Goal: Task Accomplishment & Management: Use online tool/utility

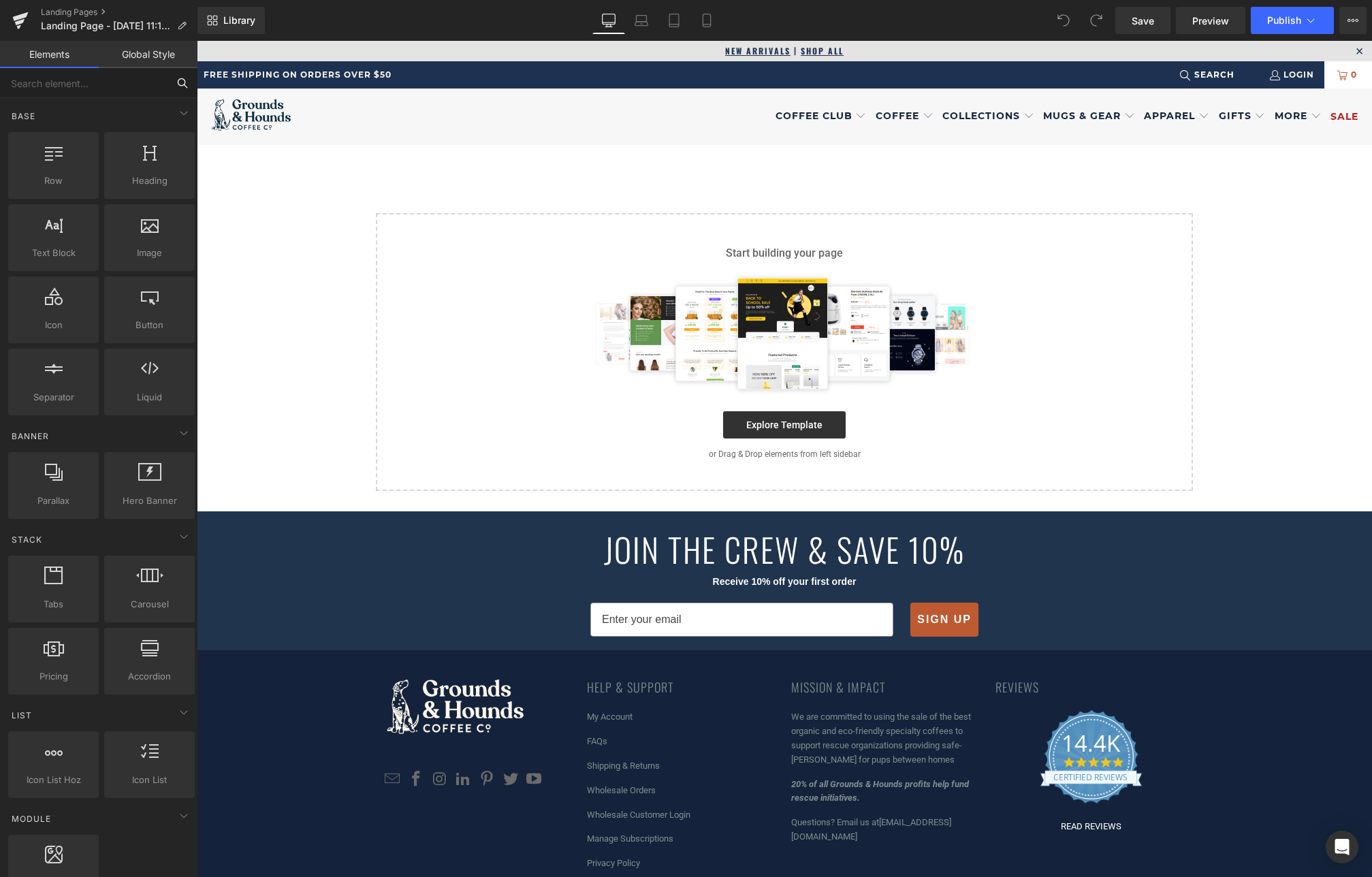
click at [80, 89] on input "text" at bounding box center [84, 83] width 168 height 30
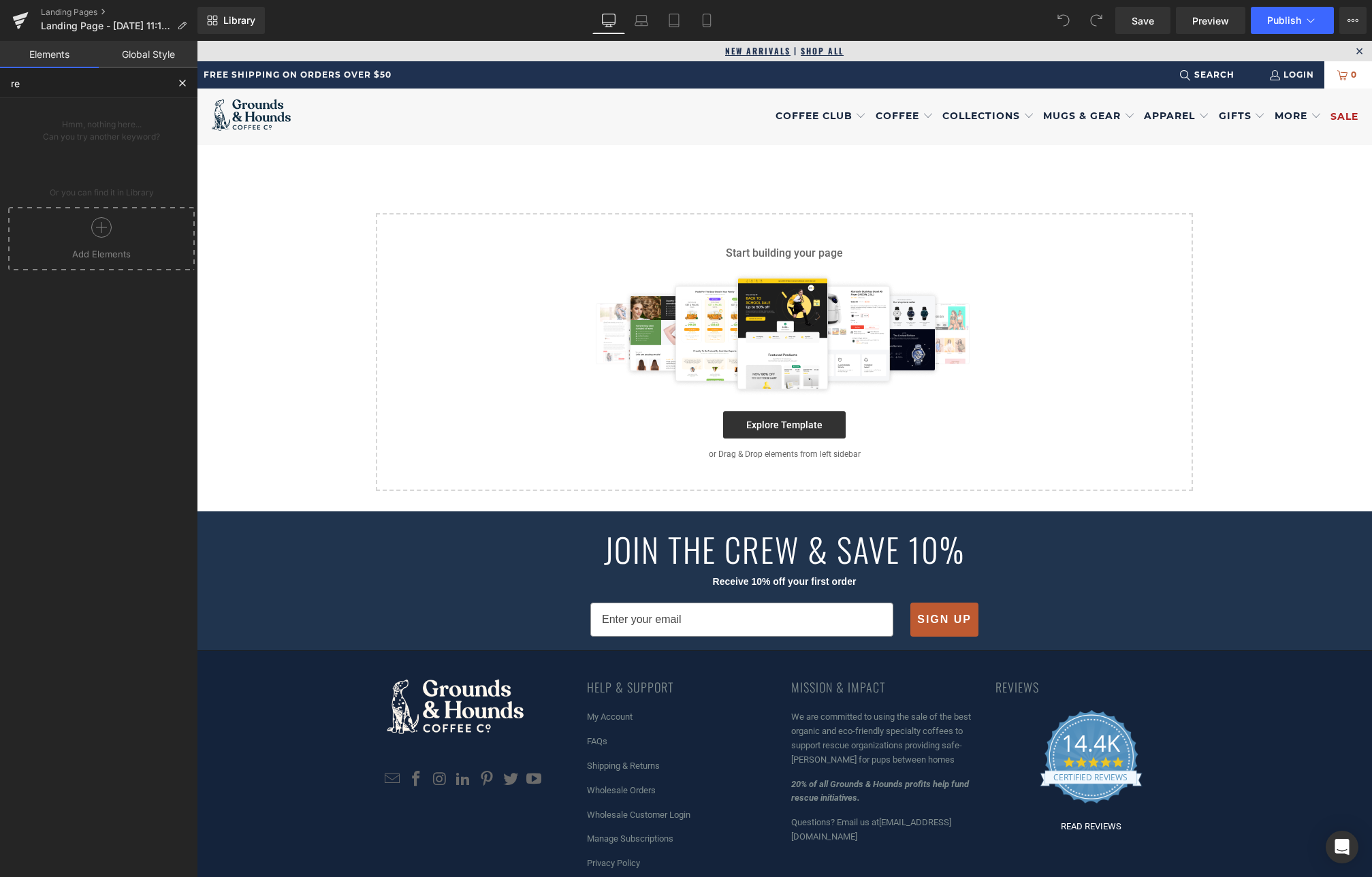
type input "r"
type input "w"
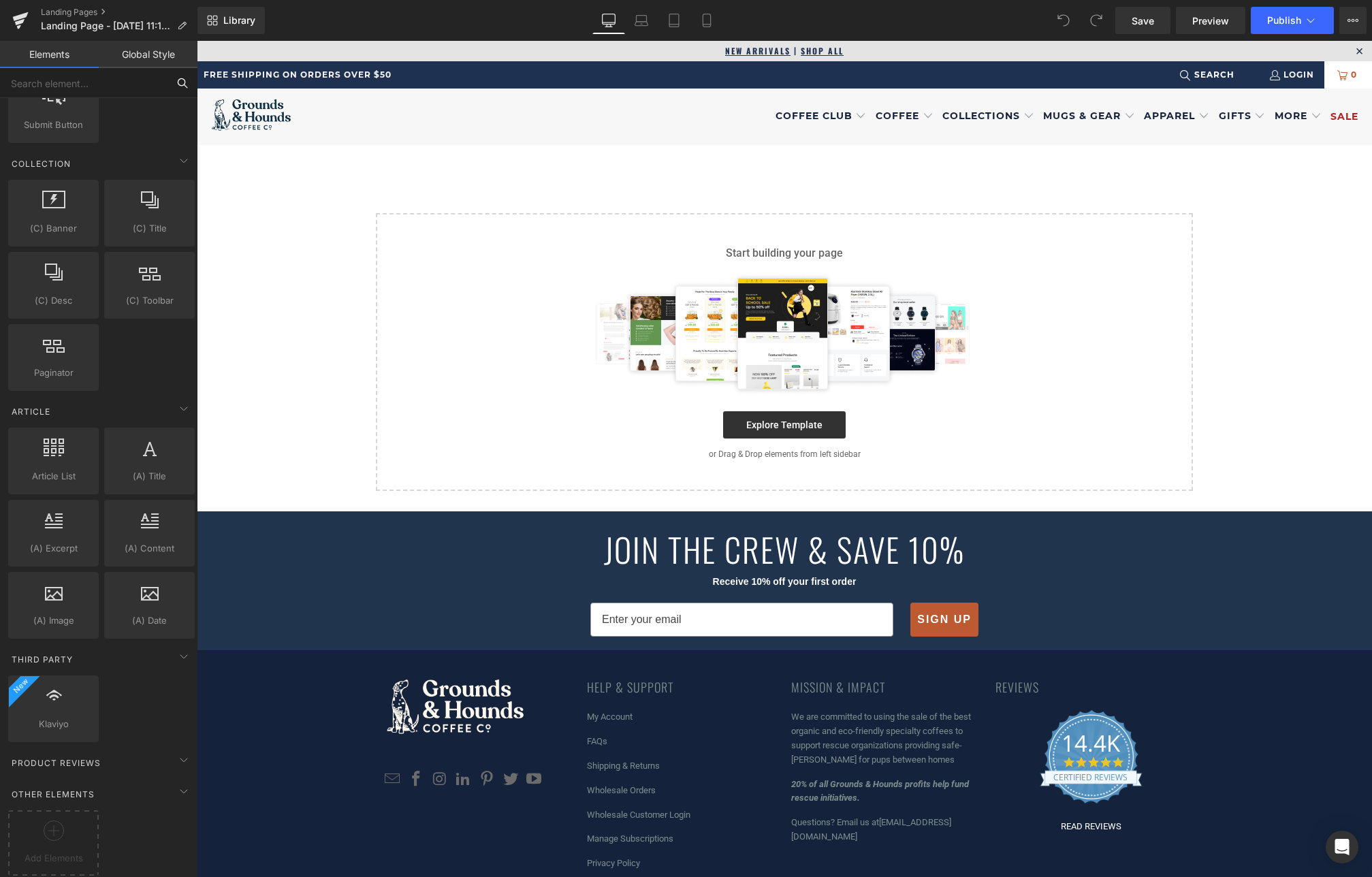
scroll to position [2080, 0]
click at [177, 784] on icon at bounding box center [184, 791] width 16 height 16
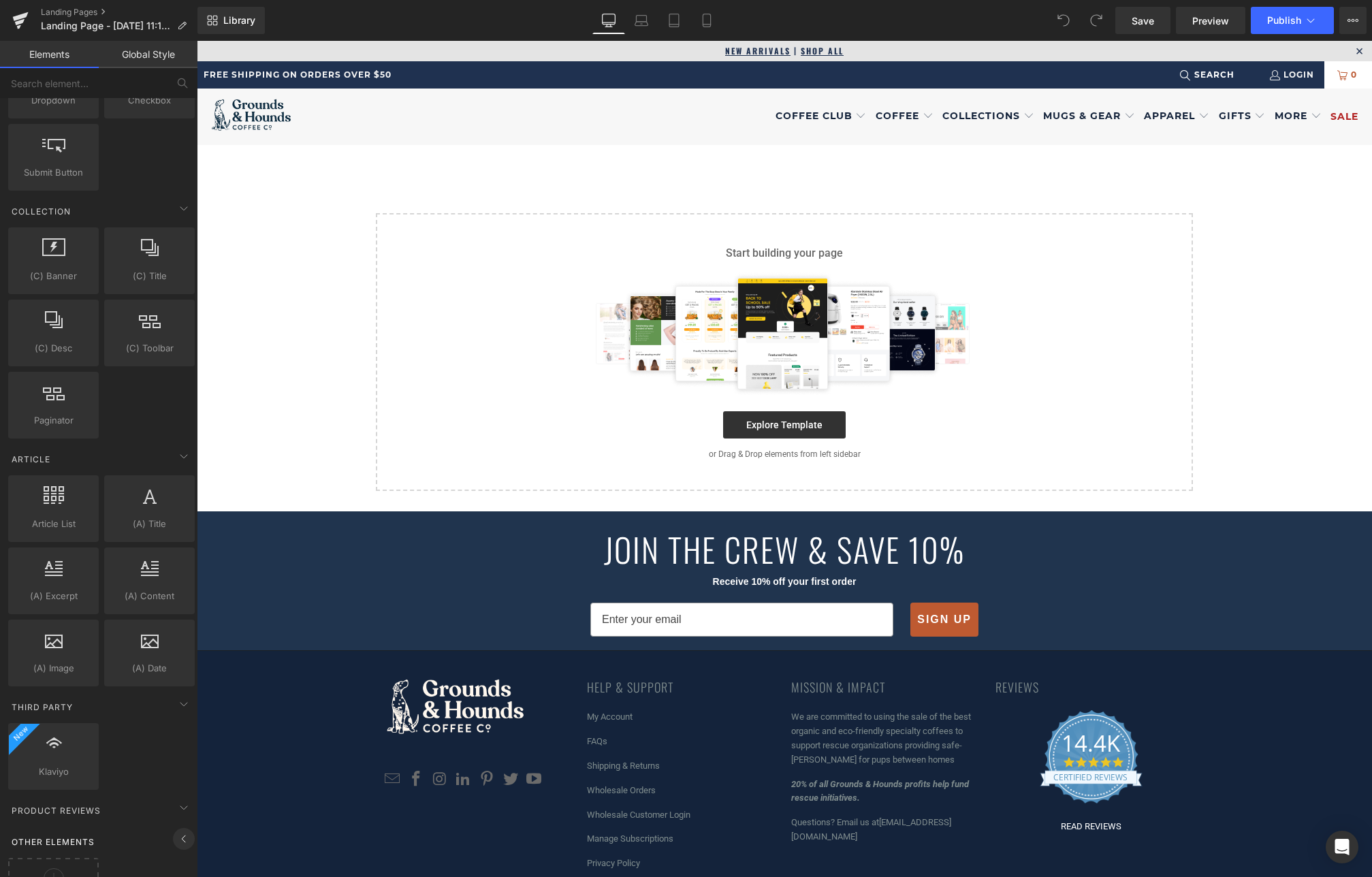
scroll to position [2010, 0]
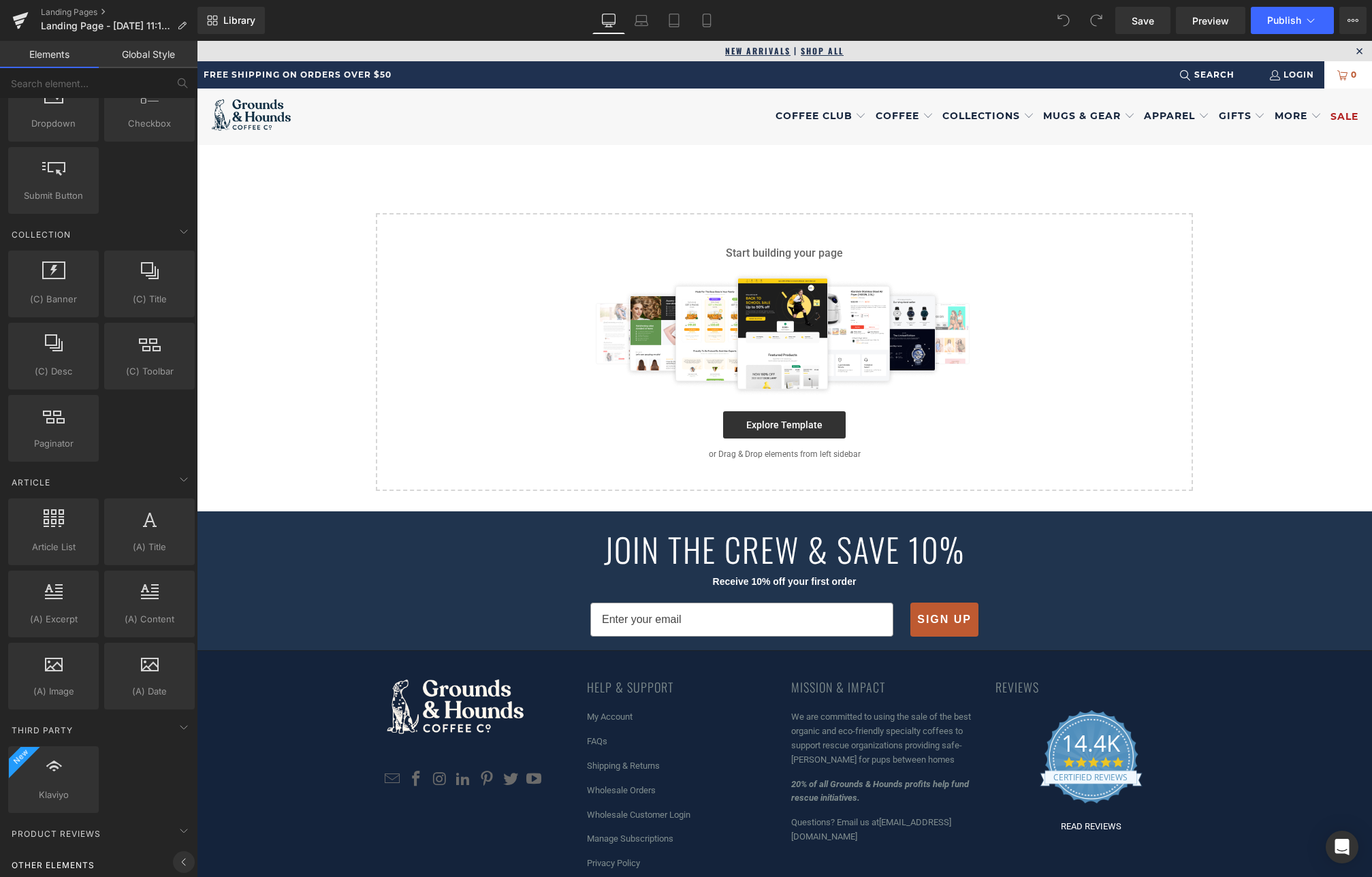
click at [179, 854] on icon at bounding box center [184, 862] width 16 height 16
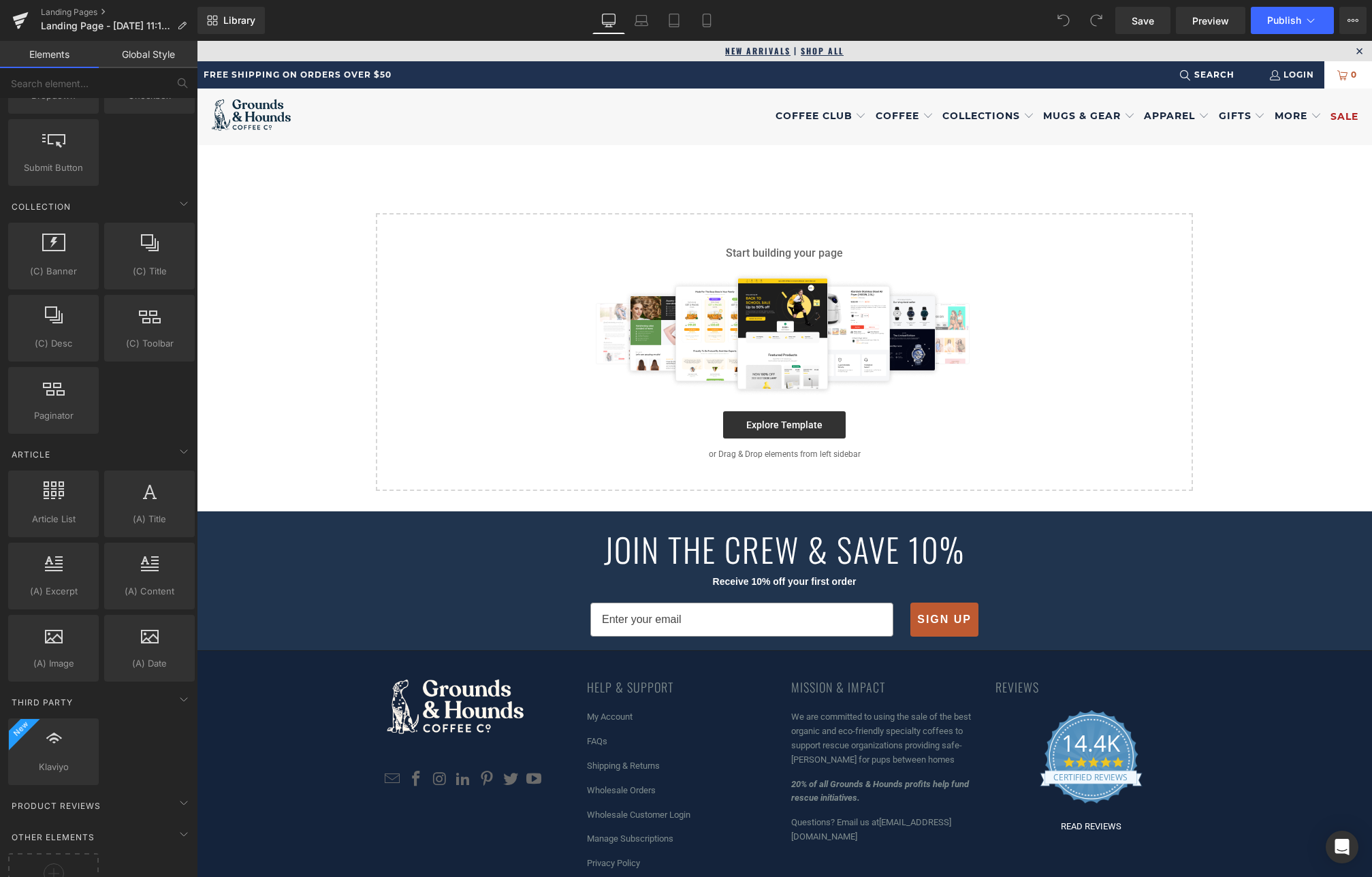
scroll to position [2080, 0]
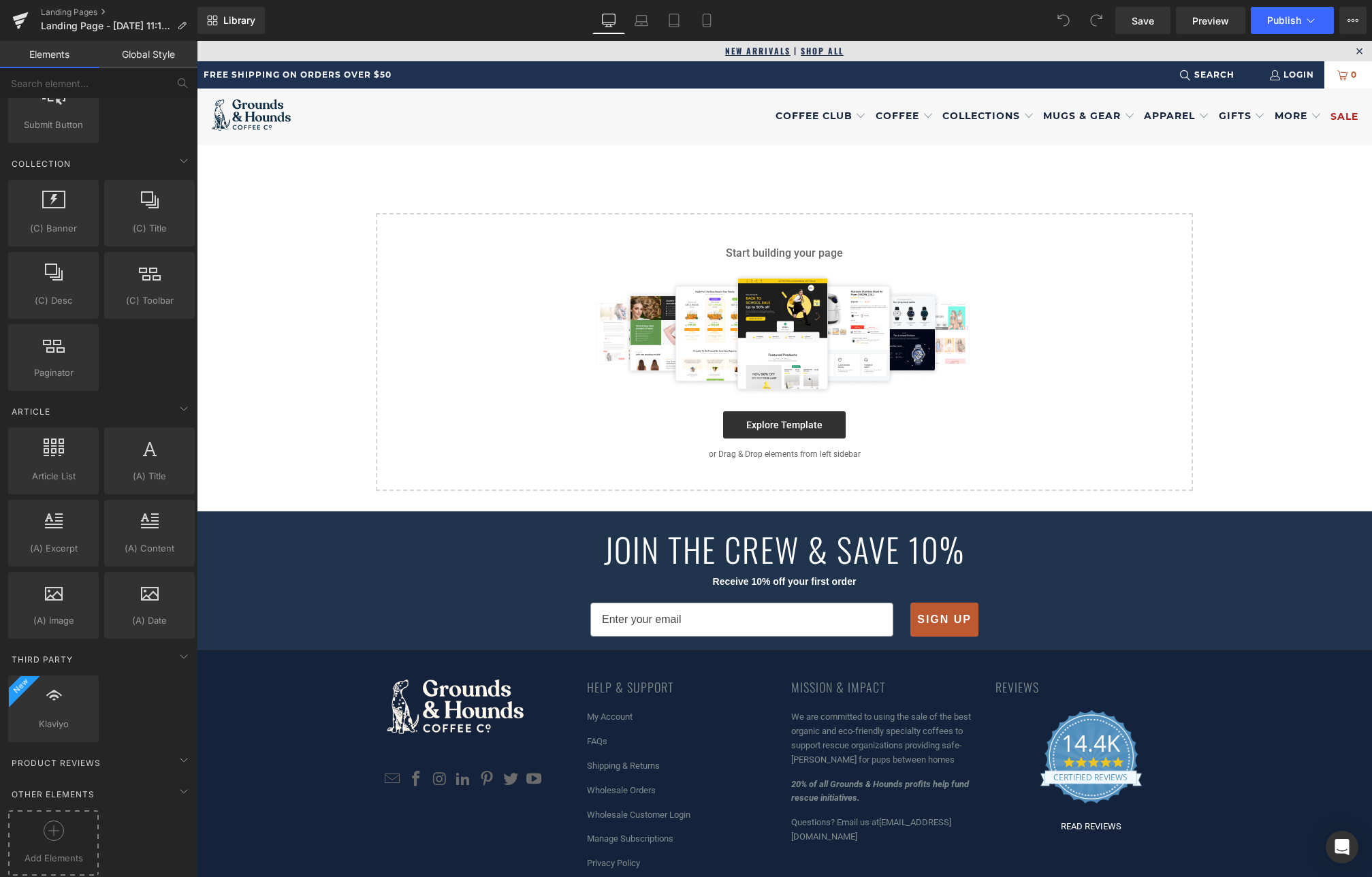
click at [57, 820] on icon at bounding box center [54, 831] width 20 height 20
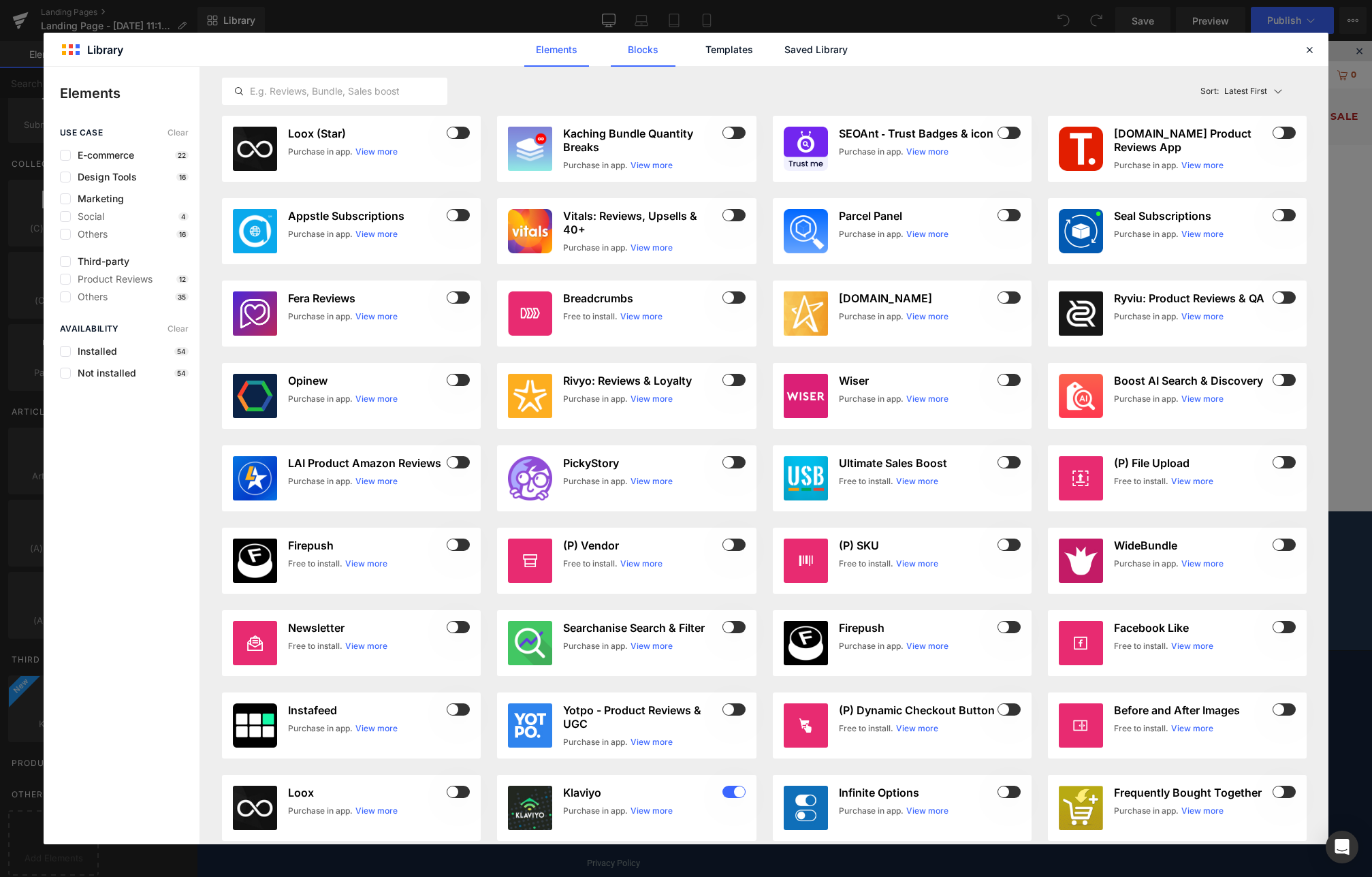
click at [784, 57] on link "Blocks" at bounding box center [816, 50] width 65 height 34
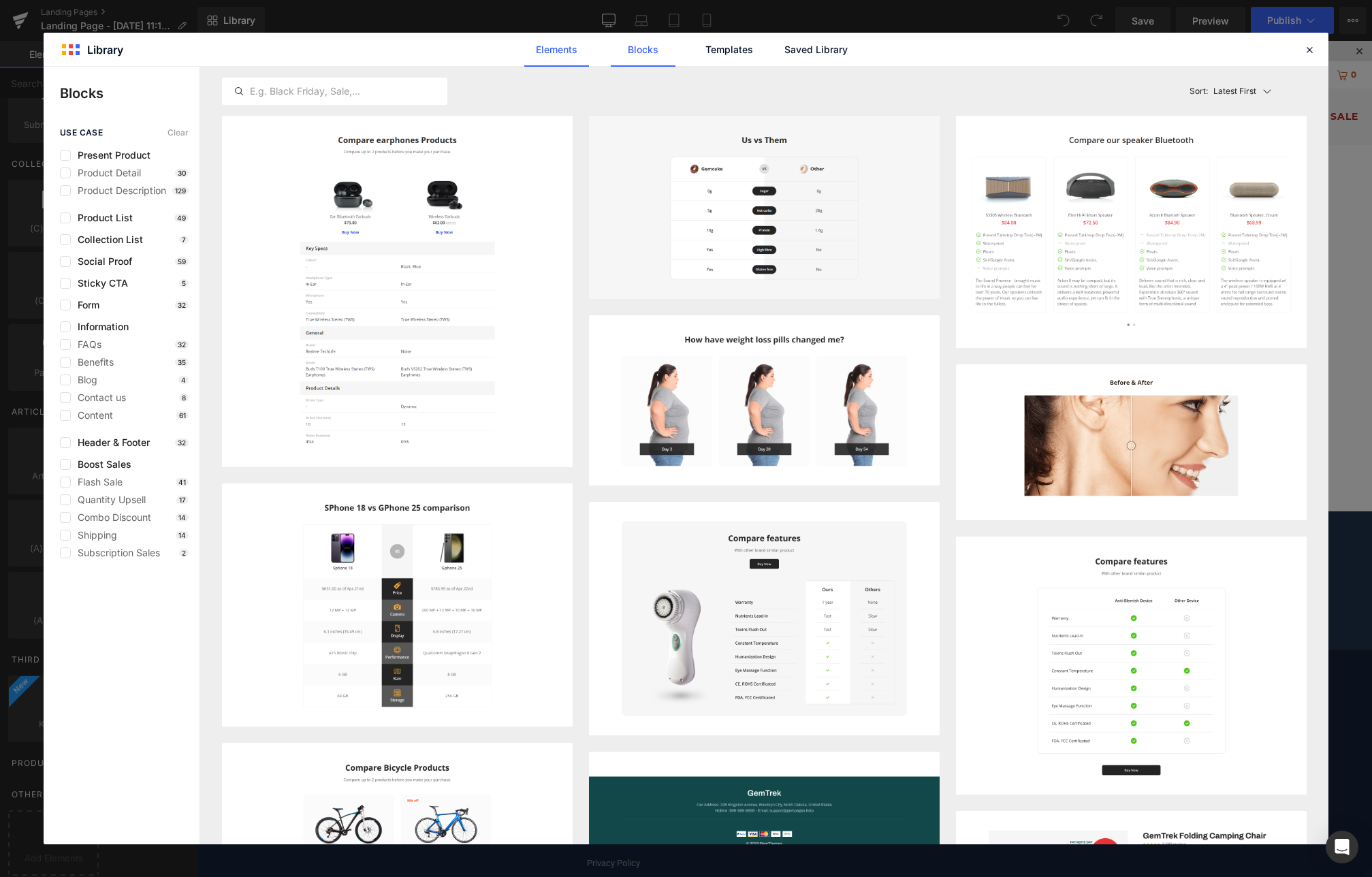
click at [697, 51] on link "Elements" at bounding box center [729, 50] width 65 height 34
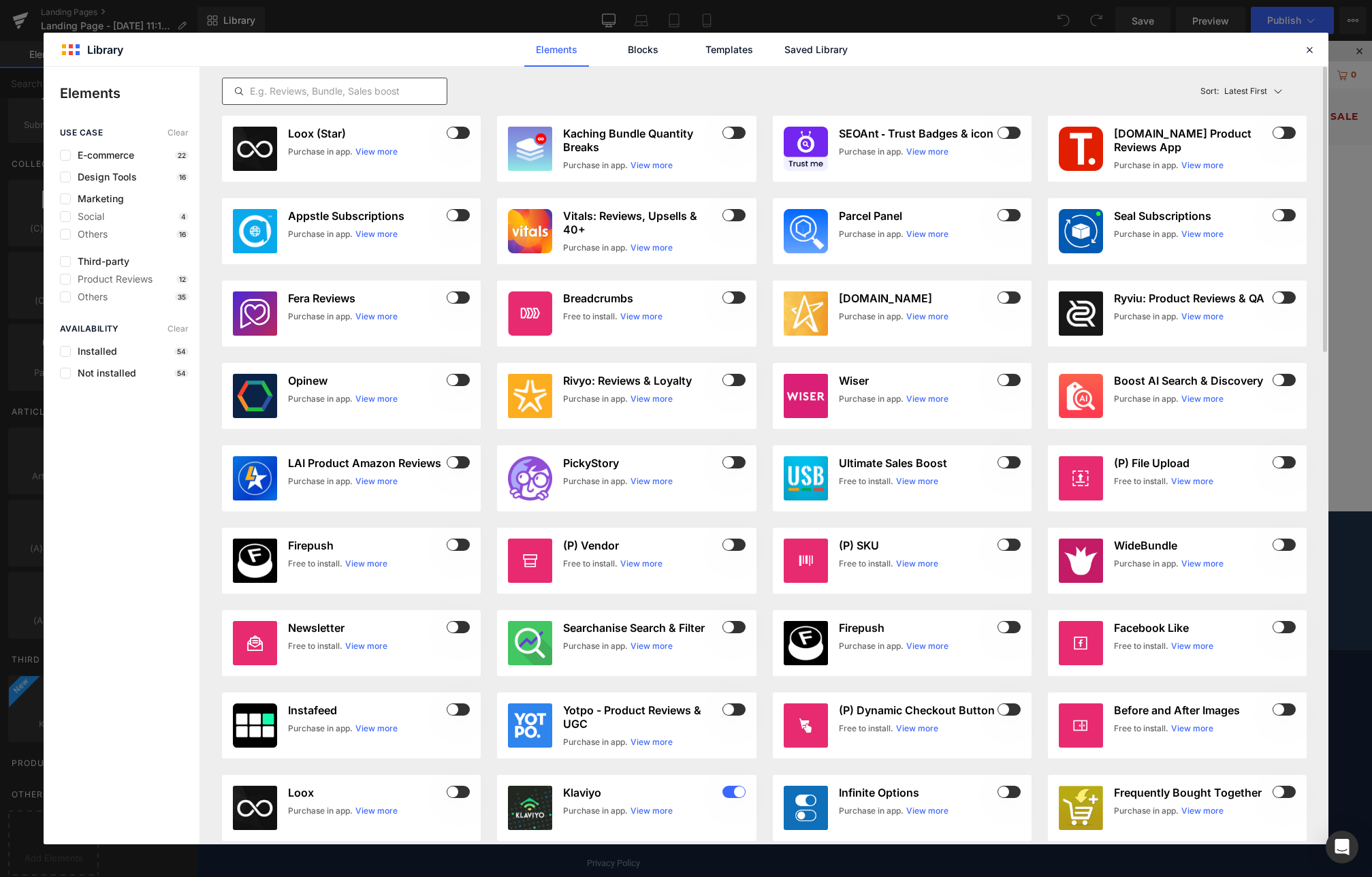
click at [337, 90] on input "text" at bounding box center [335, 91] width 224 height 16
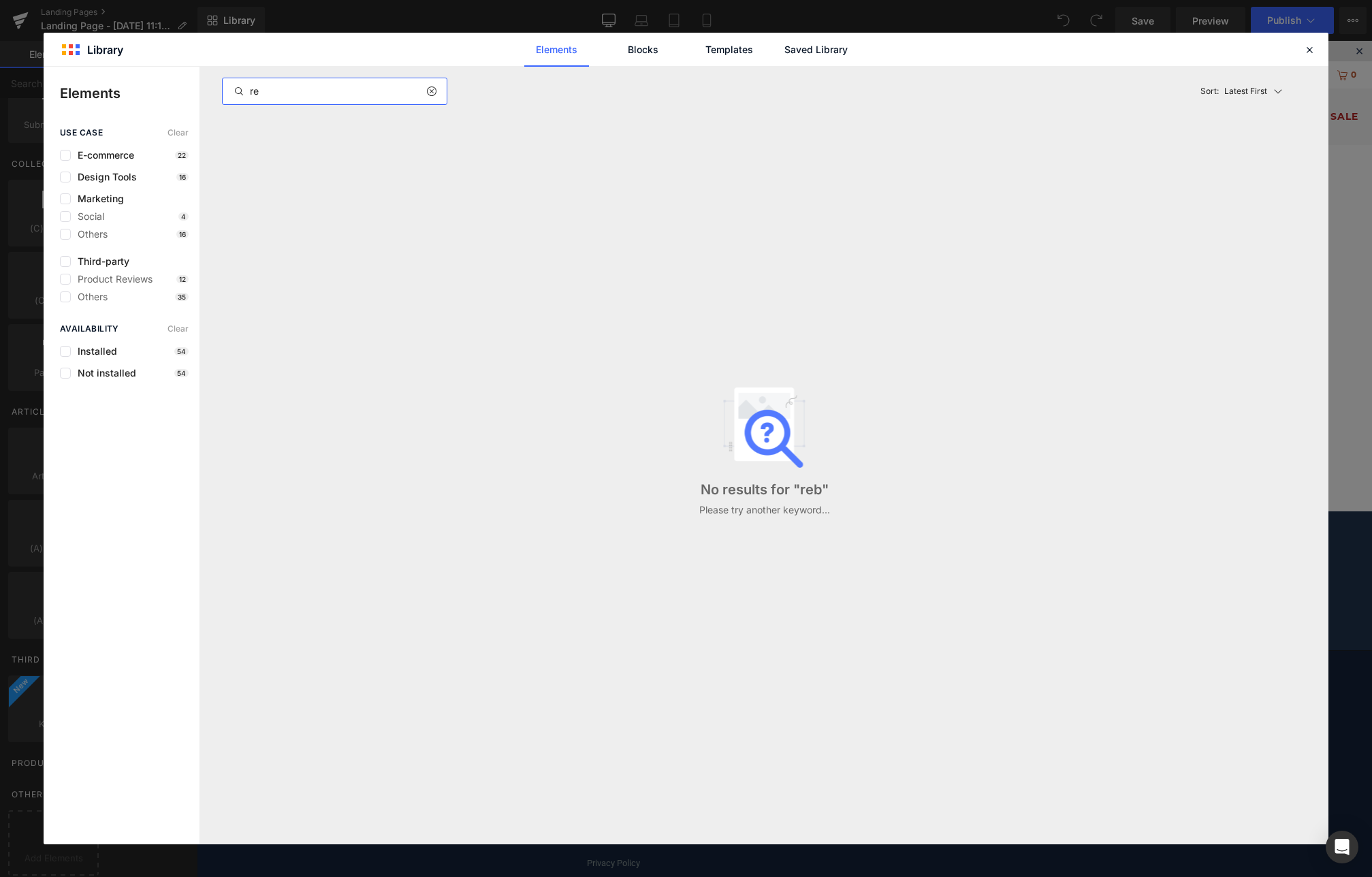
type input "r"
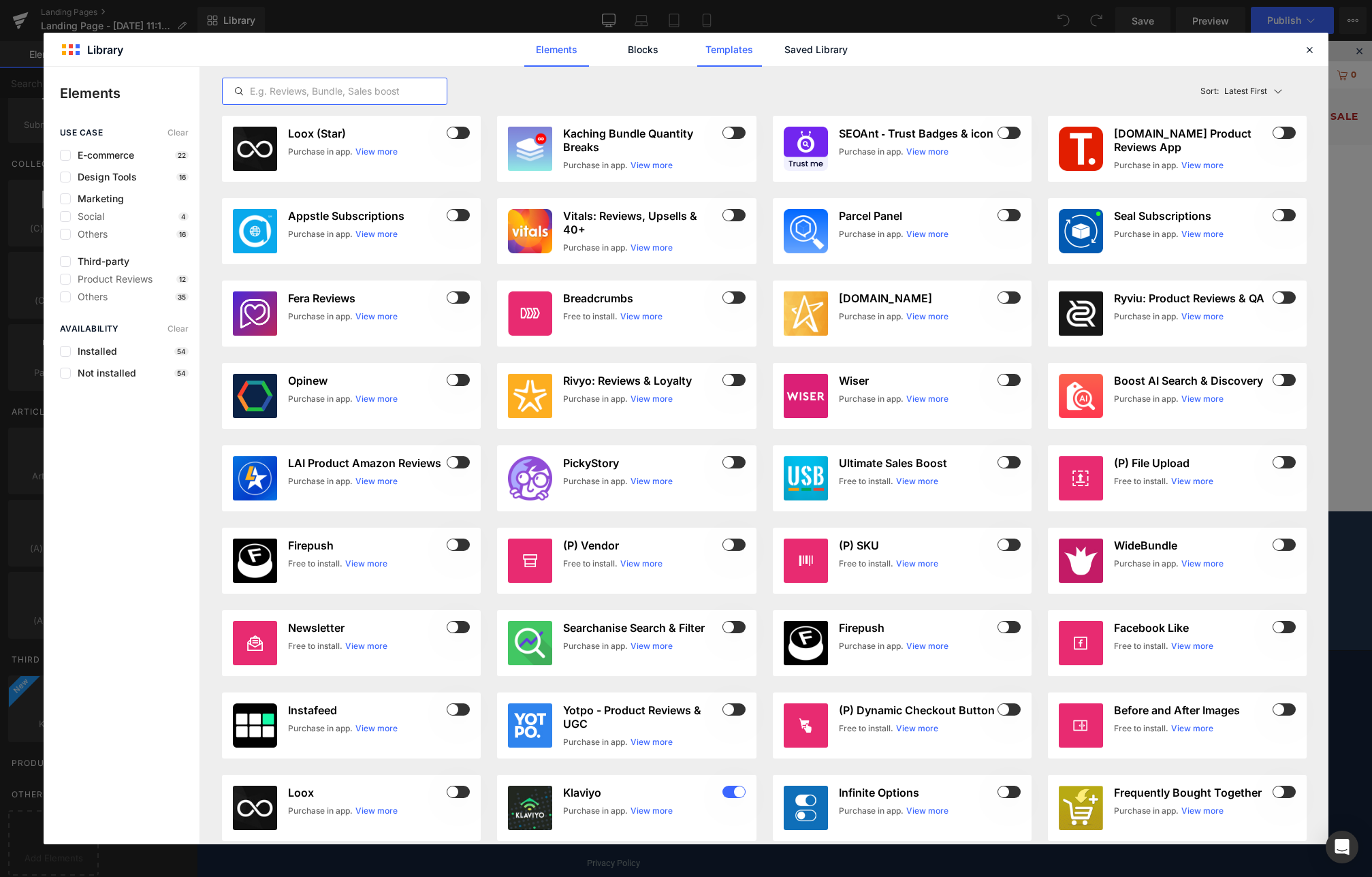
click at [0, 0] on link "Templates" at bounding box center [0, 0] width 0 height 0
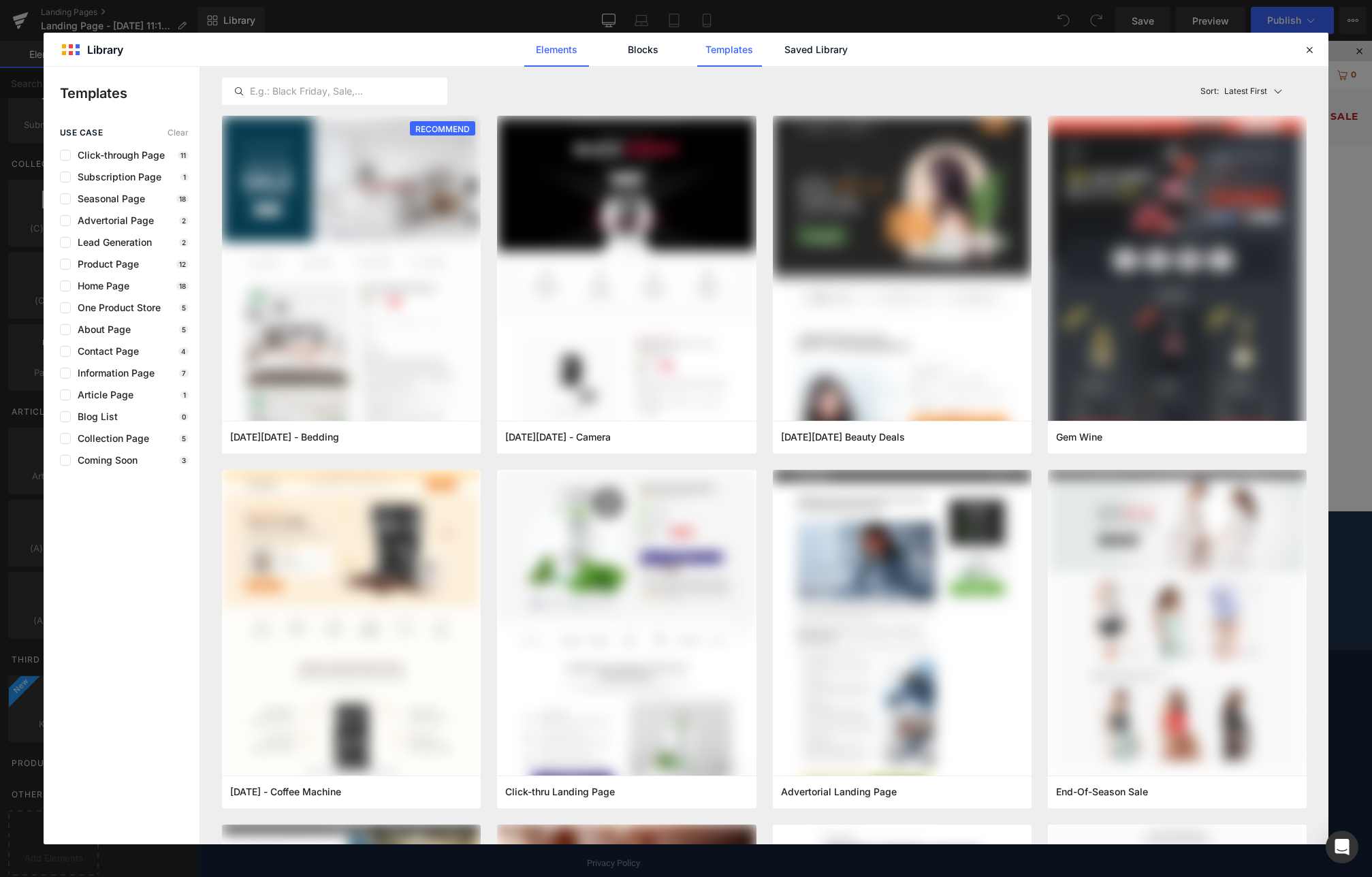
click at [697, 50] on link "Elements" at bounding box center [729, 50] width 65 height 34
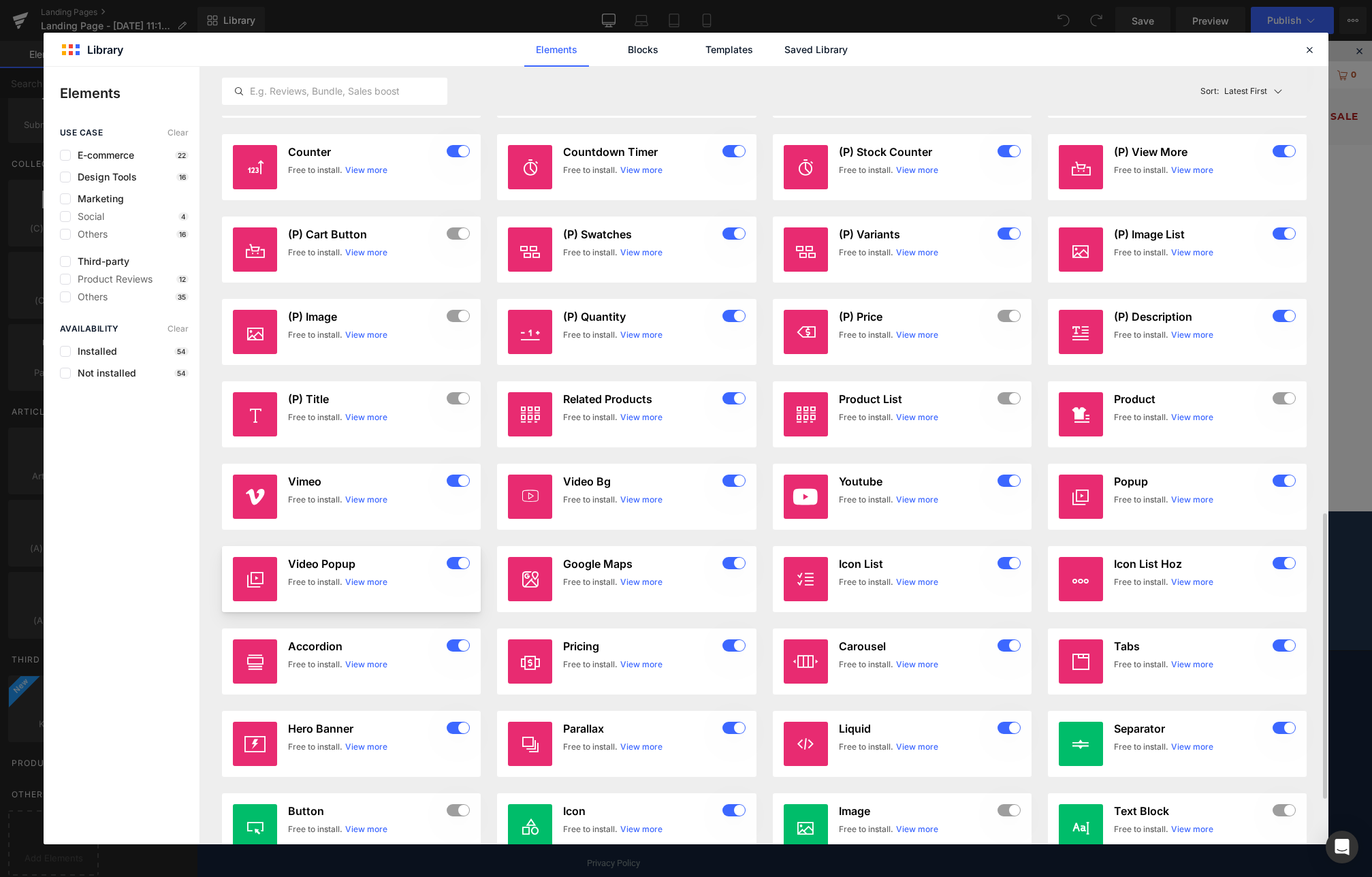
scroll to position [1340, 0]
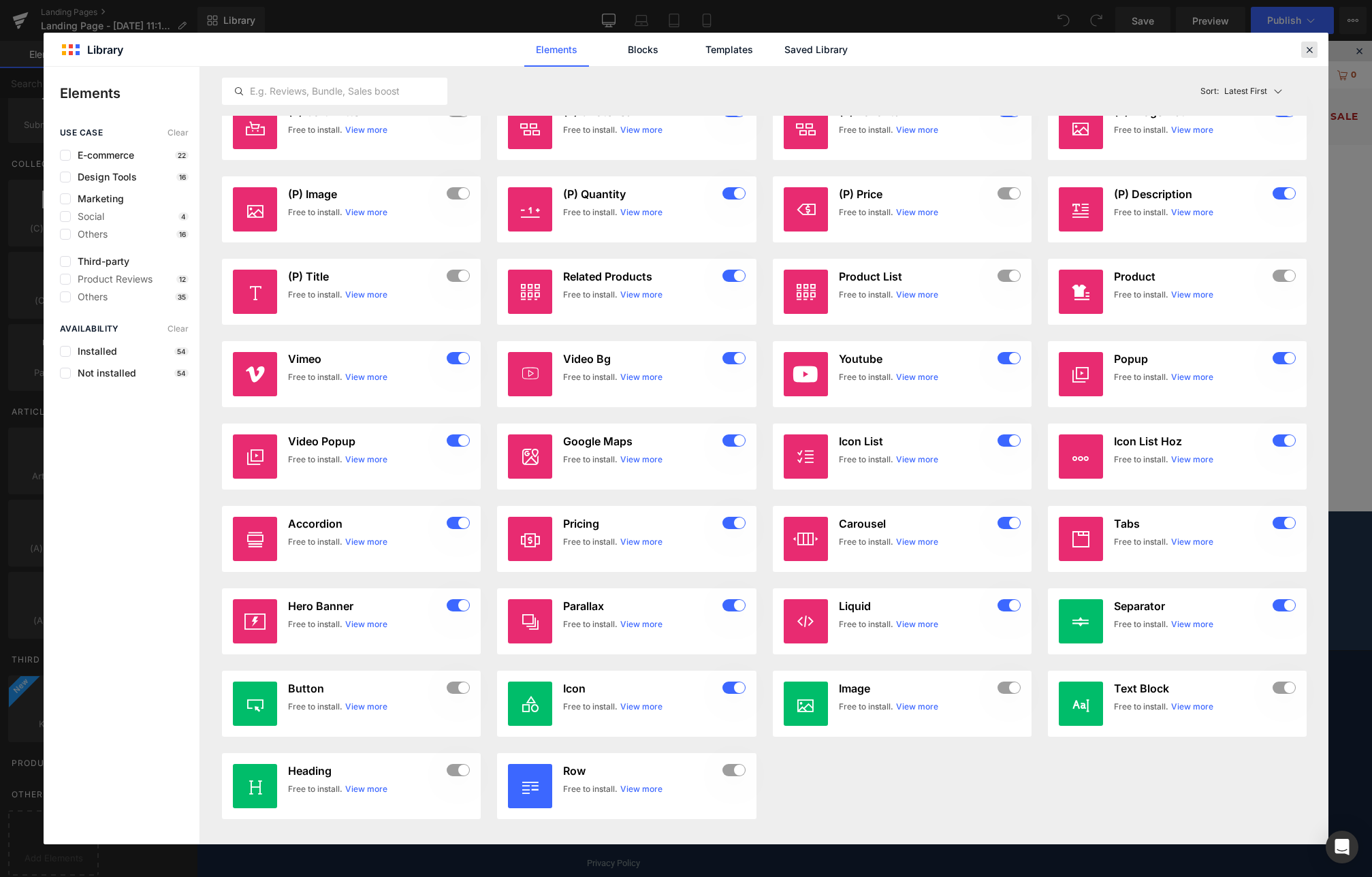
click at [1309, 48] on icon at bounding box center [1309, 50] width 12 height 12
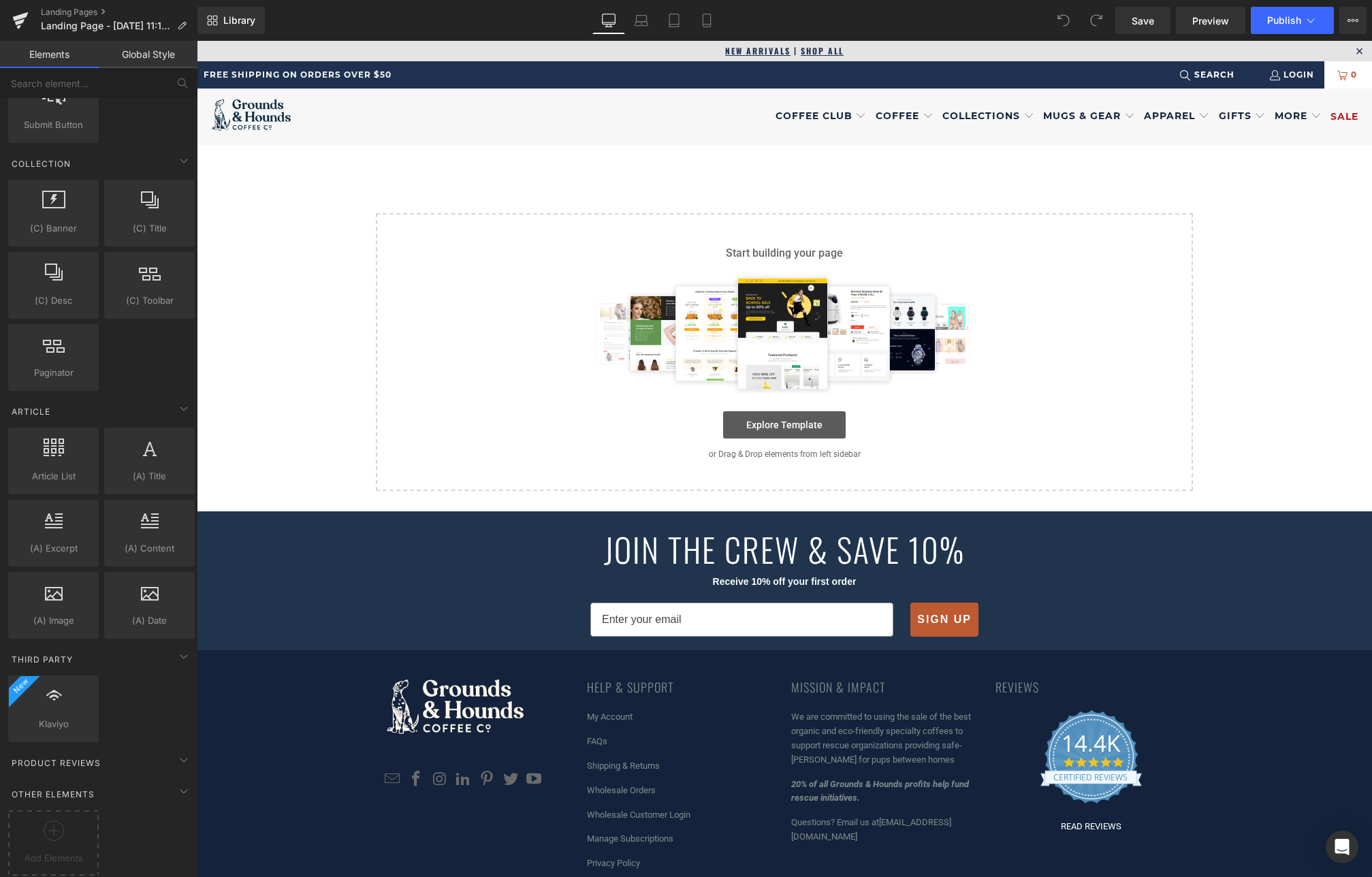
click at [784, 429] on link "Explore Template" at bounding box center [784, 425] width 123 height 27
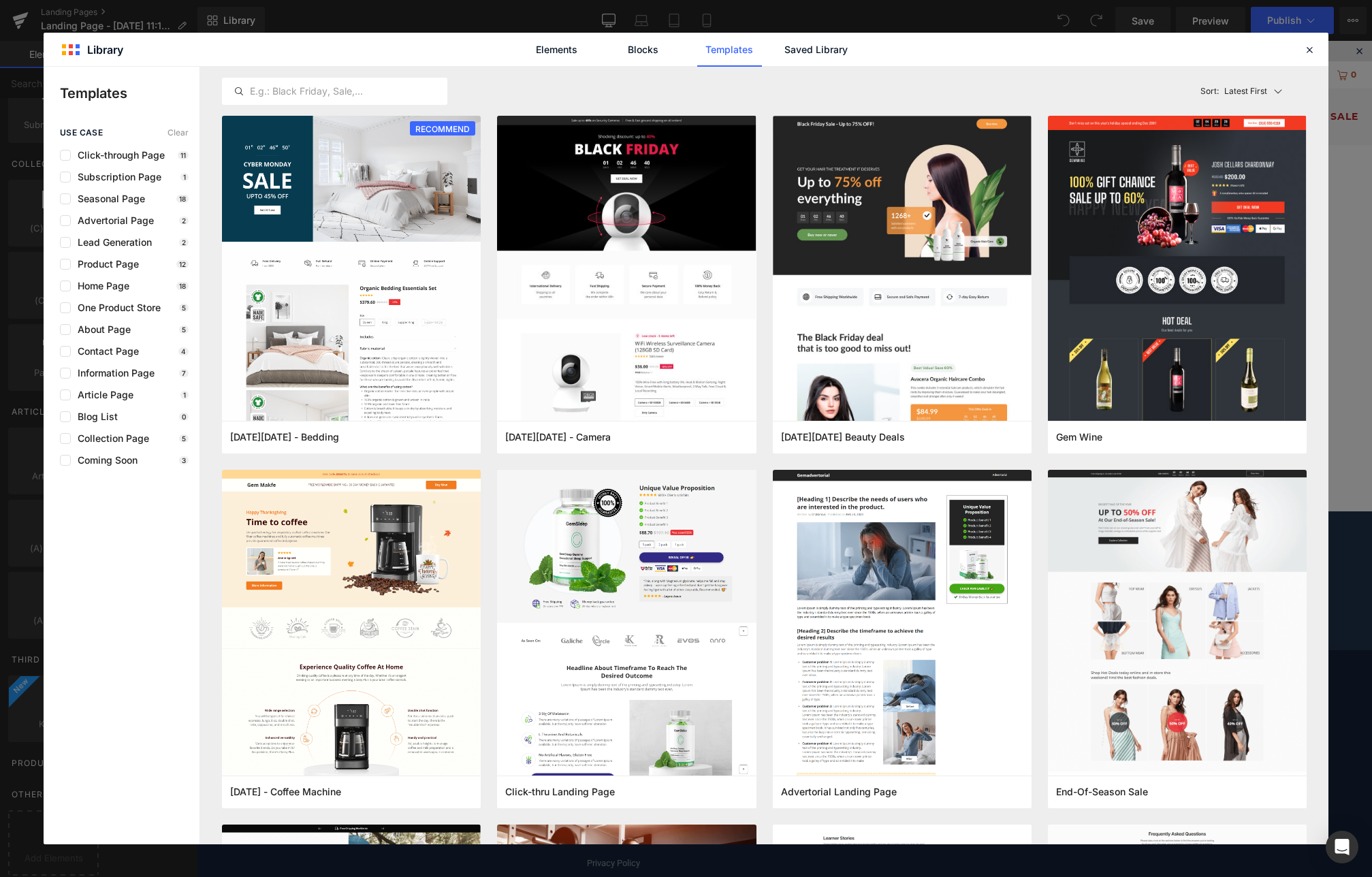
click at [1300, 52] on div "Elements Blocks Templates Saved Library" at bounding box center [686, 49] width 1285 height 33
click at [1305, 52] on icon at bounding box center [1309, 50] width 12 height 12
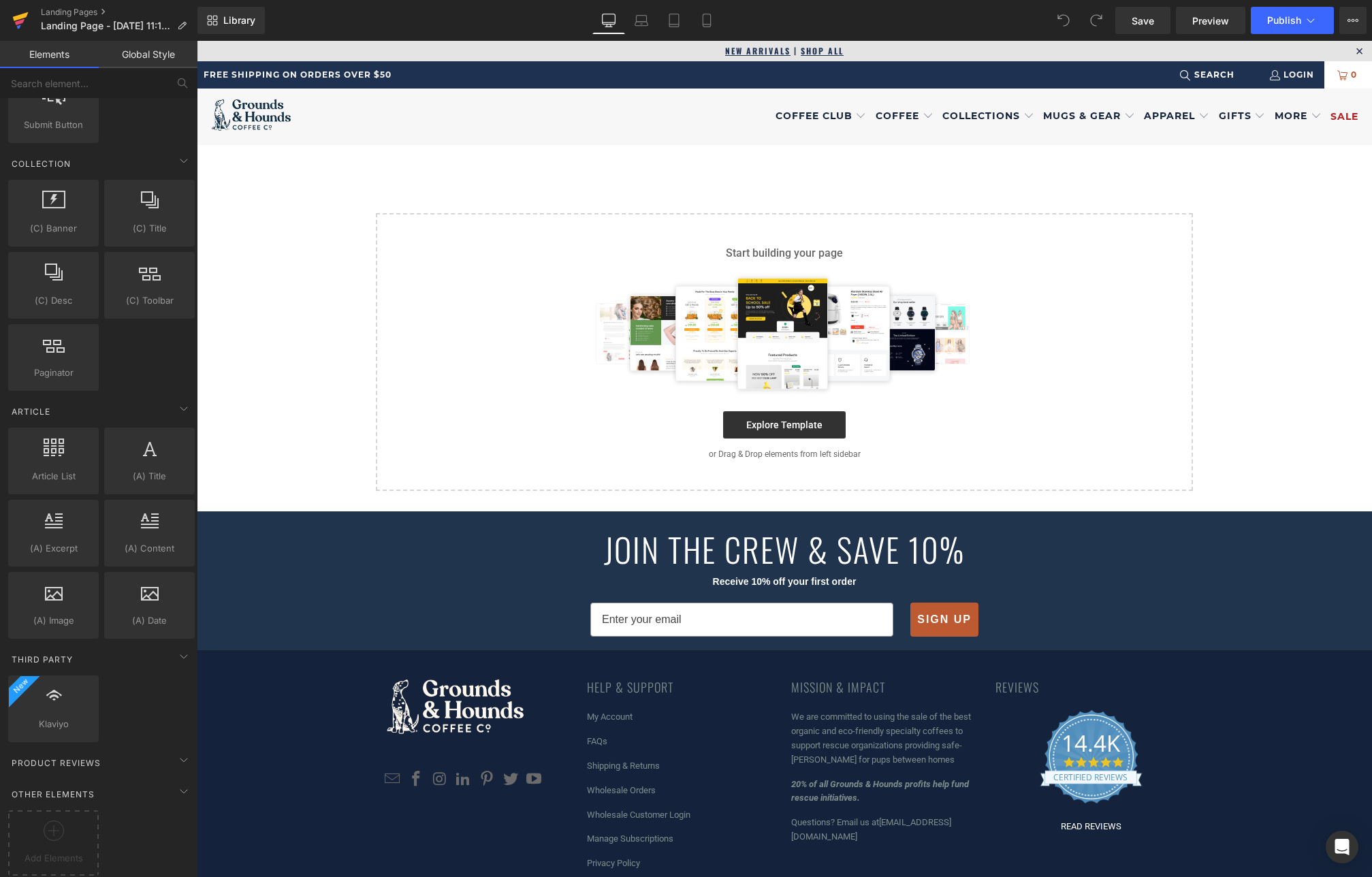
click at [18, 16] on icon at bounding box center [20, 16] width 16 height 9
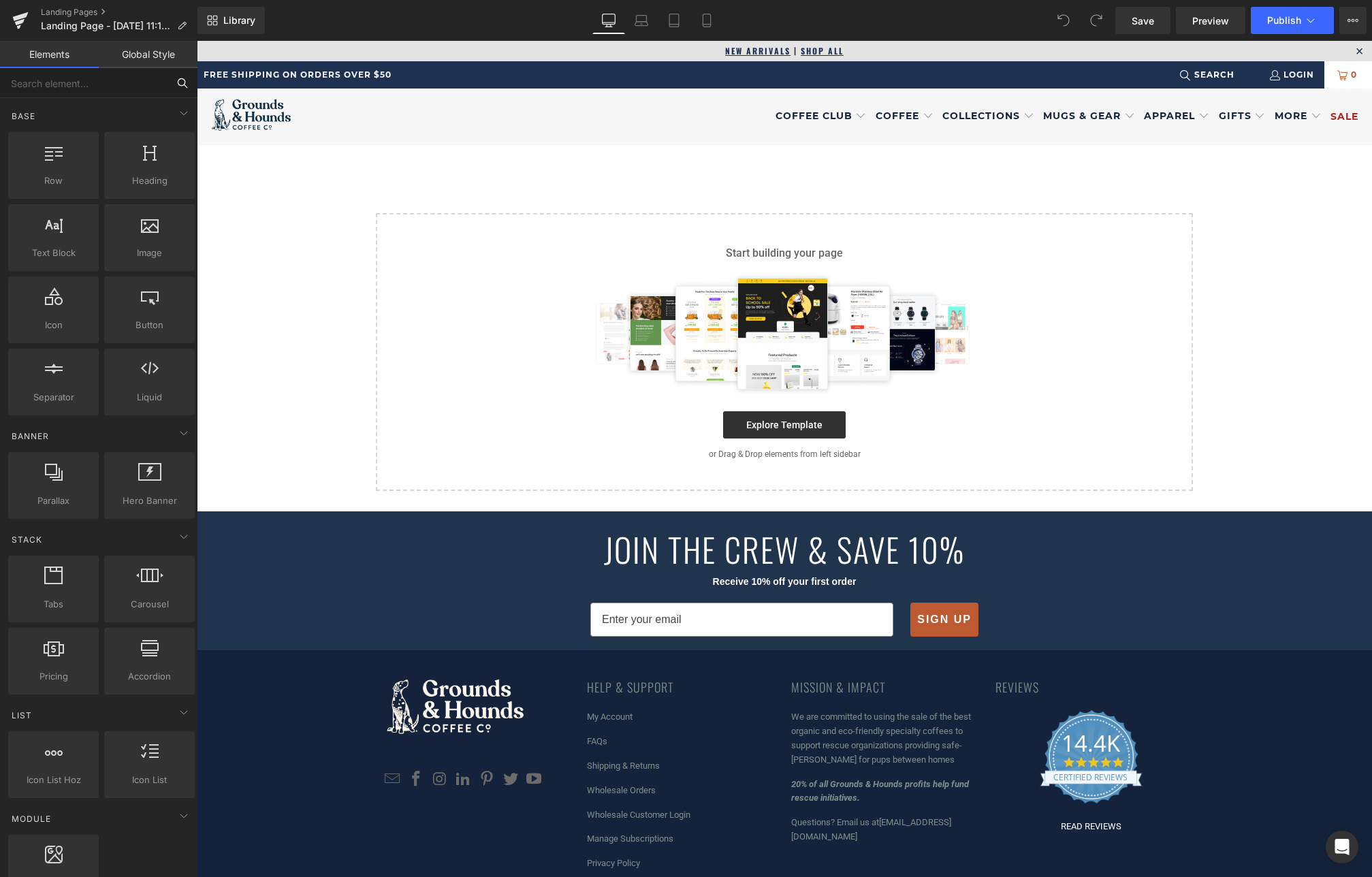
click at [78, 86] on input "text" at bounding box center [84, 83] width 168 height 30
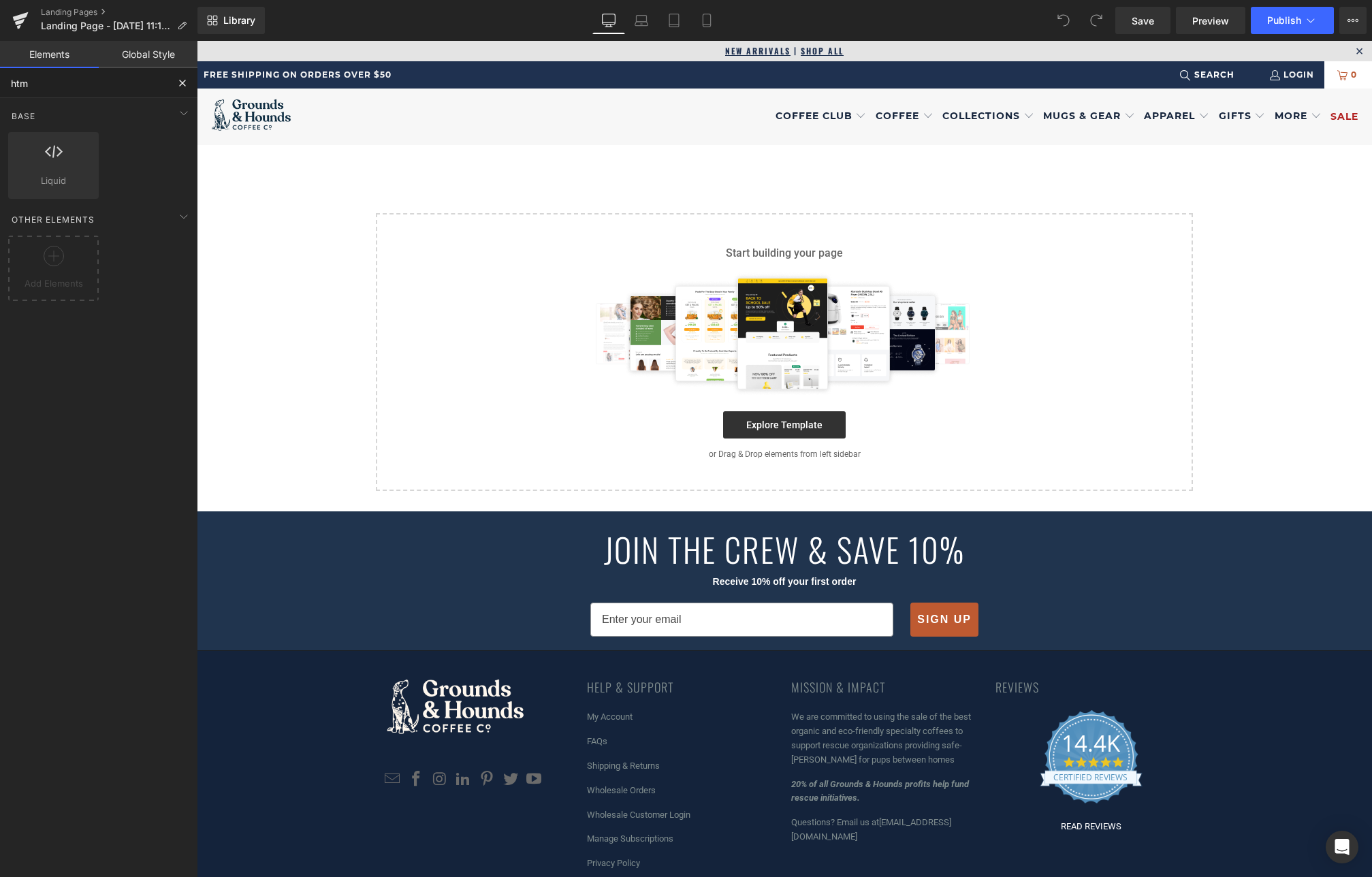
type input "html"
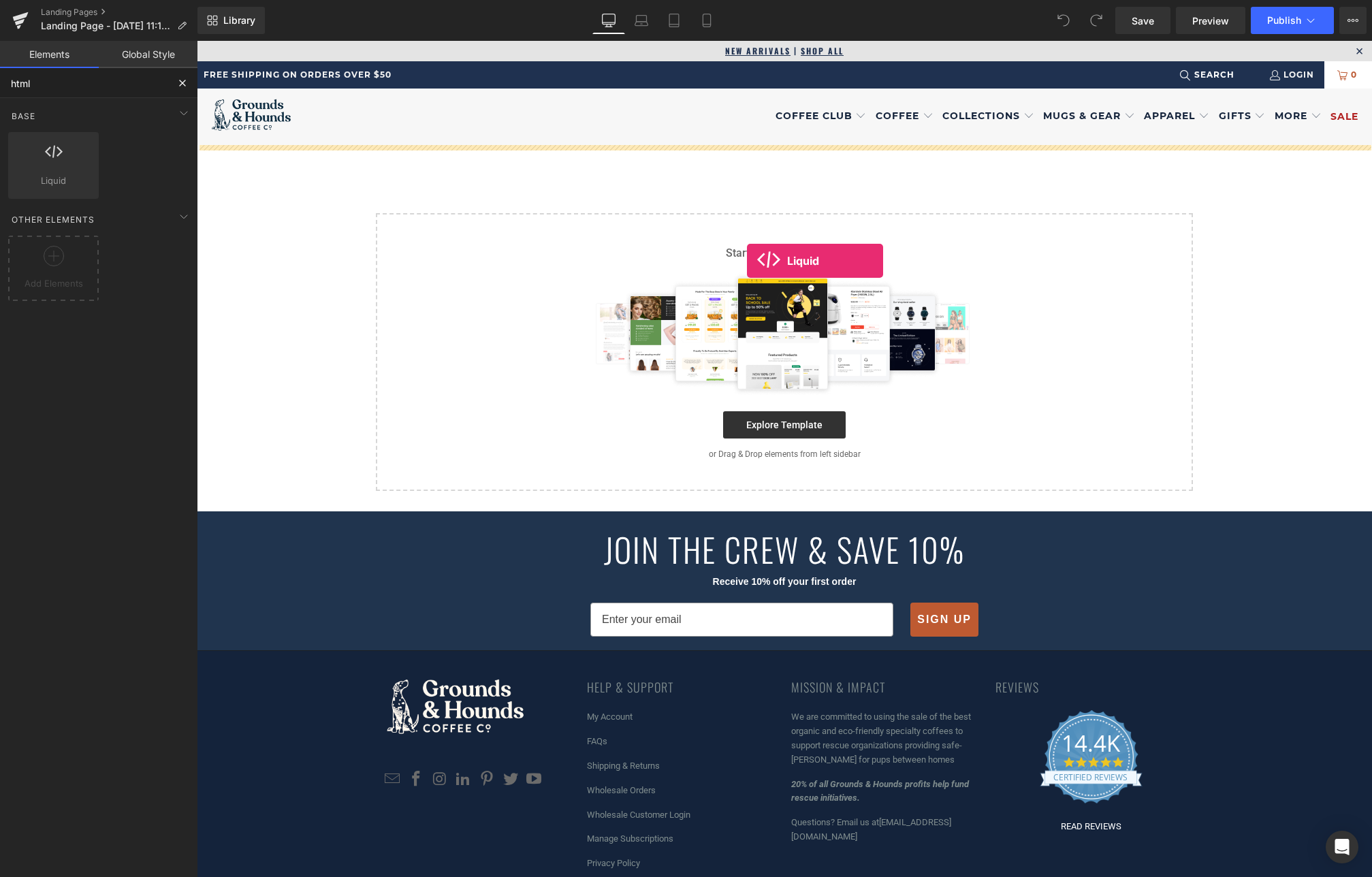
drag, startPoint x: 251, startPoint y: 217, endPoint x: 747, endPoint y: 261, distance: 497.9
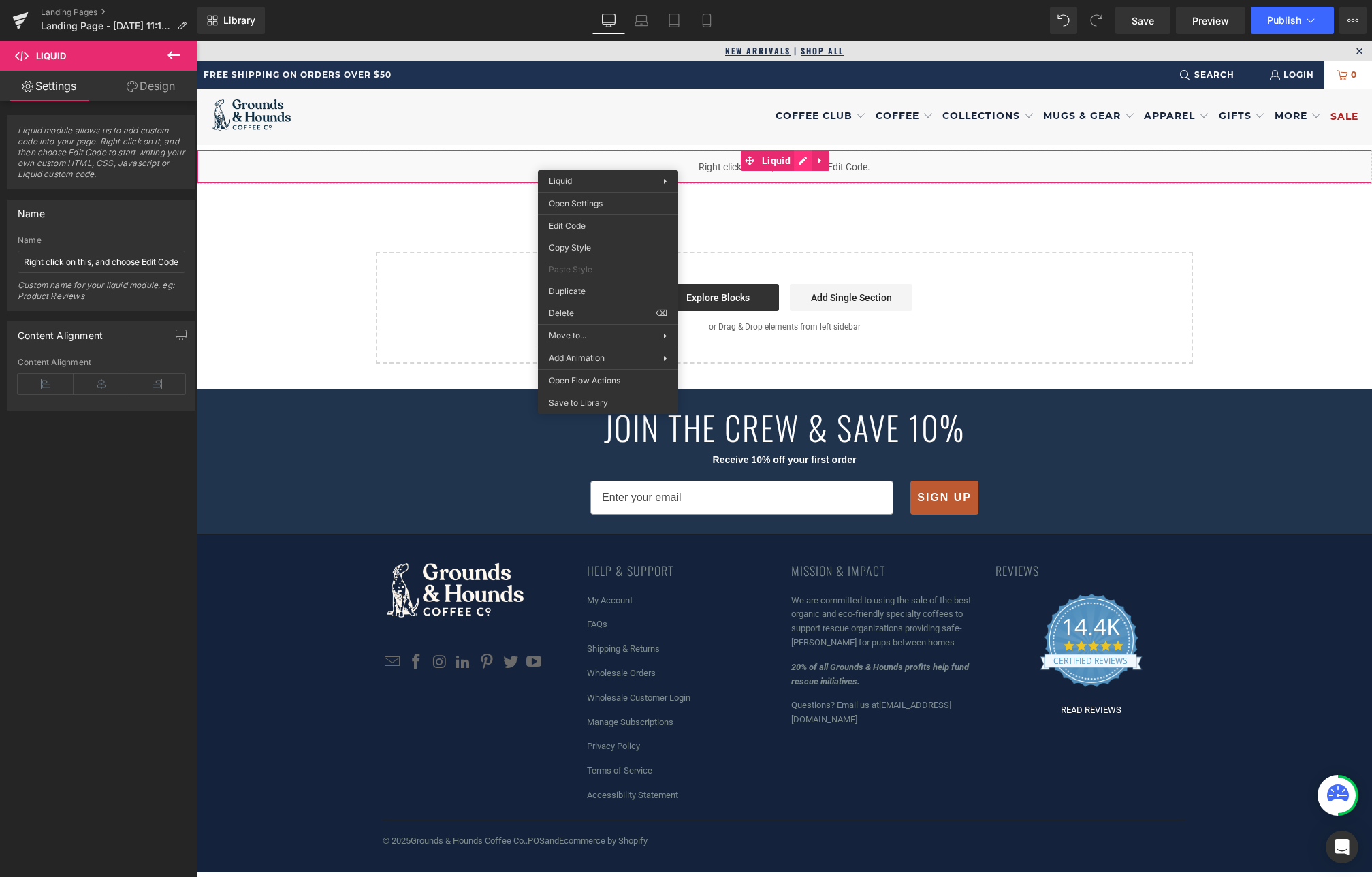
click at [804, 162] on icon at bounding box center [803, 161] width 10 height 10
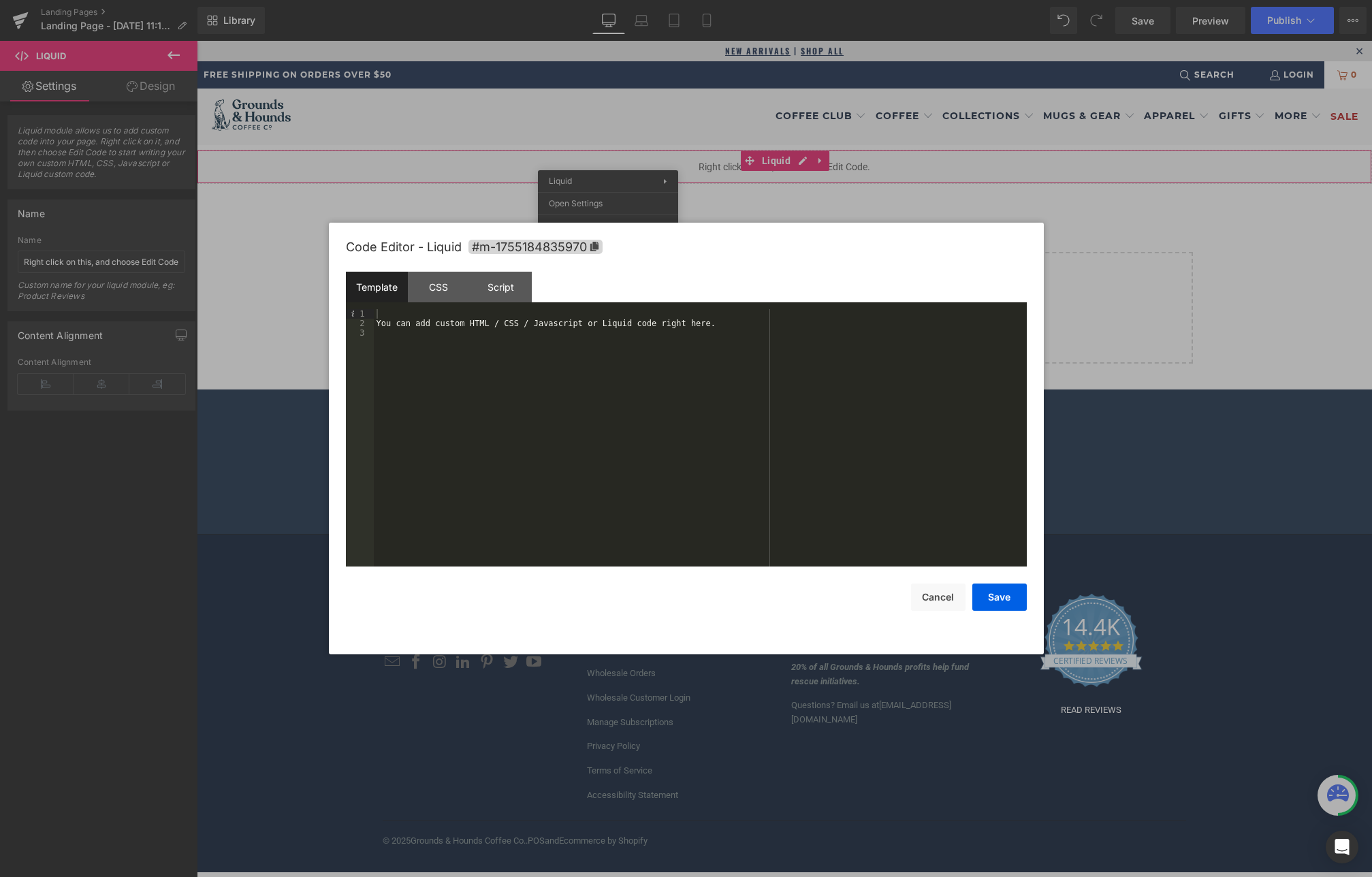
drag, startPoint x: 538, startPoint y: 410, endPoint x: 524, endPoint y: 401, distance: 16.6
click at [534, 410] on div "You can add custom HTML / CSS / Javascript or Liquid code right here." at bounding box center [700, 447] width 653 height 277
click at [998, 596] on button "Save" at bounding box center [999, 597] width 55 height 27
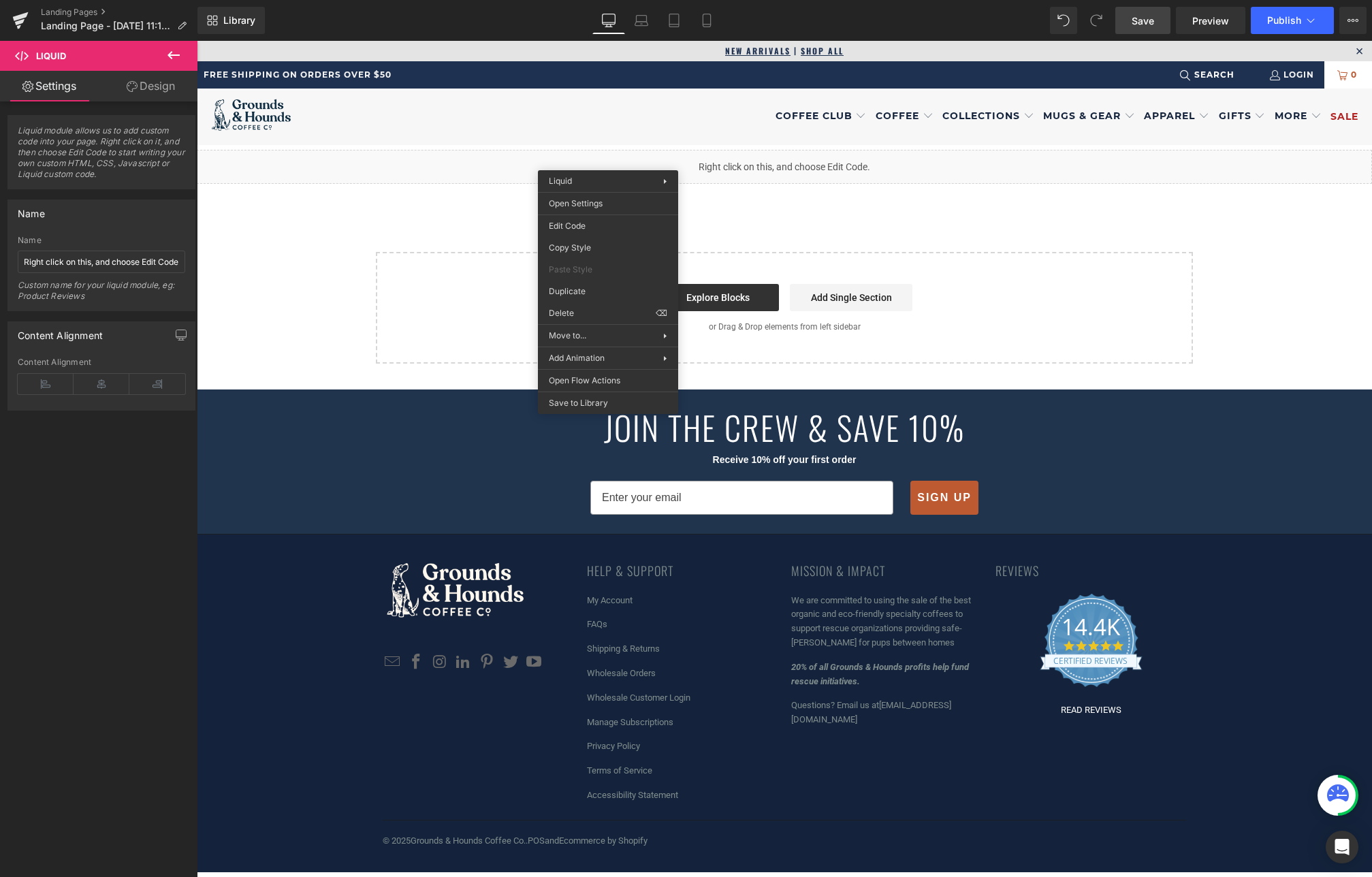
click at [1134, 19] on span "Save" at bounding box center [1142, 20] width 22 height 14
click at [1212, 26] on span "Preview" at bounding box center [1210, 20] width 37 height 14
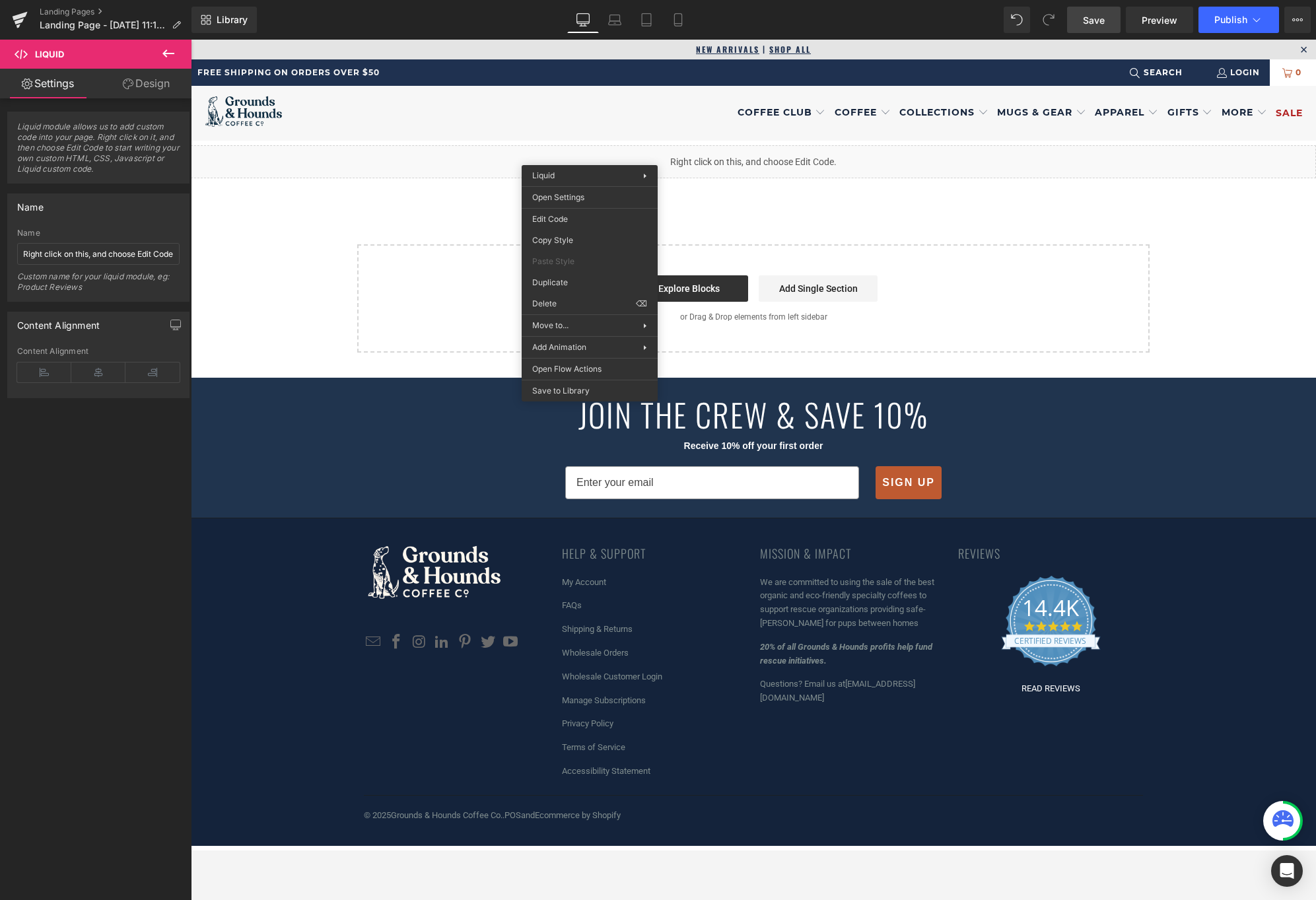
drag, startPoint x: 463, startPoint y: 421, endPoint x: 451, endPoint y: 414, distance: 13.9
click at [461, 421] on div "JOIN THE CREW & SAVE 10% Receive 10% off your first order SIGN UP Submit" at bounding box center [753, 445] width 779 height 135
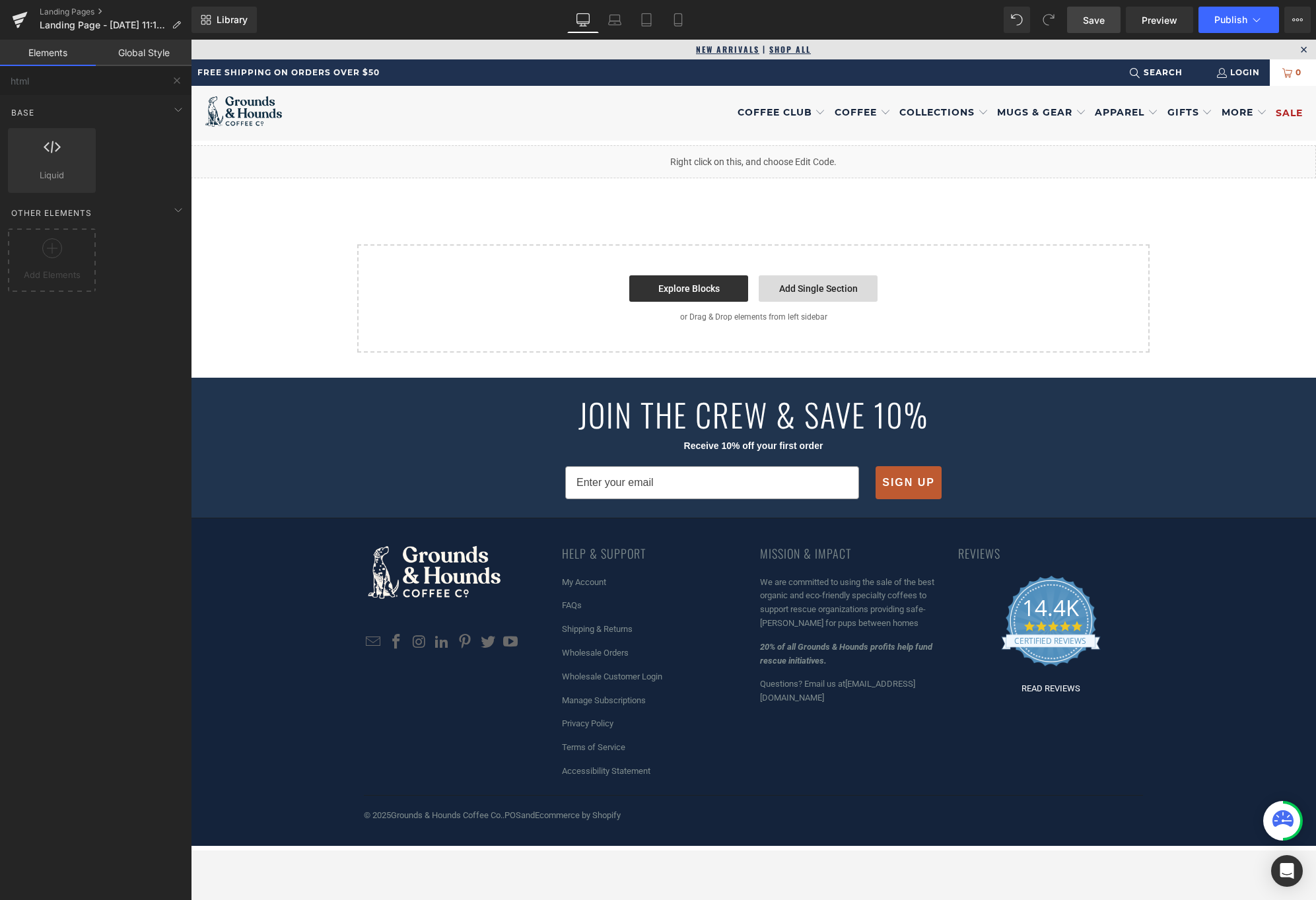
click at [819, 293] on link "Add Single Section" at bounding box center [818, 289] width 119 height 26
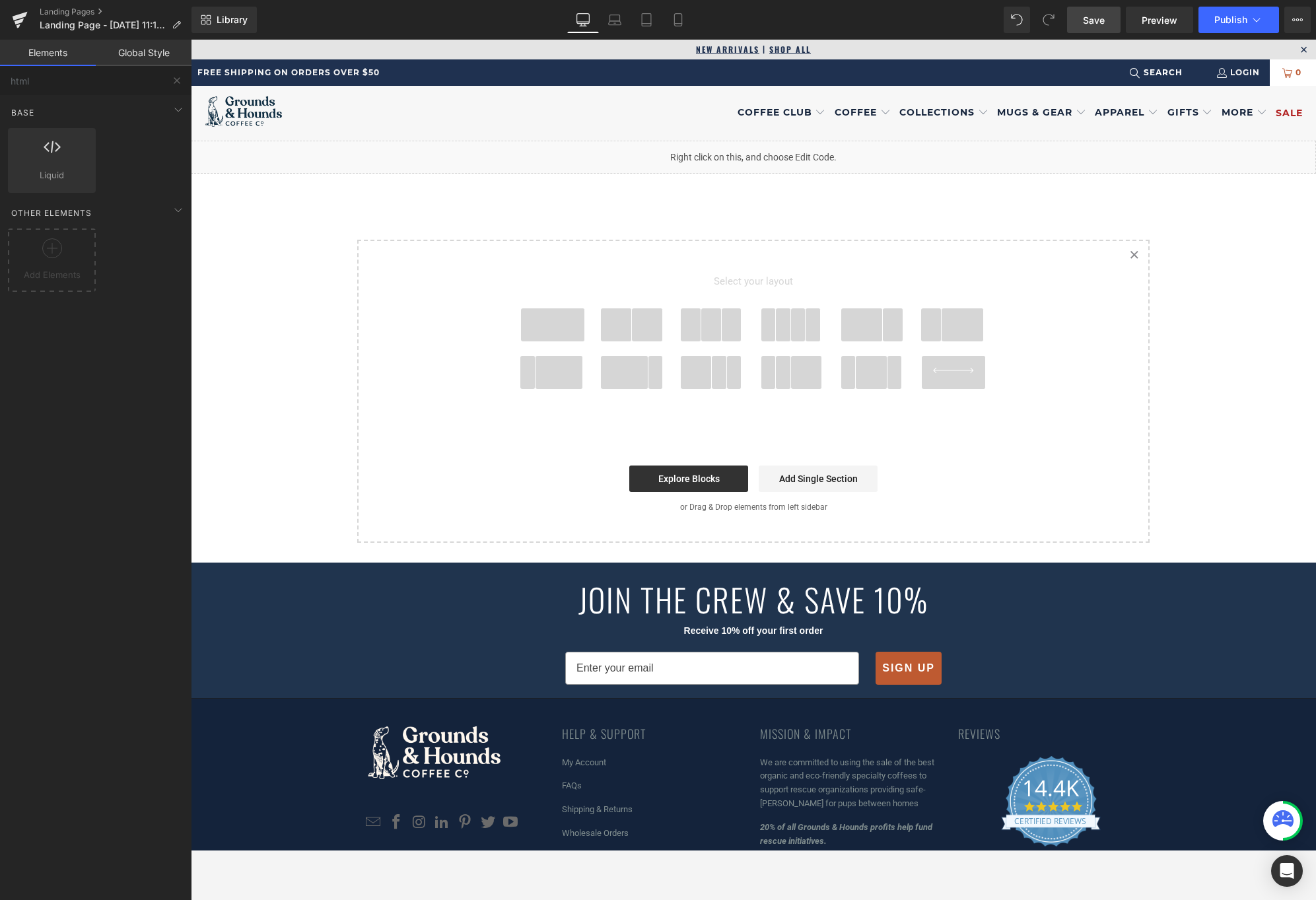
click at [536, 319] on span at bounding box center [553, 325] width 63 height 33
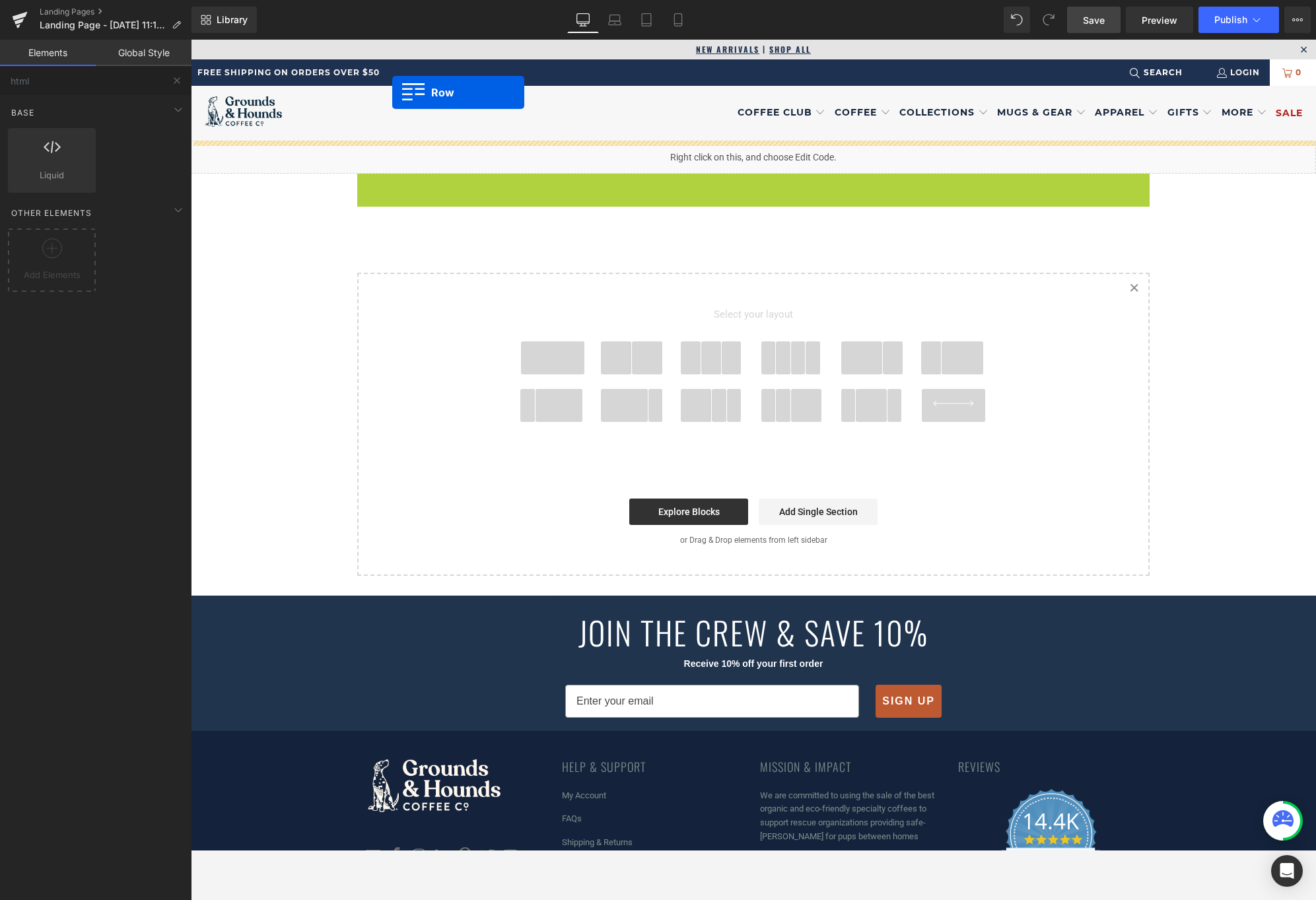
drag, startPoint x: 364, startPoint y: 186, endPoint x: 392, endPoint y: 93, distance: 97.1
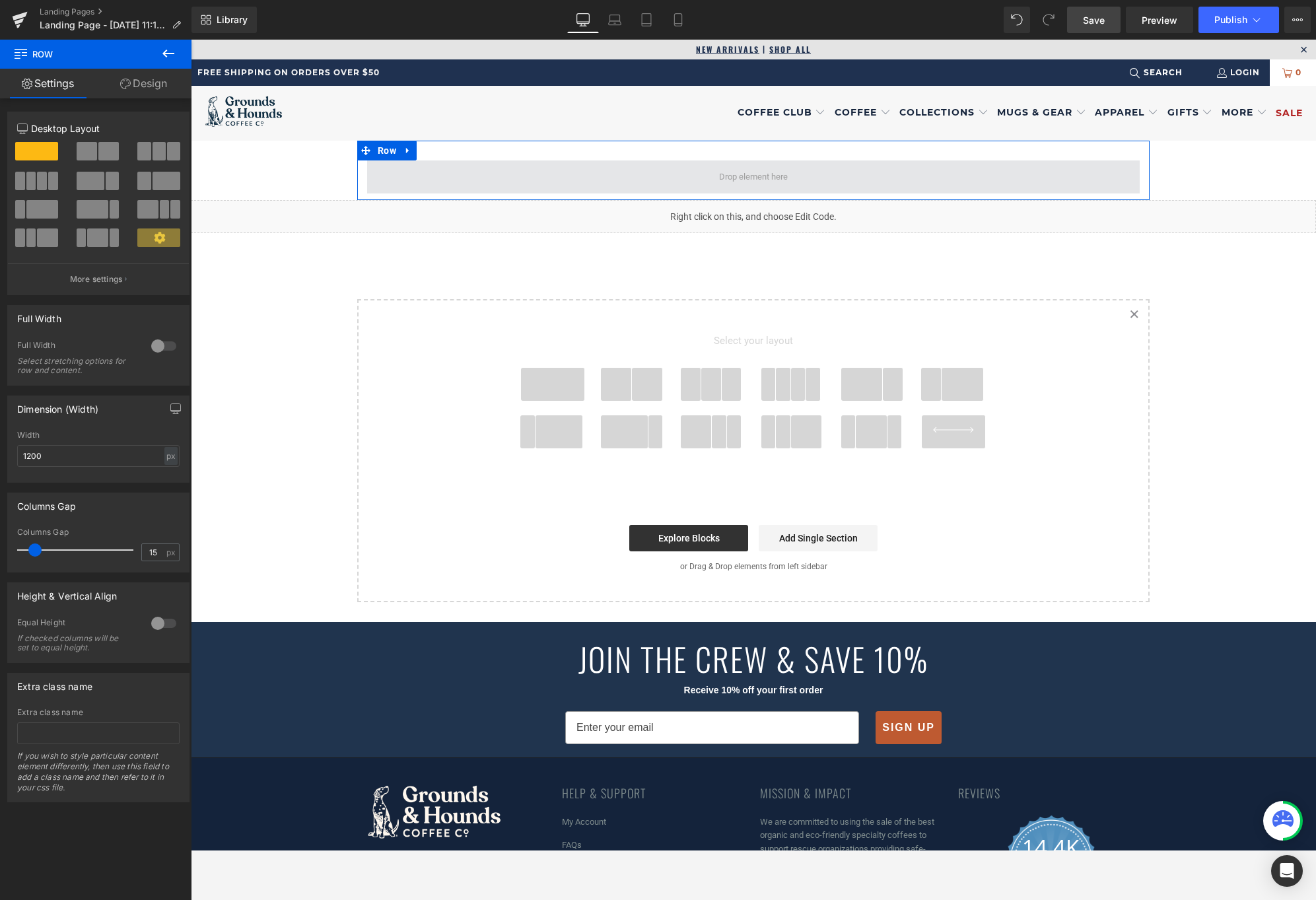
click at [621, 179] on span at bounding box center [753, 177] width 773 height 33
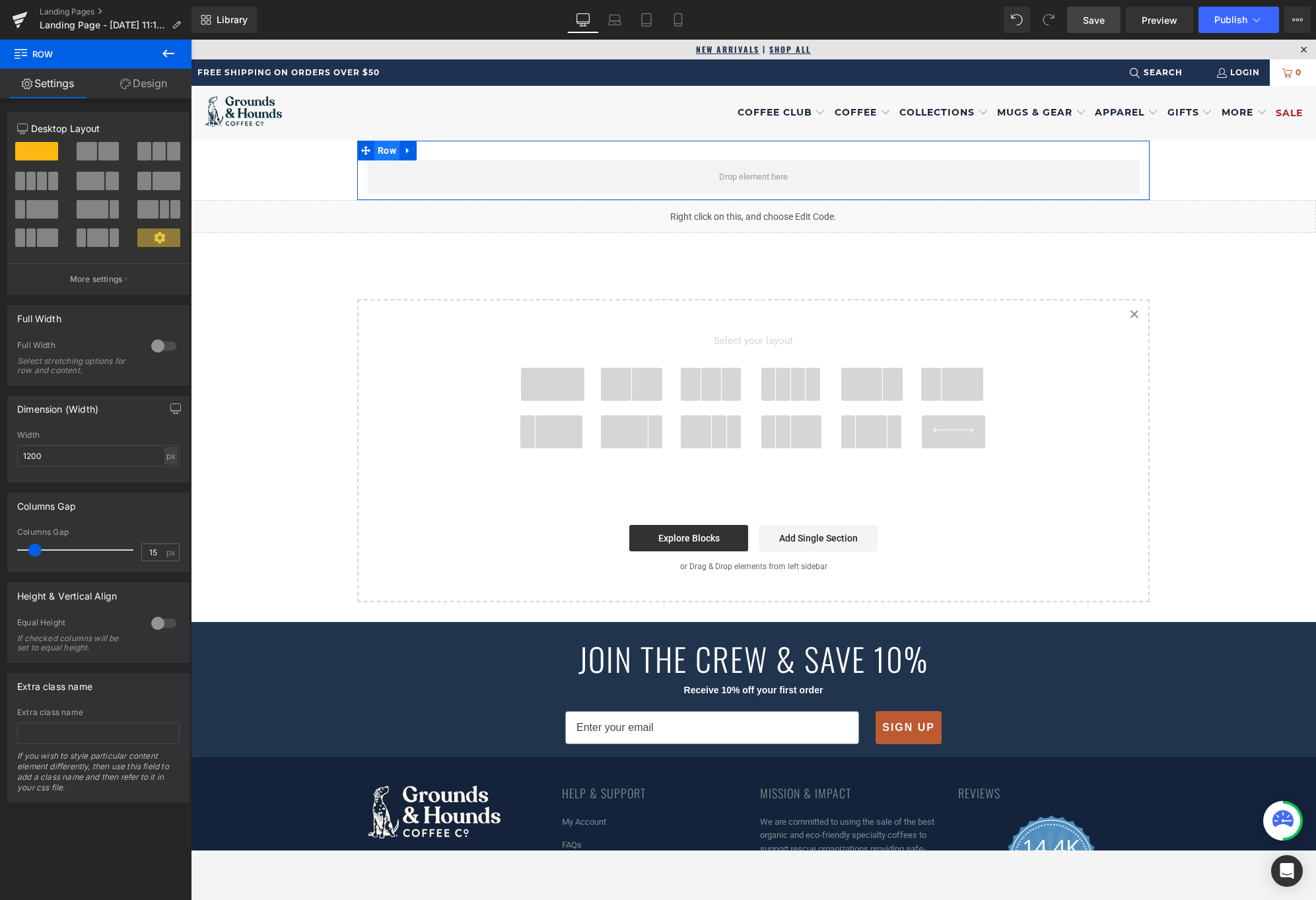
click at [383, 153] on span "Row" at bounding box center [387, 151] width 25 height 20
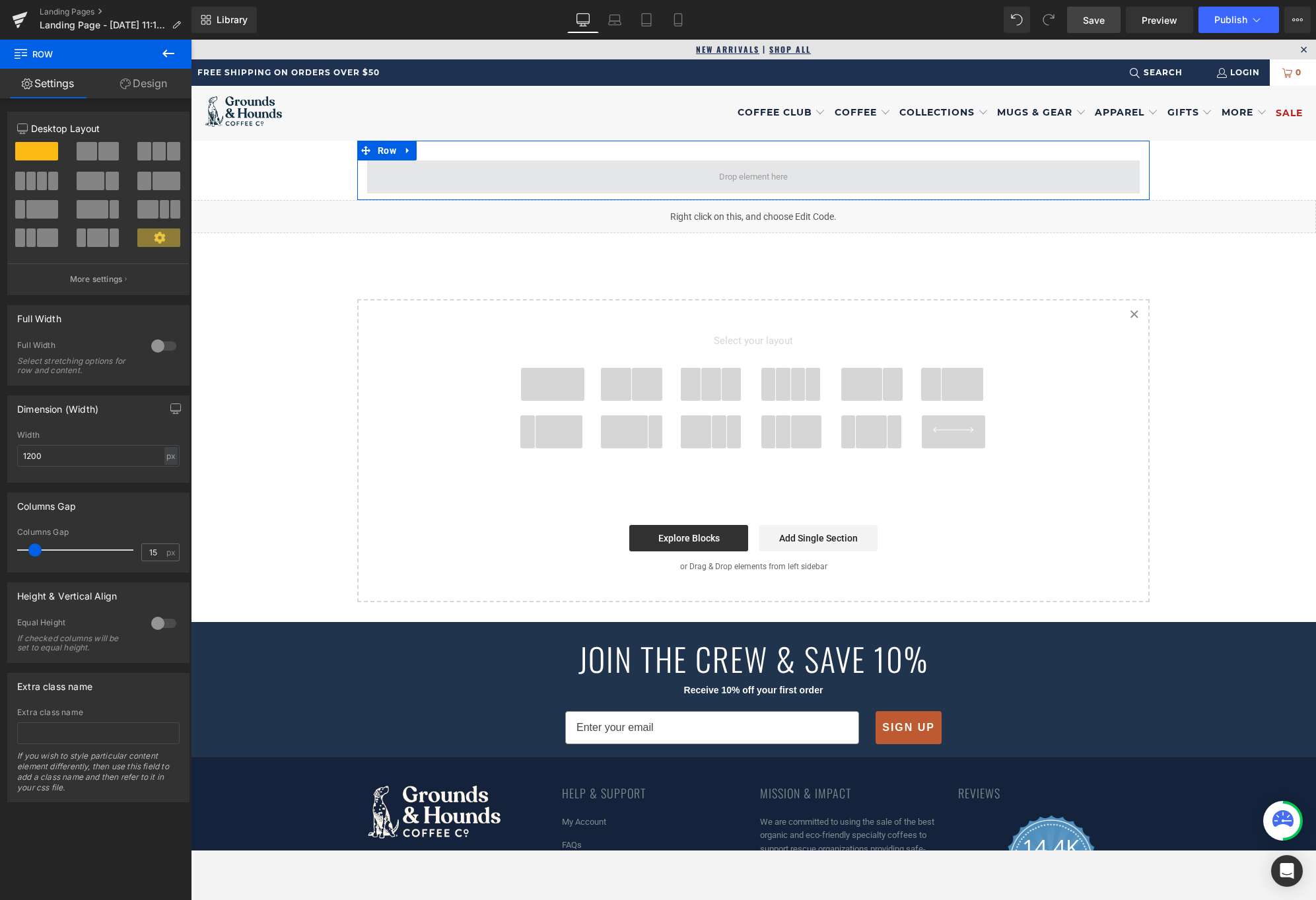
click at [657, 184] on span at bounding box center [753, 177] width 773 height 33
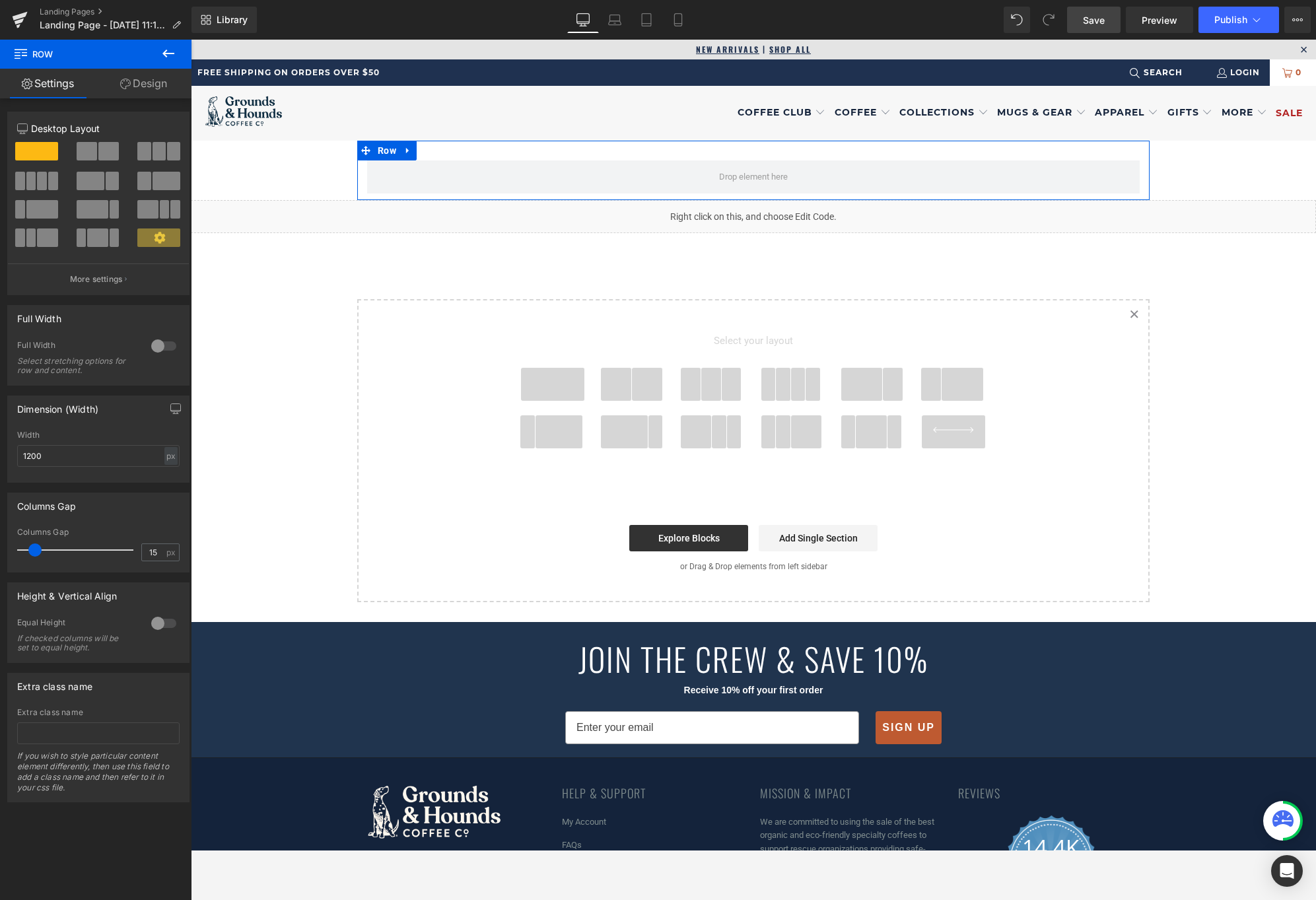
click at [149, 342] on div at bounding box center [164, 346] width 32 height 21
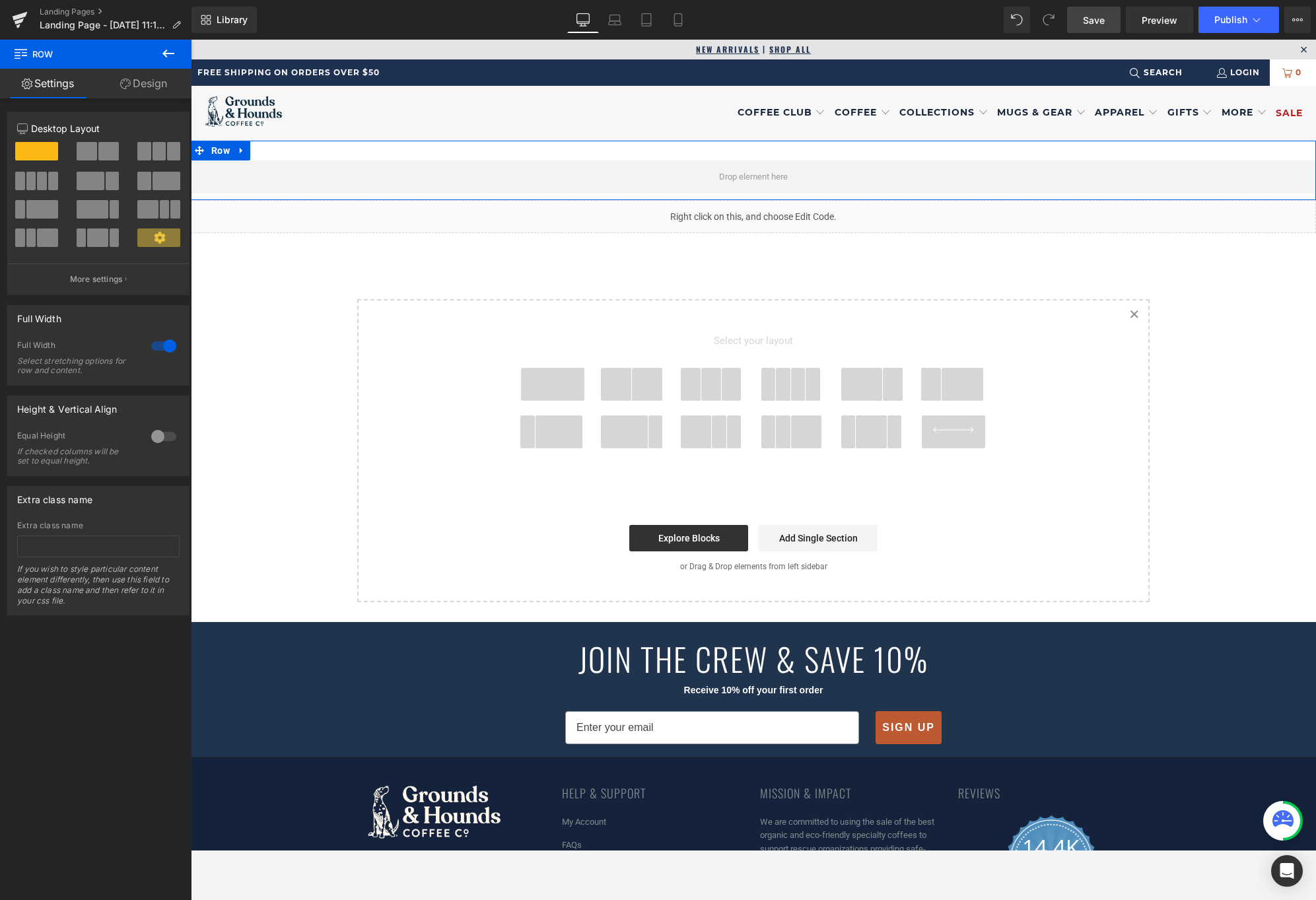
click at [153, 82] on link "Design" at bounding box center [143, 83] width 96 height 30
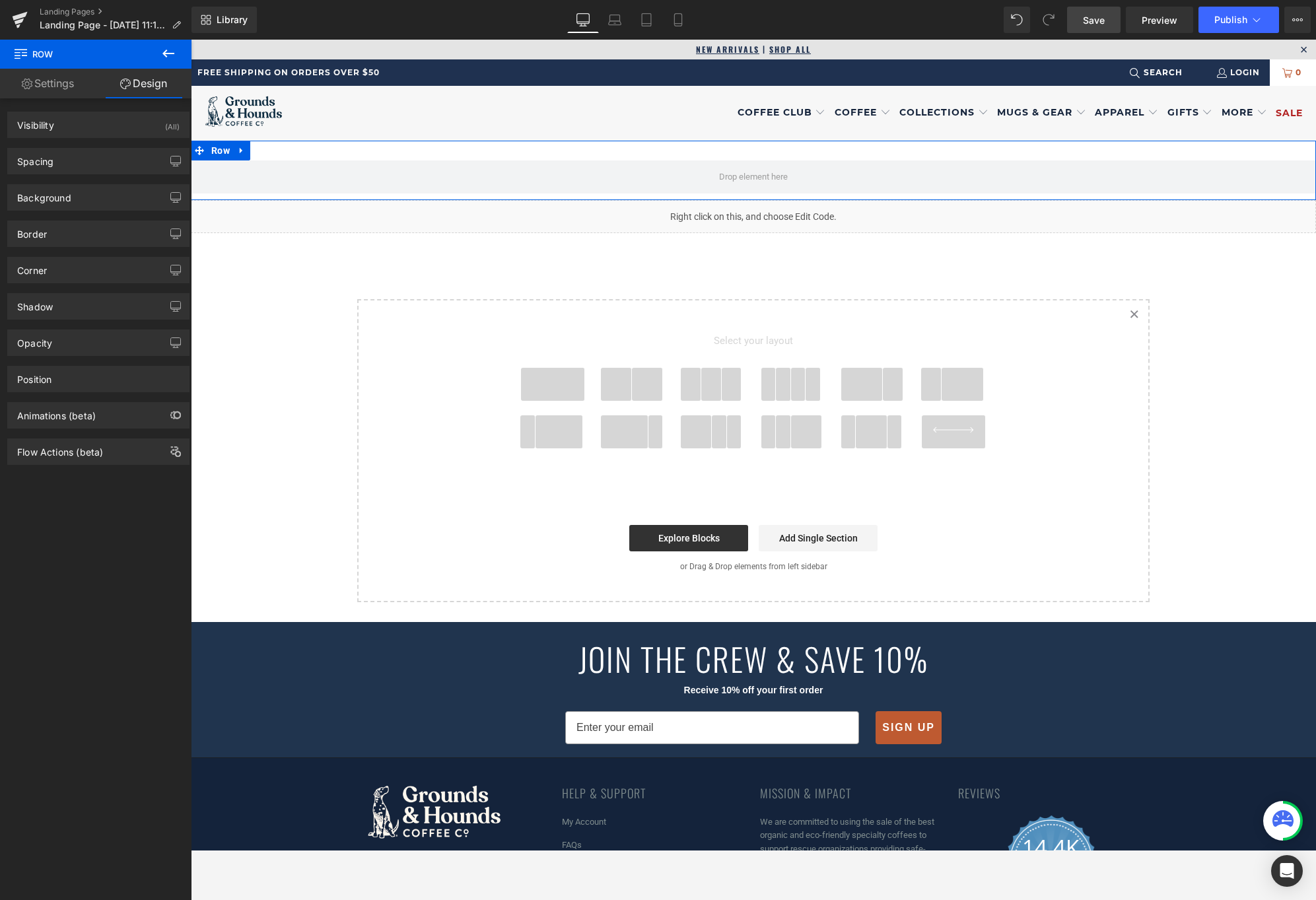
type input "transparent"
type input "0"
click at [68, 198] on div "Background" at bounding box center [44, 194] width 54 height 19
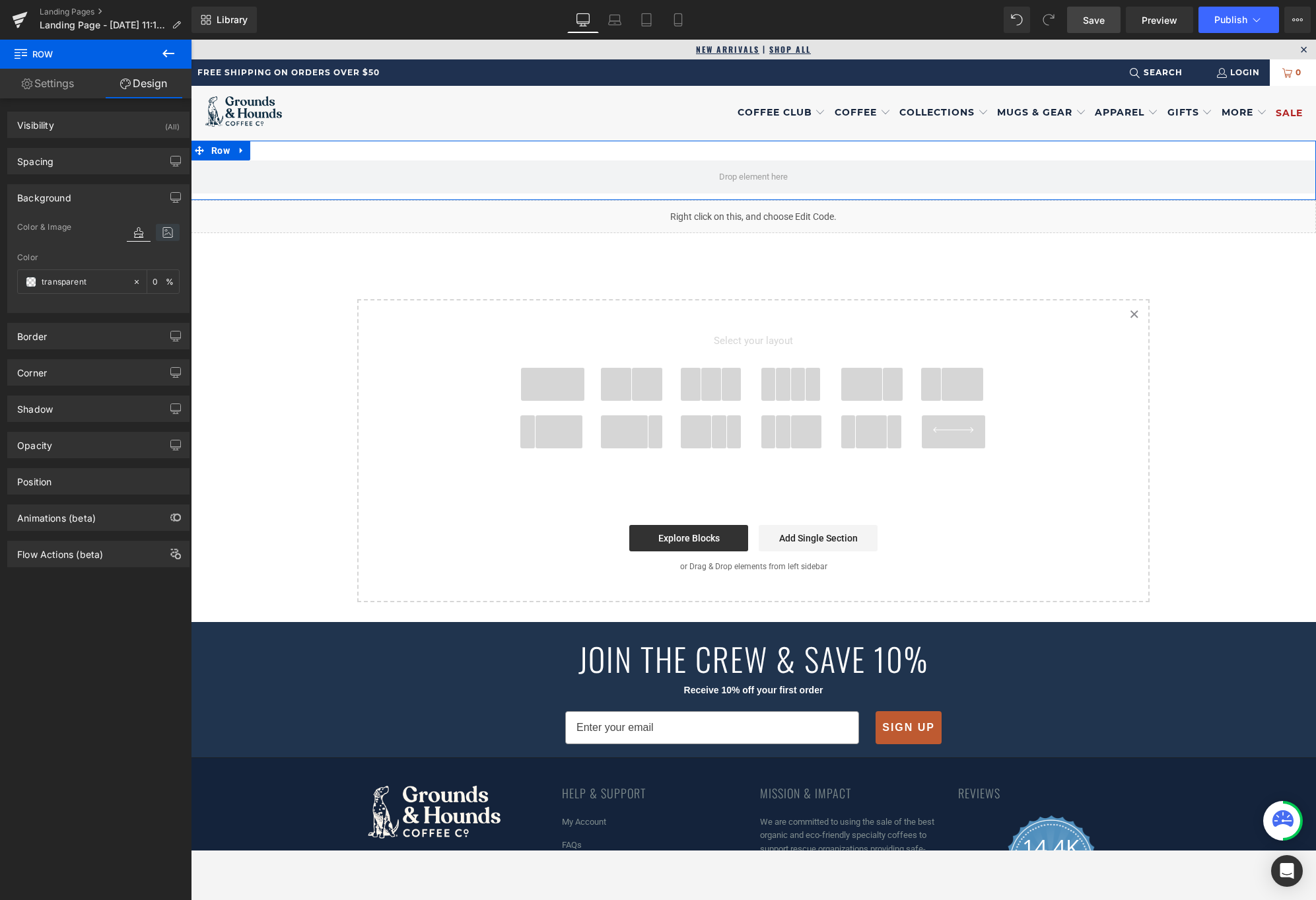
click at [159, 233] on icon at bounding box center [168, 233] width 24 height 17
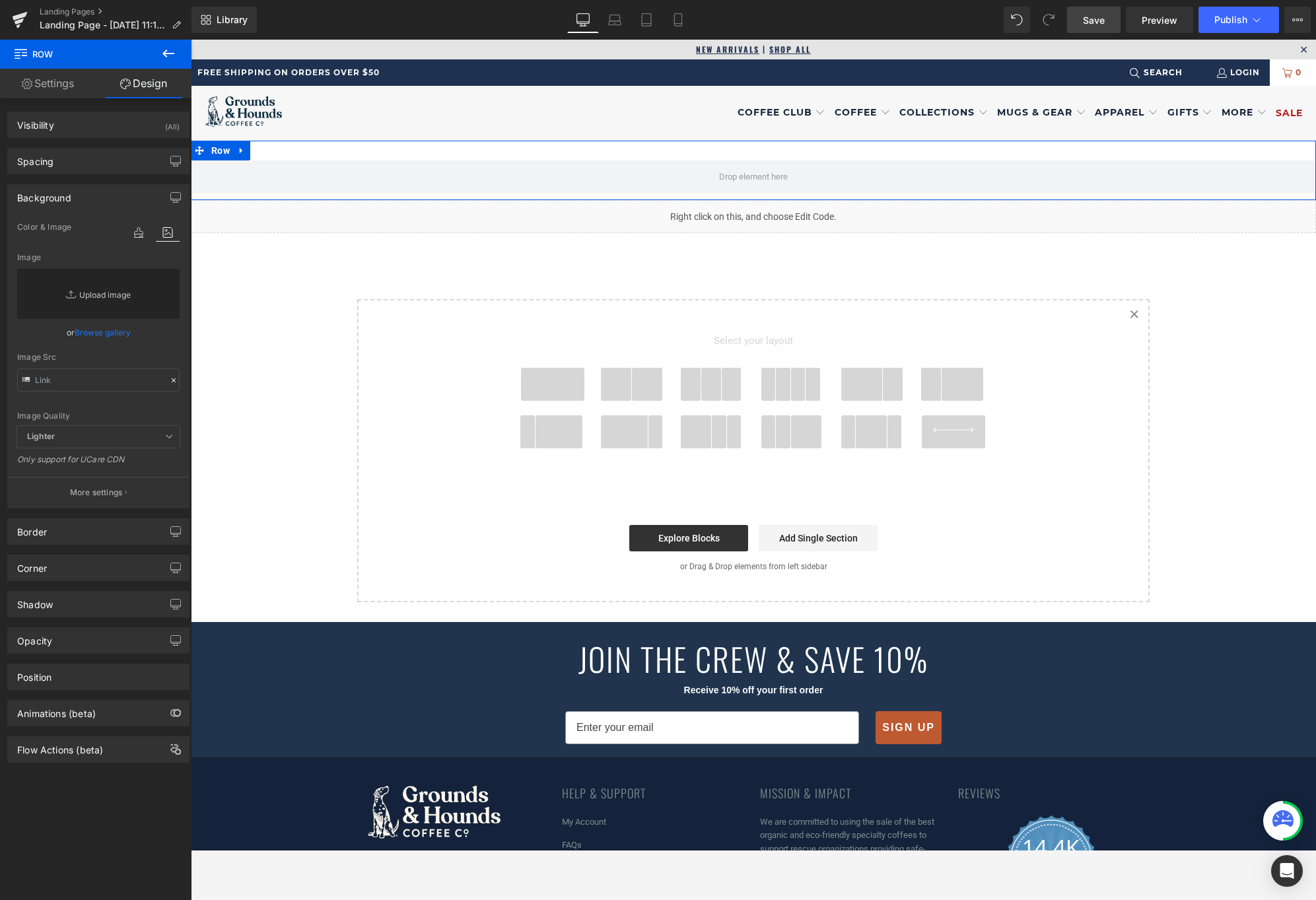
click at [108, 301] on link "Replace Image" at bounding box center [98, 294] width 163 height 50
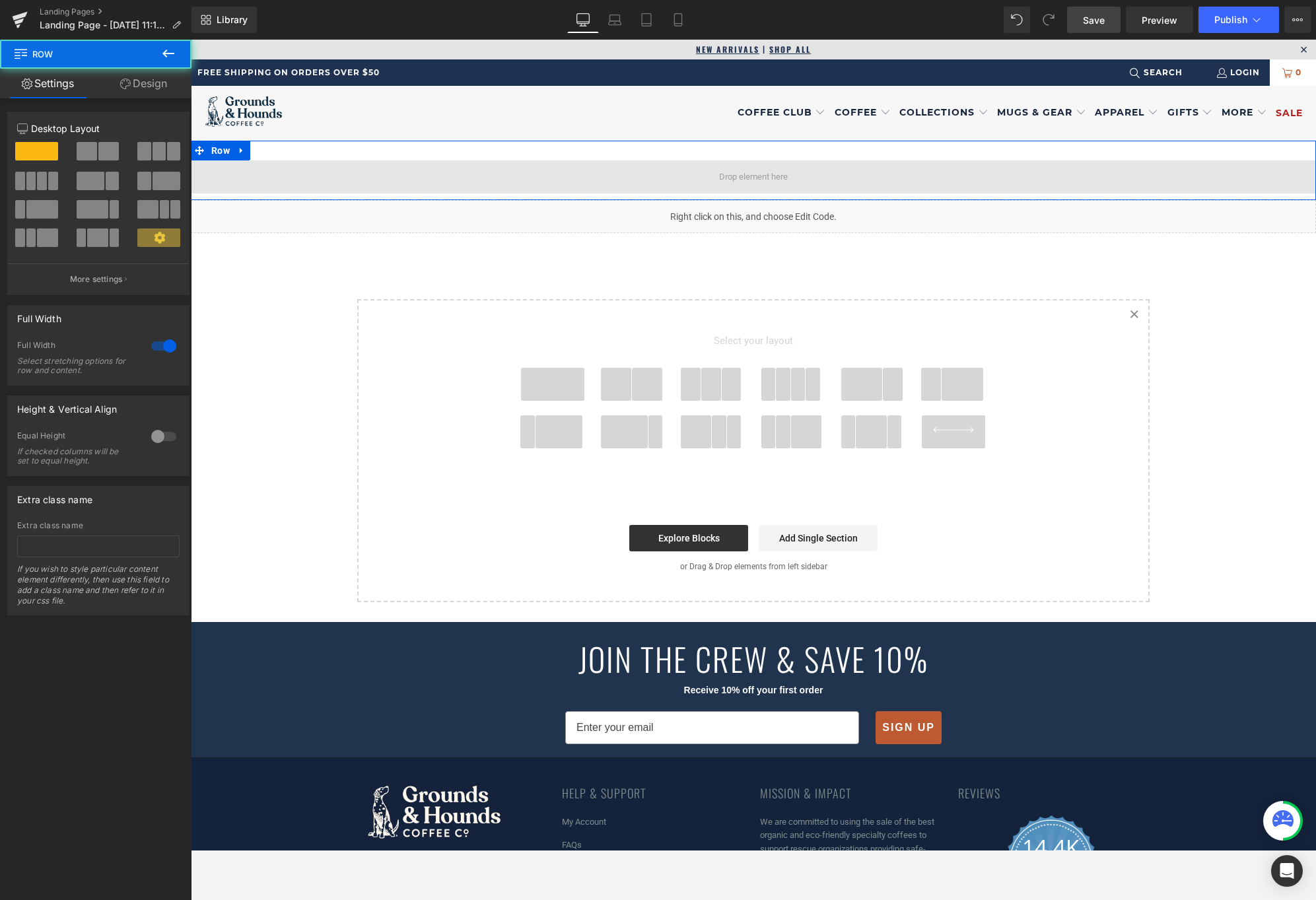
click at [622, 180] on span at bounding box center [754, 177] width 1125 height 33
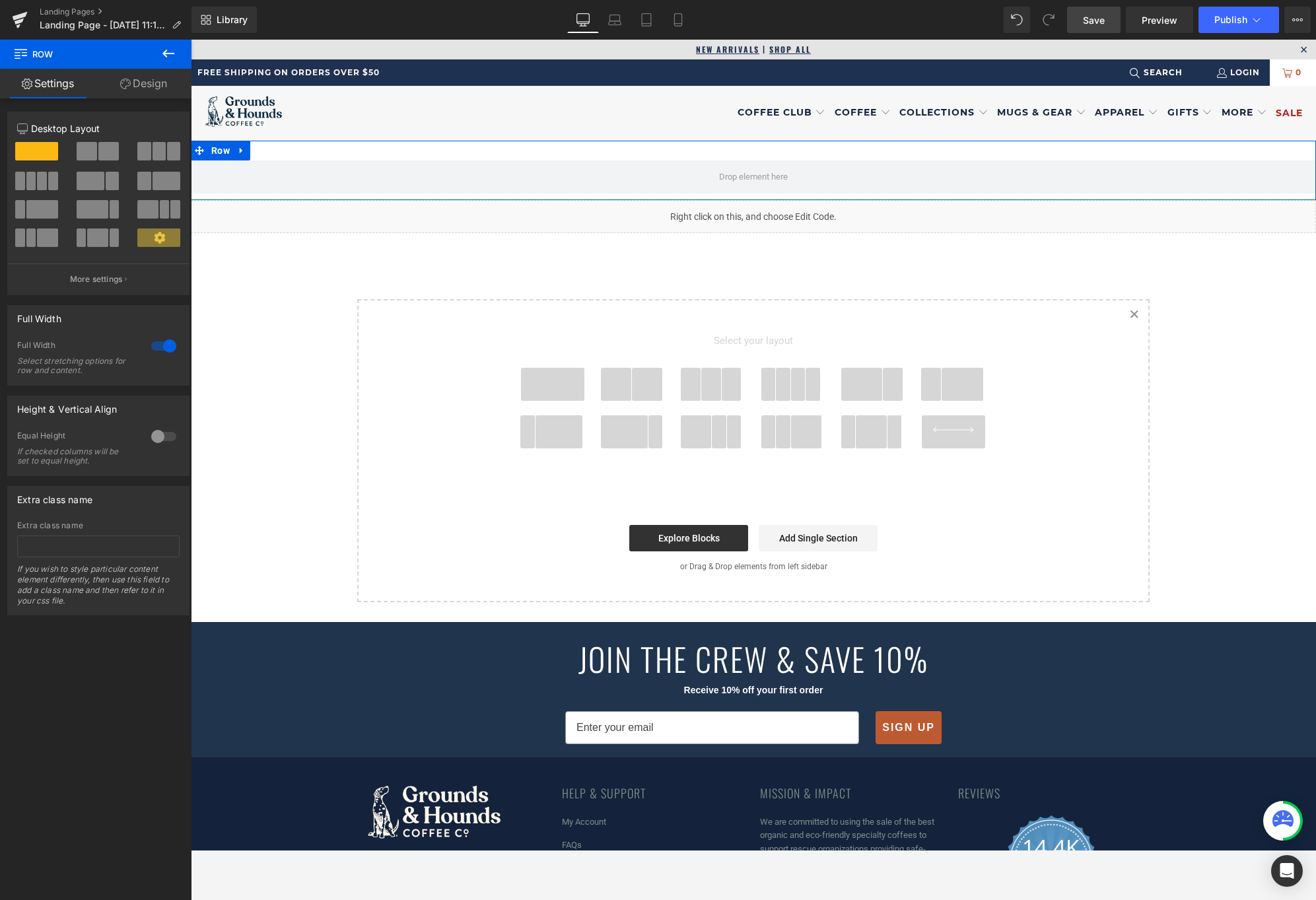
click at [142, 75] on link "Design" at bounding box center [143, 83] width 96 height 30
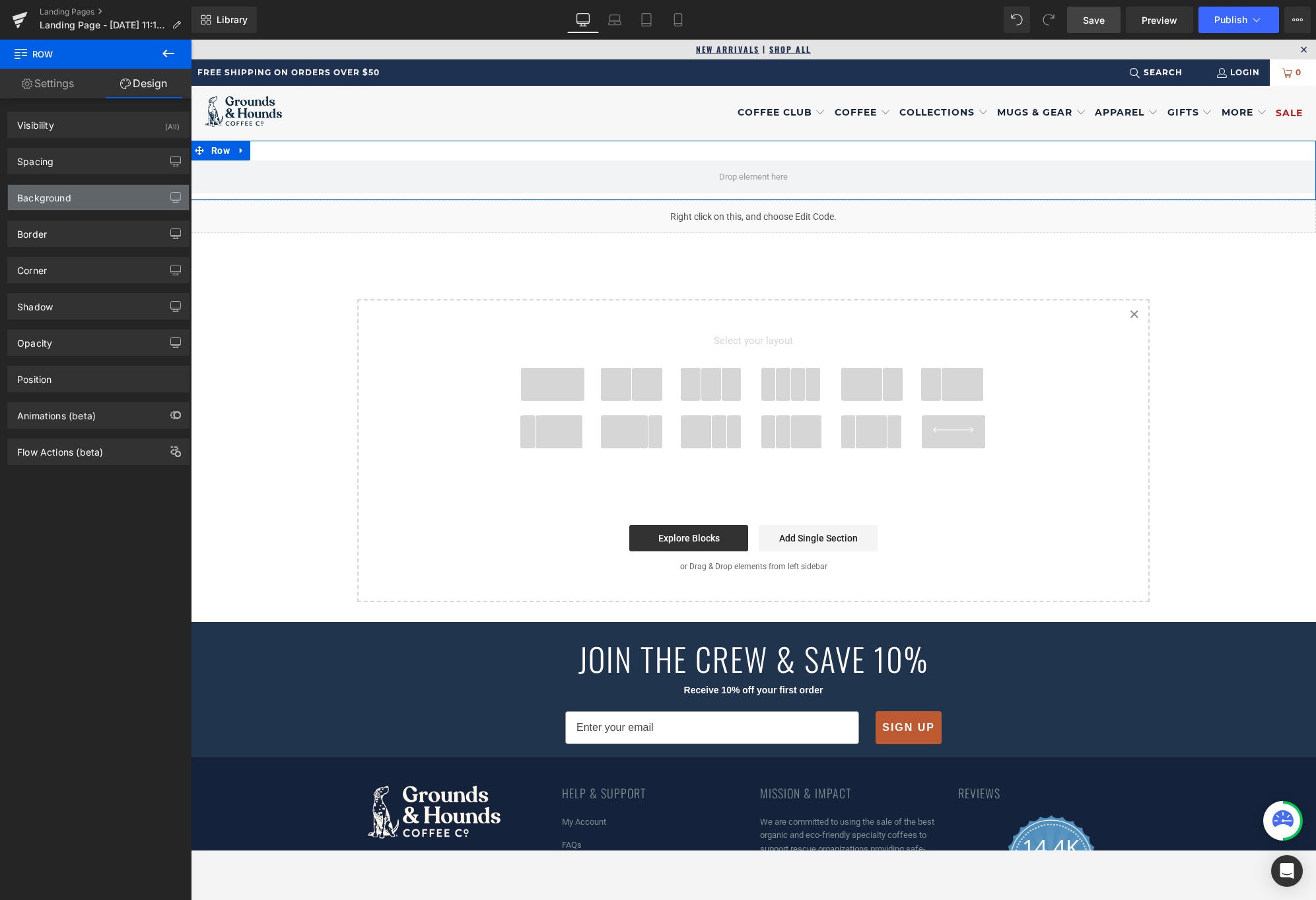
click at [63, 204] on div "Background" at bounding box center [44, 194] width 54 height 19
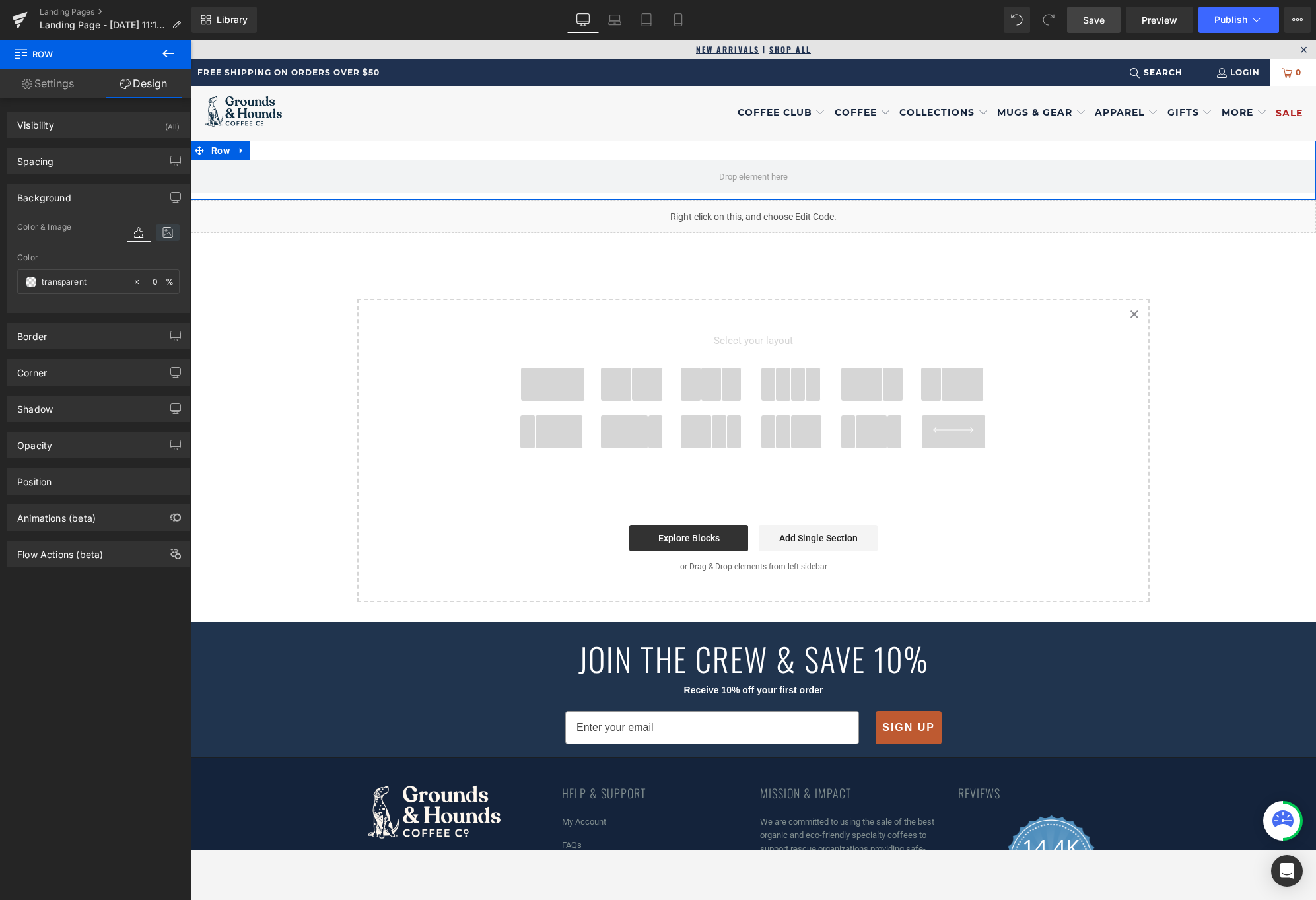
click at [163, 236] on icon at bounding box center [168, 233] width 24 height 17
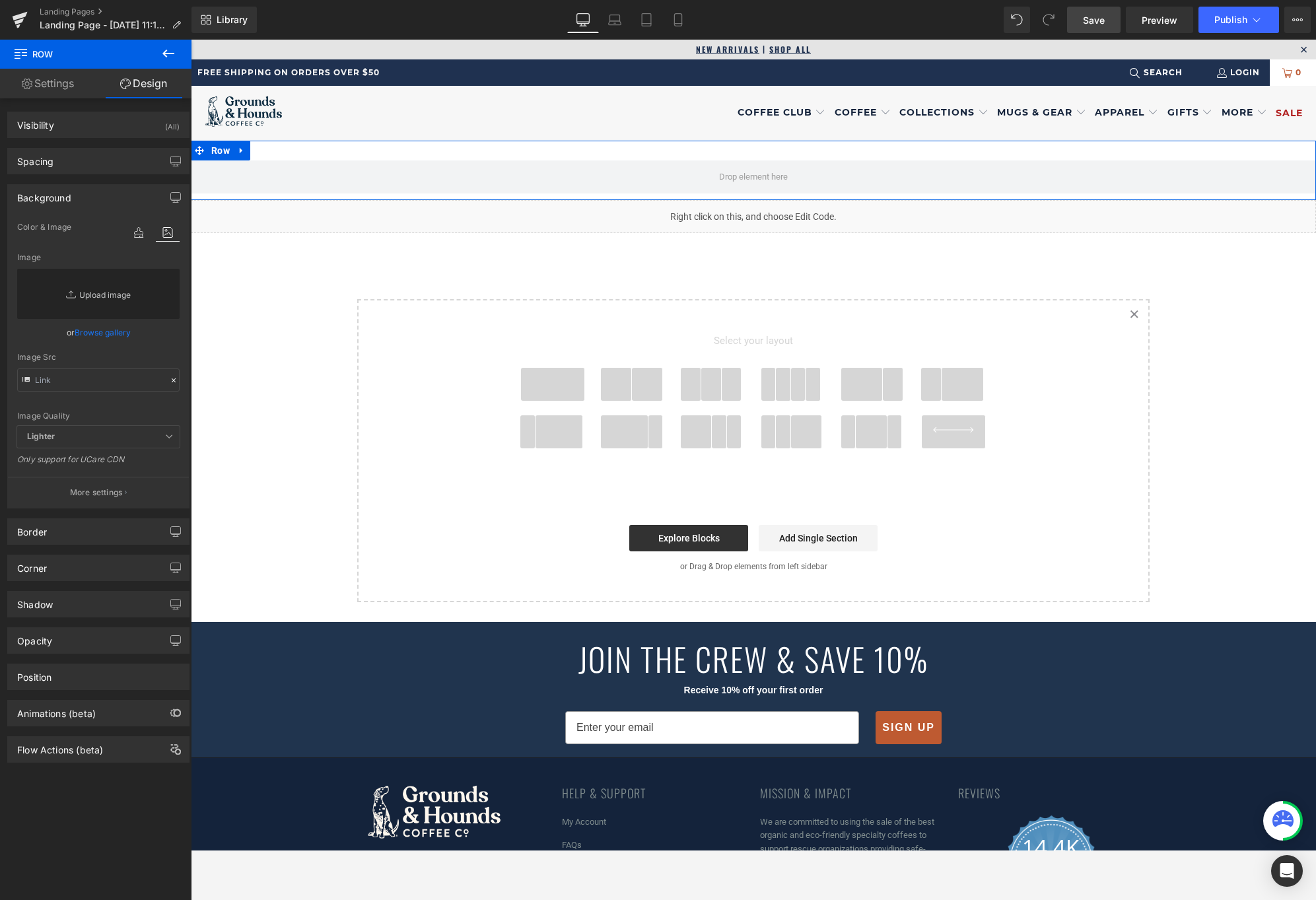
click at [100, 296] on link "Replace Image" at bounding box center [98, 294] width 163 height 50
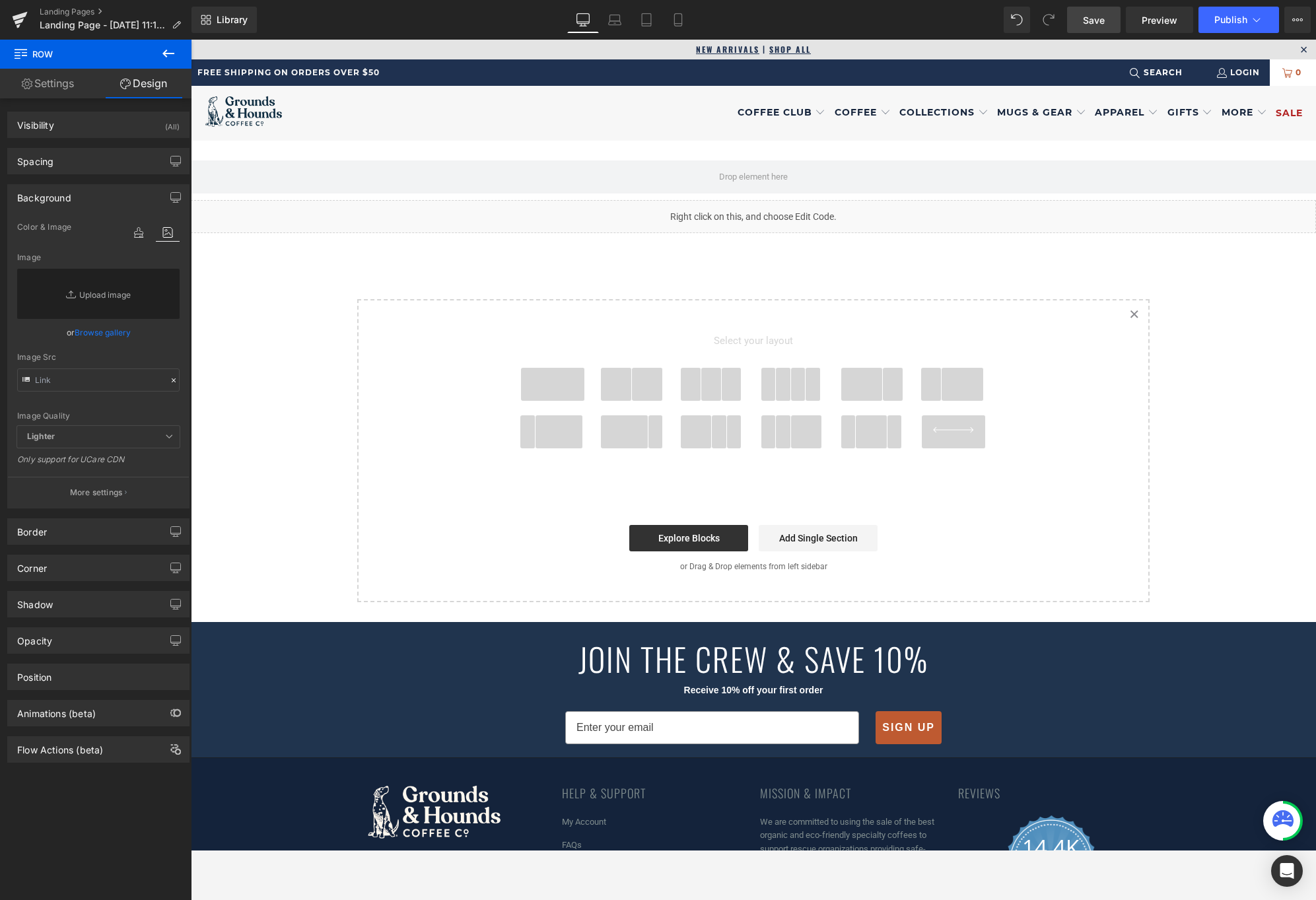
type input "C:\fakepath\newclub-hero2_BEAST_4000x.webp"
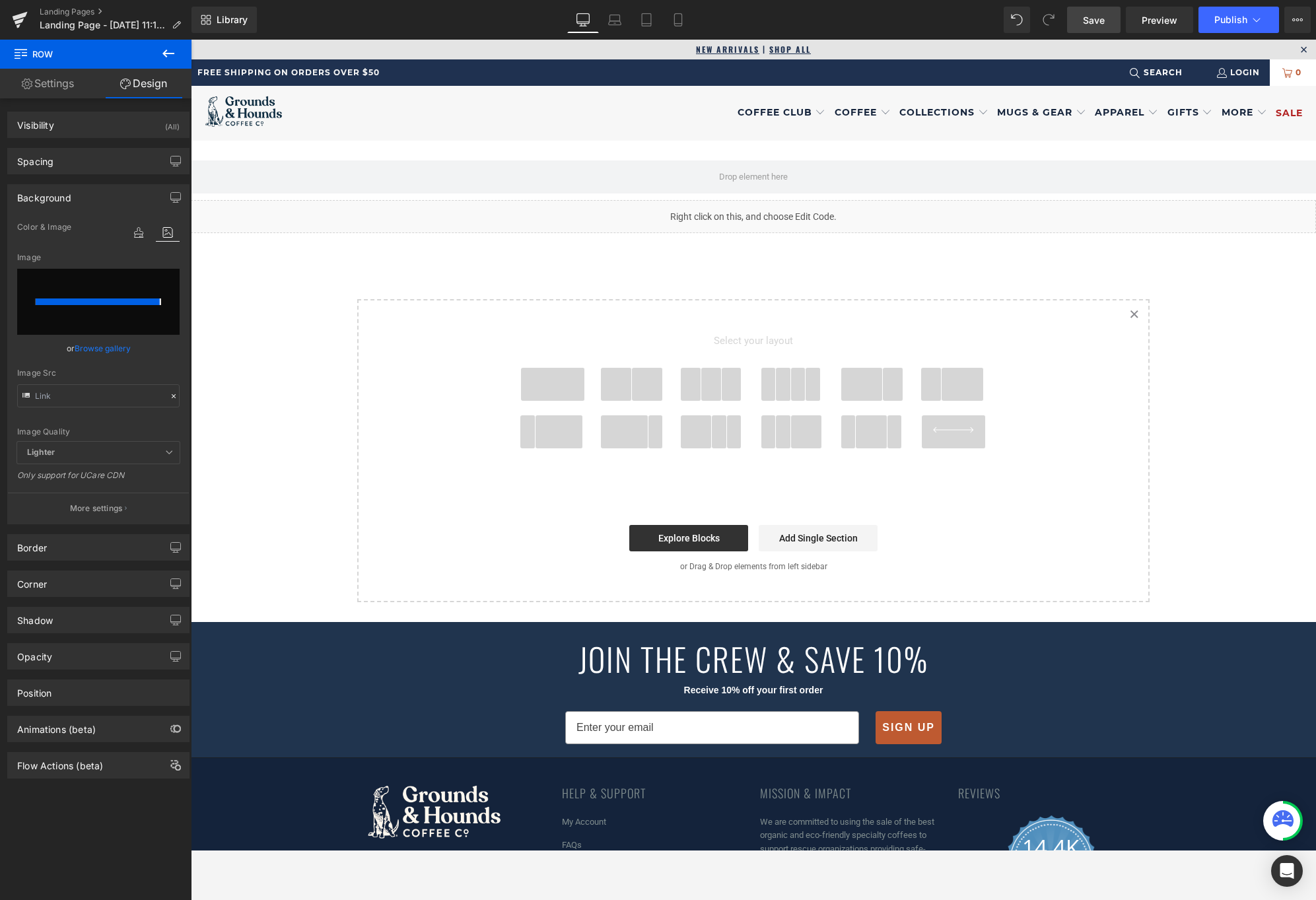
type input "[URL][DOMAIN_NAME]"
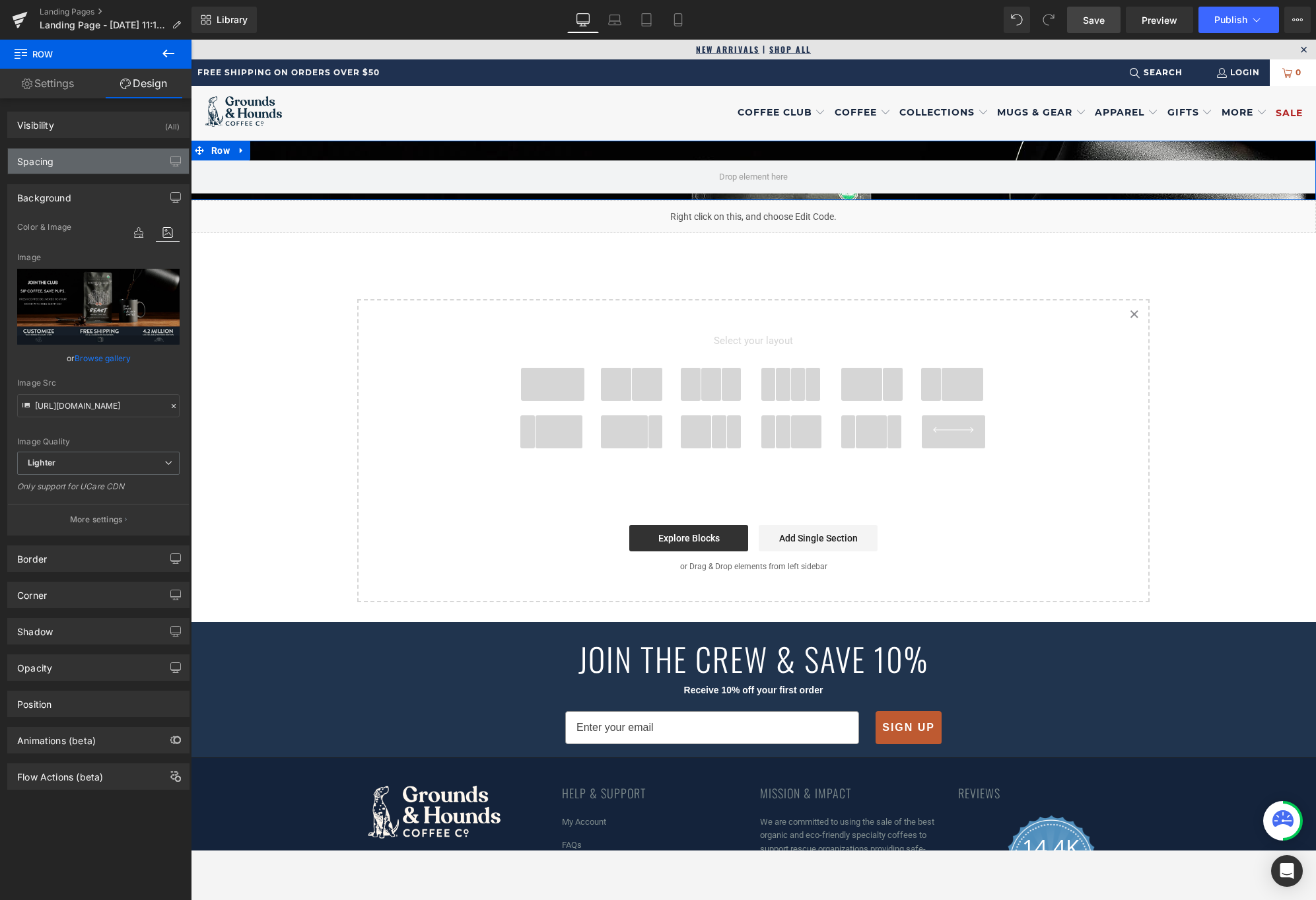
click at [97, 157] on div "Spacing" at bounding box center [98, 161] width 181 height 25
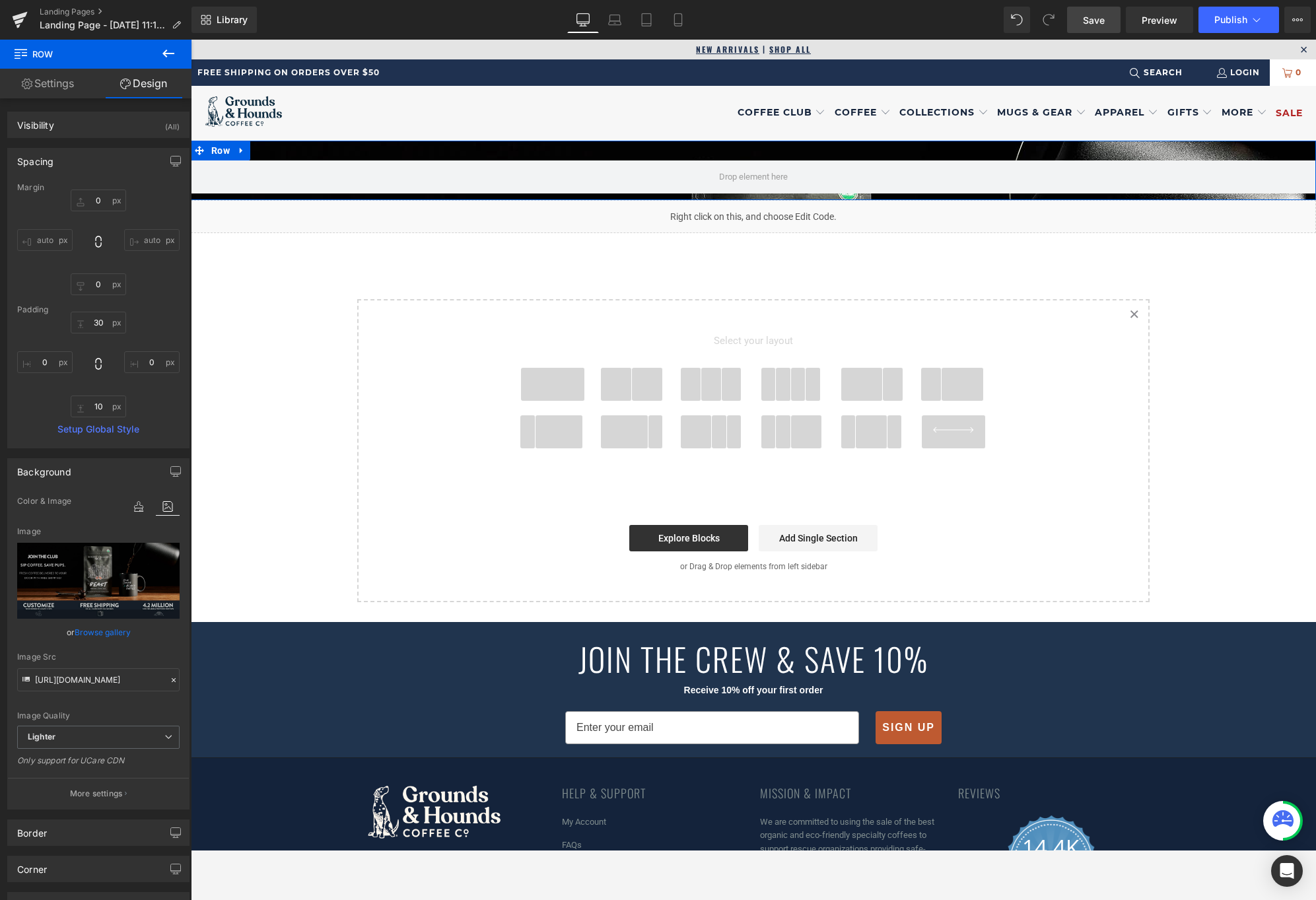
click at [44, 89] on link "Settings" at bounding box center [48, 83] width 96 height 30
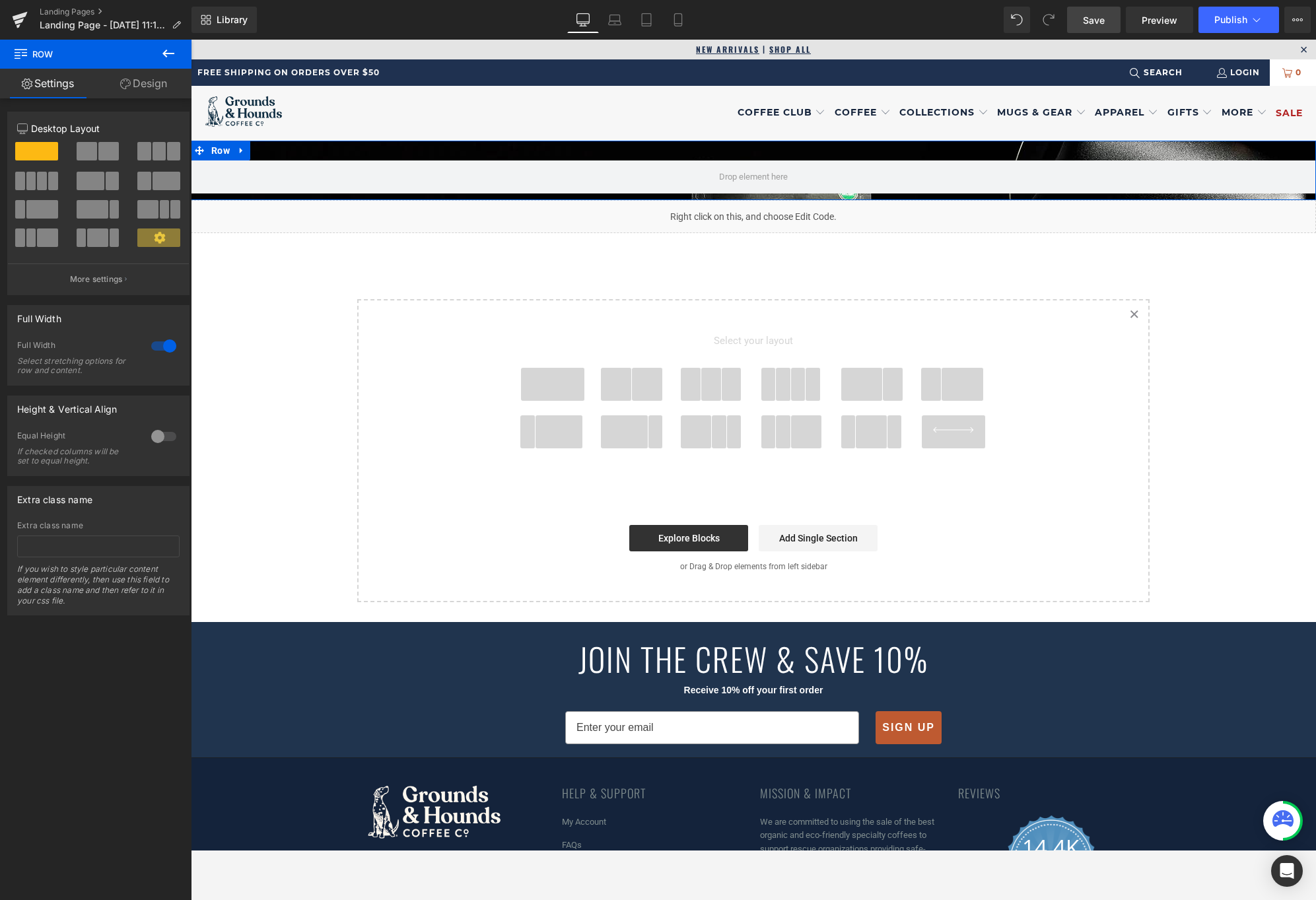
click at [155, 433] on div at bounding box center [164, 436] width 32 height 21
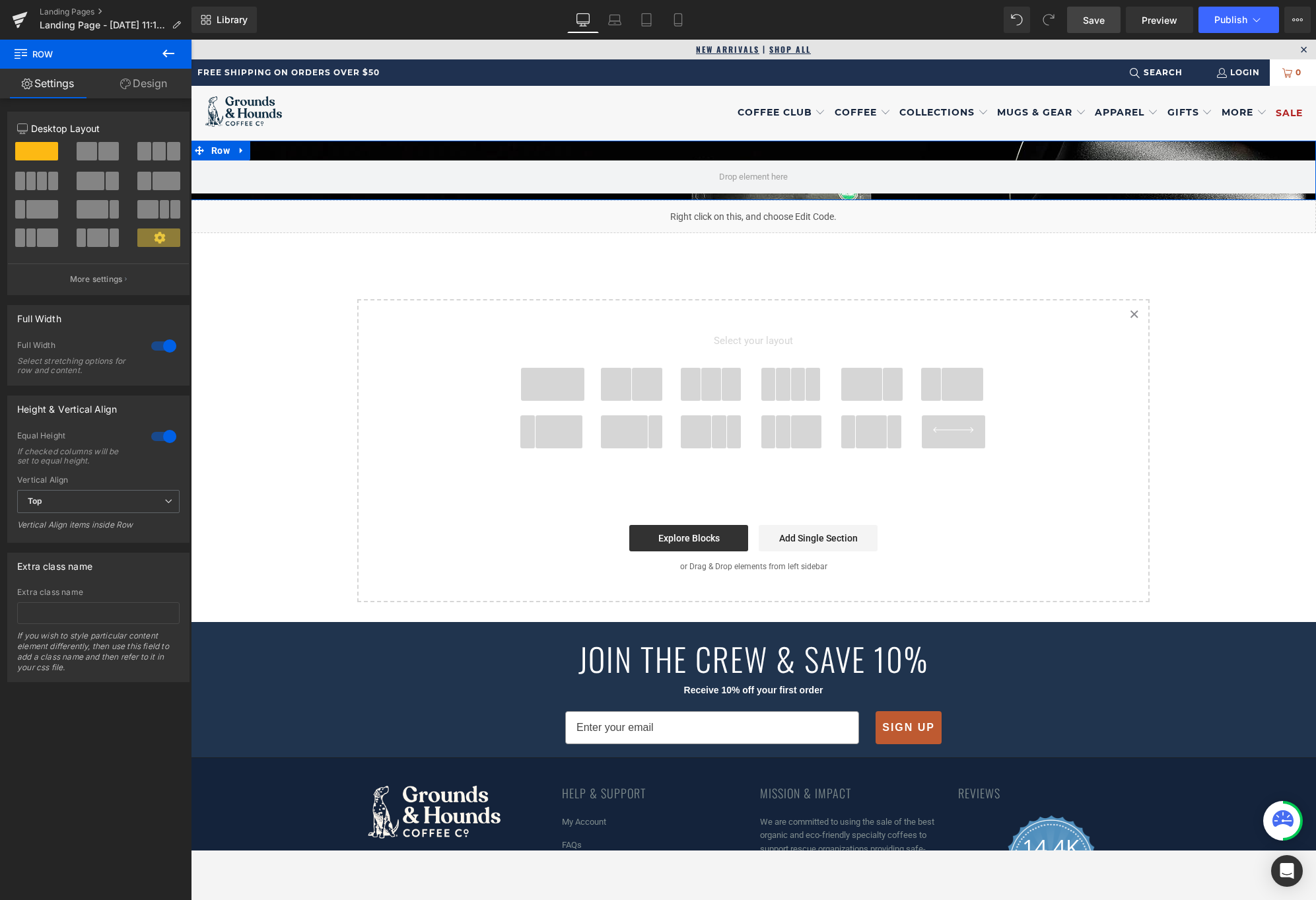
click at [157, 436] on div at bounding box center [164, 436] width 32 height 21
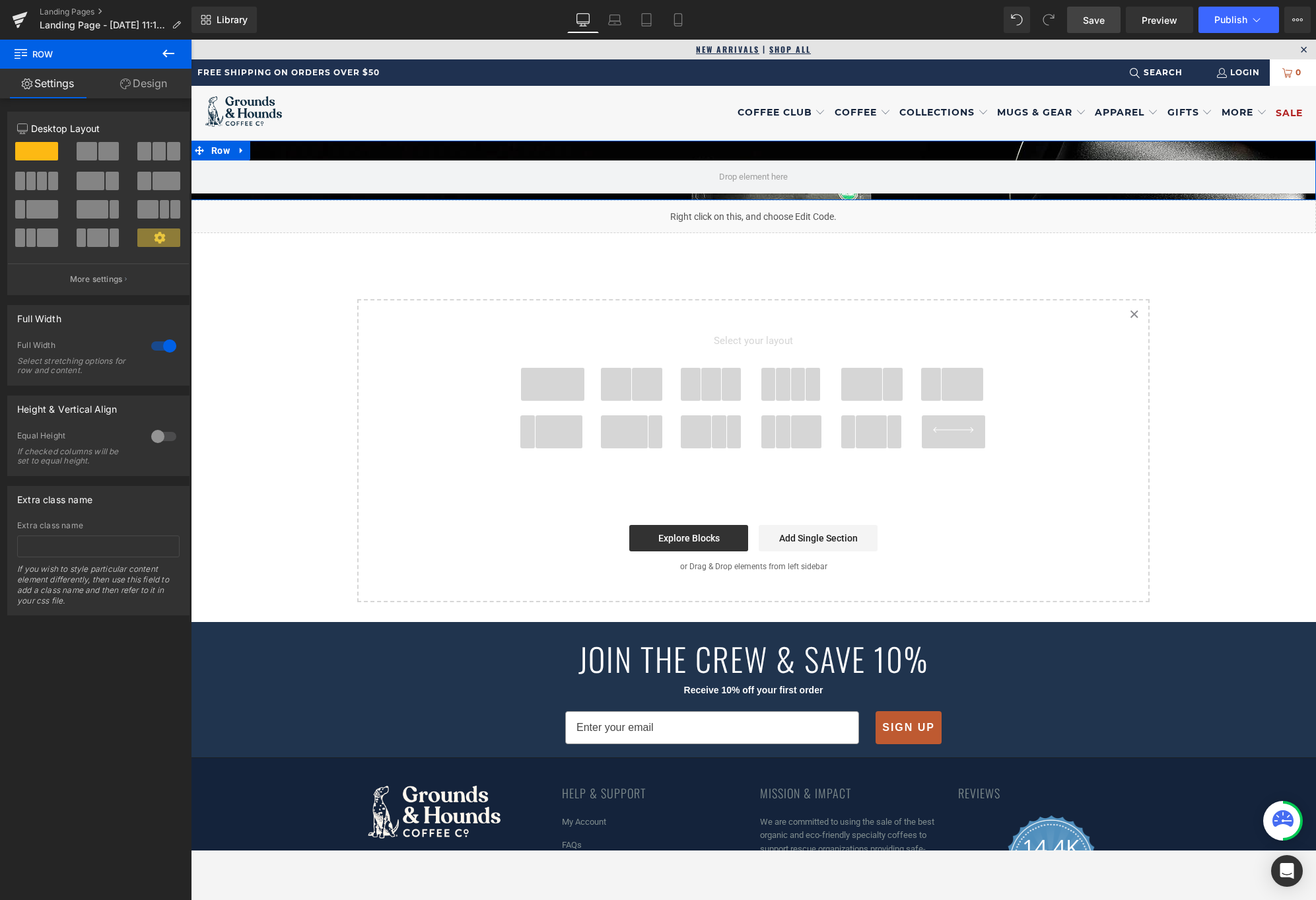
click at [144, 82] on link "Design" at bounding box center [143, 83] width 96 height 30
type input "0"
type input "30"
type input "0"
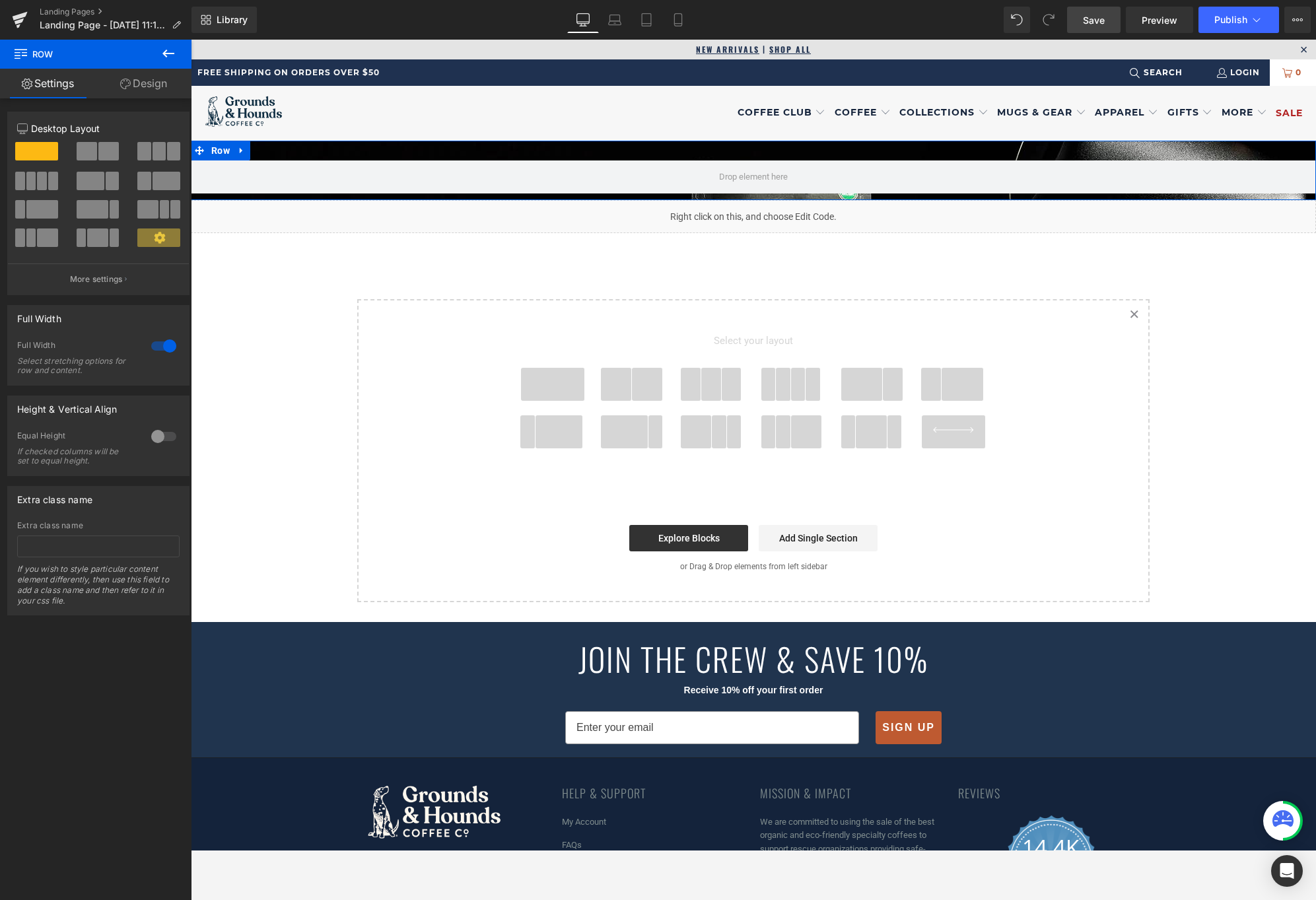
type input "10"
type input "0"
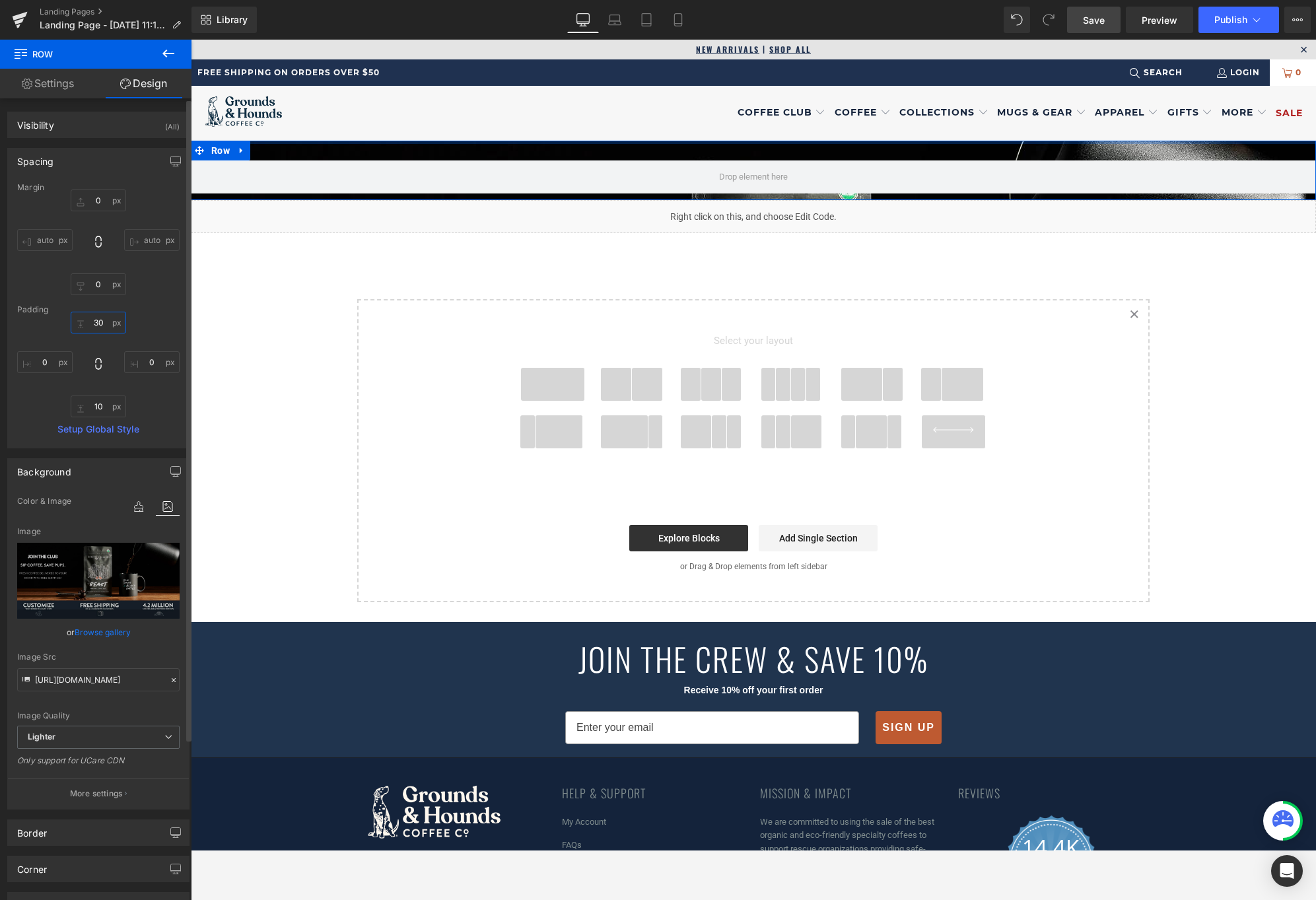
click at [119, 323] on input "30" at bounding box center [98, 322] width 56 height 22
click at [113, 323] on input "30" at bounding box center [98, 322] width 56 height 22
drag, startPoint x: 100, startPoint y: 323, endPoint x: 79, endPoint y: 321, distance: 21.1
click at [79, 321] on input "30" at bounding box center [98, 322] width 56 height 22
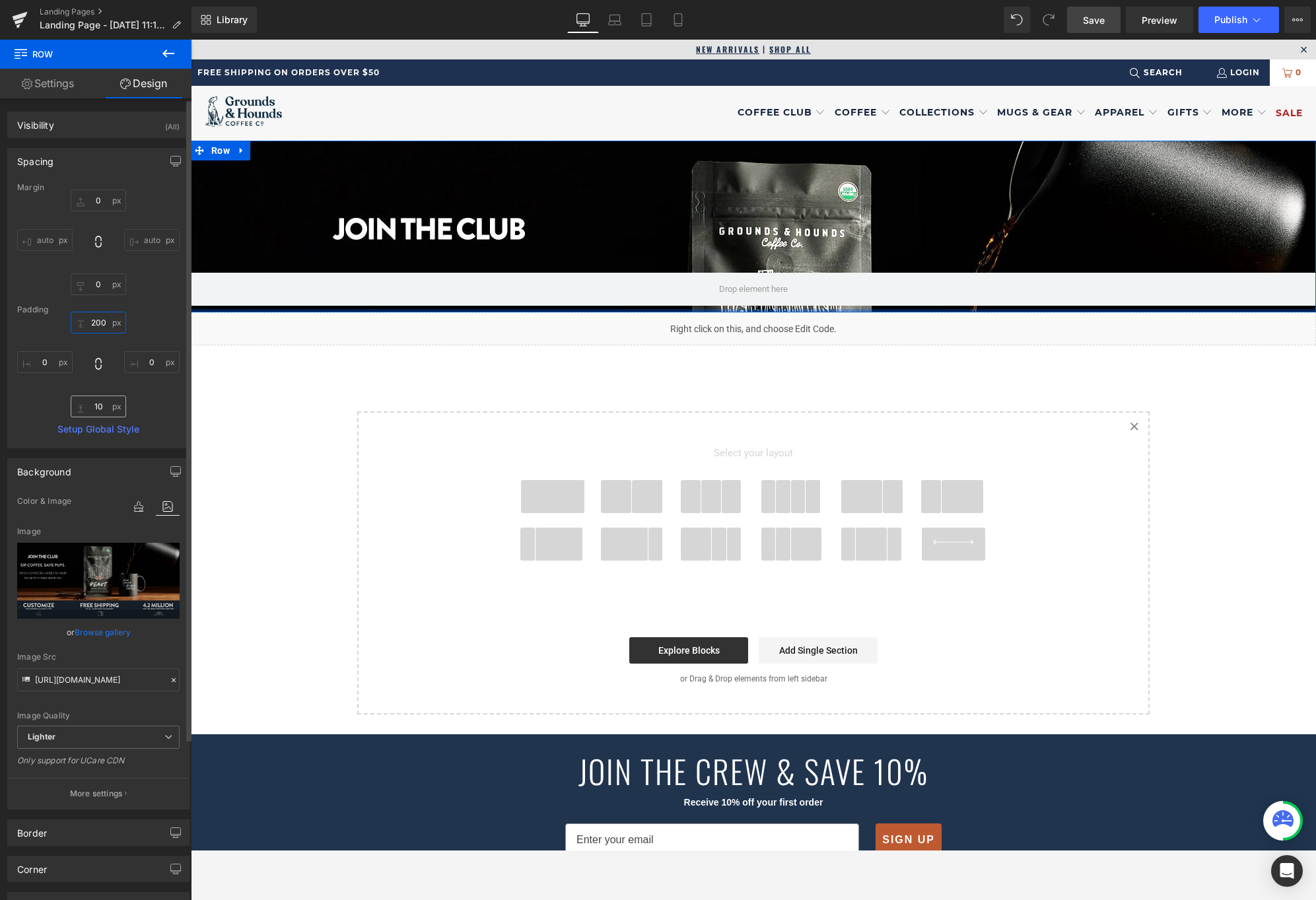
type input "200"
drag, startPoint x: 98, startPoint y: 407, endPoint x: 85, endPoint y: 403, distance: 13.6
click at [85, 403] on input "10" at bounding box center [98, 406] width 56 height 22
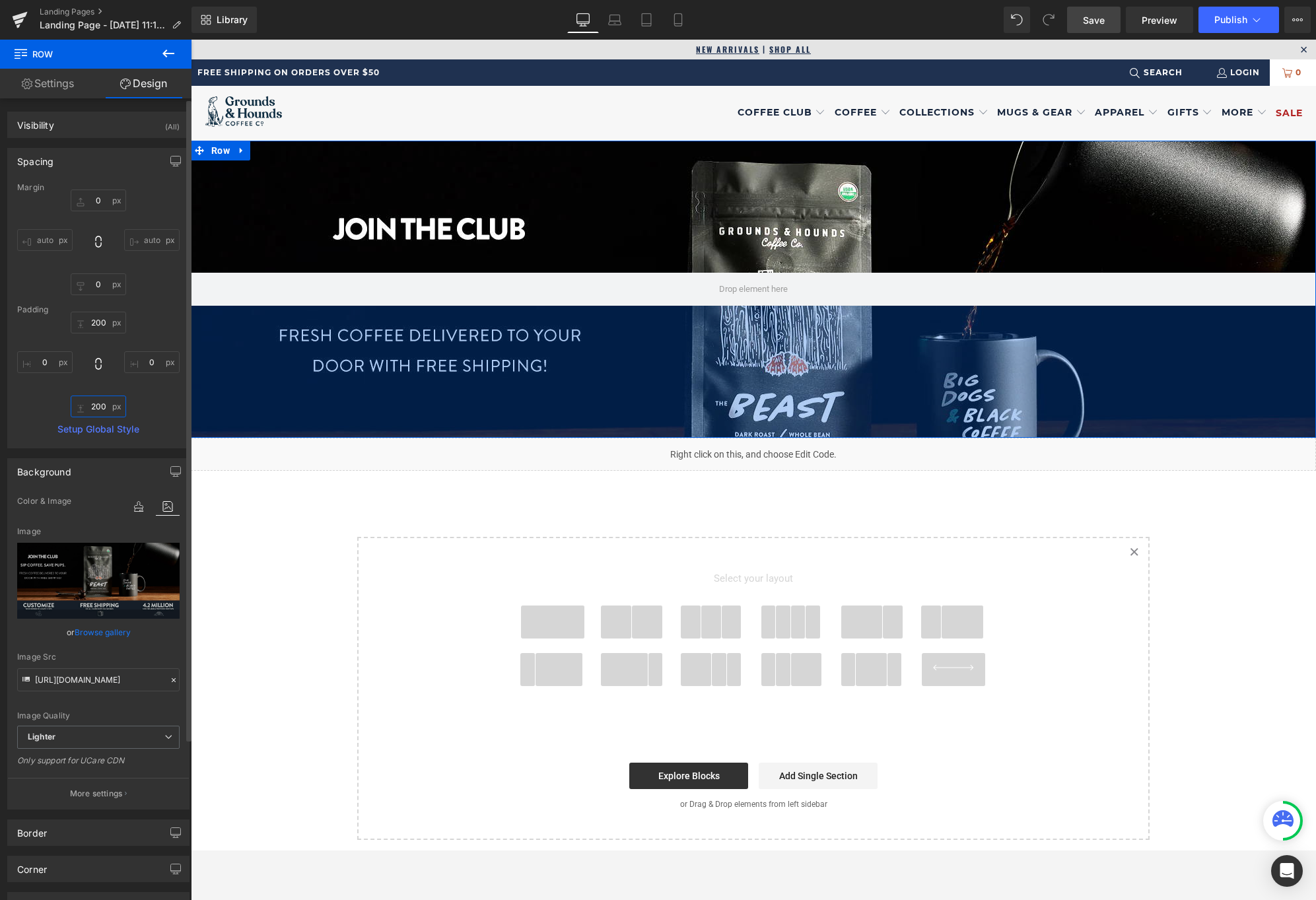
drag, startPoint x: 91, startPoint y: 402, endPoint x: 81, endPoint y: 403, distance: 10.0
click at [81, 403] on input "200" at bounding box center [98, 406] width 56 height 22
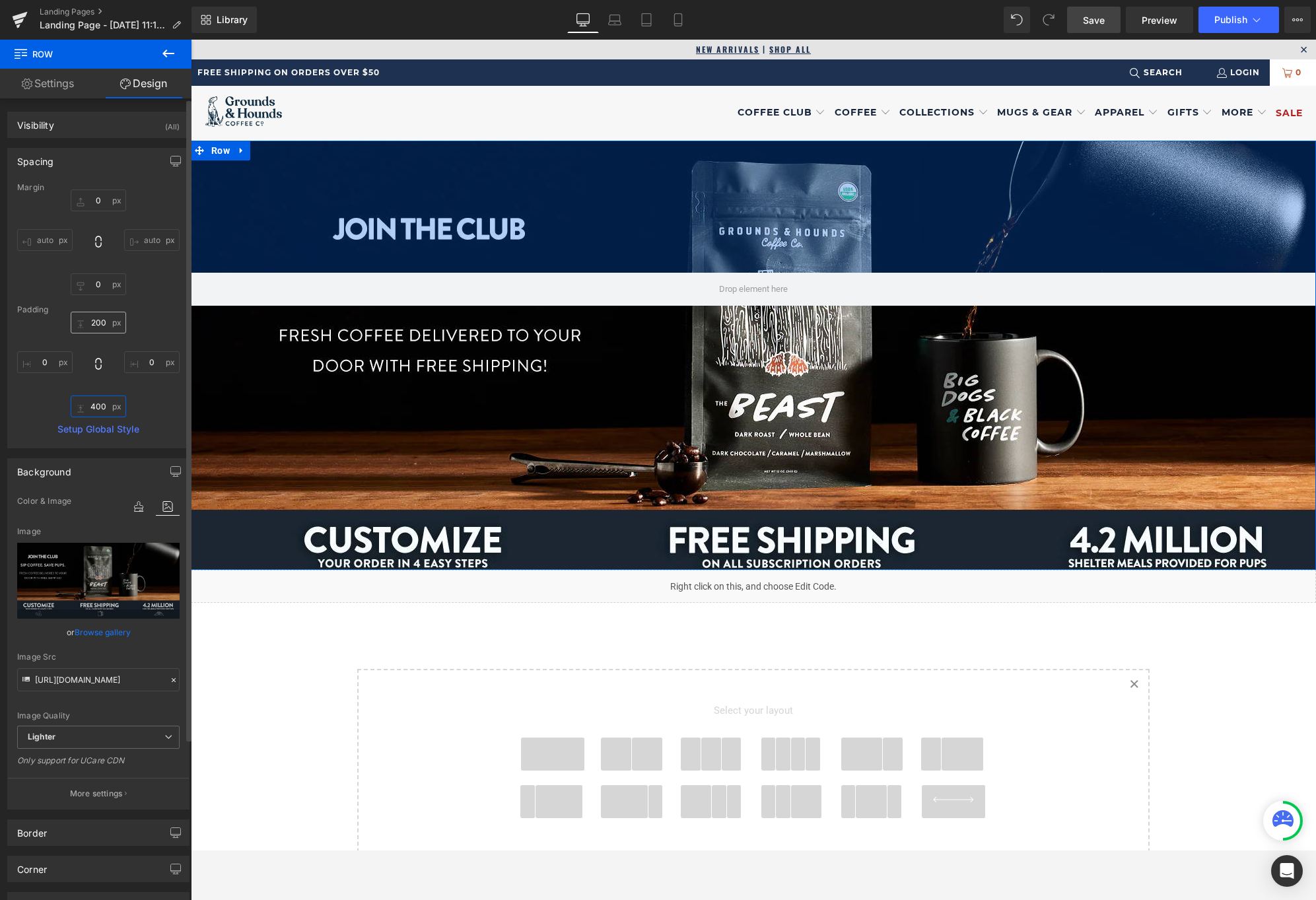
type input "400"
click at [87, 321] on input "200" at bounding box center [98, 322] width 56 height 22
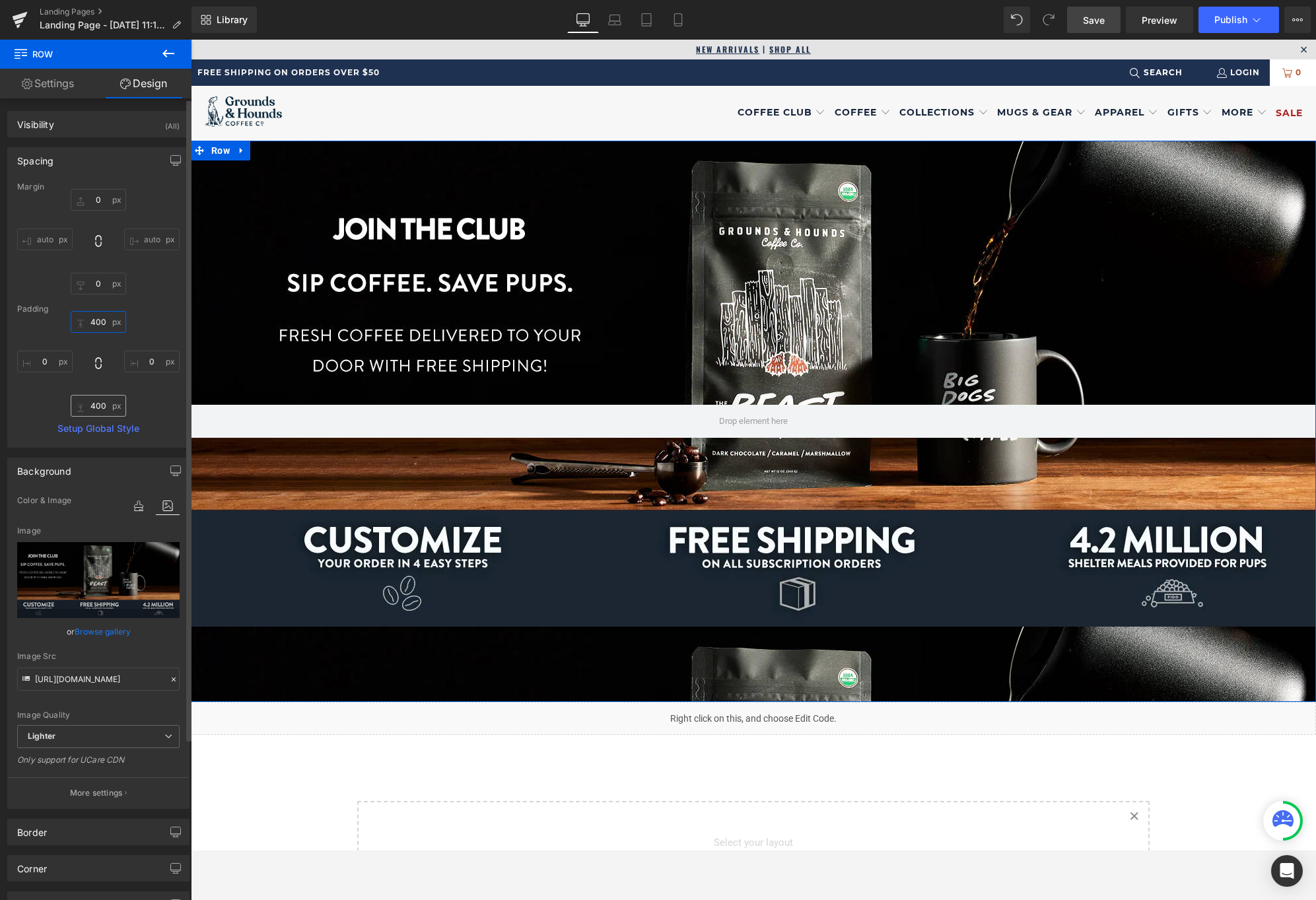
scroll to position [2, 0]
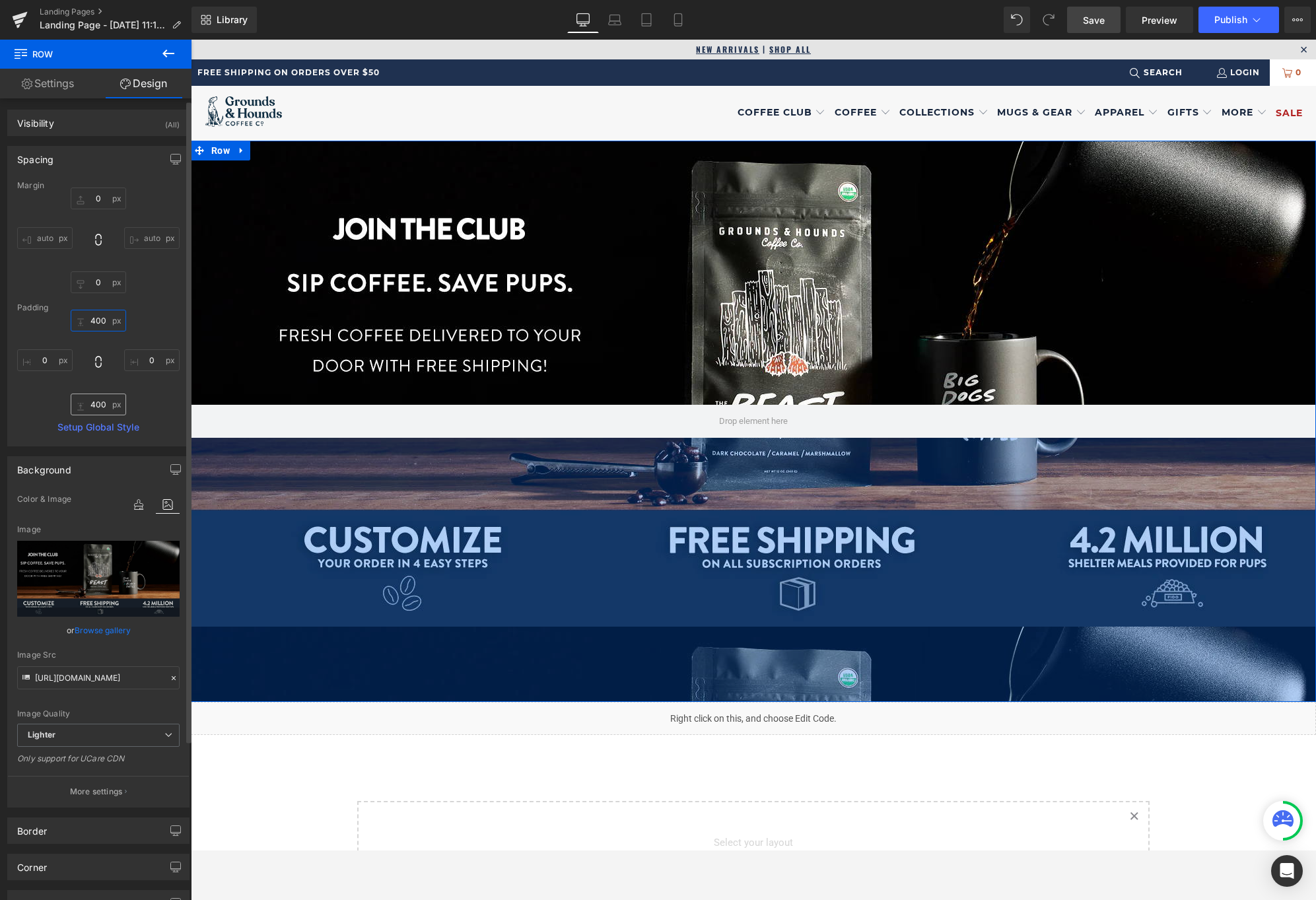
type input "400"
drag, startPoint x: 92, startPoint y: 403, endPoint x: 77, endPoint y: 403, distance: 15.0
click at [78, 403] on input "400" at bounding box center [98, 404] width 56 height 22
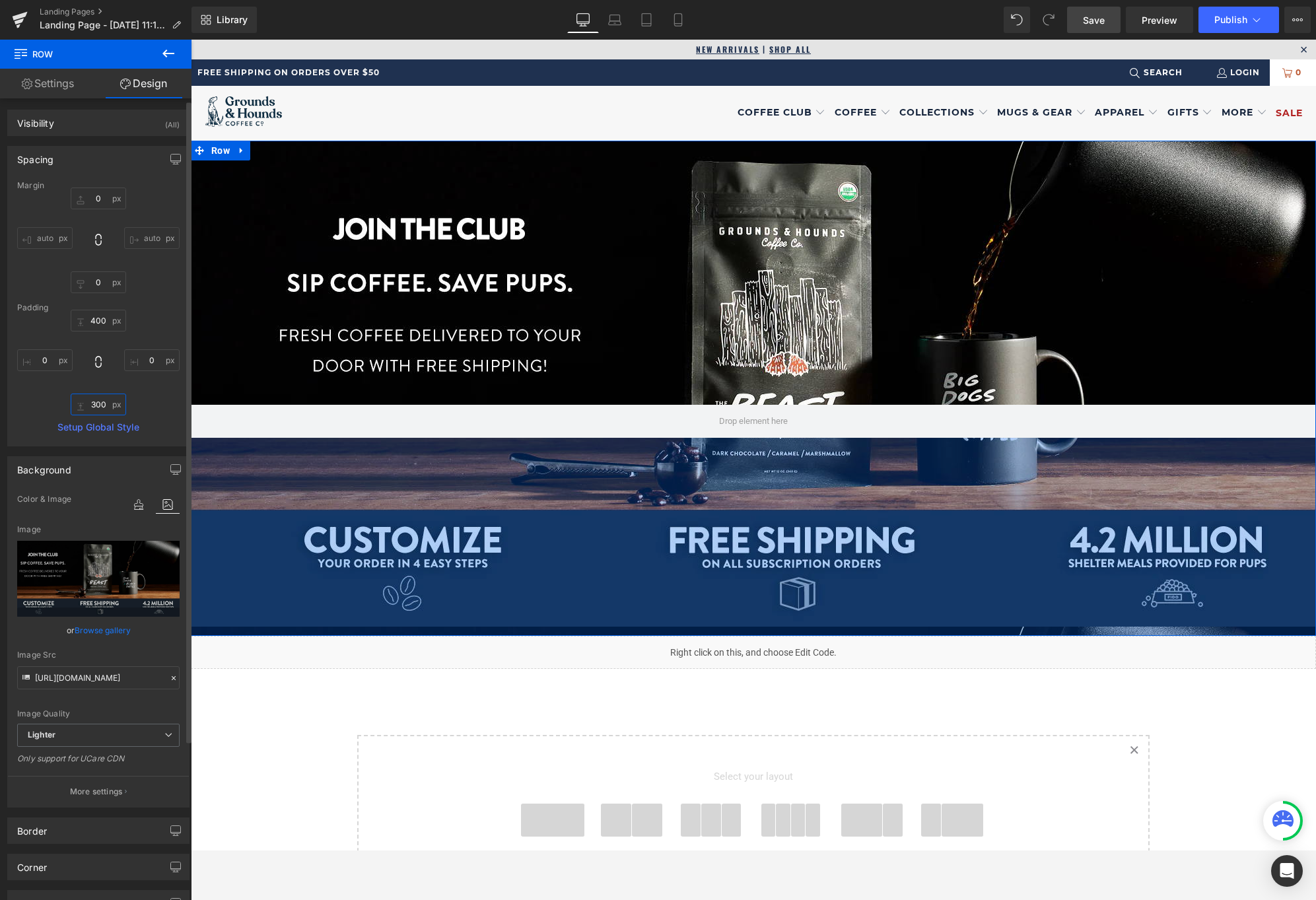
drag, startPoint x: 105, startPoint y: 403, endPoint x: 67, endPoint y: 401, distance: 38.1
click at [67, 401] on div "400 400 0px 0 300 300 0px 0" at bounding box center [98, 362] width 163 height 106
click at [97, 403] on input "300" at bounding box center [98, 404] width 56 height 22
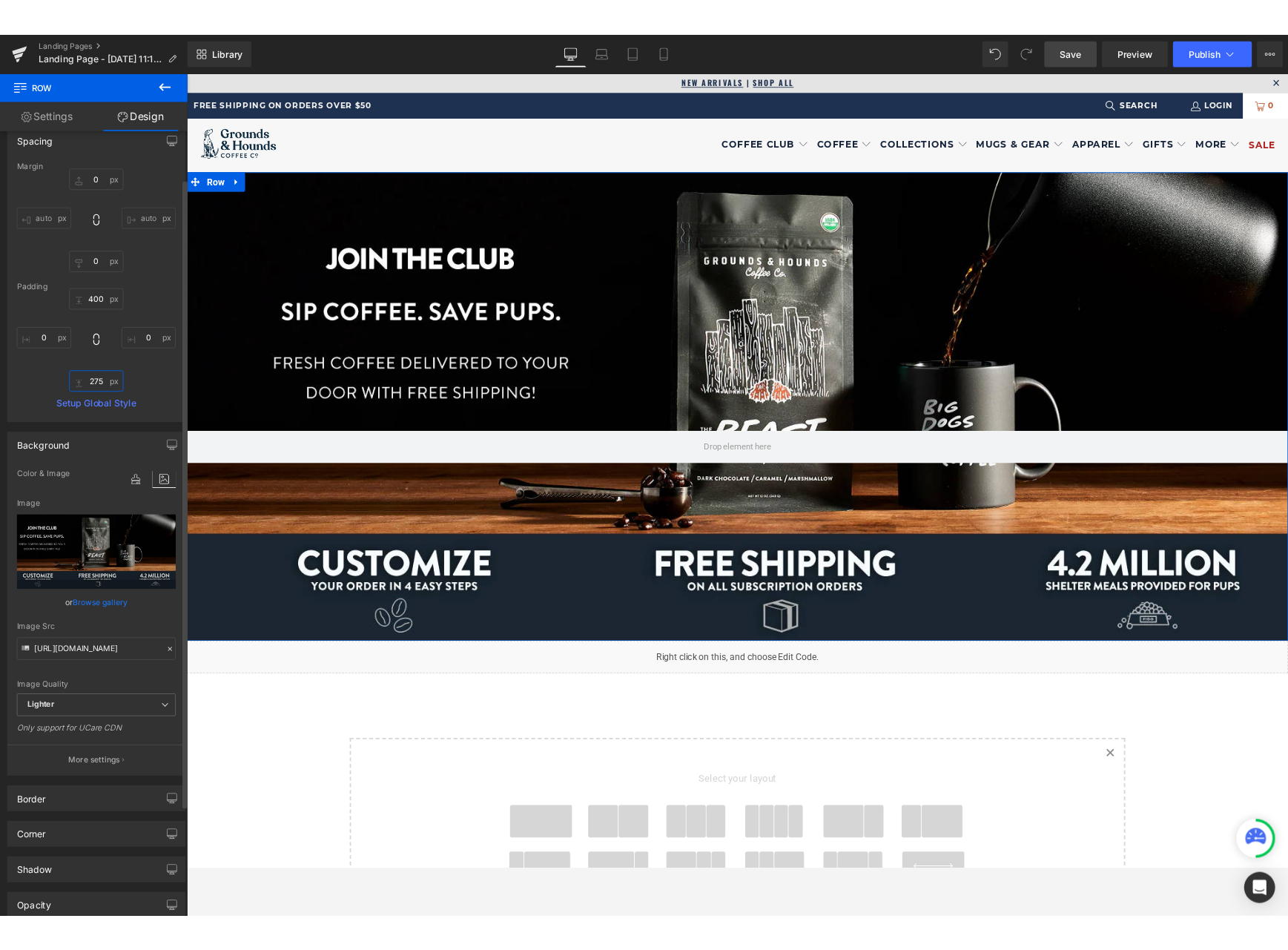
scroll to position [72, 0]
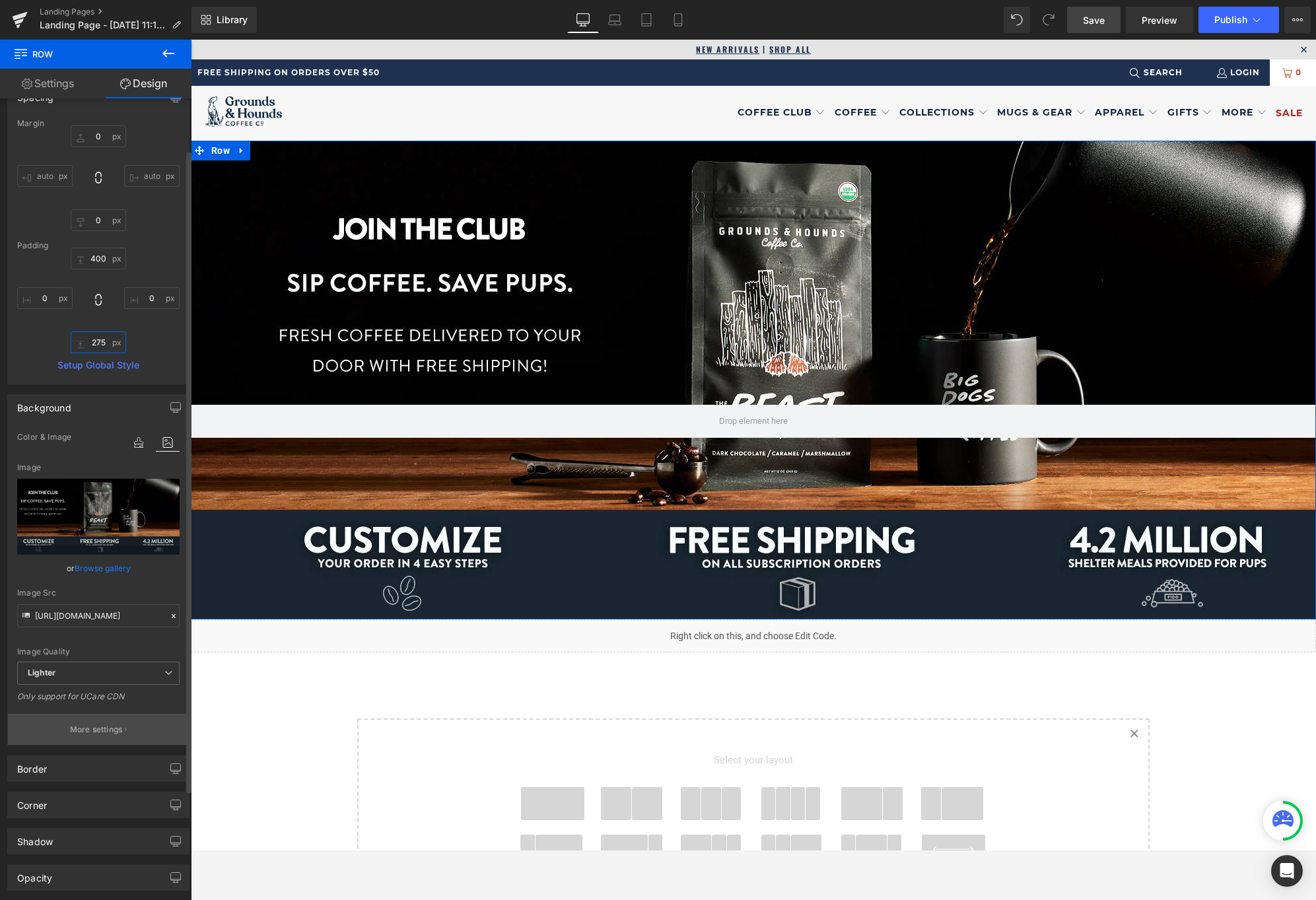
type input "275"
click at [98, 732] on p "More settings" at bounding box center [97, 730] width 53 height 12
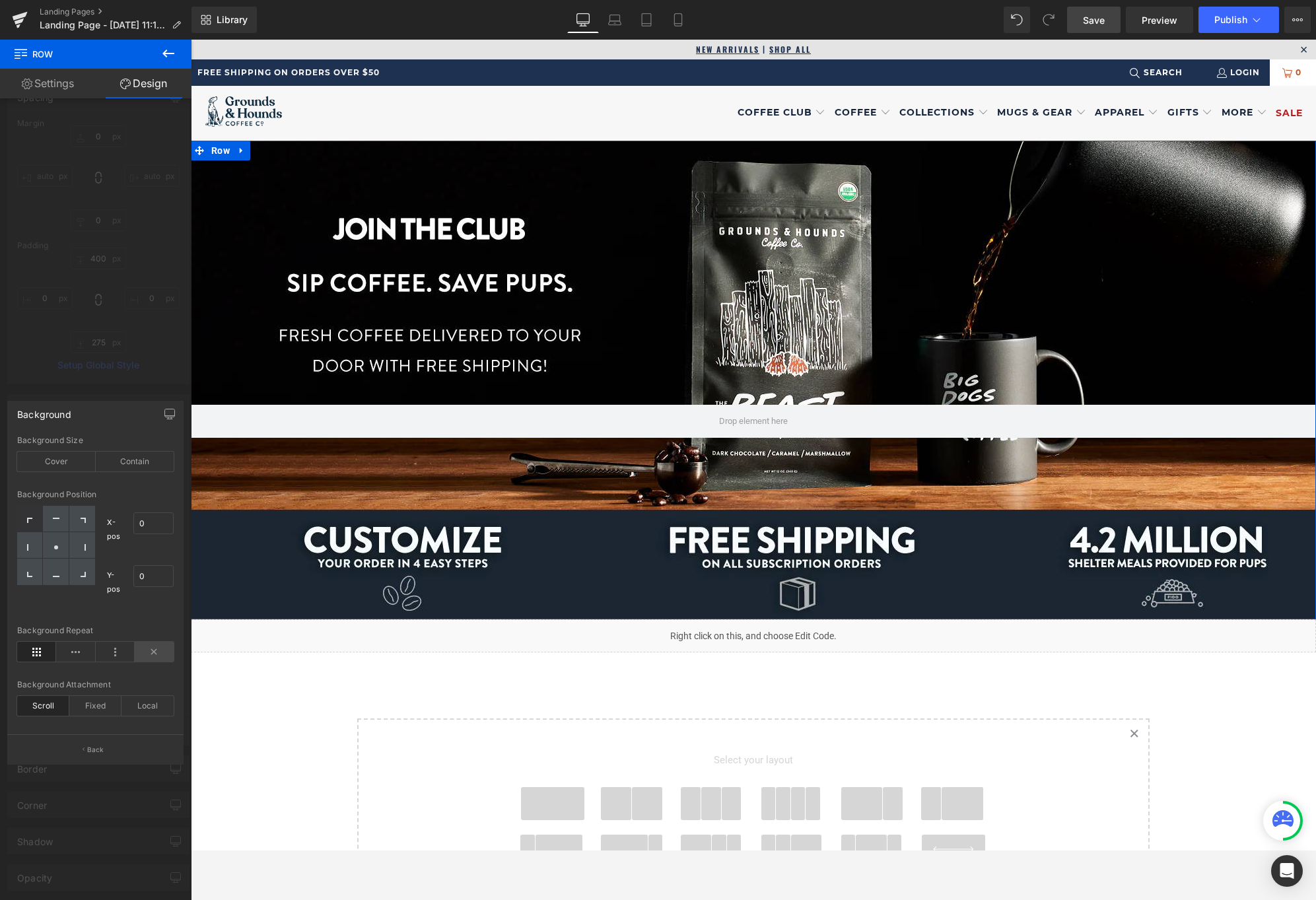
click at [161, 649] on icon at bounding box center [154, 652] width 39 height 20
click at [63, 459] on div "Cover" at bounding box center [56, 462] width 79 height 20
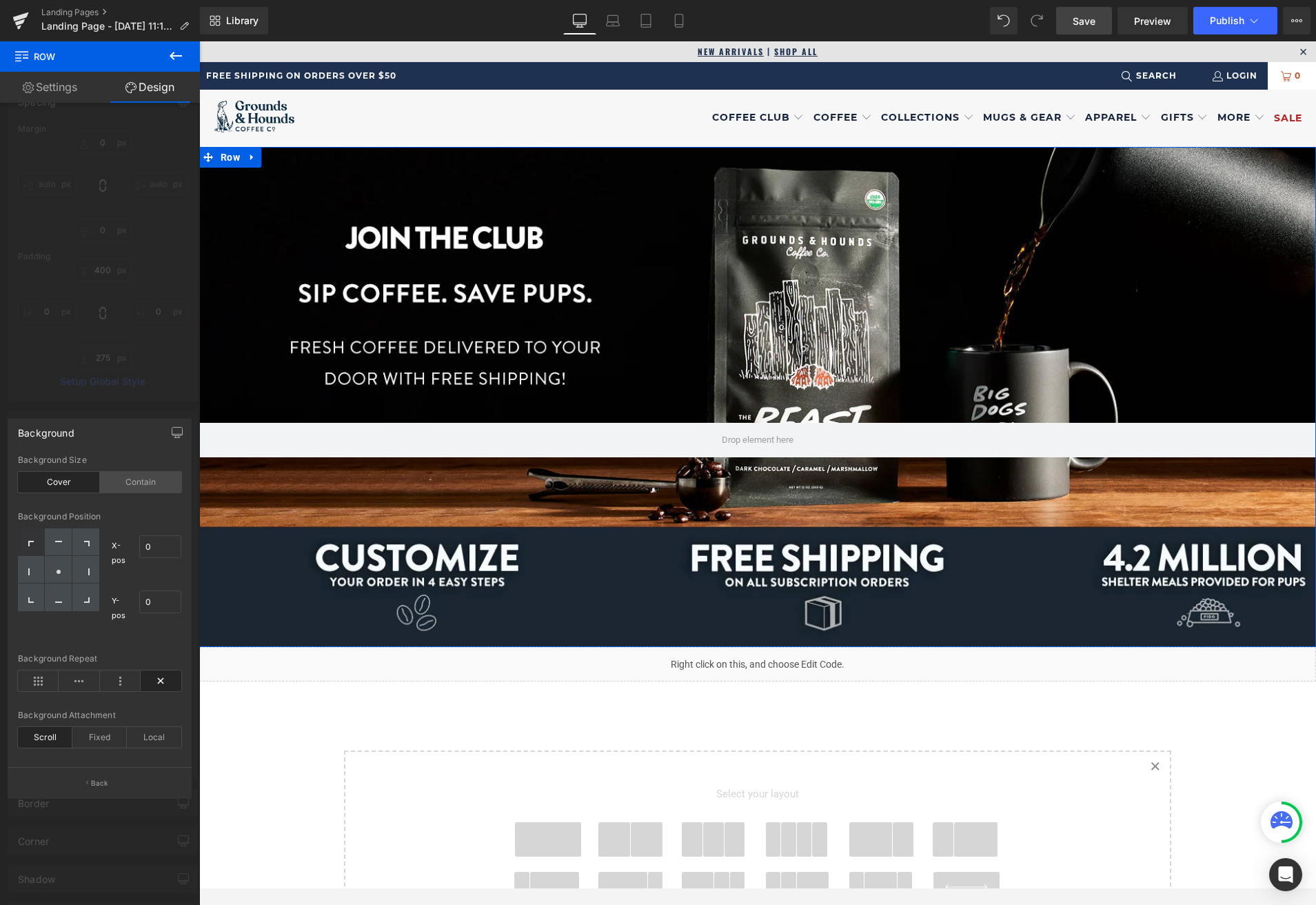
click at [137, 486] on div "Contain" at bounding box center [141, 482] width 82 height 21
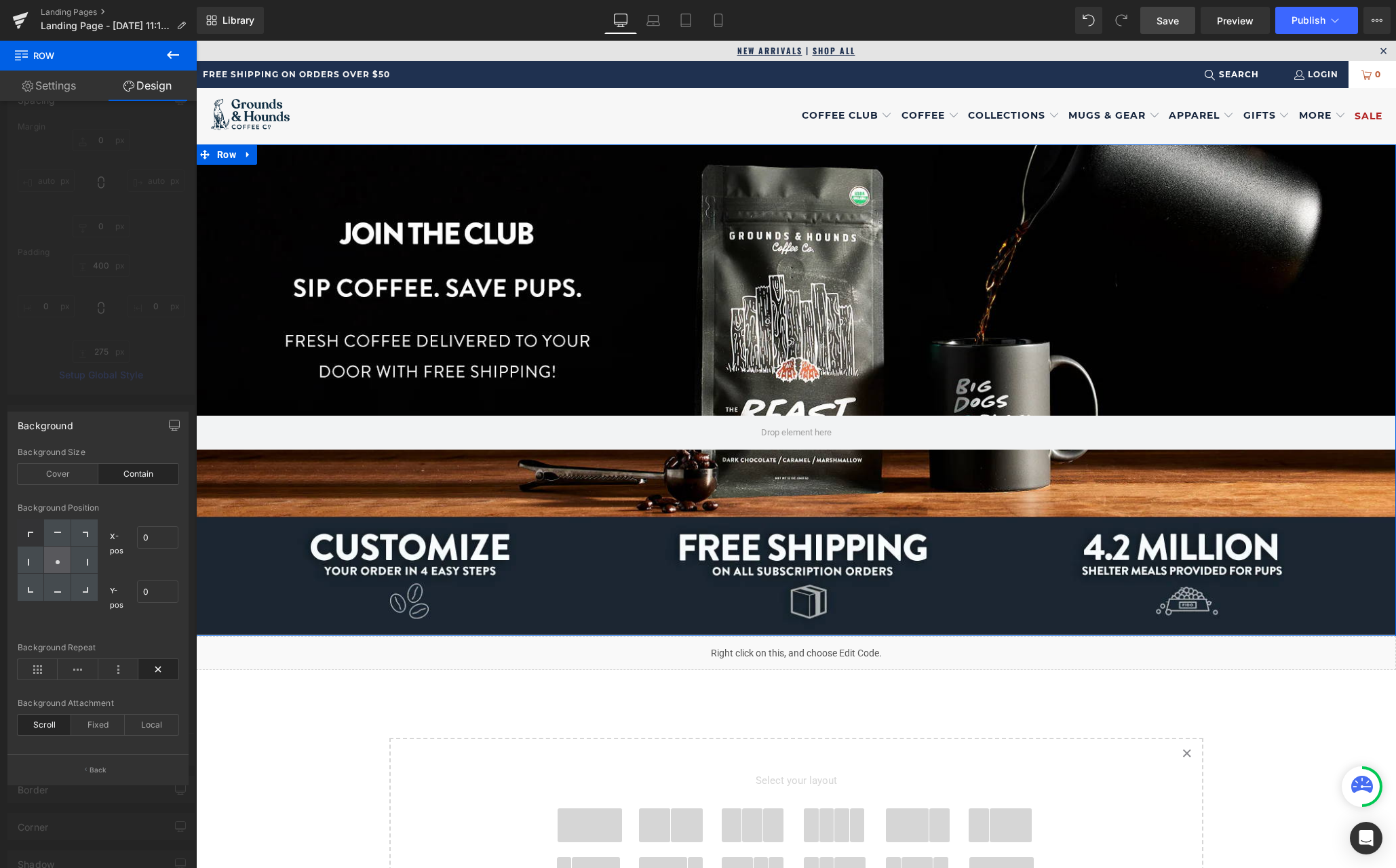
click at [60, 554] on div at bounding box center [57, 560] width 26 height 27
type input "50"
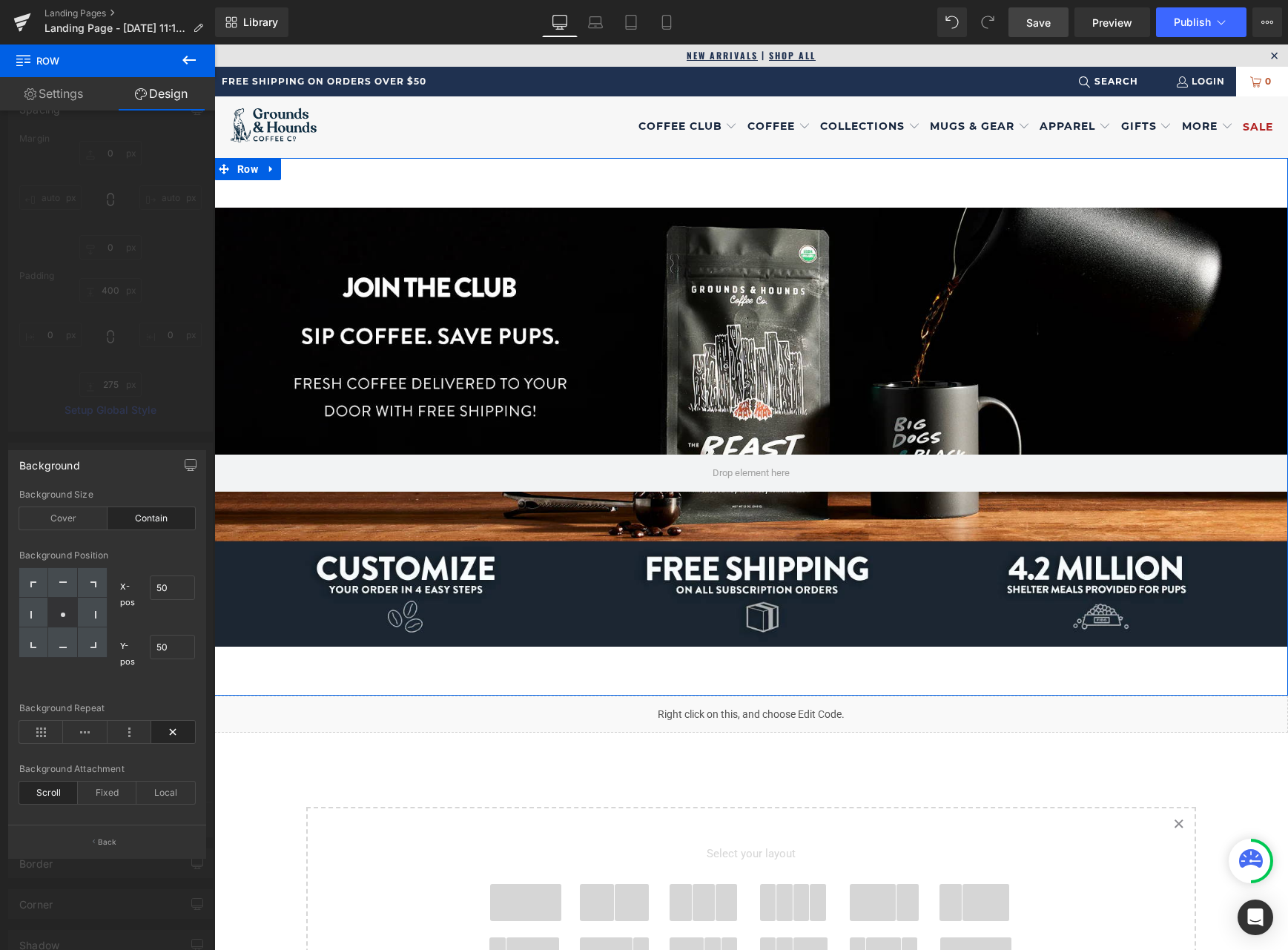
click at [156, 468] on div "Background" at bounding box center [107, 465] width 197 height 28
click at [53, 384] on div at bounding box center [108, 501] width 215 height 913
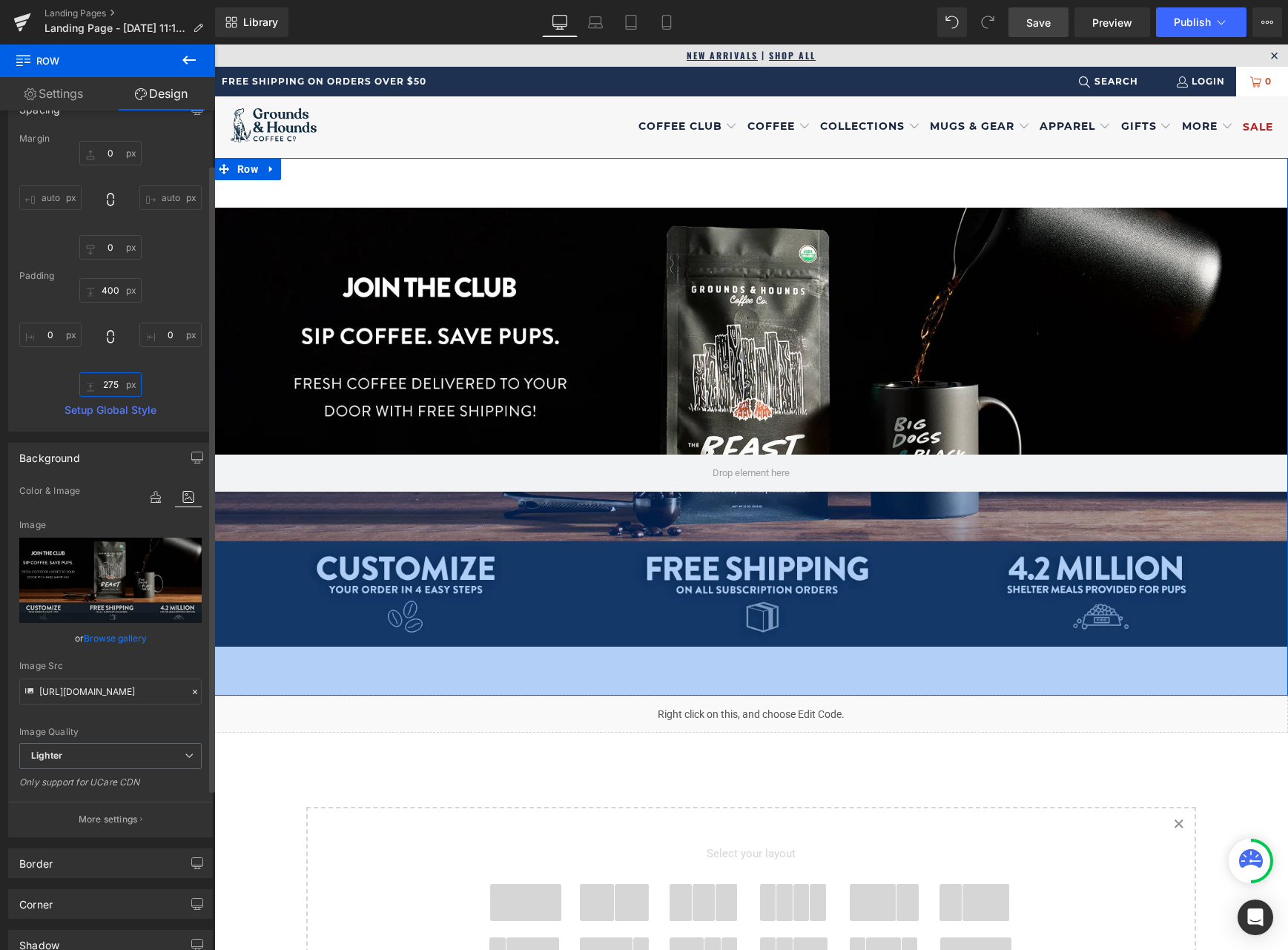
click at [100, 388] on input "275" at bounding box center [111, 384] width 62 height 24
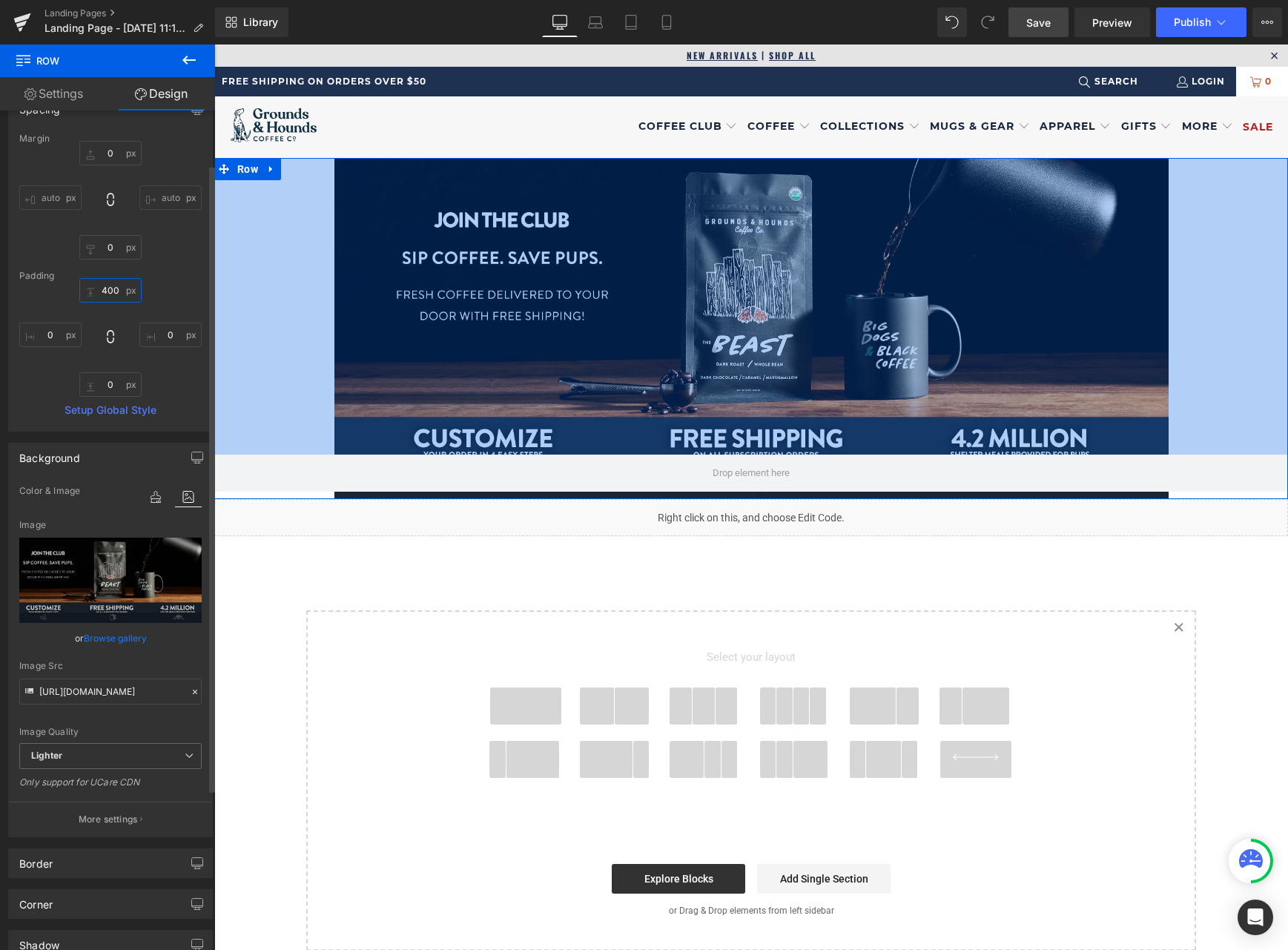
drag, startPoint x: 107, startPoint y: 289, endPoint x: 131, endPoint y: 304, distance: 28.3
click at [113, 292] on input "400" at bounding box center [111, 290] width 62 height 24
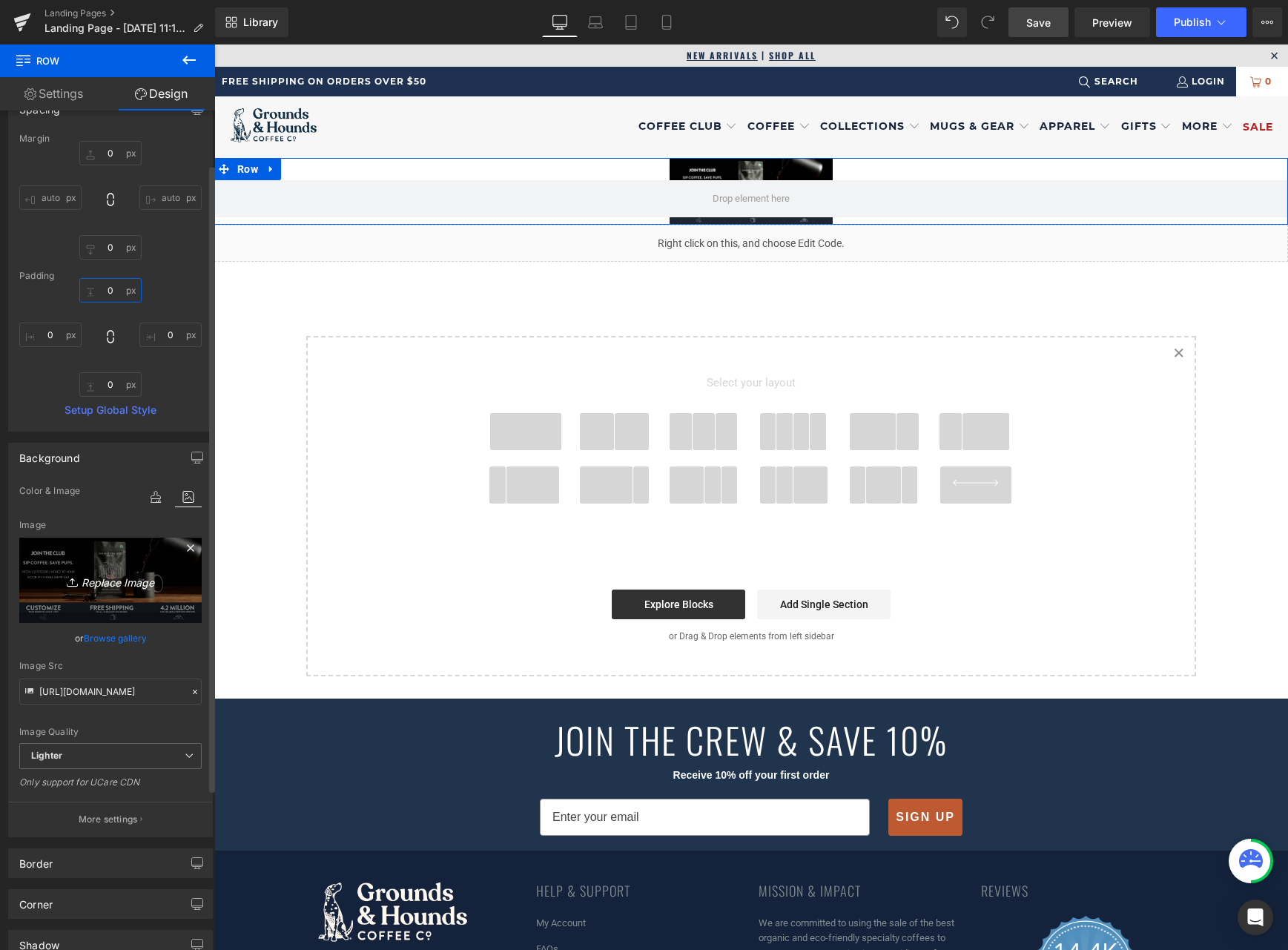
scroll to position [203, 0]
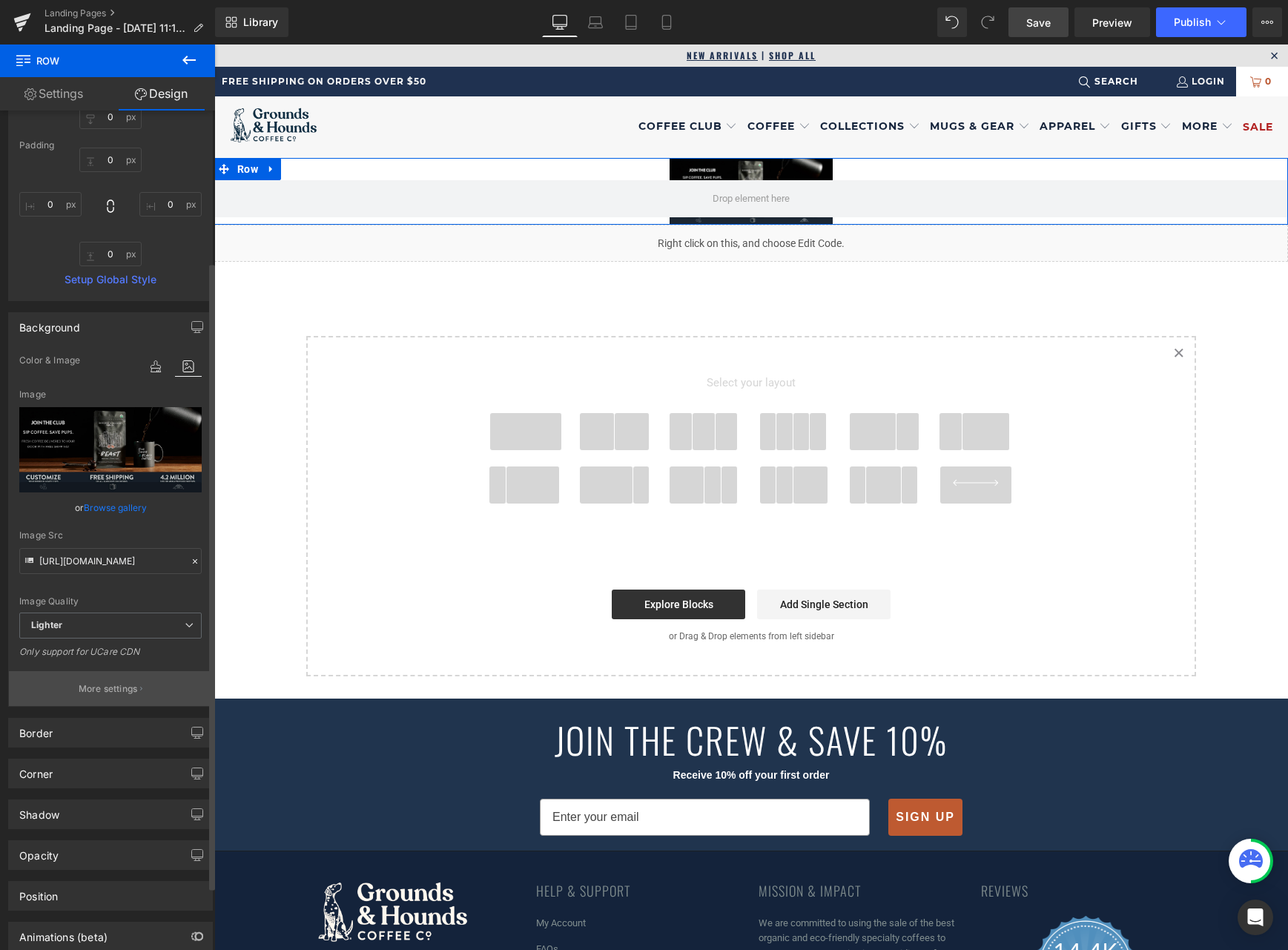
click at [100, 687] on p "More settings" at bounding box center [108, 689] width 59 height 13
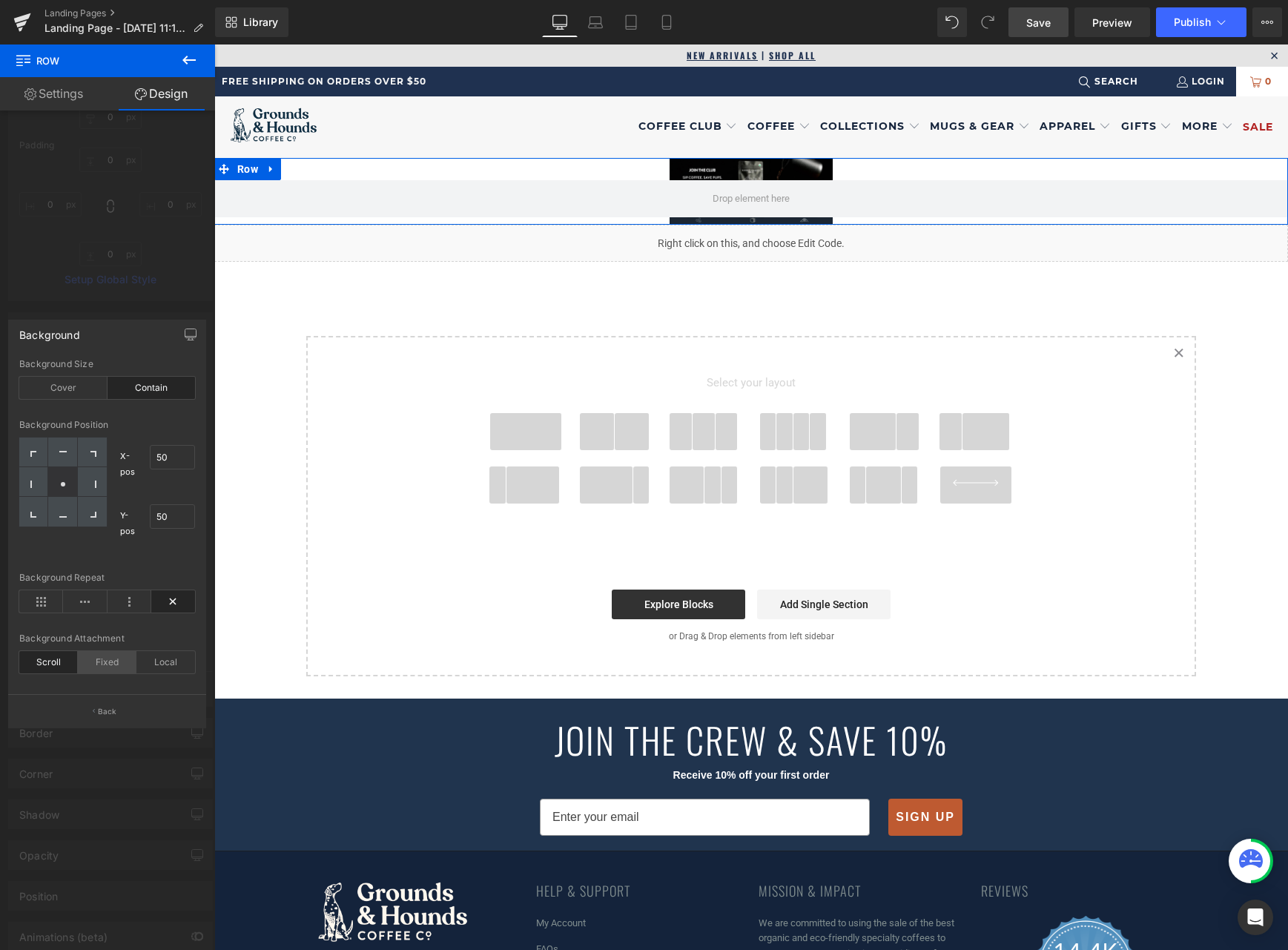
drag, startPoint x: 95, startPoint y: 664, endPoint x: 119, endPoint y: 663, distance: 24.0
click at [96, 664] on div "Fixed" at bounding box center [107, 662] width 59 height 22
click at [176, 661] on div "Local" at bounding box center [166, 662] width 59 height 22
click at [38, 661] on div "Scroll" at bounding box center [48, 662] width 59 height 22
click at [80, 384] on div "Cover" at bounding box center [63, 387] width 88 height 22
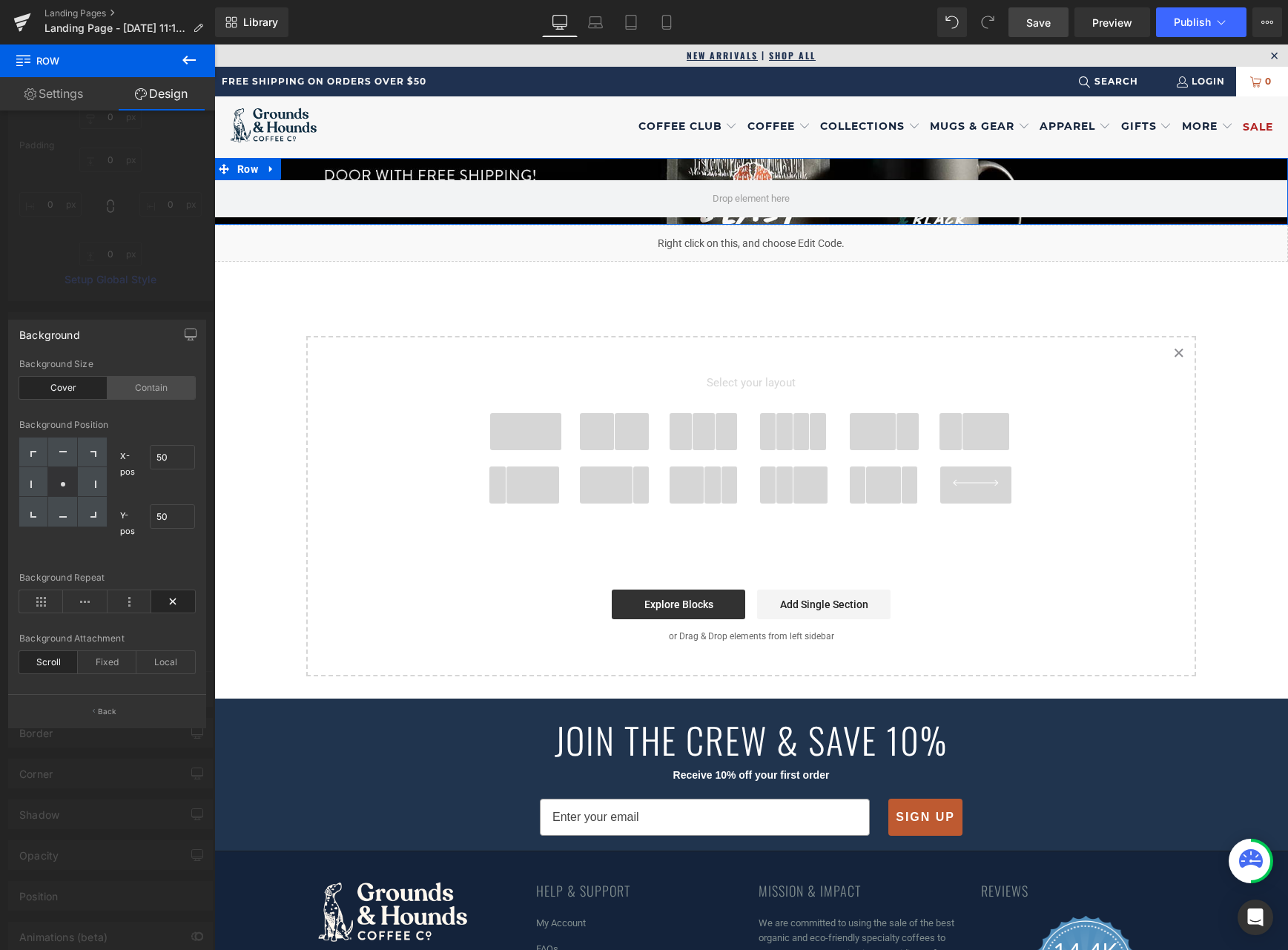
click at [163, 396] on div "Contain" at bounding box center [151, 387] width 88 height 22
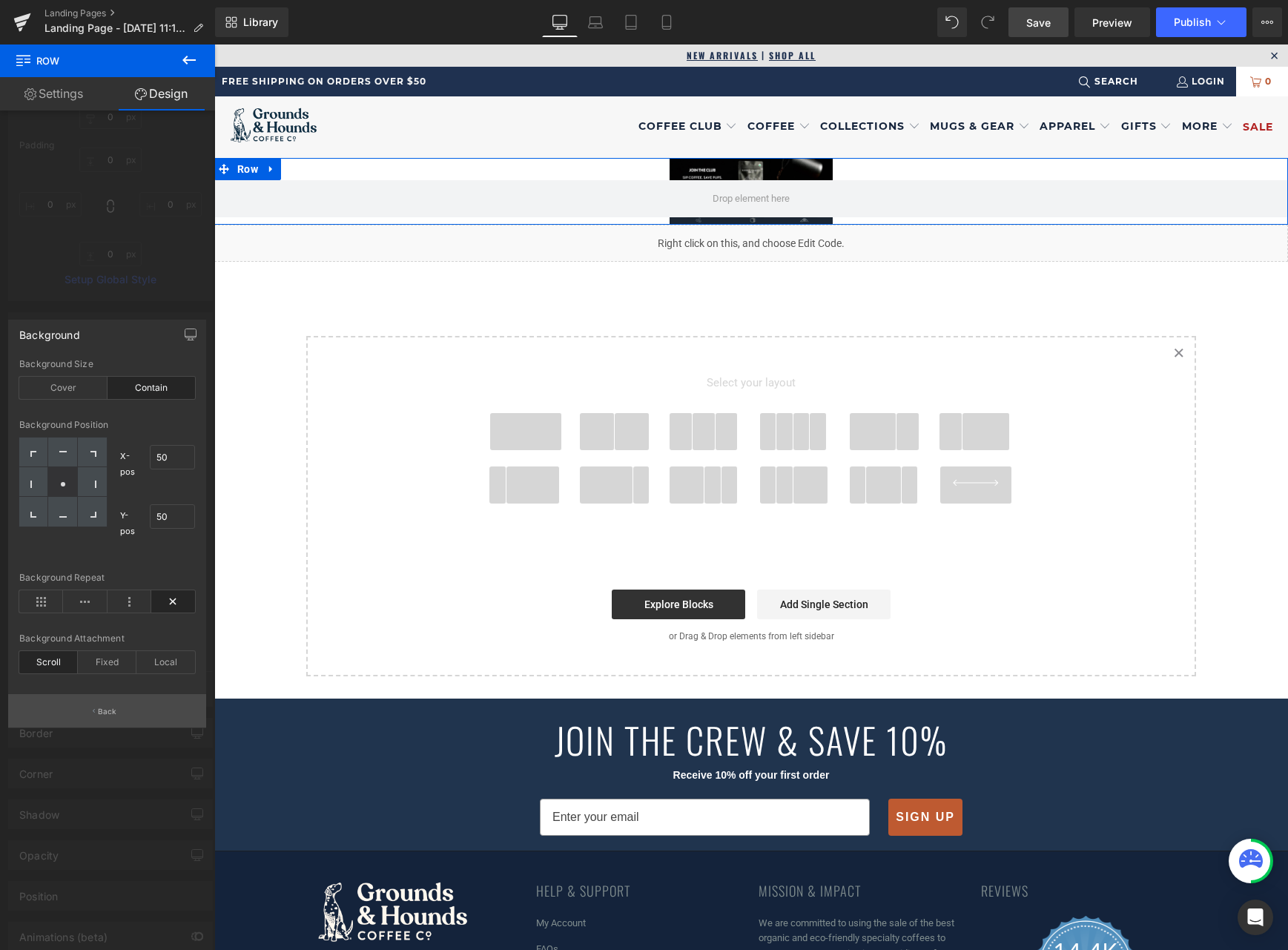
click at [112, 717] on button "Back" at bounding box center [107, 710] width 198 height 33
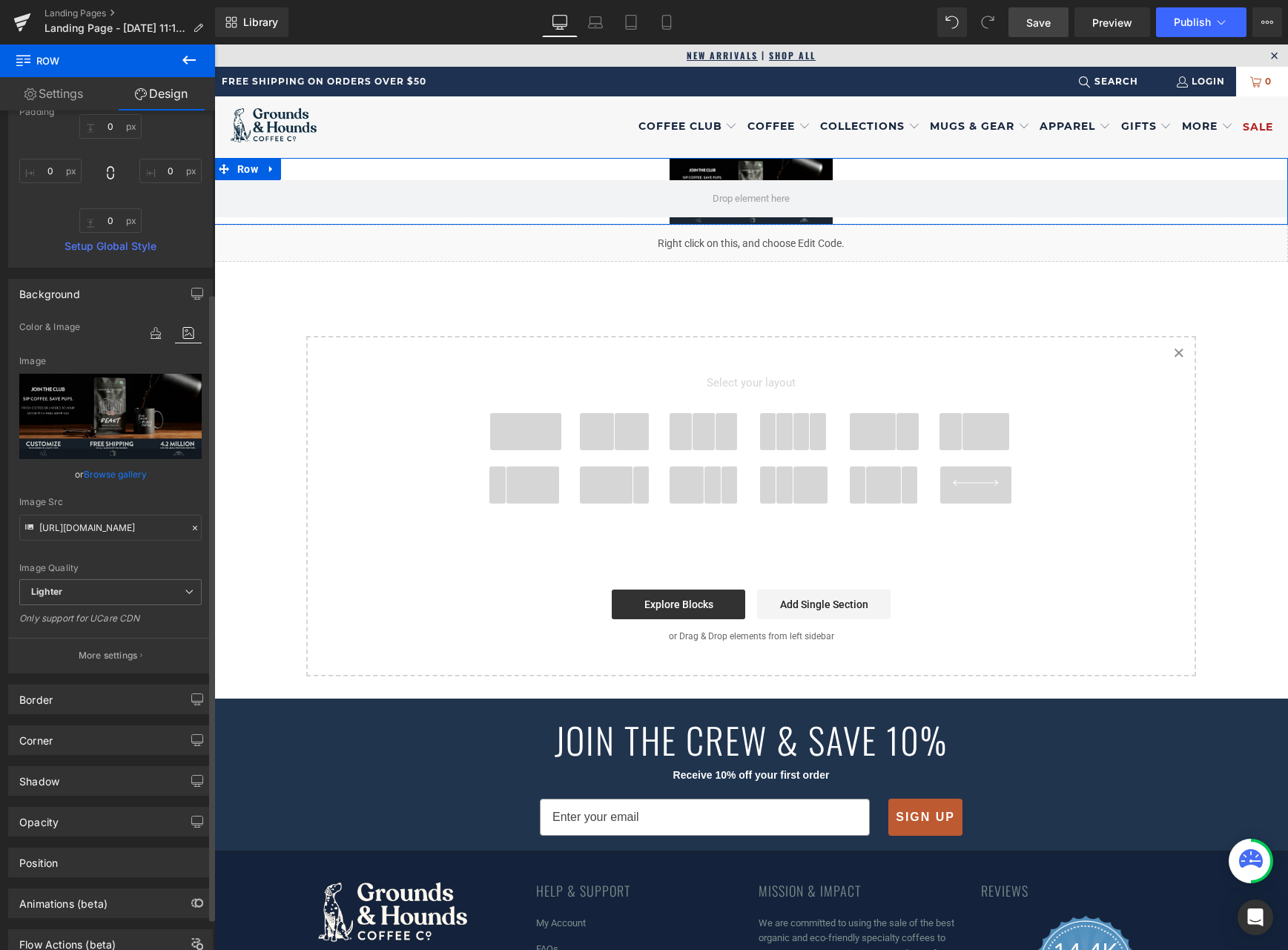
scroll to position [245, 0]
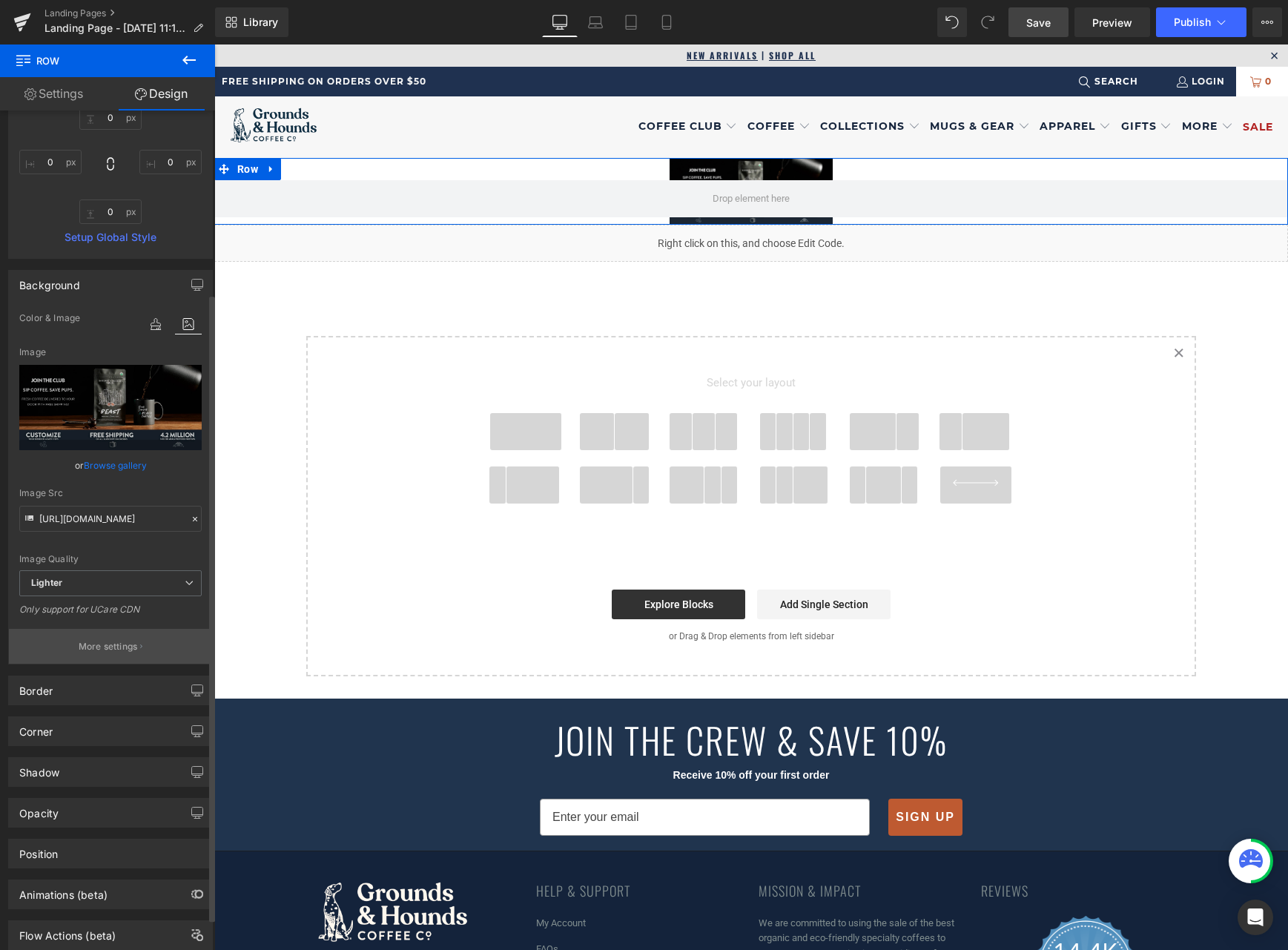
click at [89, 647] on p "More settings" at bounding box center [108, 646] width 59 height 13
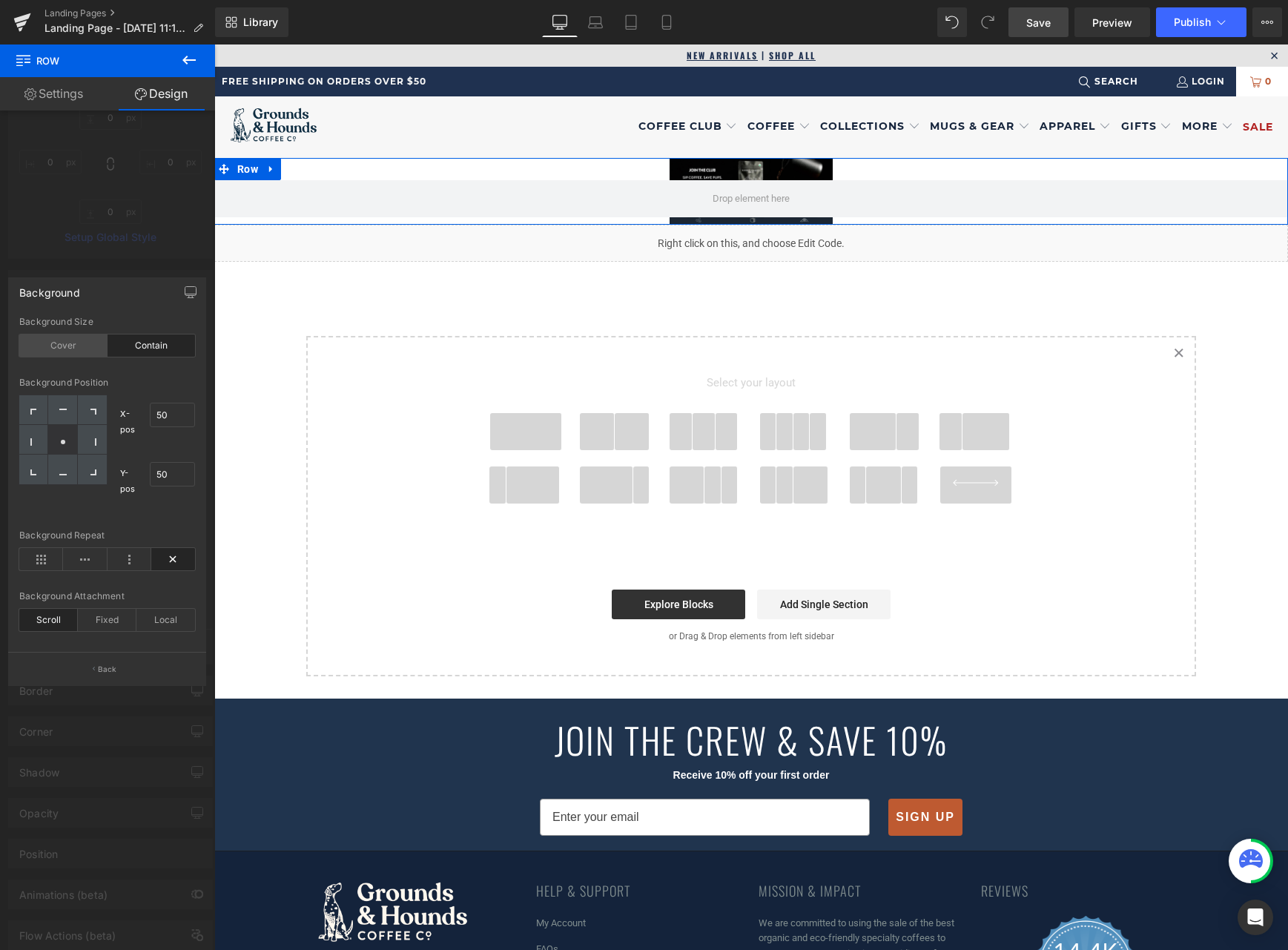
click at [73, 343] on div "Cover" at bounding box center [63, 345] width 88 height 22
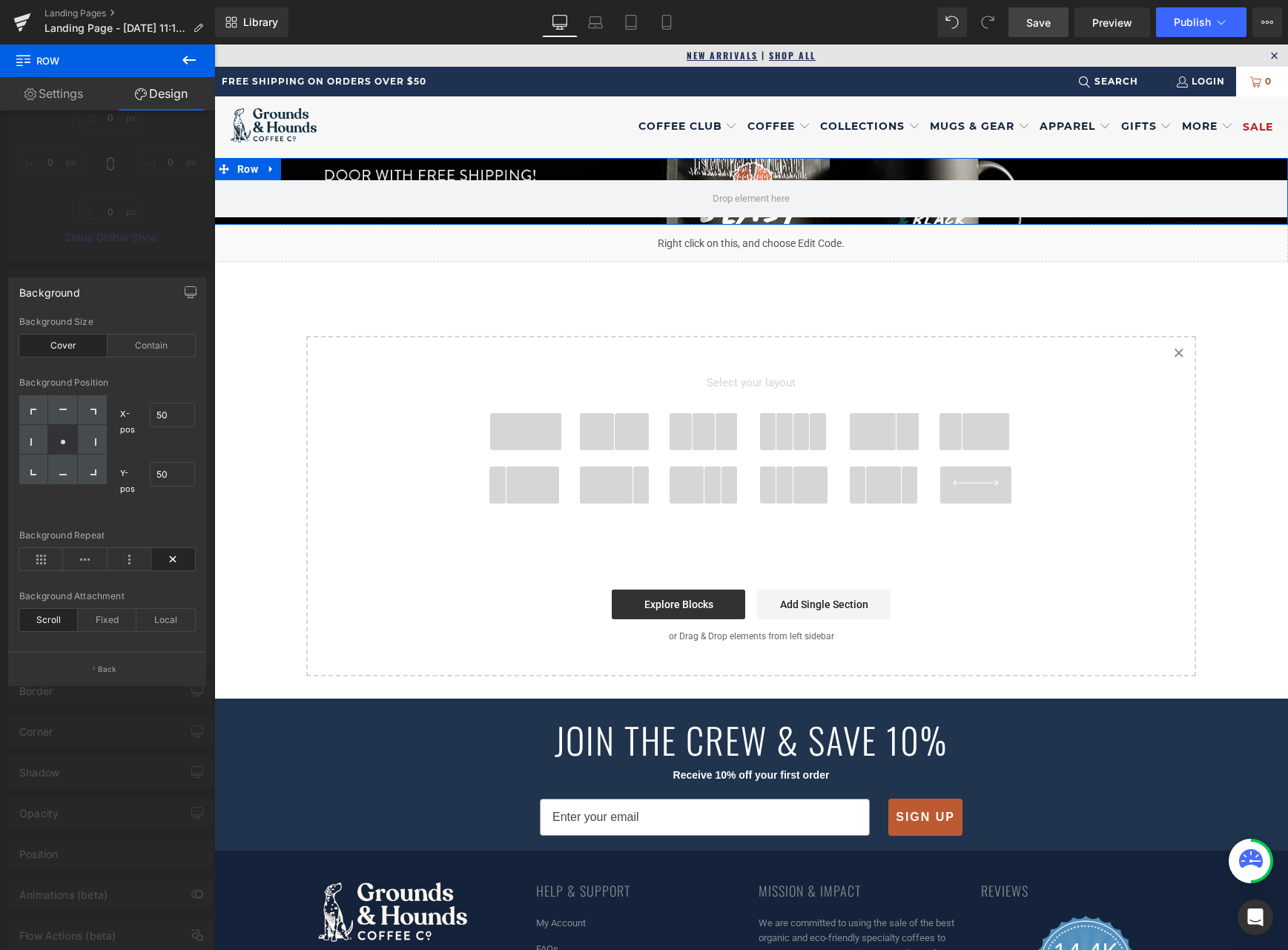
click at [147, 259] on div at bounding box center [108, 501] width 215 height 913
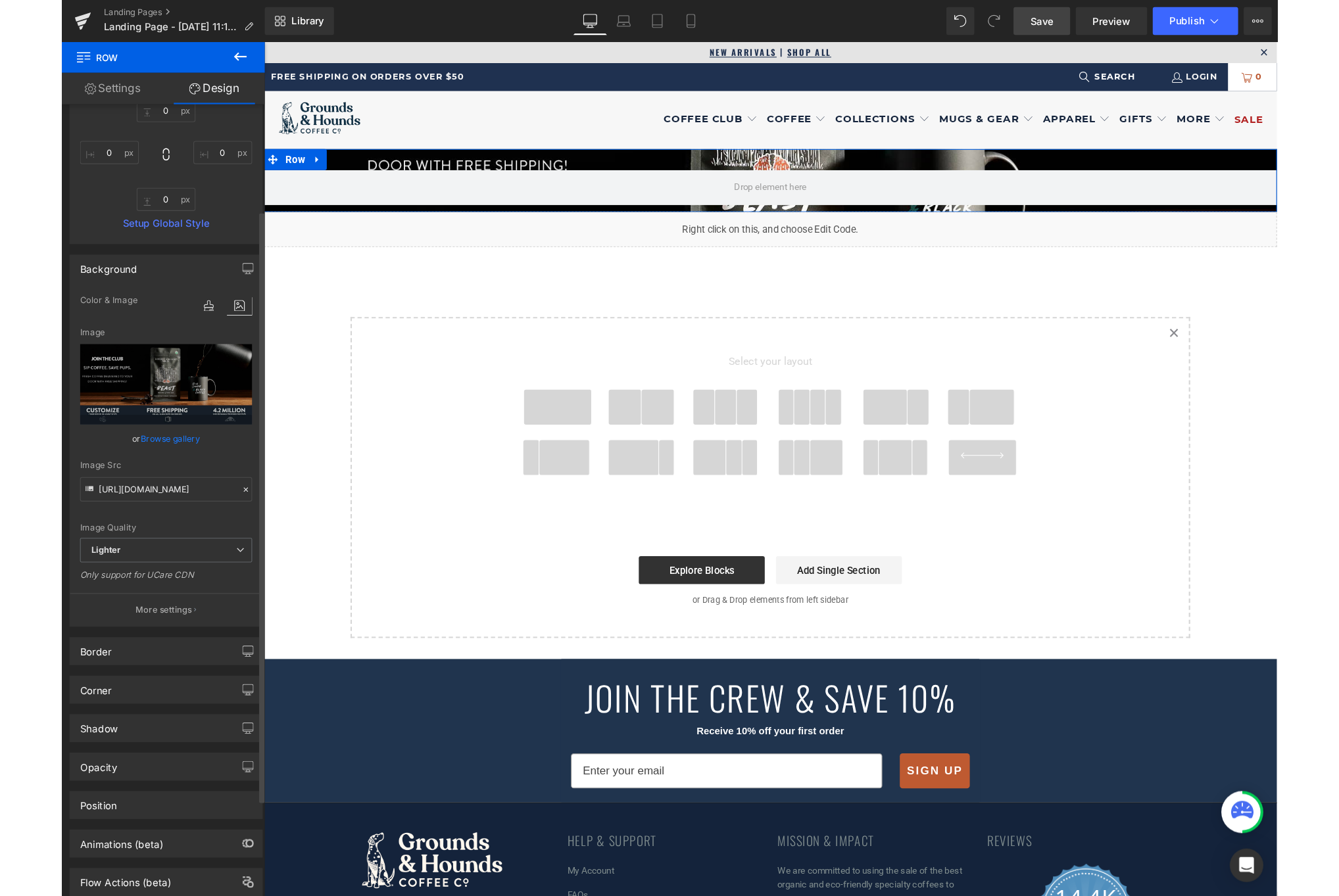
scroll to position [0, 0]
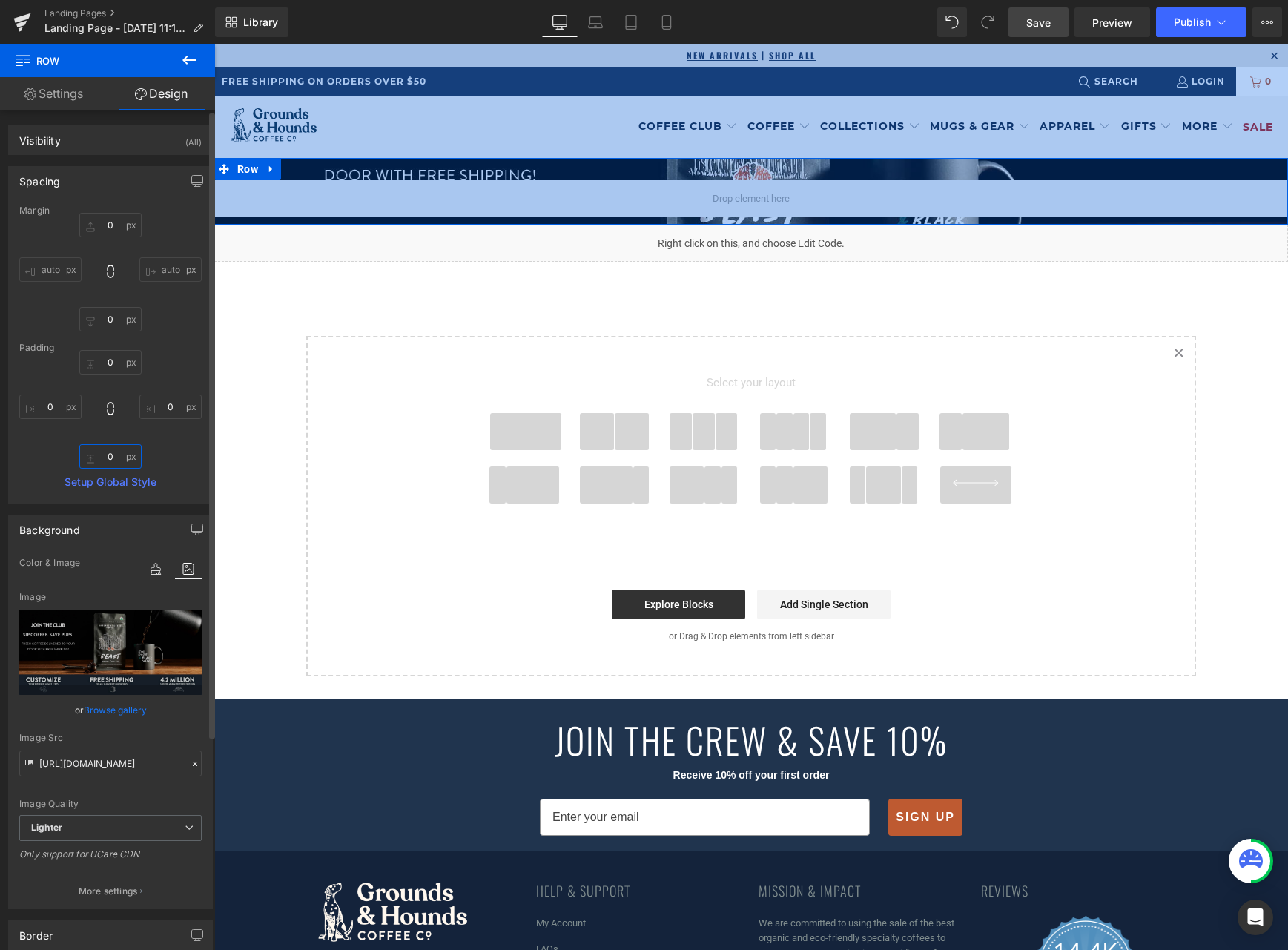
click at [111, 456] on input "text" at bounding box center [111, 456] width 62 height 24
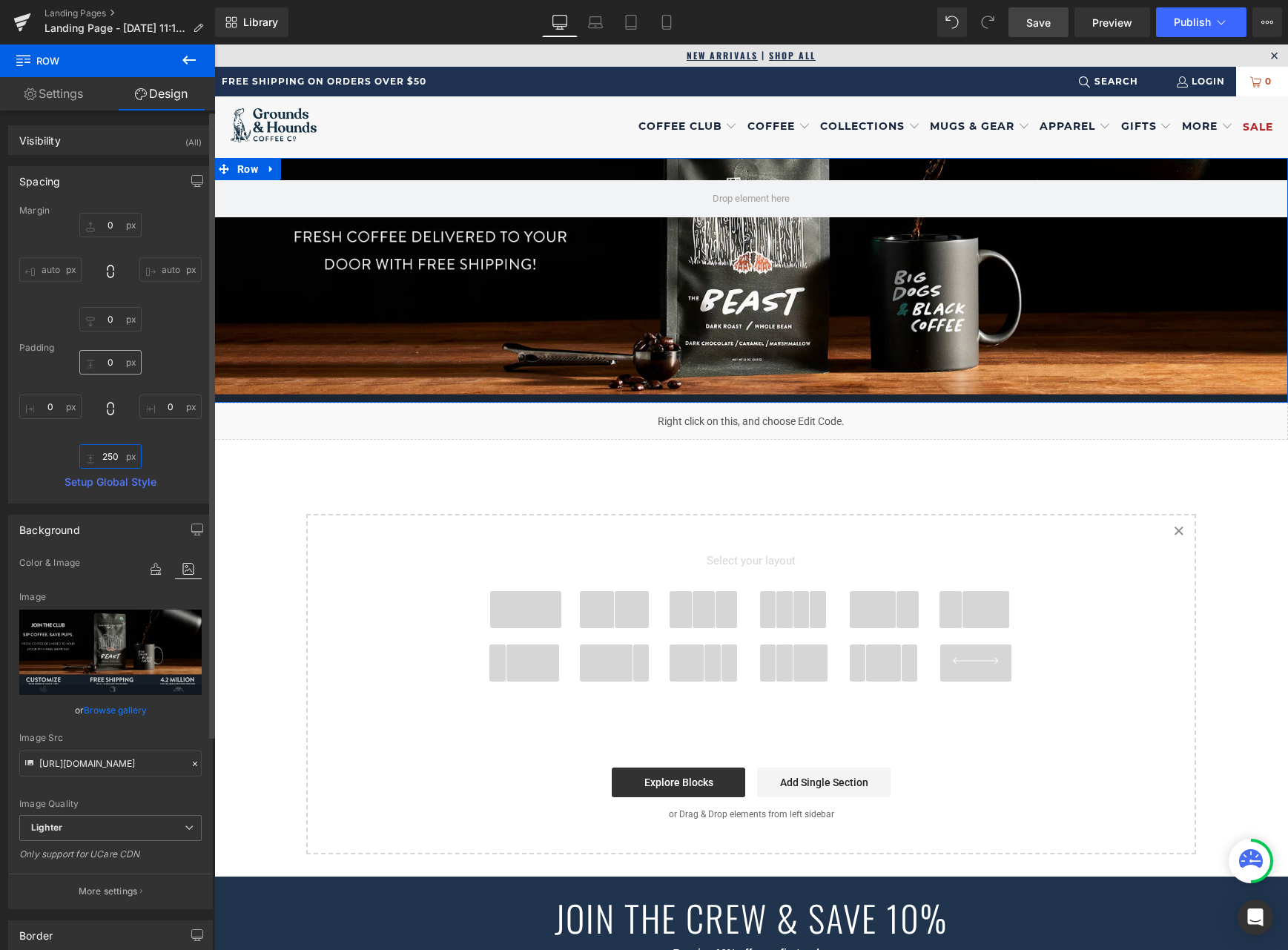
type input "250"
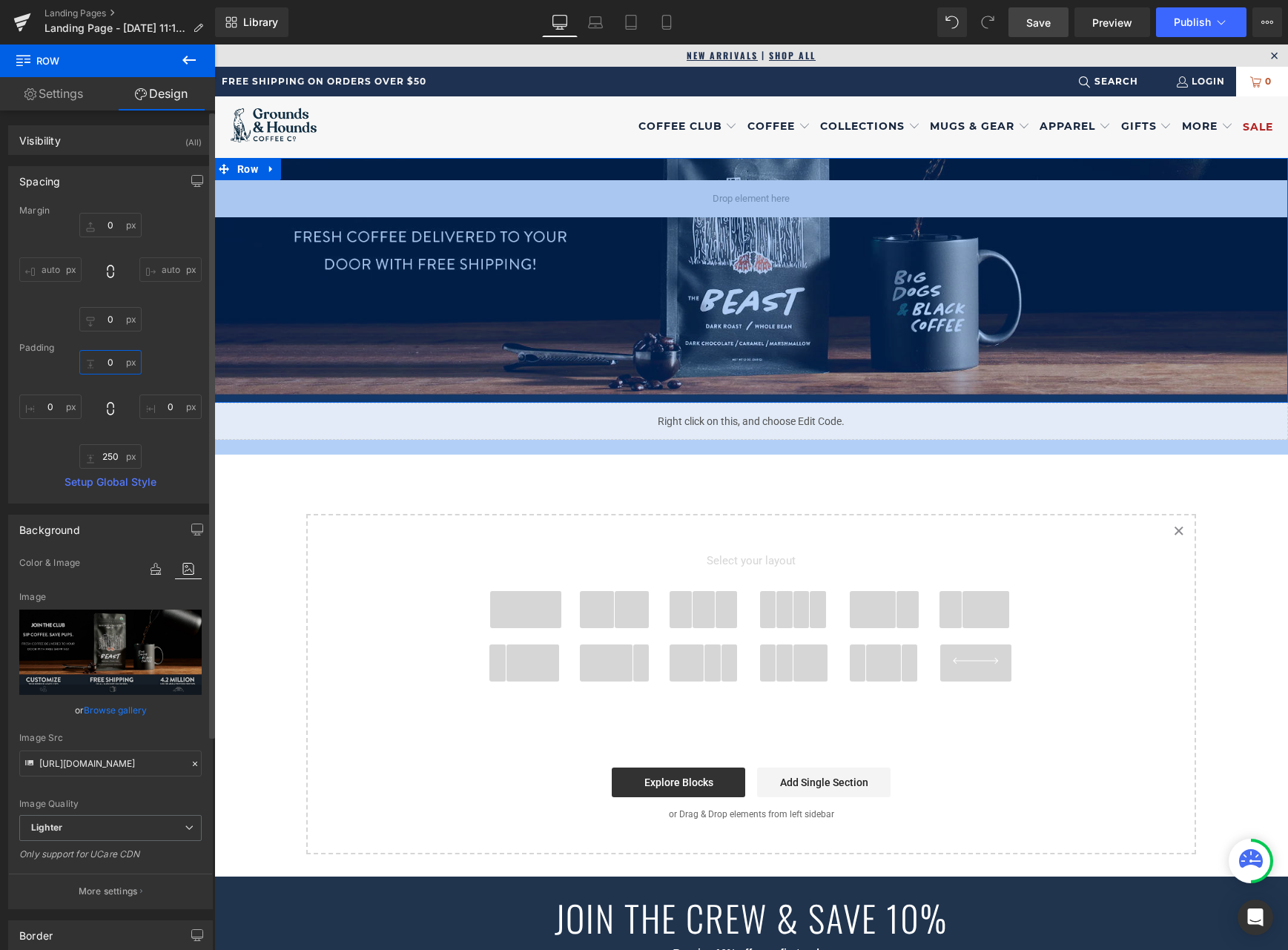
drag, startPoint x: 105, startPoint y: 360, endPoint x: 137, endPoint y: 390, distance: 43.9
click at [105, 361] on input "text" at bounding box center [111, 361] width 62 height 24
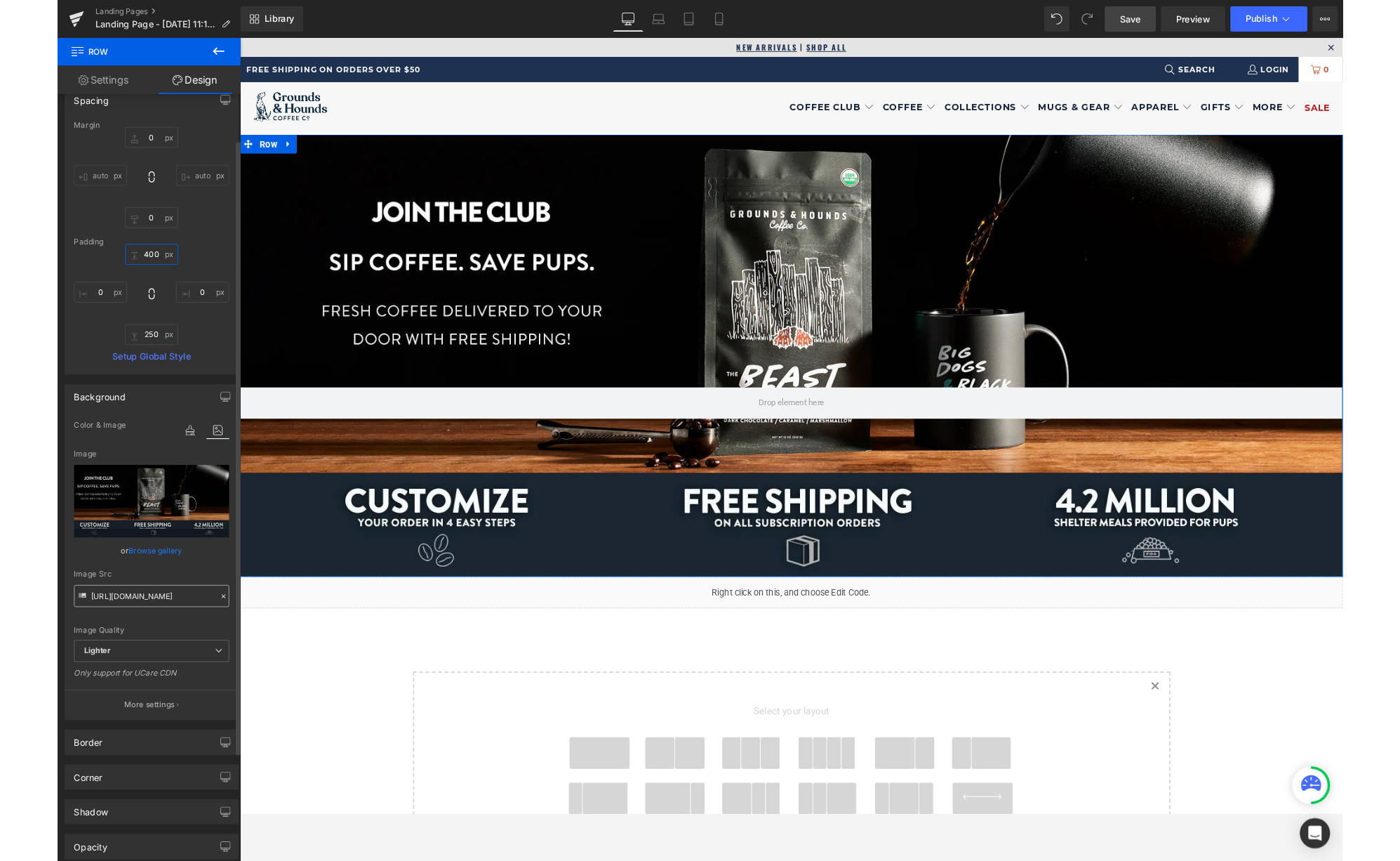
scroll to position [64, 0]
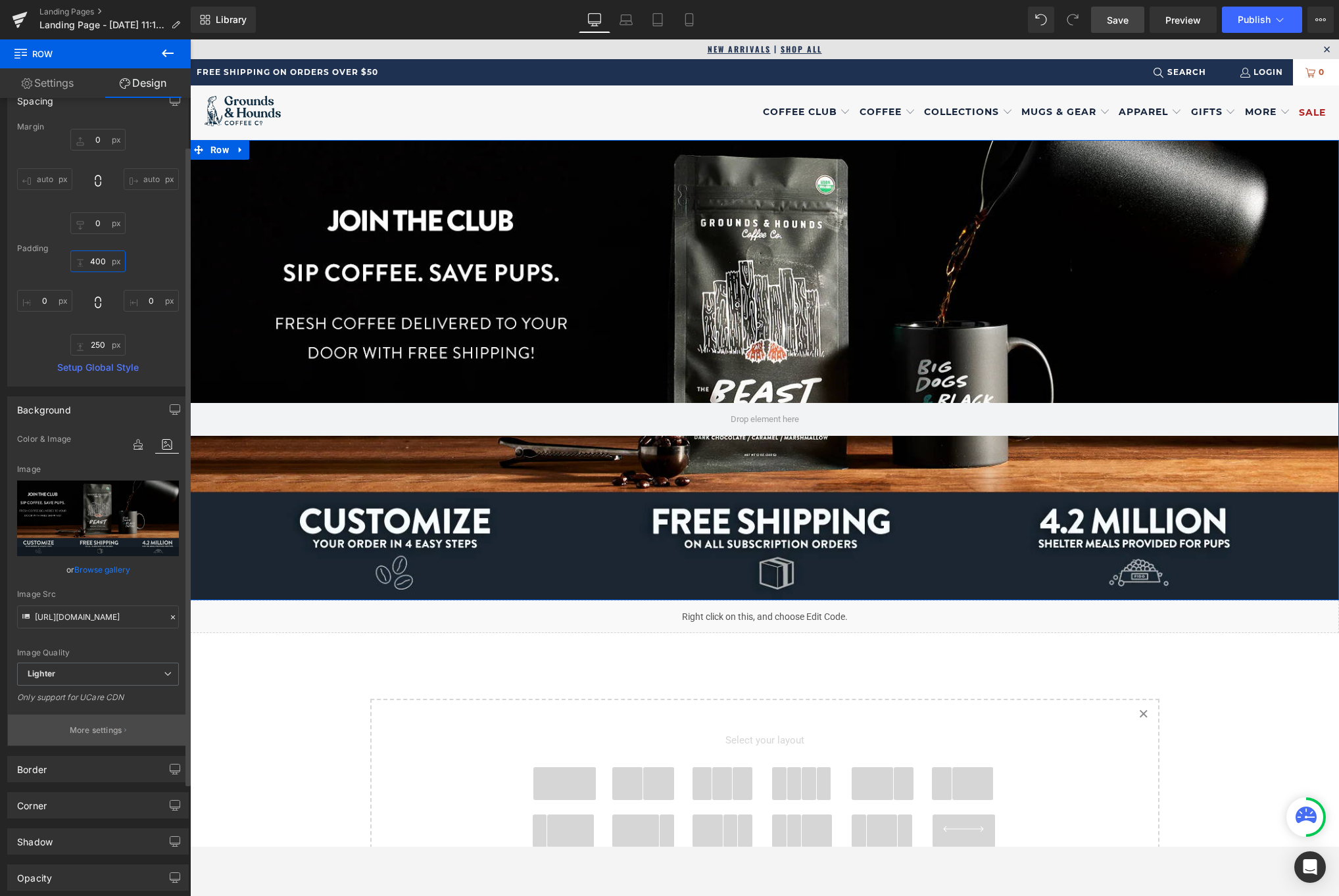
type input "400"
click at [86, 733] on p "More settings" at bounding box center [96, 731] width 53 height 12
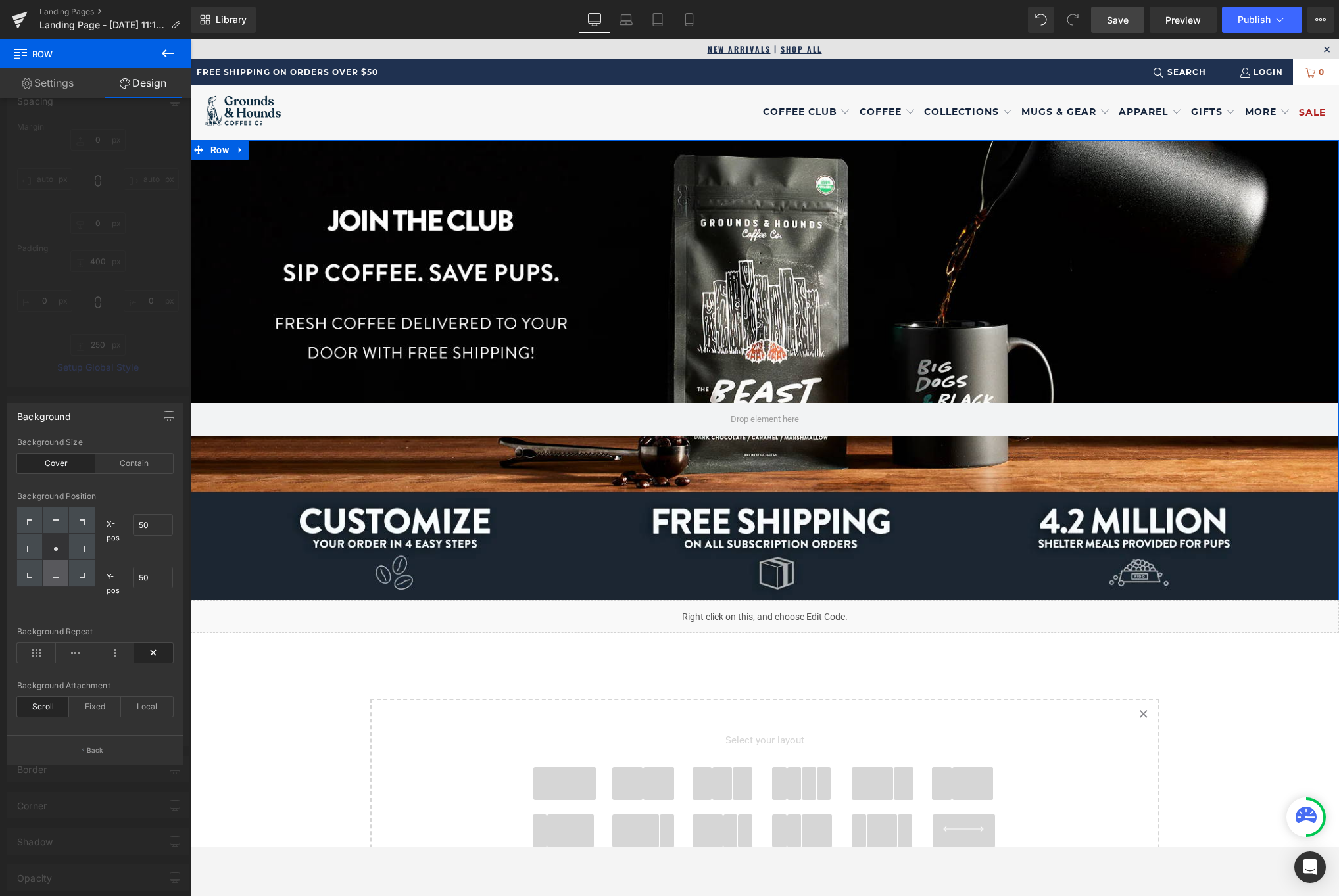
click at [59, 581] on div at bounding box center [55, 573] width 26 height 26
type input "50"
type input "100"
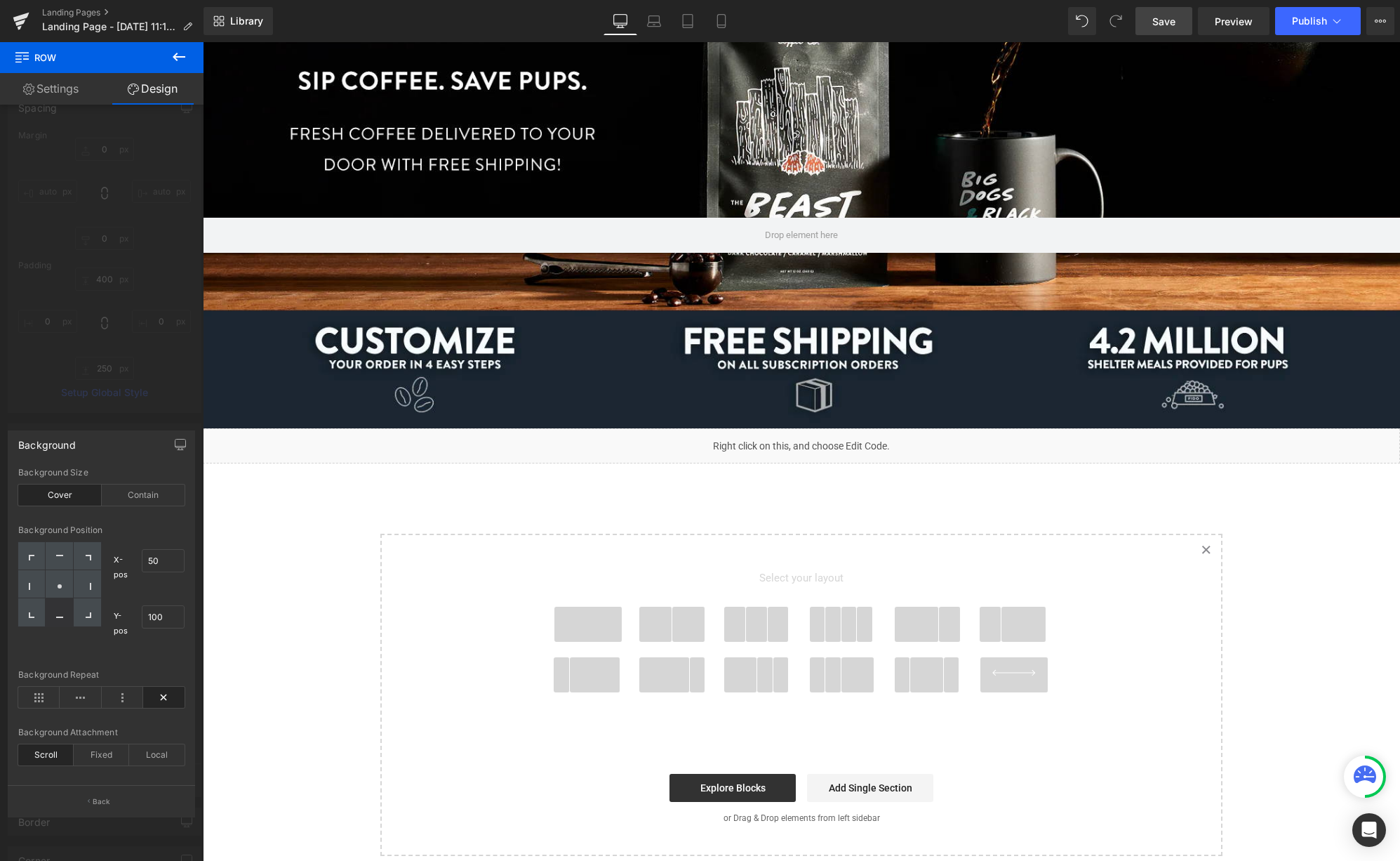
scroll to position [224, 0]
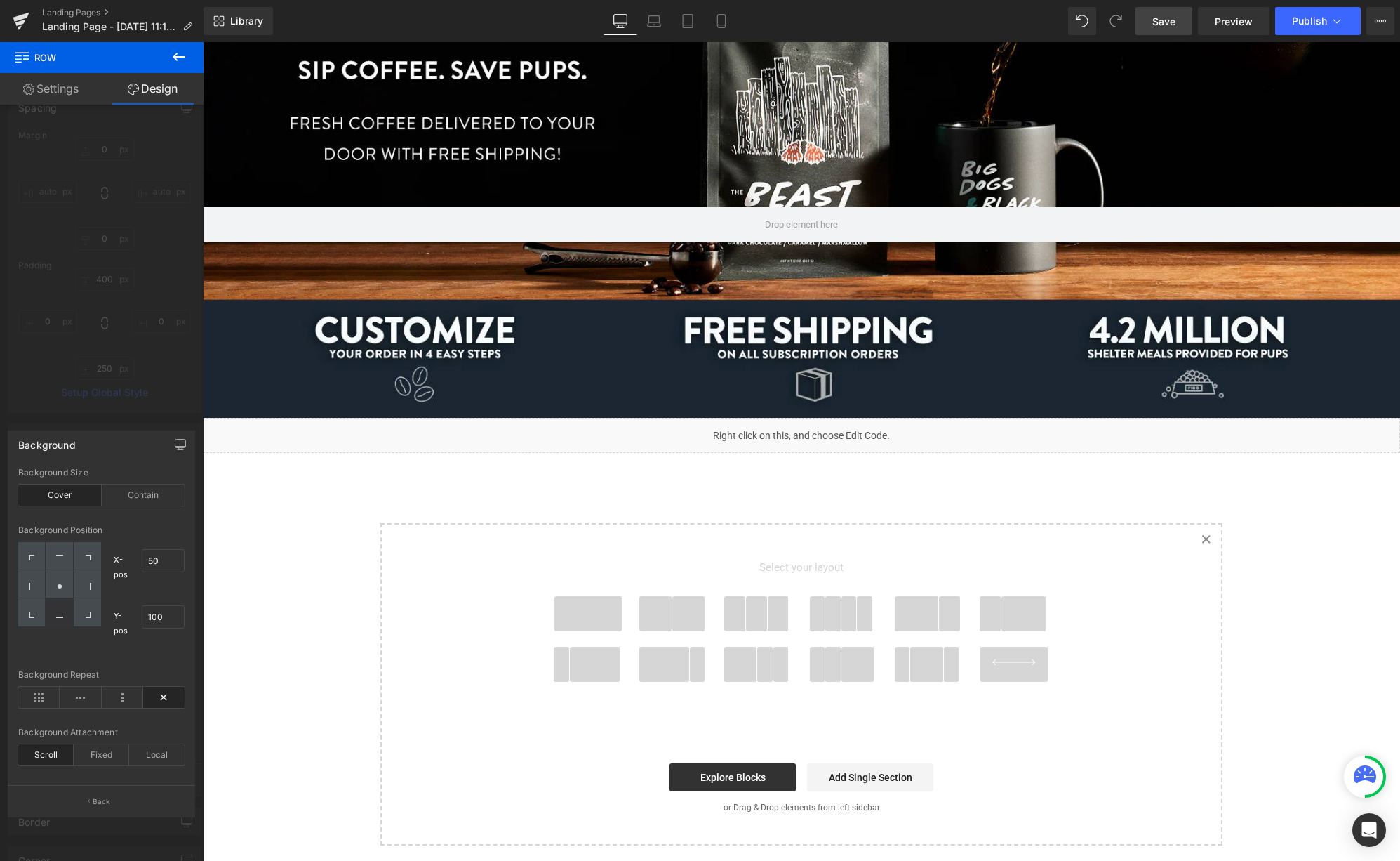
click at [568, 617] on body "Coffee Club Personal Subscription Box Gift Subscription Box Gift Cards" at bounding box center [802, 589] width 1197 height 1541
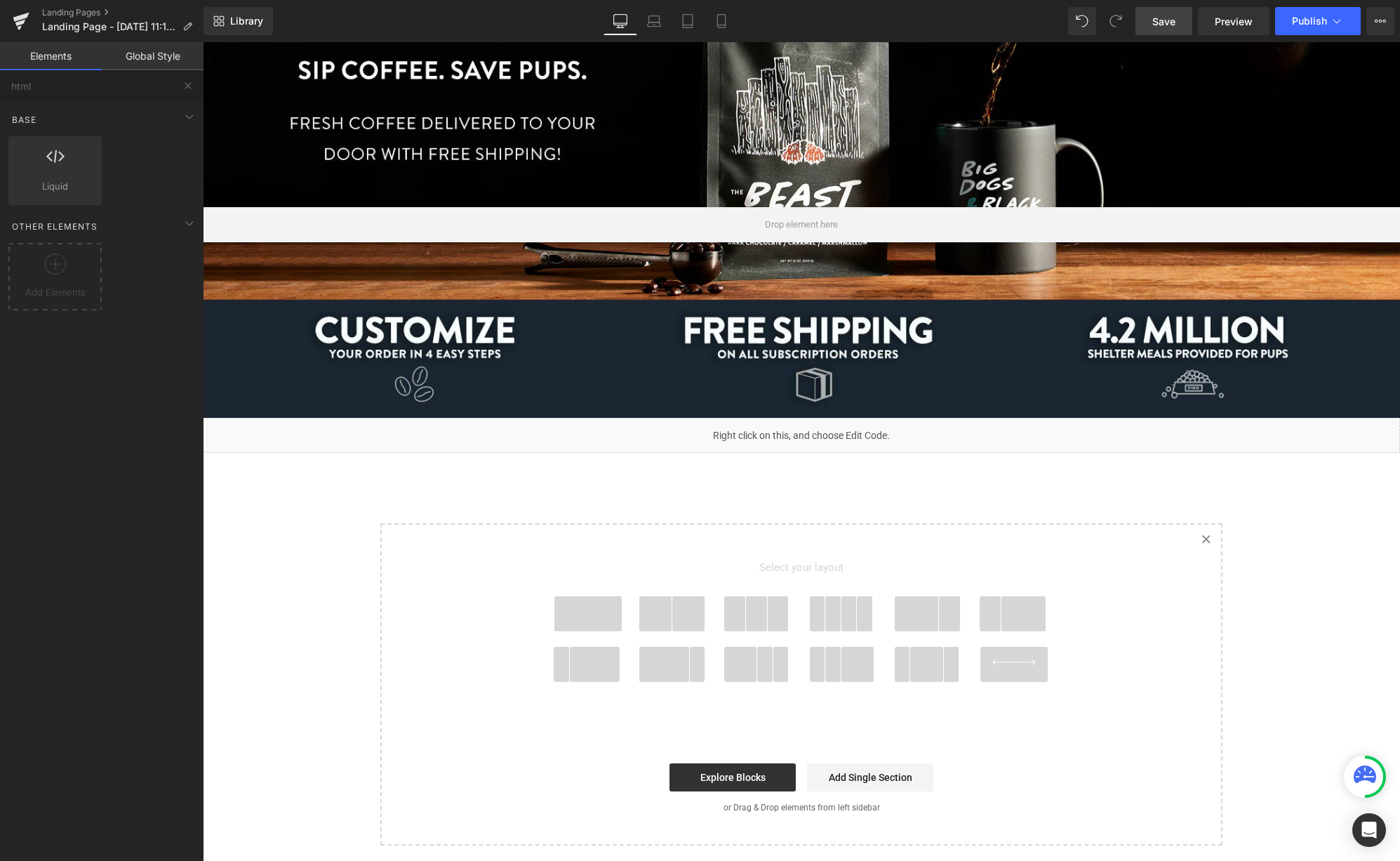
drag, startPoint x: 580, startPoint y: 616, endPoint x: 644, endPoint y: 589, distance: 69.5
click at [644, 589] on div "Select your layout" at bounding box center [801, 628] width 561 height 207
click at [592, 614] on span at bounding box center [588, 614] width 67 height 35
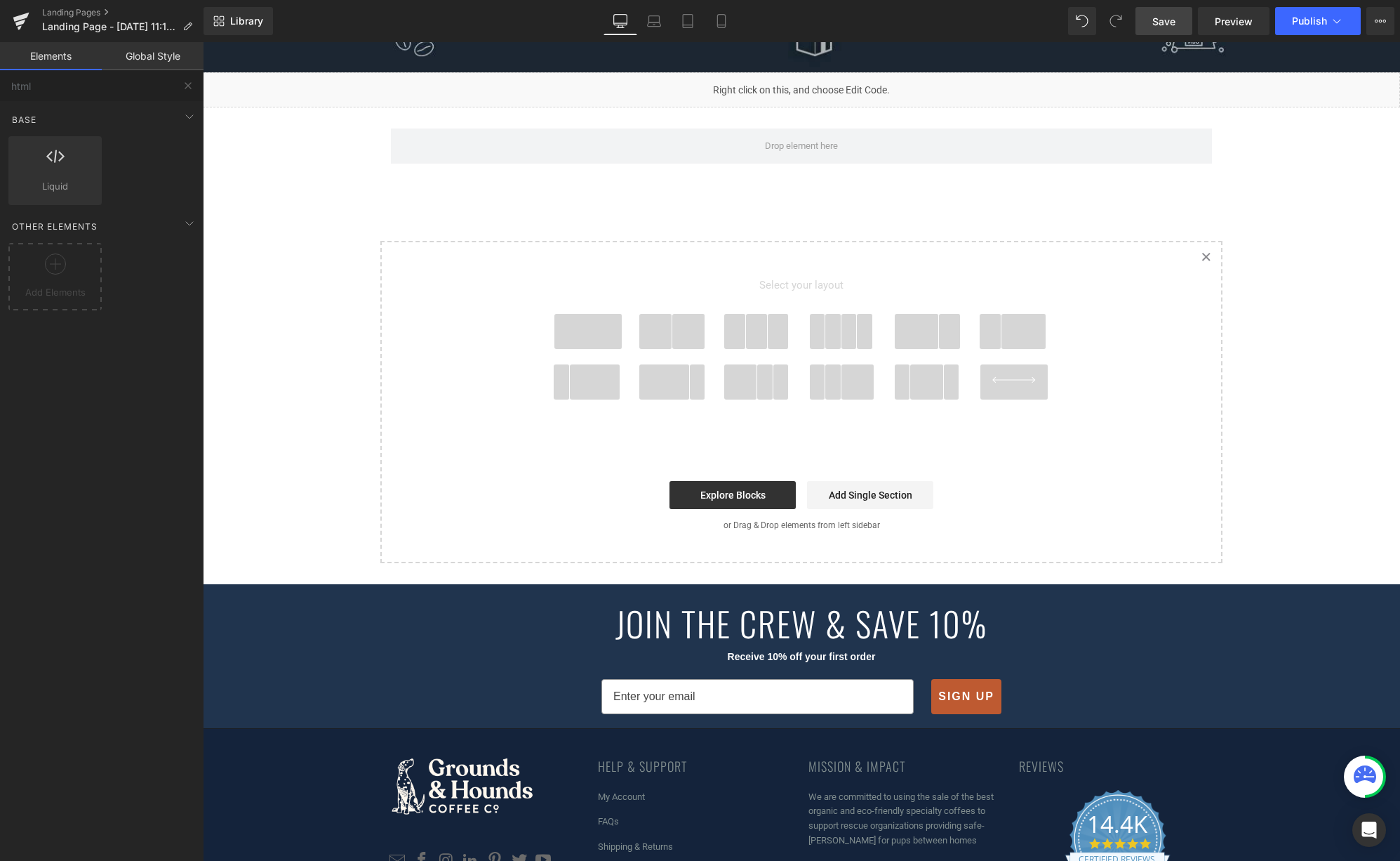
scroll to position [578, 0]
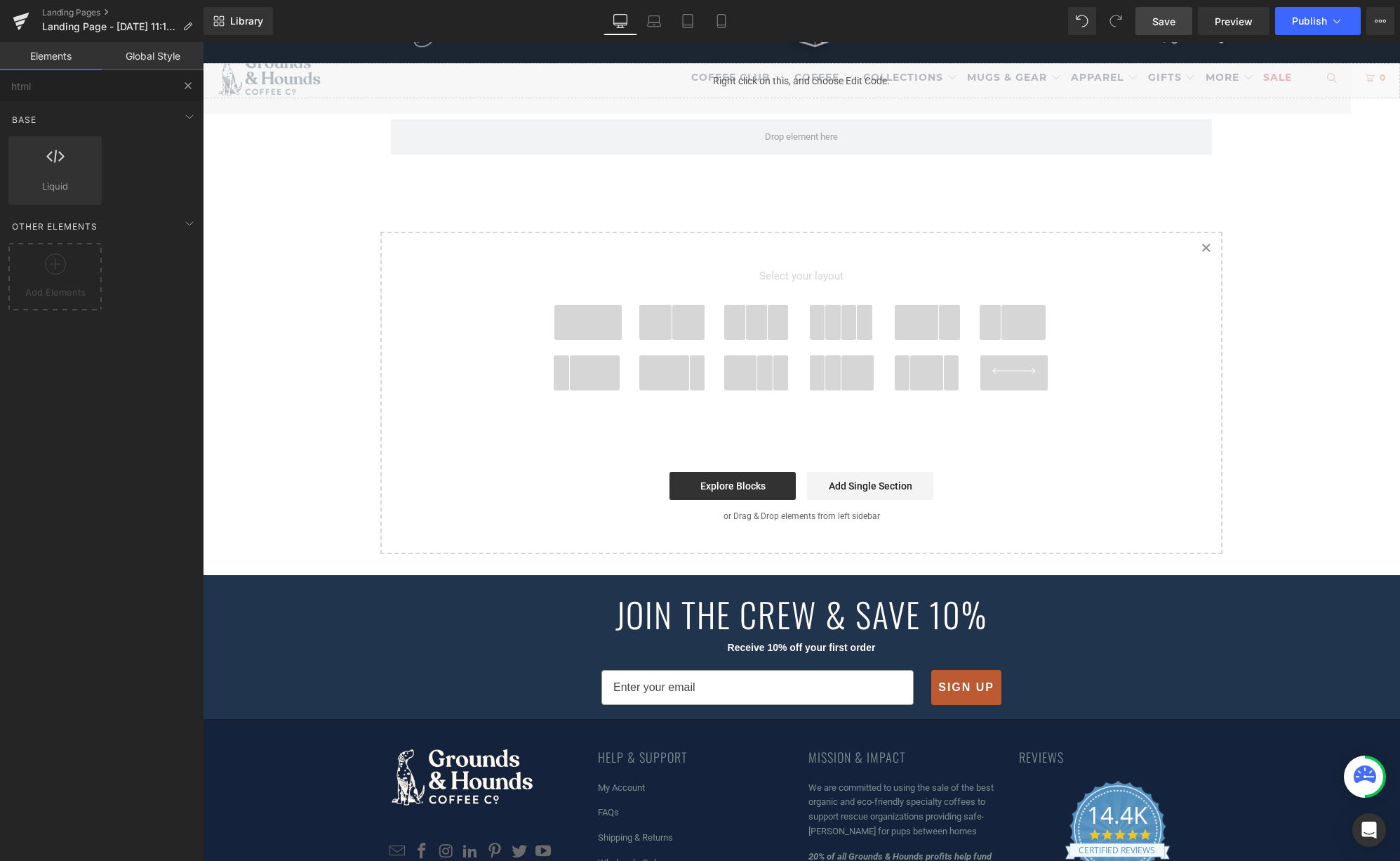
click at [188, 79] on button at bounding box center [188, 86] width 31 height 31
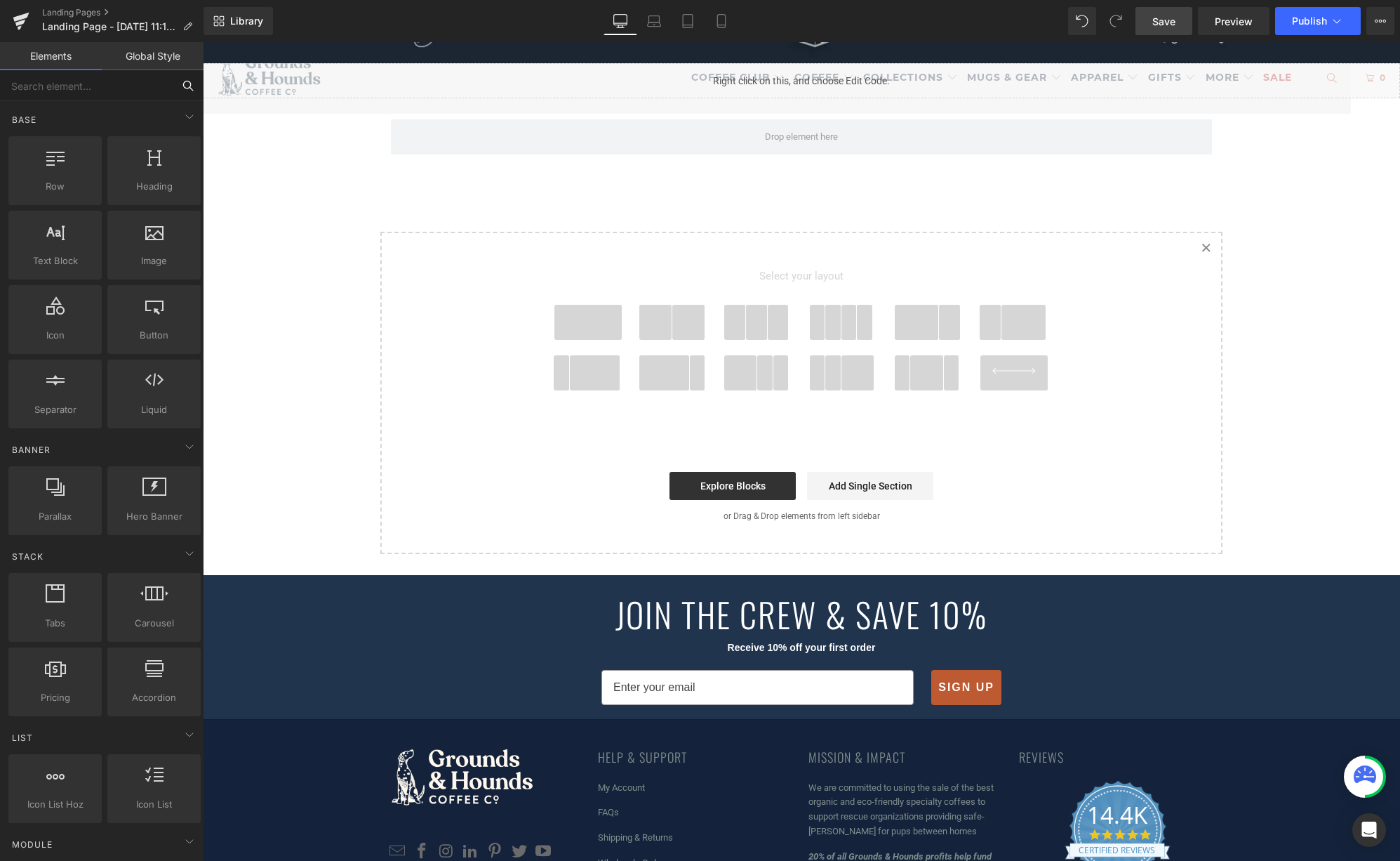
click at [93, 91] on input "text" at bounding box center [86, 86] width 173 height 31
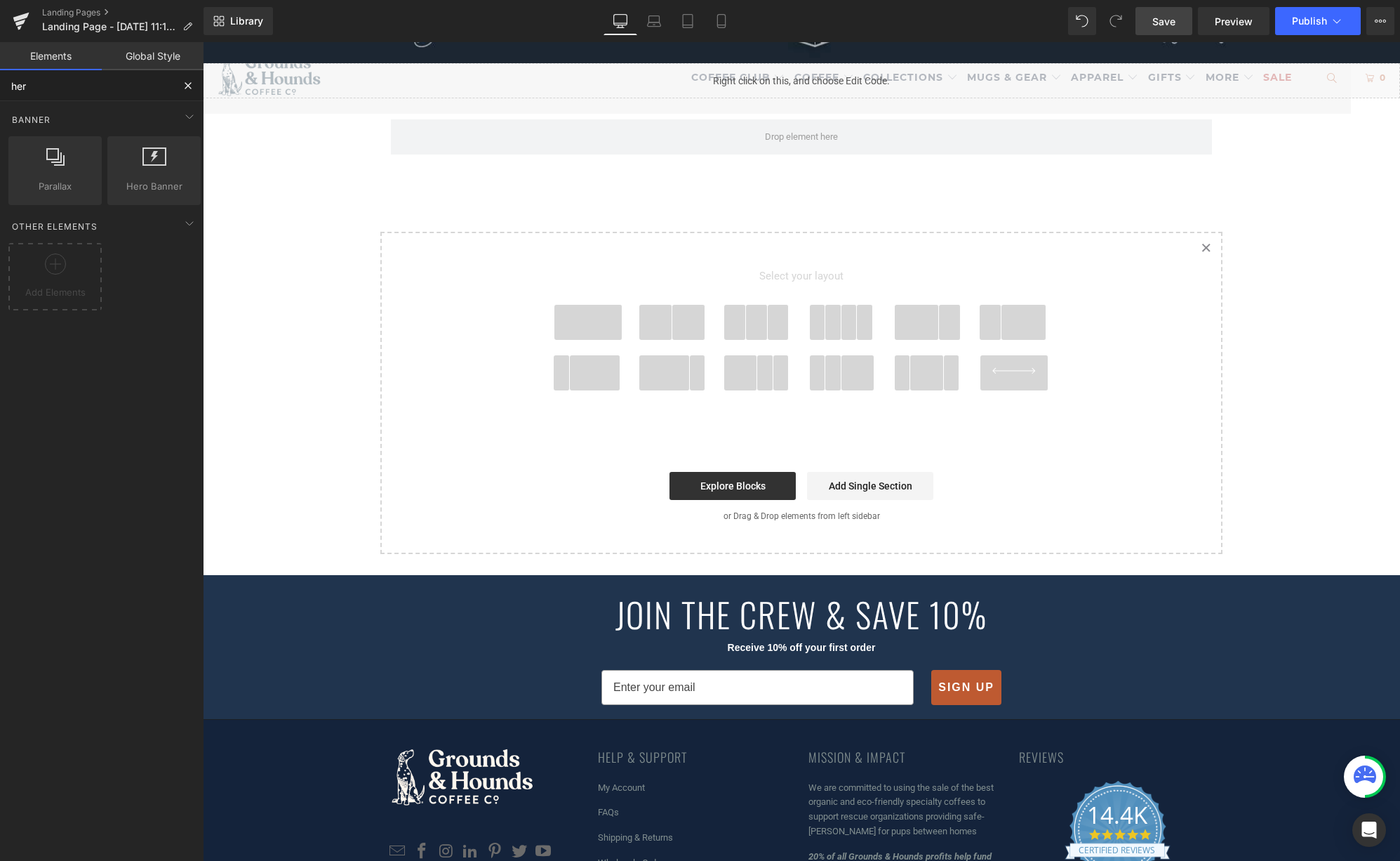
type input "hero"
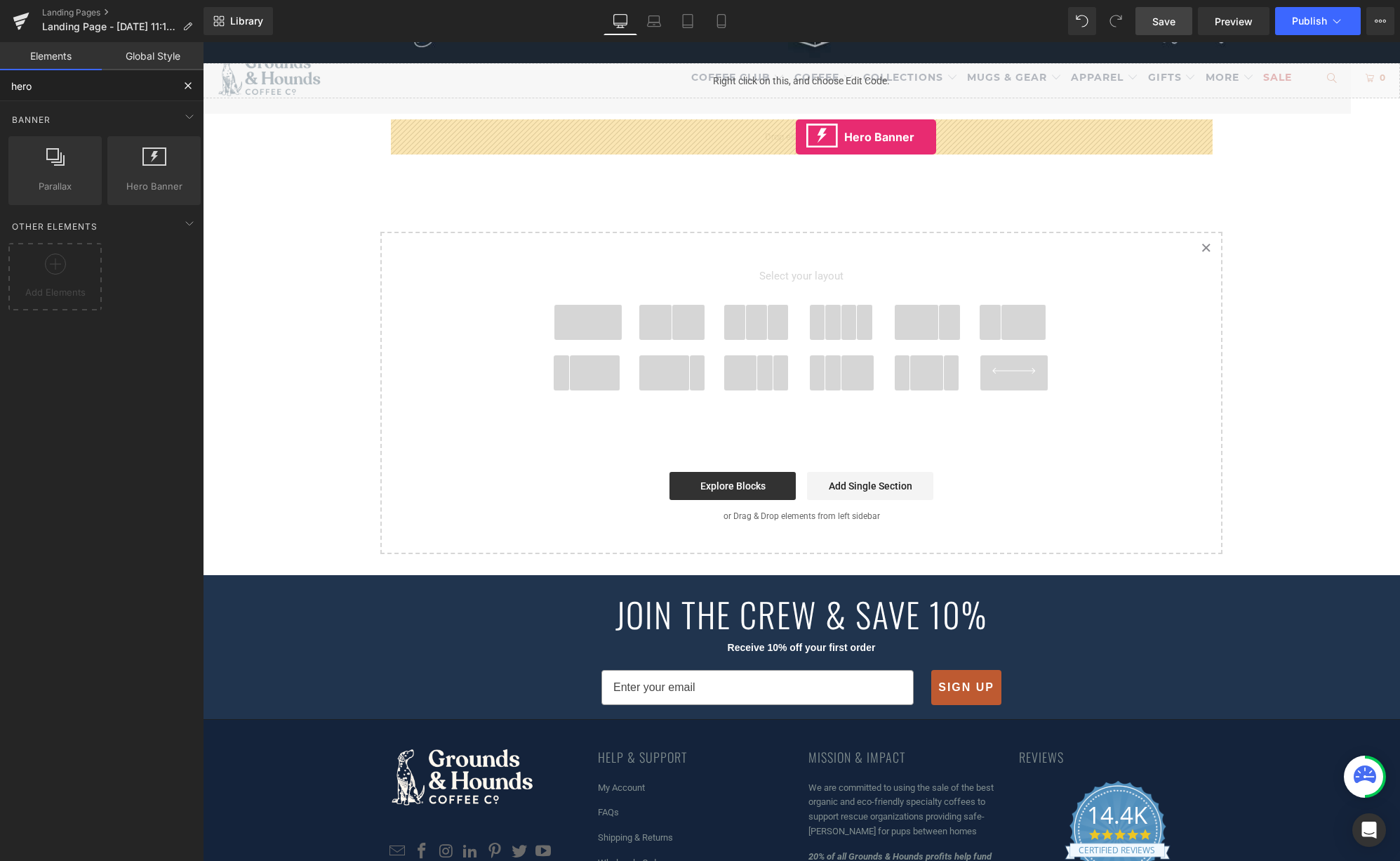
drag, startPoint x: 354, startPoint y: 221, endPoint x: 796, endPoint y: 137, distance: 449.9
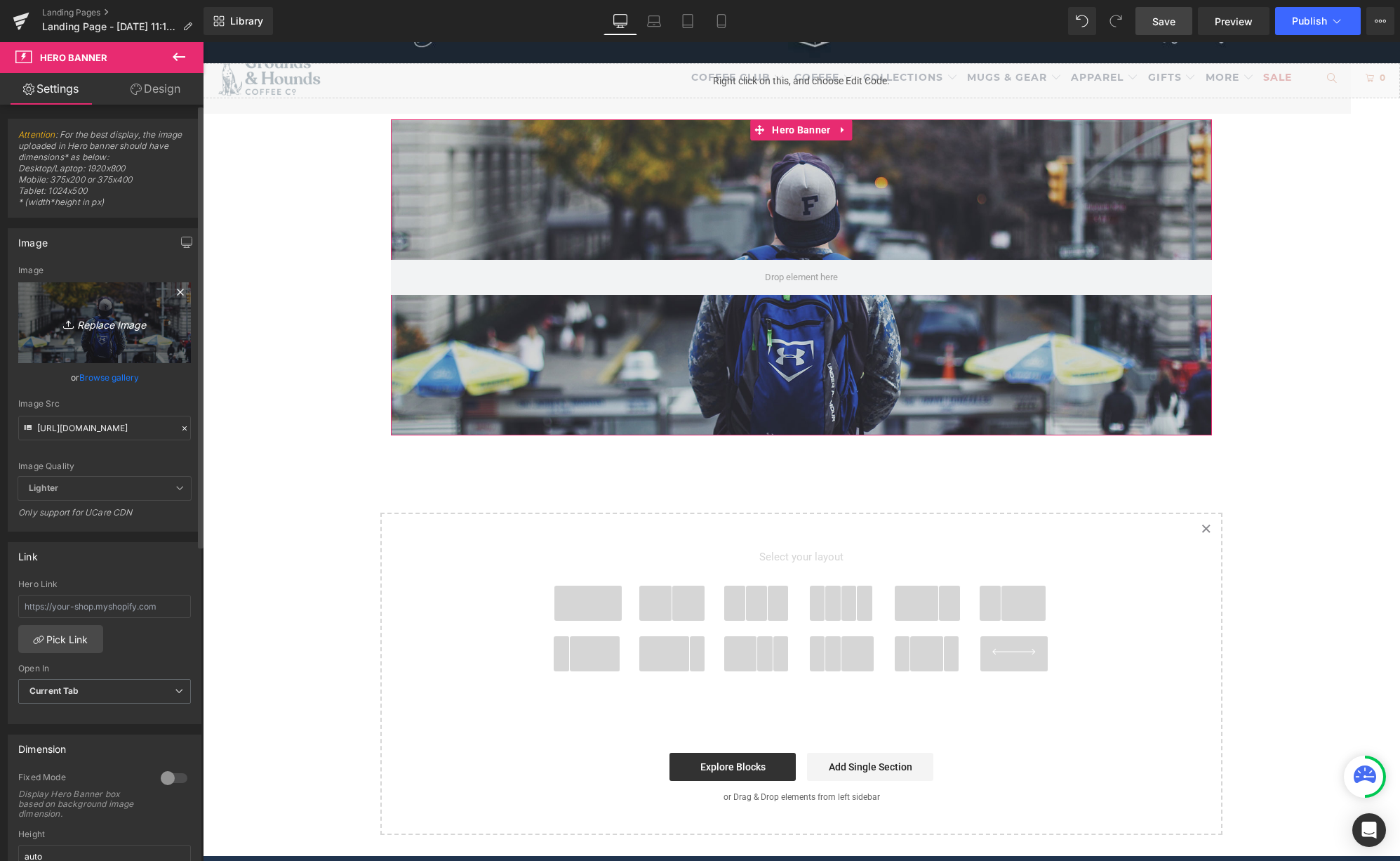
click at [60, 309] on link "Replace Image" at bounding box center [105, 323] width 173 height 81
click at [107, 377] on link "Browse gallery" at bounding box center [109, 377] width 60 height 25
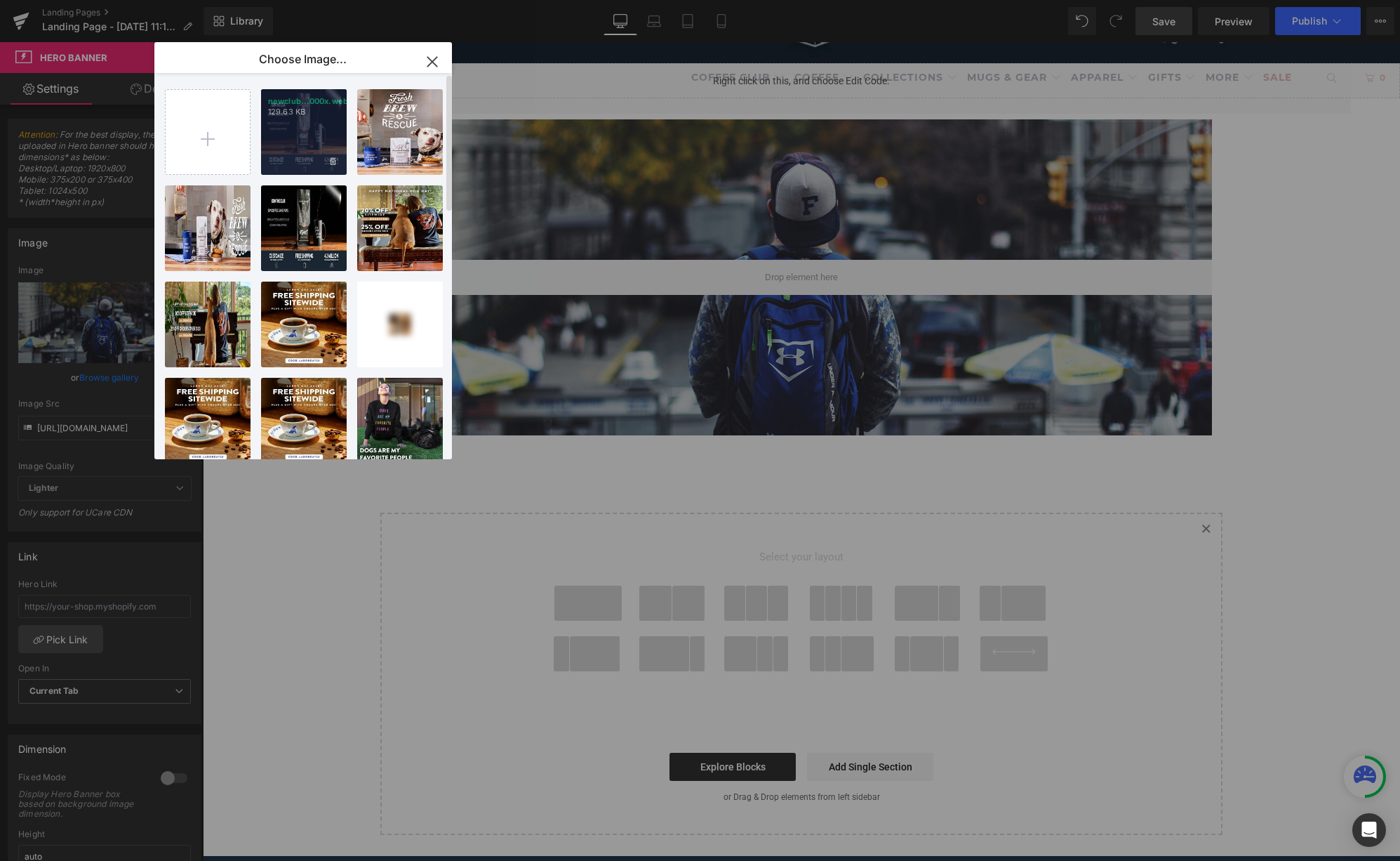
click at [305, 123] on div "newclub...000x.webp 129.63 KB" at bounding box center [304, 132] width 86 height 86
type input "[URL][DOMAIN_NAME]"
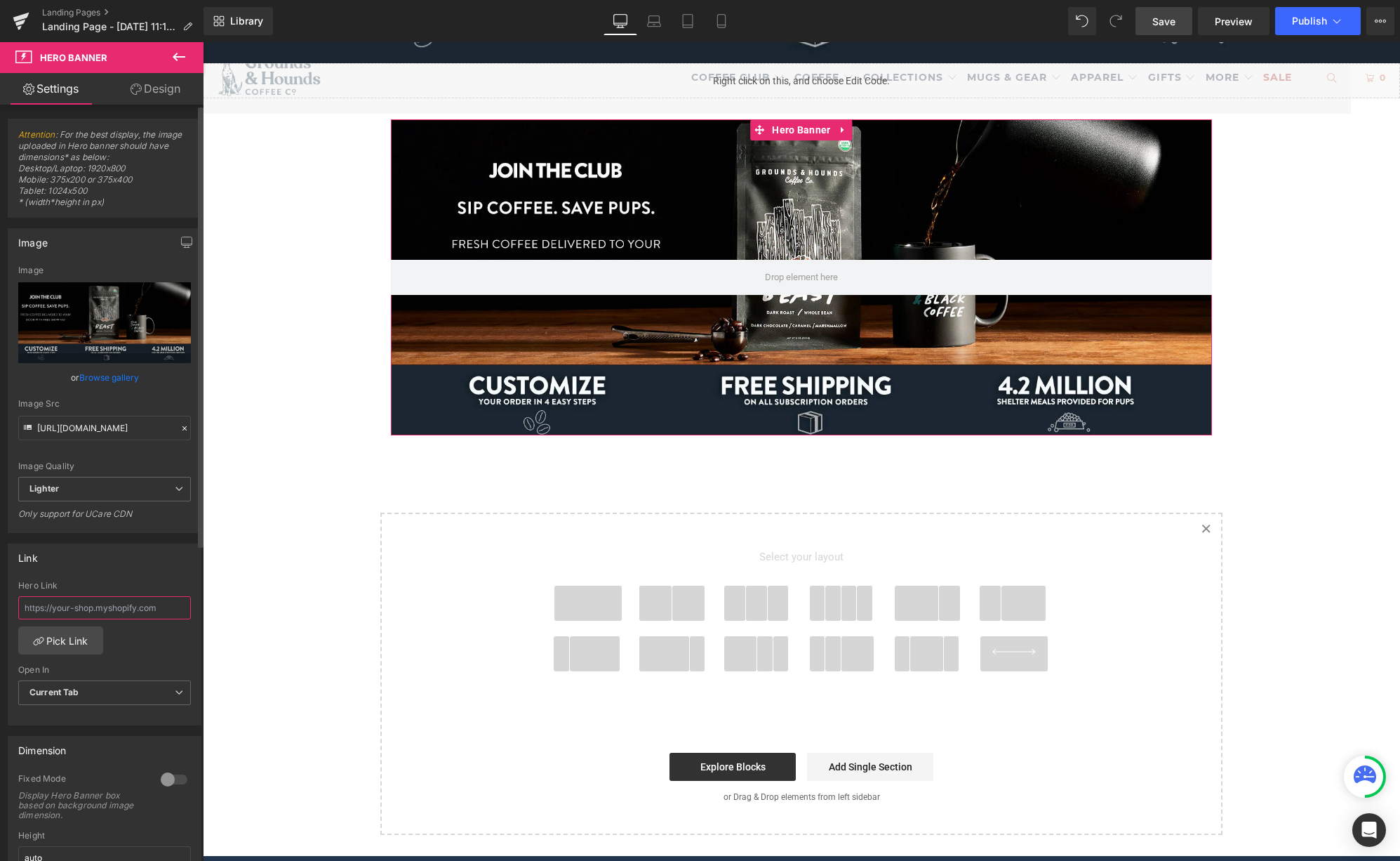
drag, startPoint x: 163, startPoint y: 609, endPoint x: 174, endPoint y: 611, distance: 11.2
click at [163, 609] on input "text" at bounding box center [105, 607] width 173 height 23
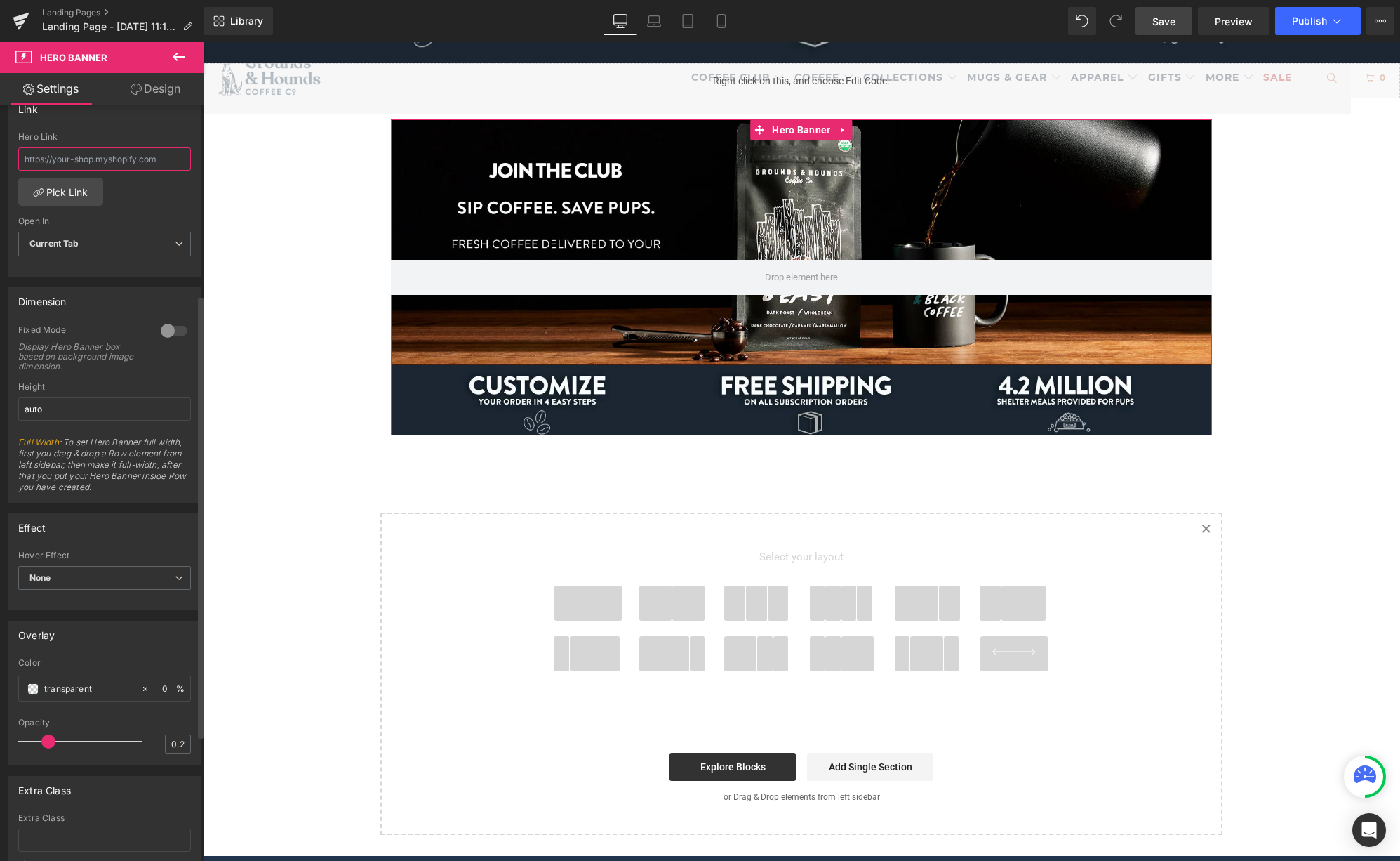
scroll to position [0, 0]
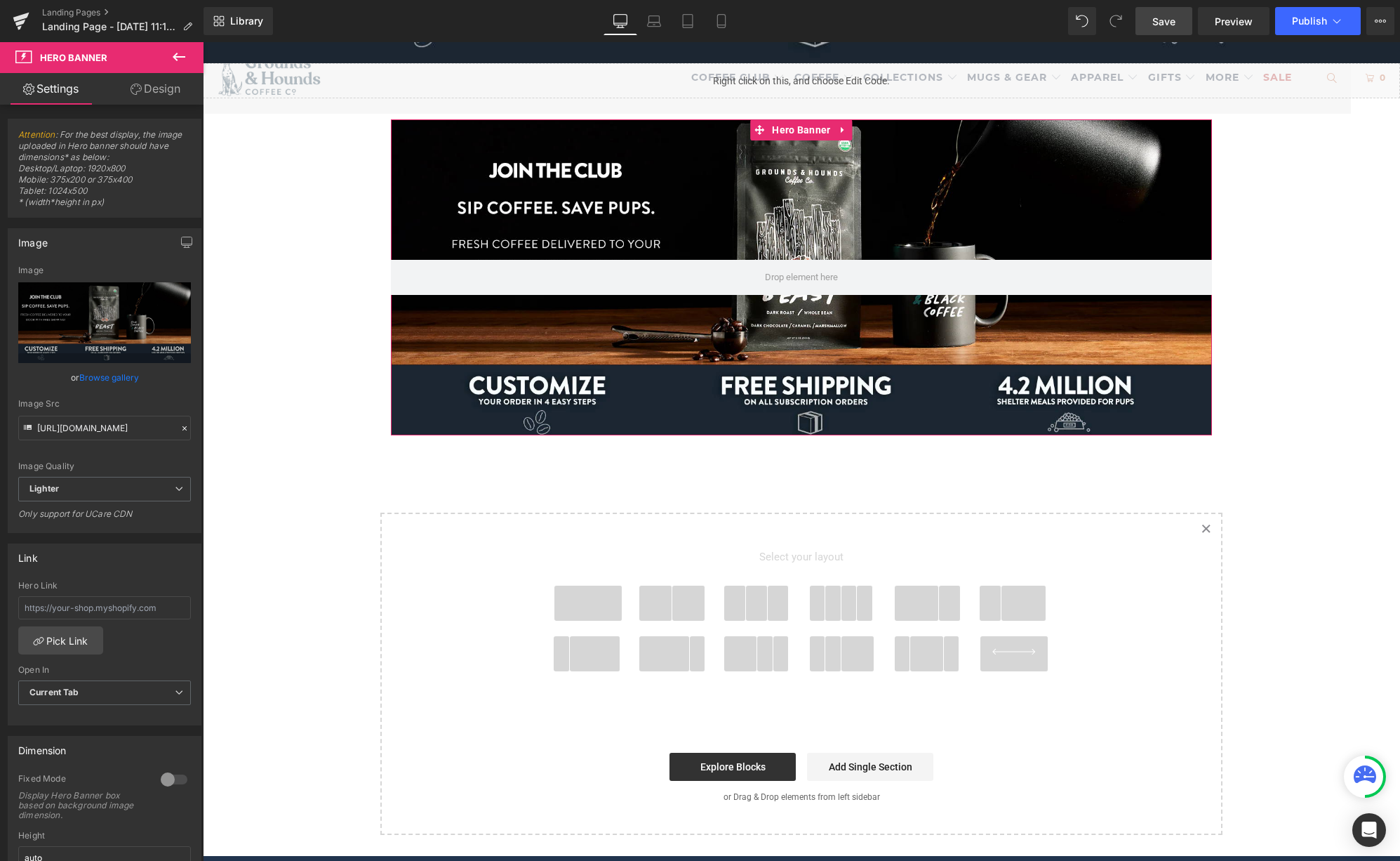
click at [162, 81] on link "Design" at bounding box center [155, 89] width 102 height 32
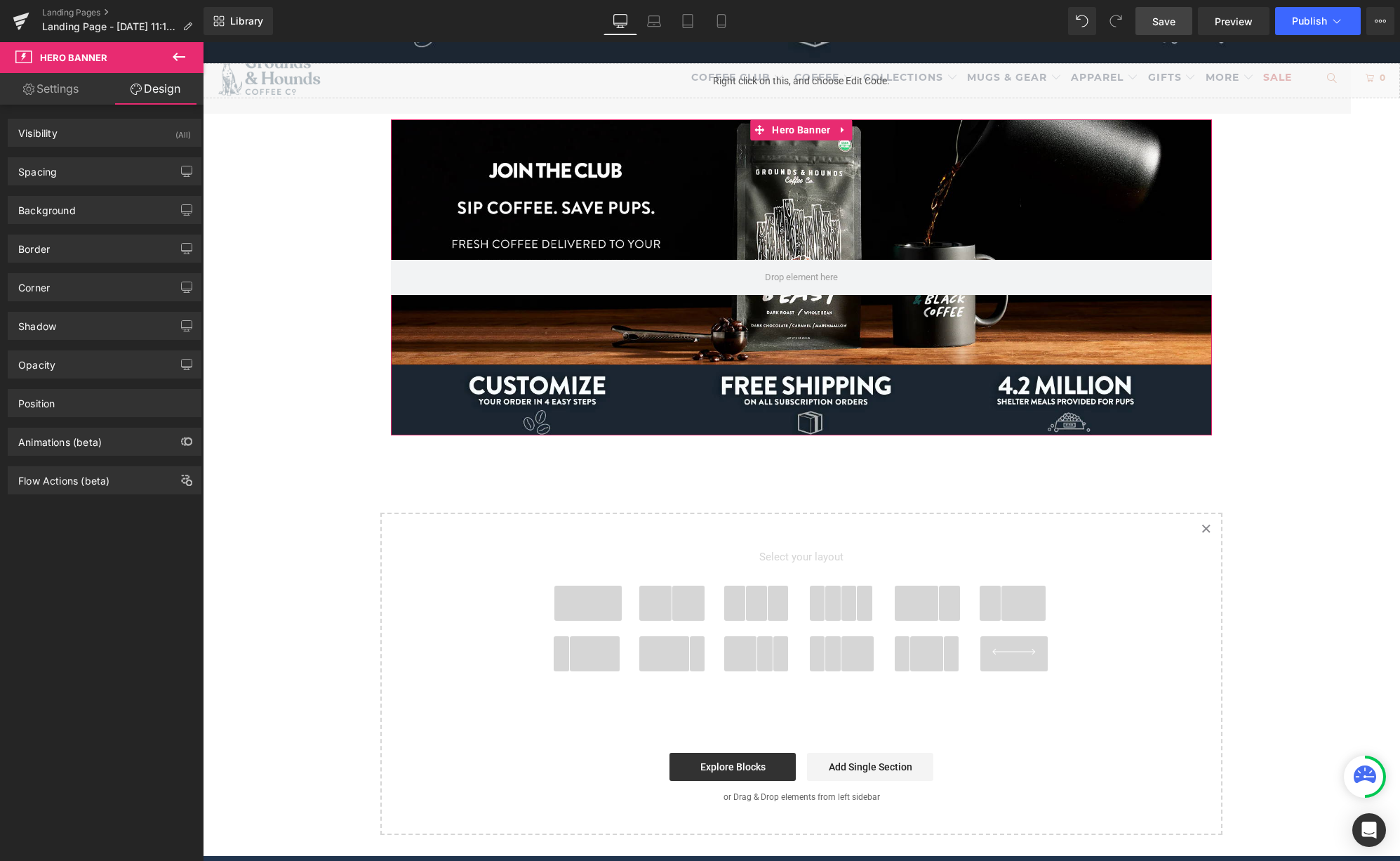
click at [67, 90] on link "Settings" at bounding box center [51, 89] width 102 height 32
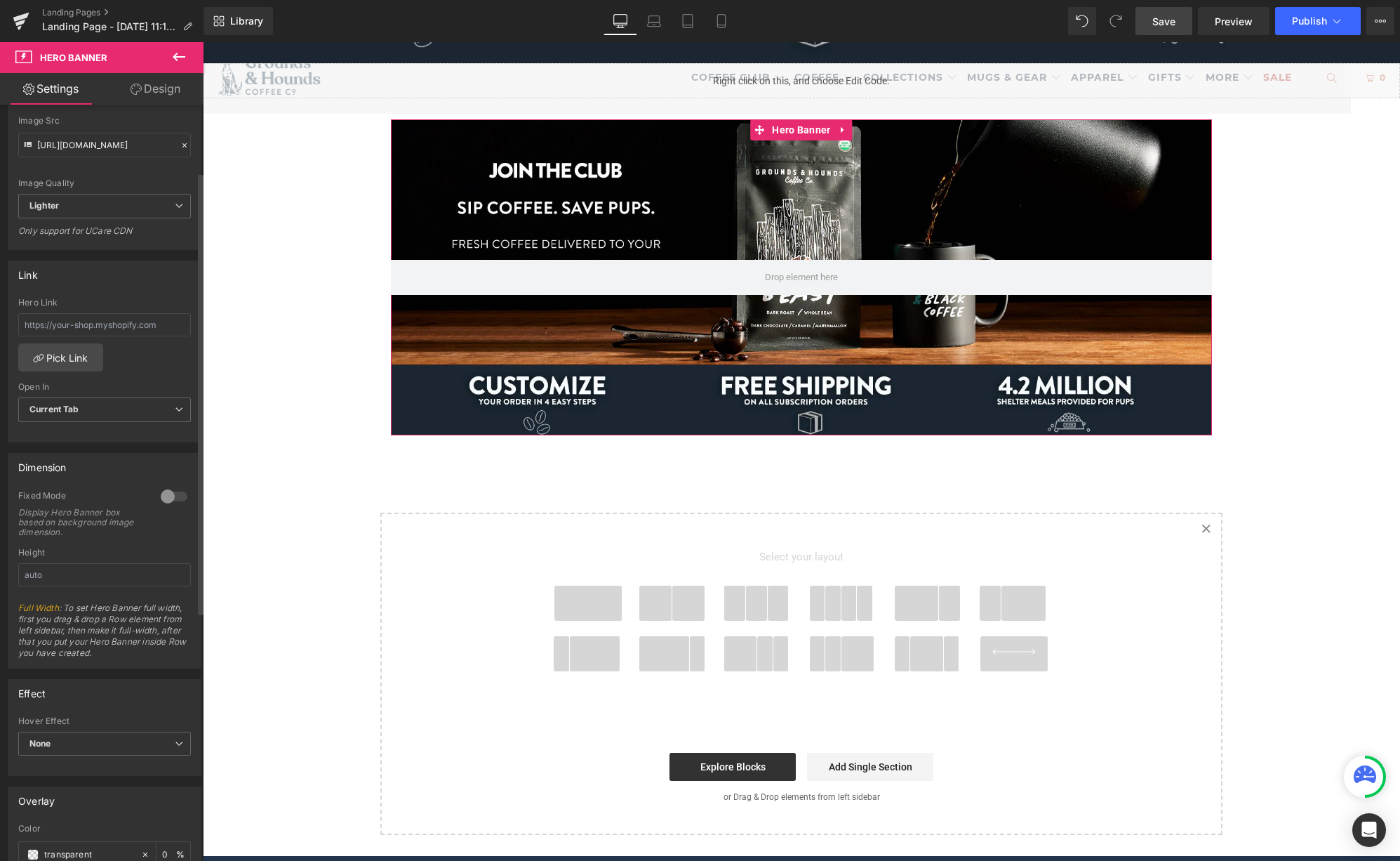
scroll to position [305, 0]
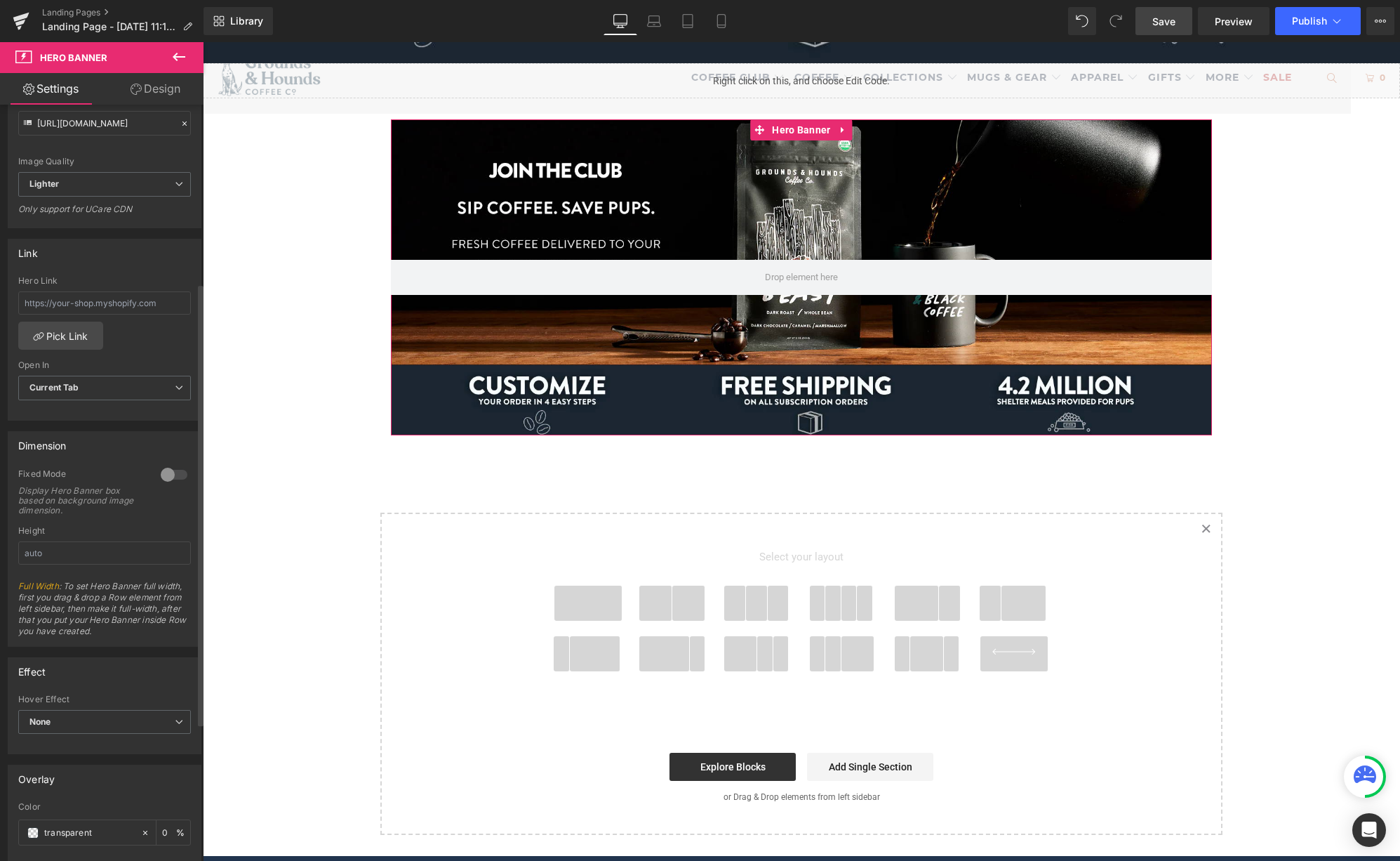
click at [160, 467] on div at bounding box center [174, 474] width 34 height 22
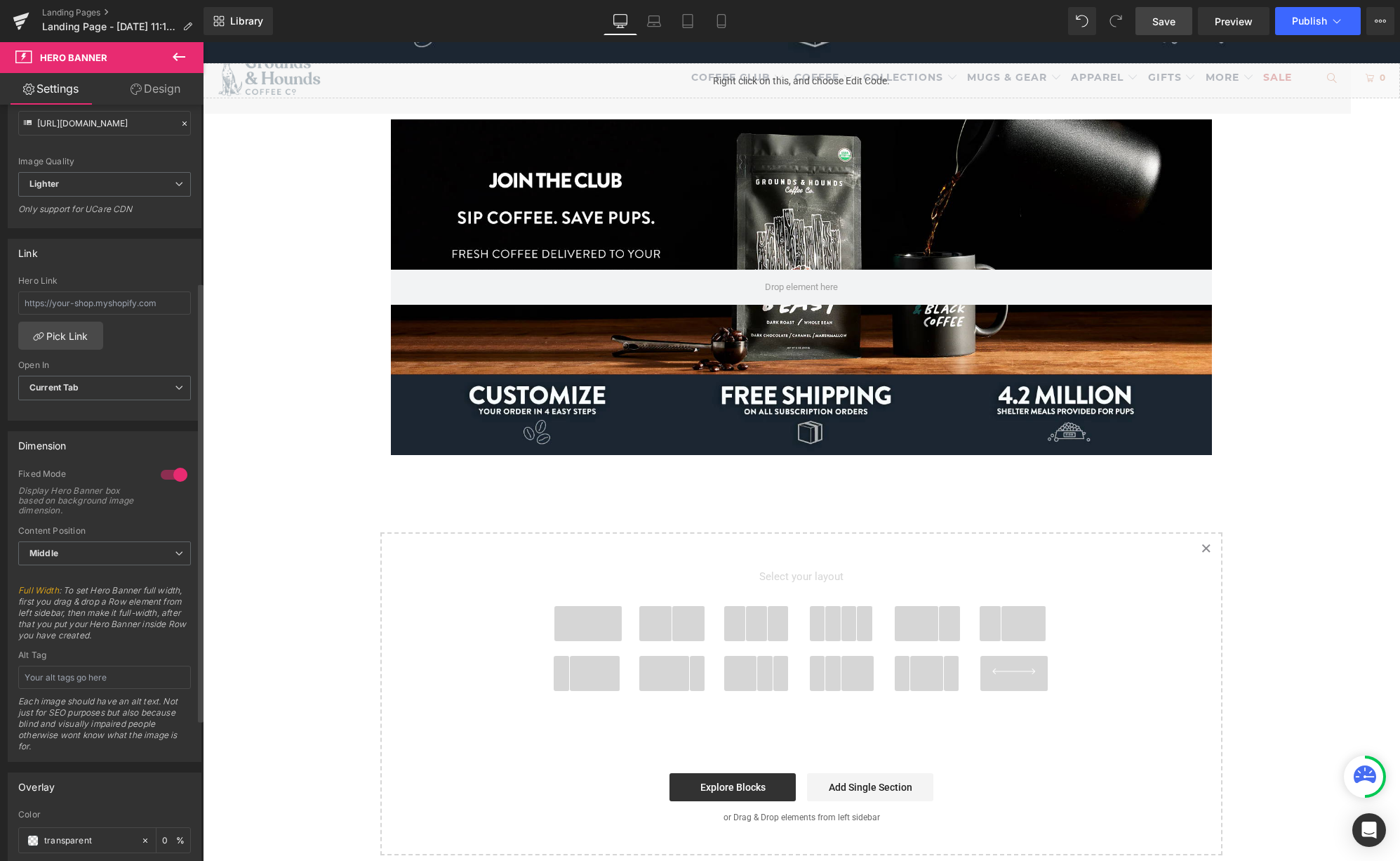
click at [164, 473] on div at bounding box center [174, 474] width 34 height 22
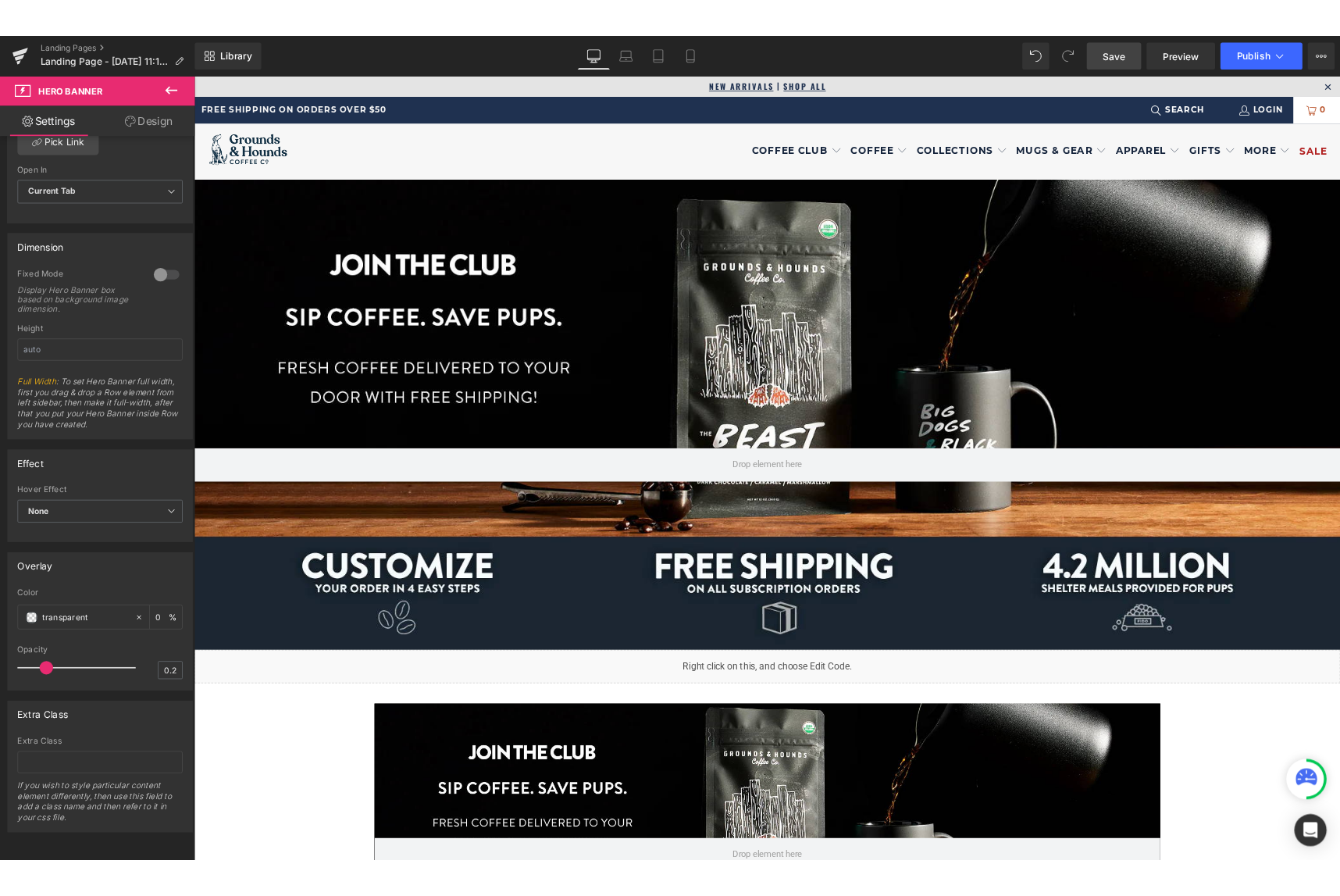
scroll to position [418, 0]
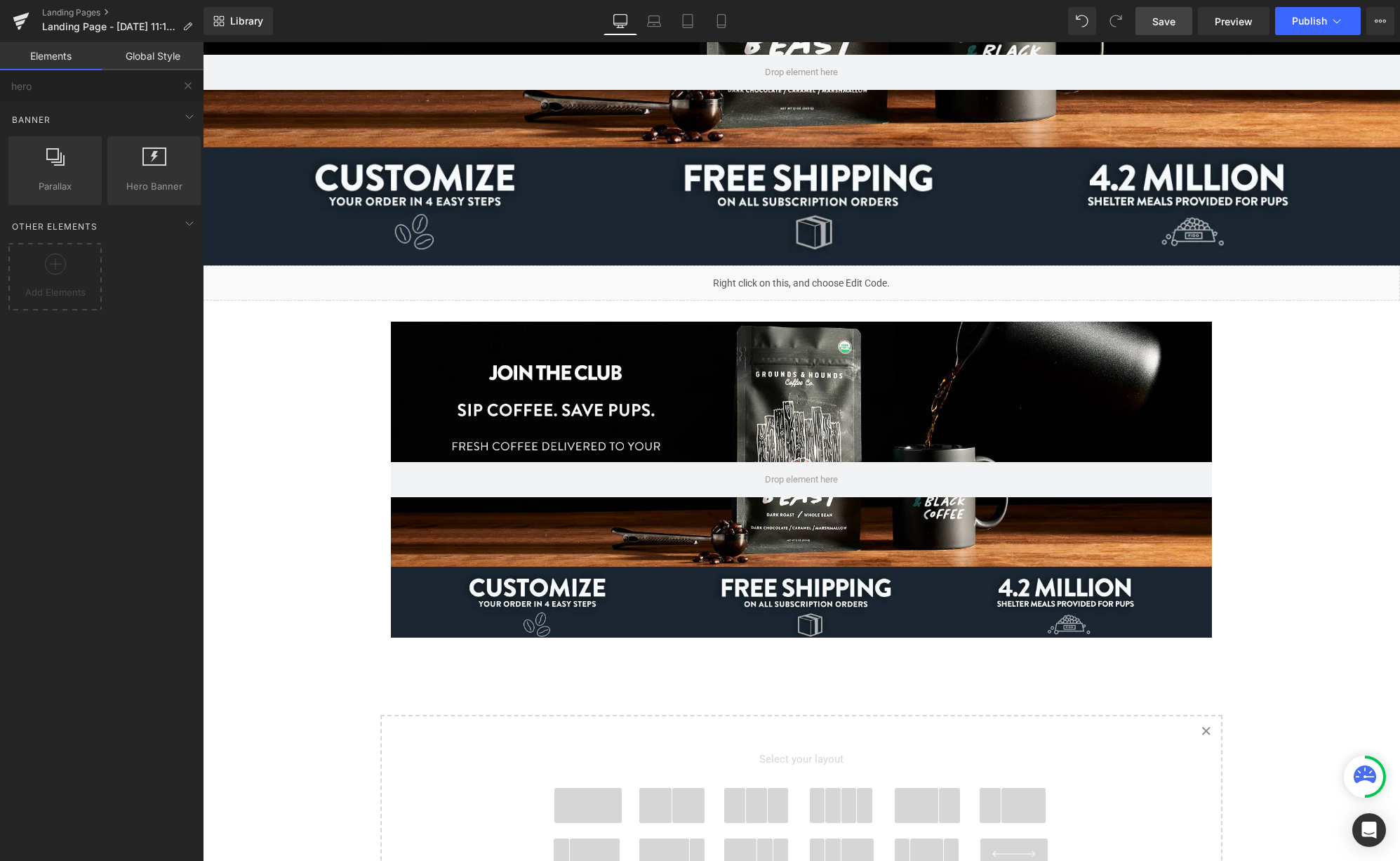
click at [333, 347] on div "Row 400px 250px Liquid Hero Banner 200px 200px Row Select your layout" at bounding box center [802, 405] width 1197 height 1263
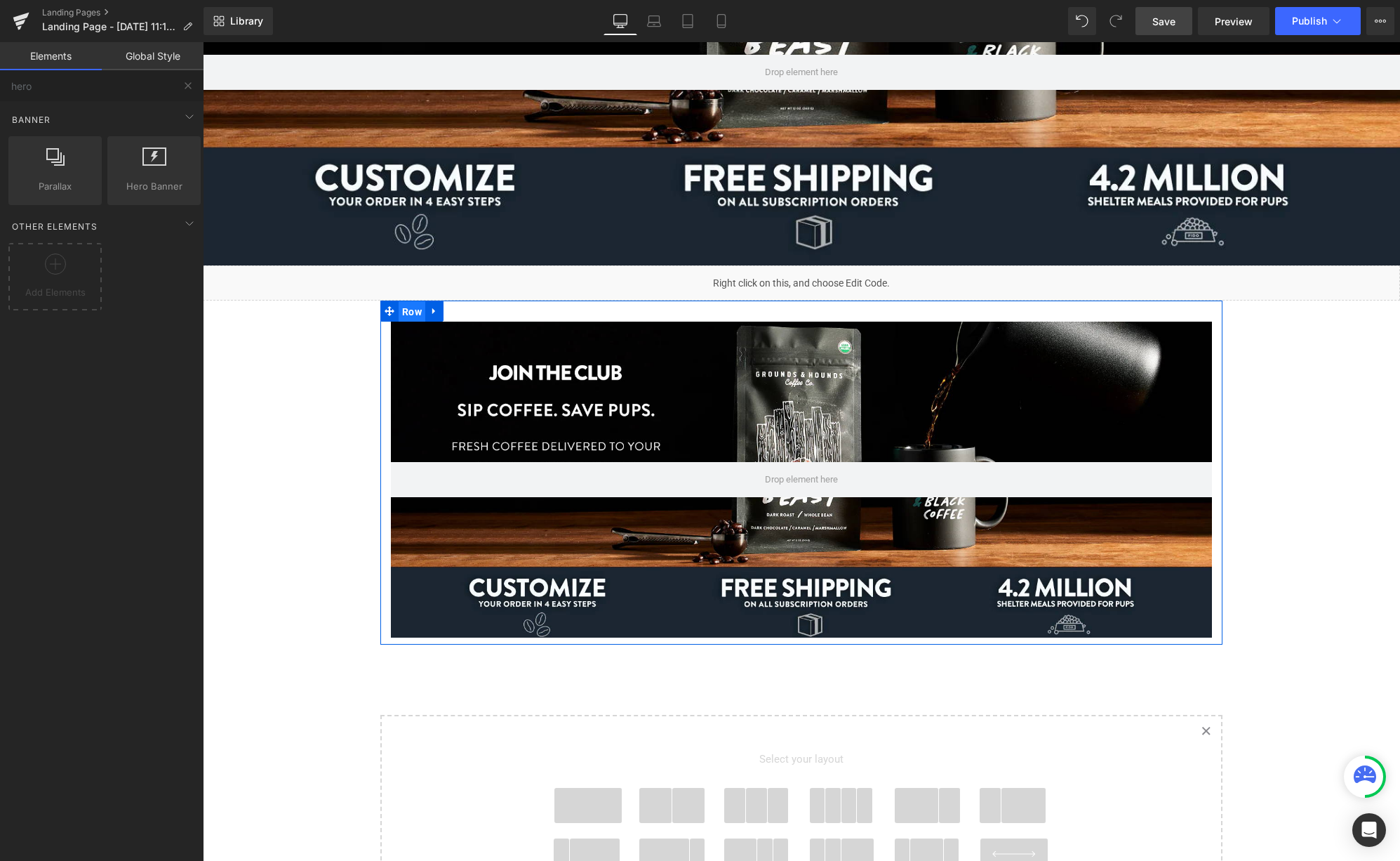
click at [402, 311] on span "Row" at bounding box center [412, 312] width 27 height 21
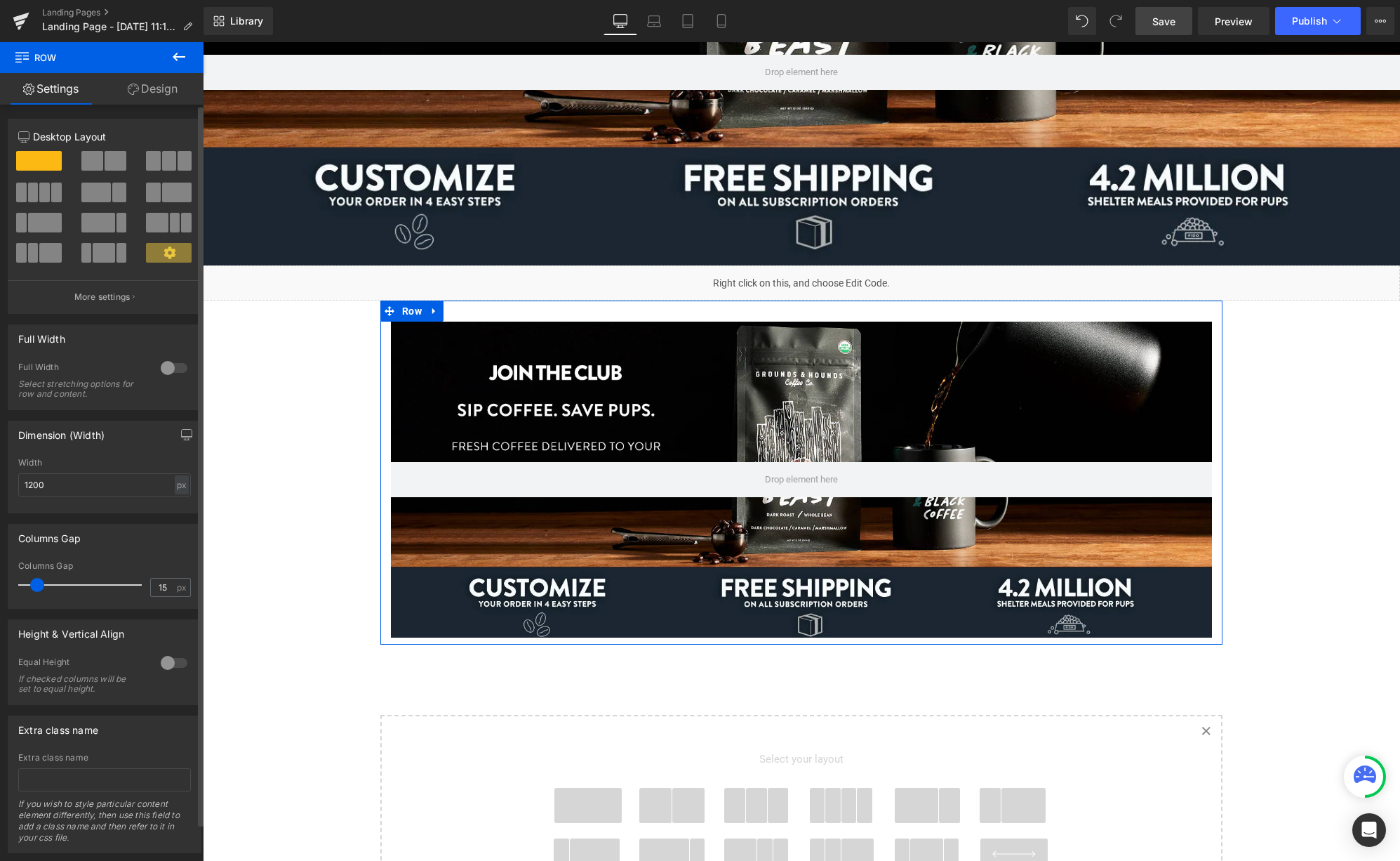
click at [170, 365] on div at bounding box center [174, 368] width 34 height 22
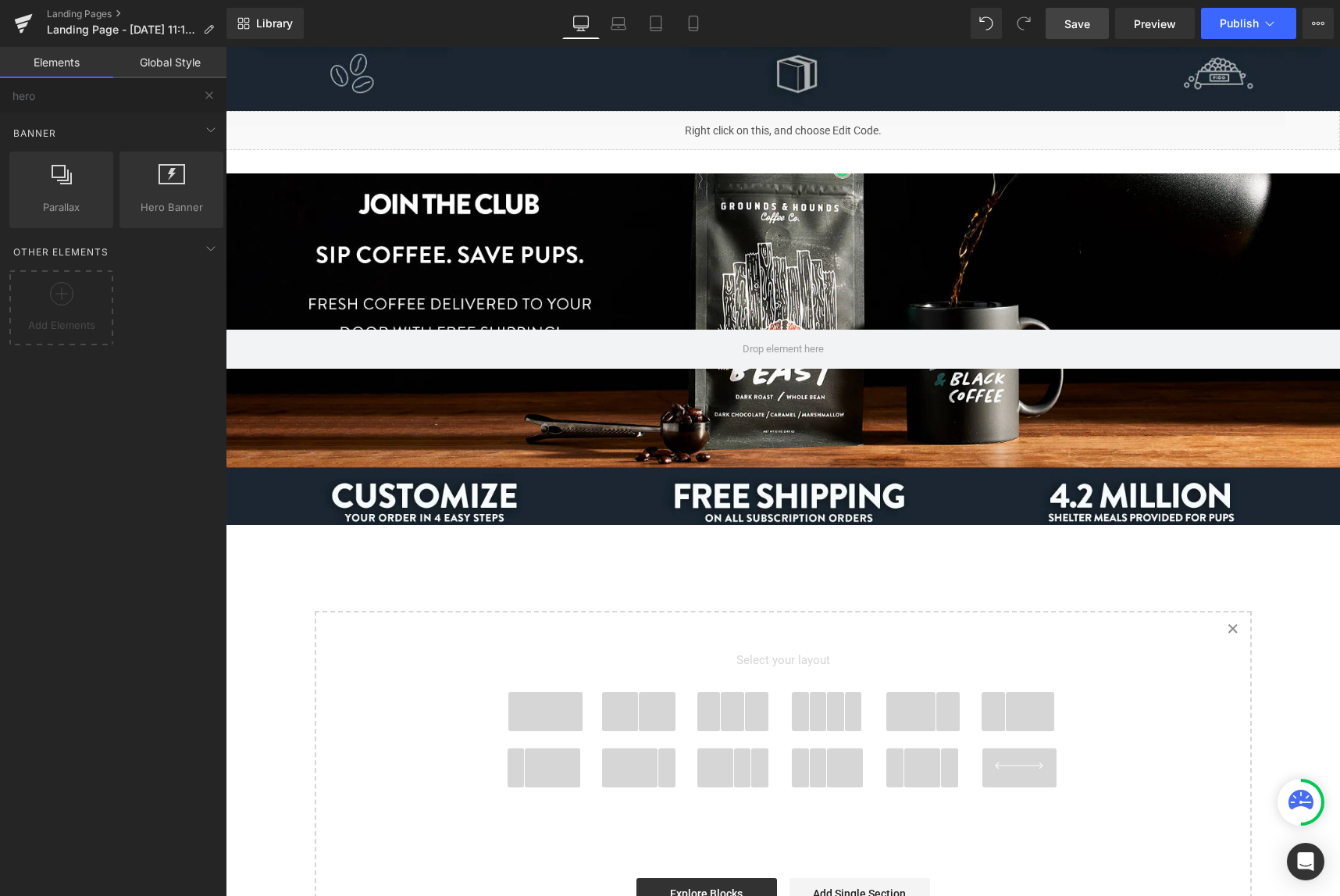
click at [556, 714] on span at bounding box center [546, 711] width 75 height 39
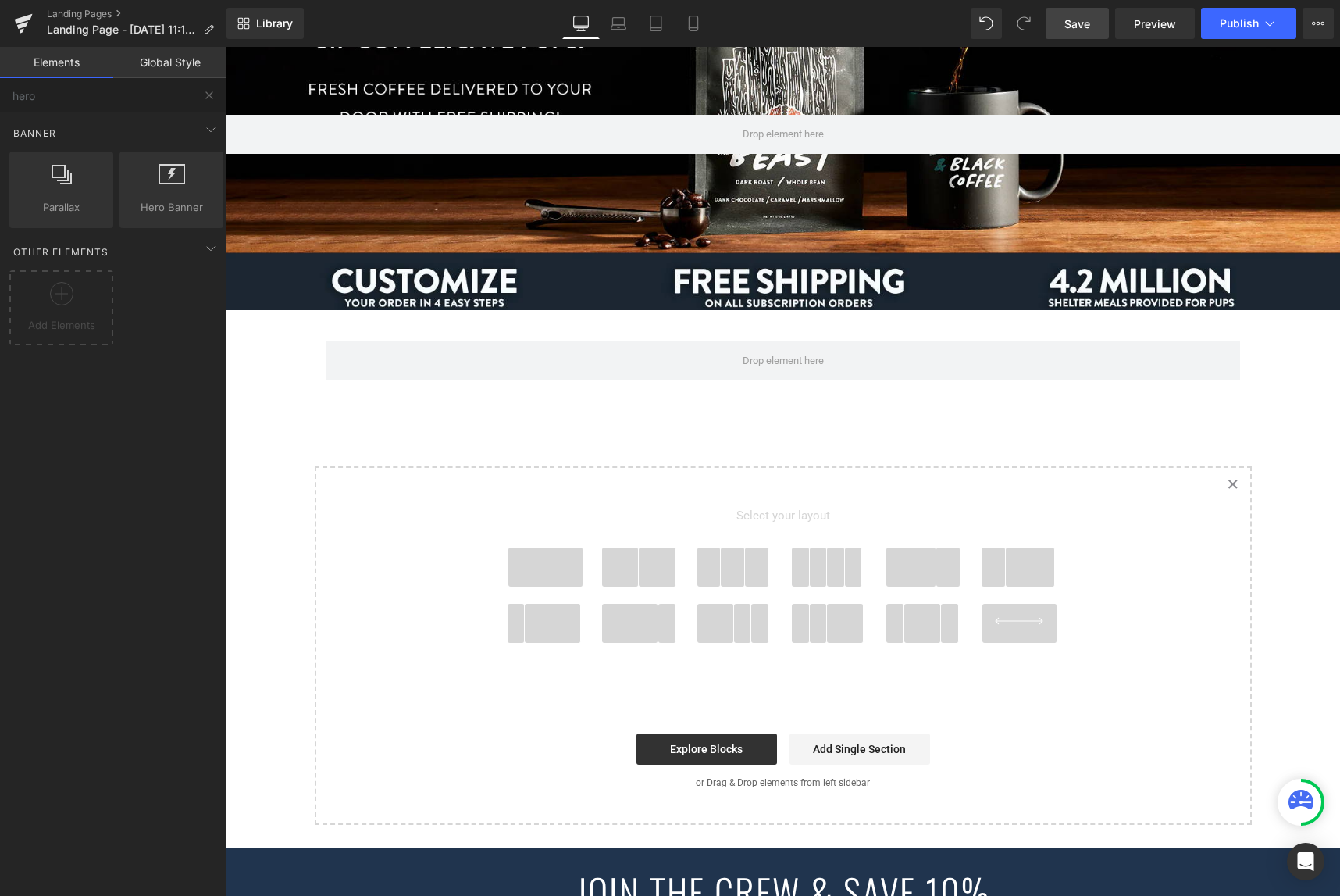
scroll to position [595, 0]
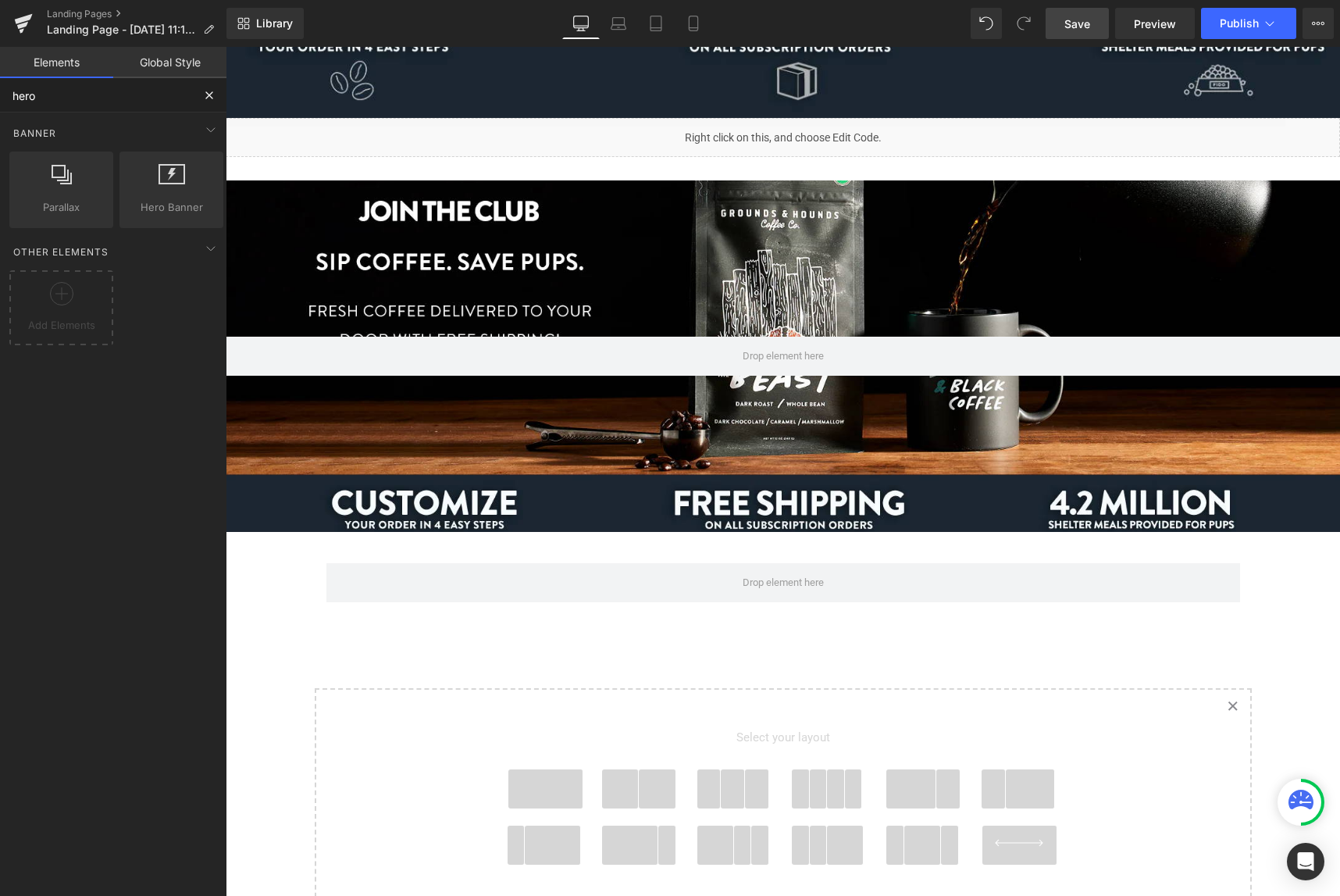
click at [112, 99] on input "hero" at bounding box center [96, 95] width 192 height 34
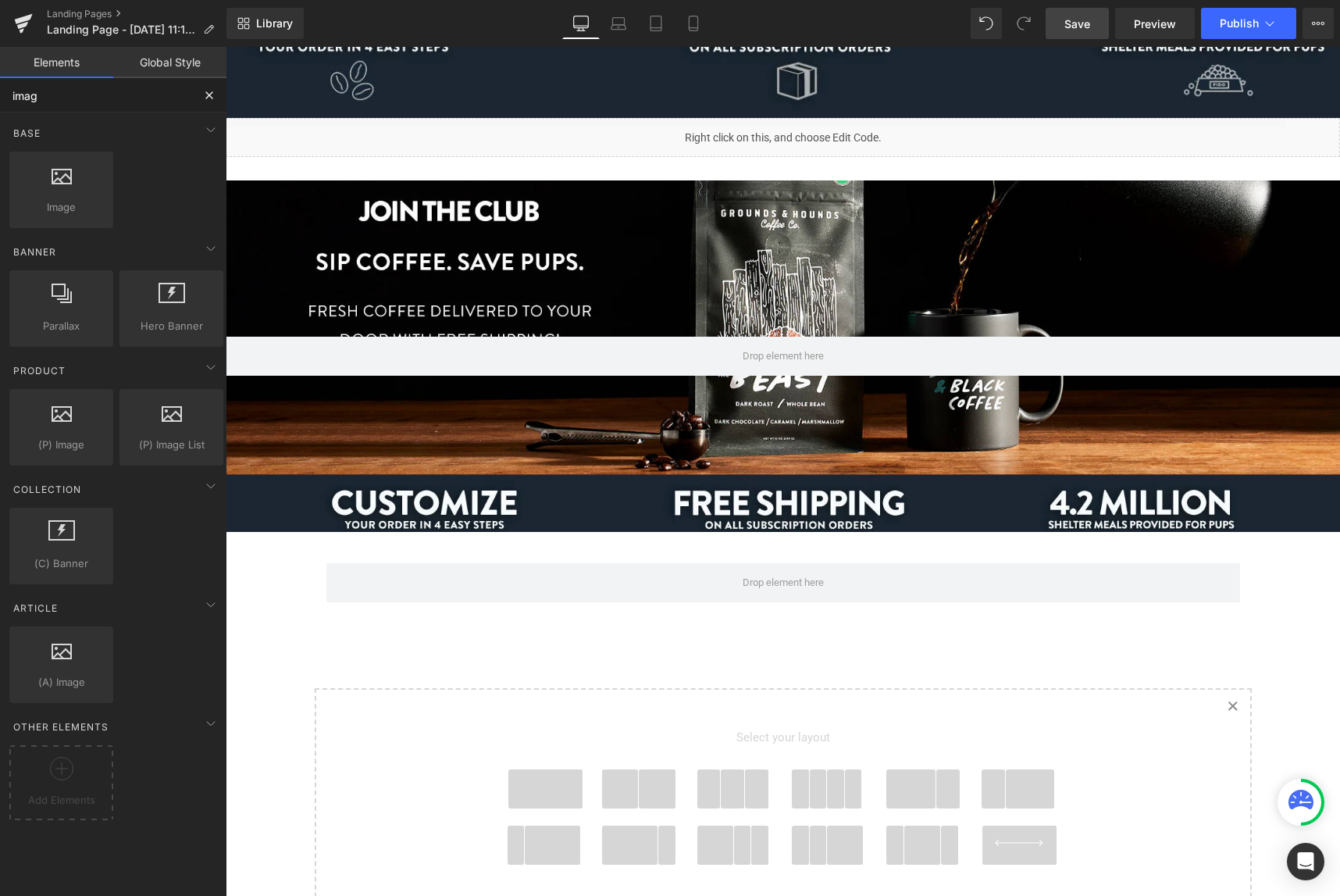
type input "image"
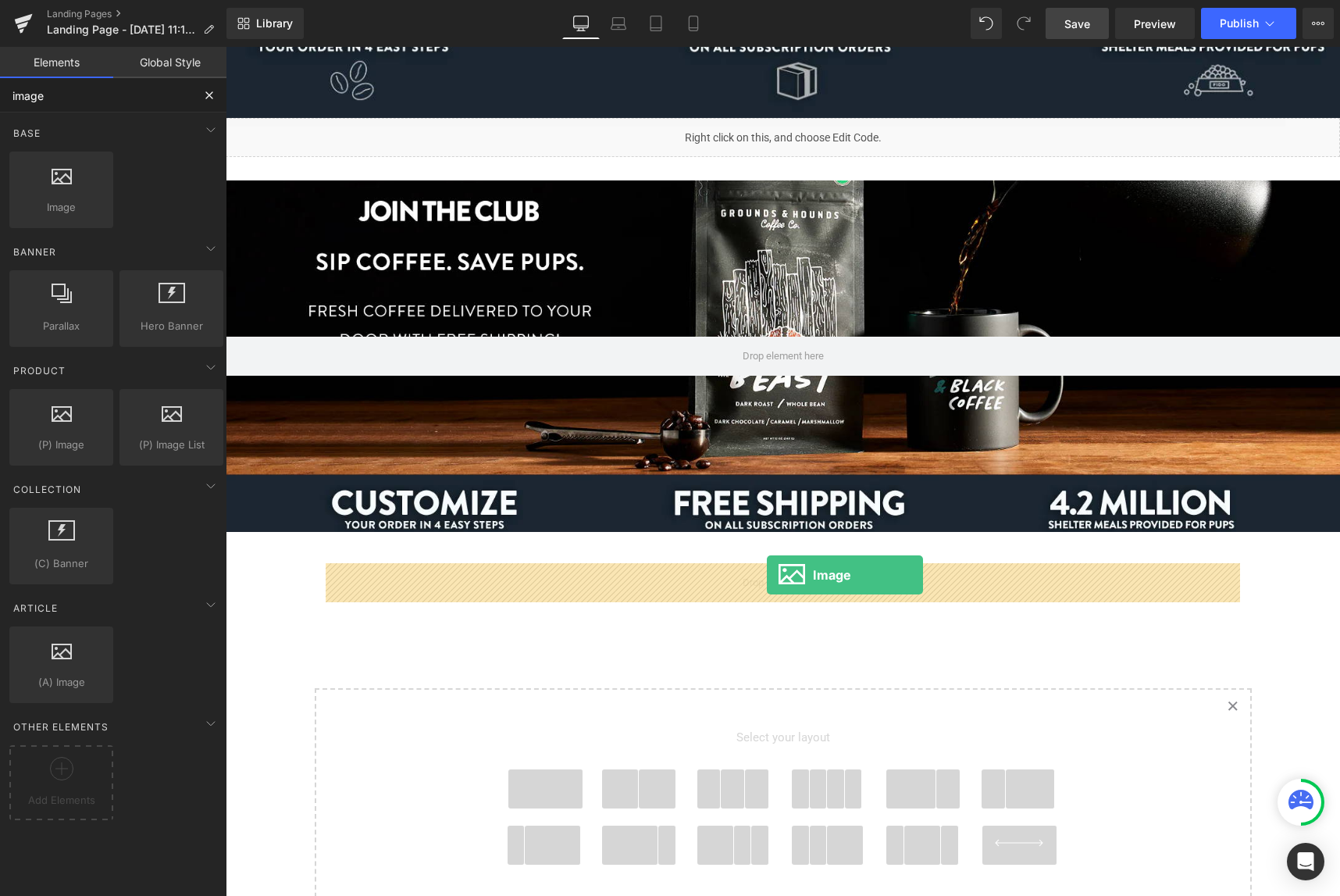
drag, startPoint x: 292, startPoint y: 231, endPoint x: 767, endPoint y: 575, distance: 586.5
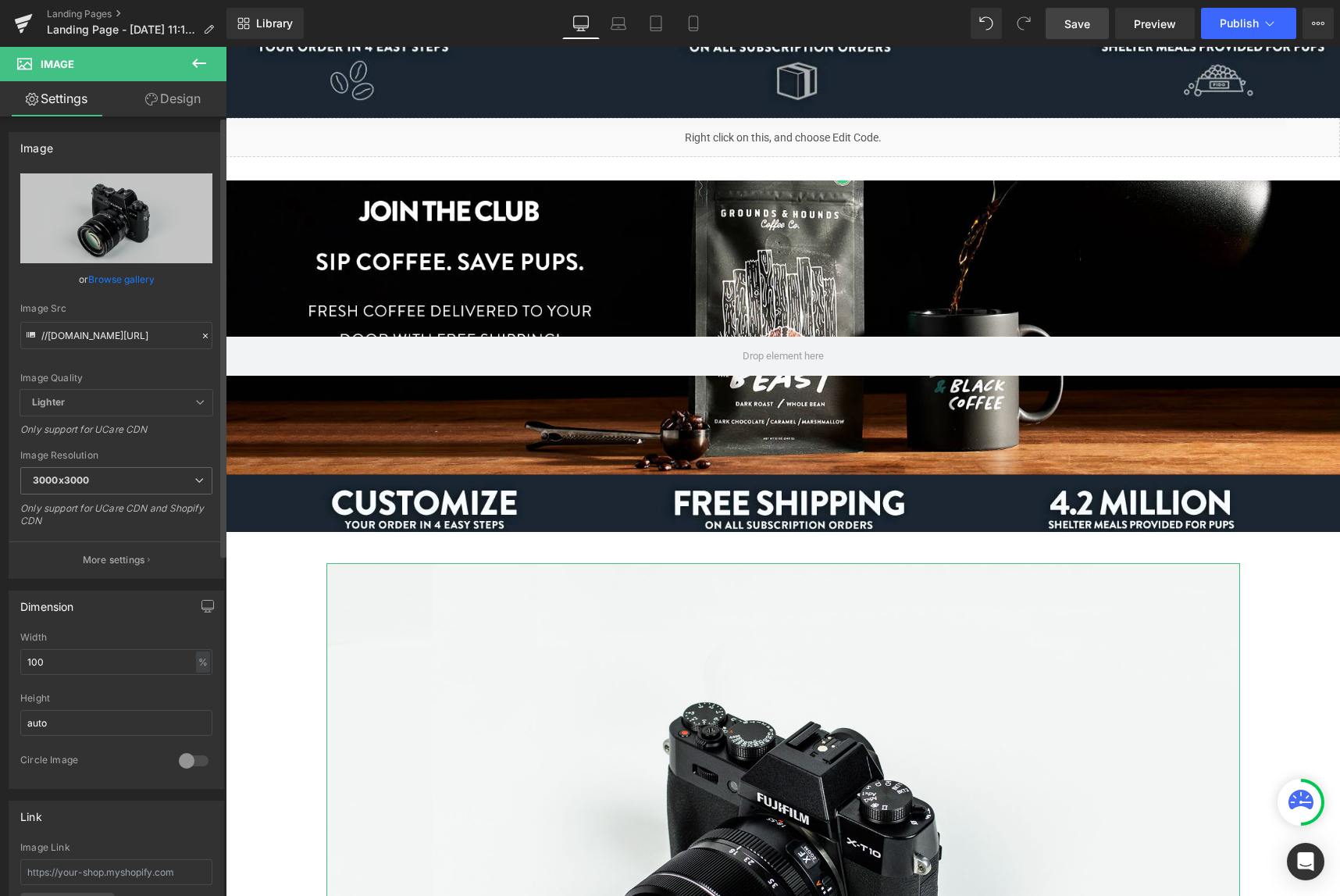
click at [130, 274] on link "Browse gallery" at bounding box center [121, 279] width 66 height 27
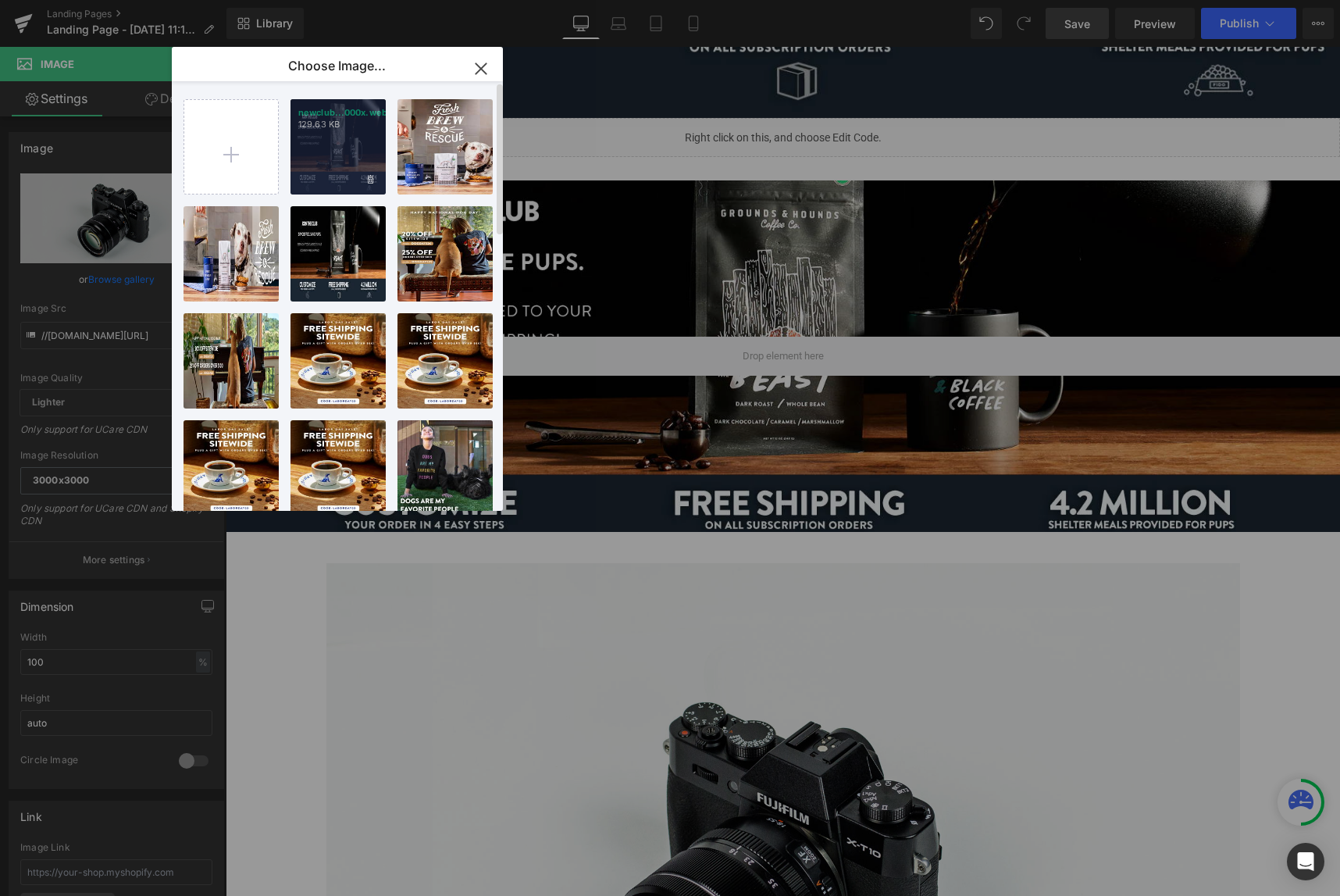
click at [327, 169] on div "newclub...000x.webp 129.63 KB" at bounding box center [339, 147] width 95 height 95
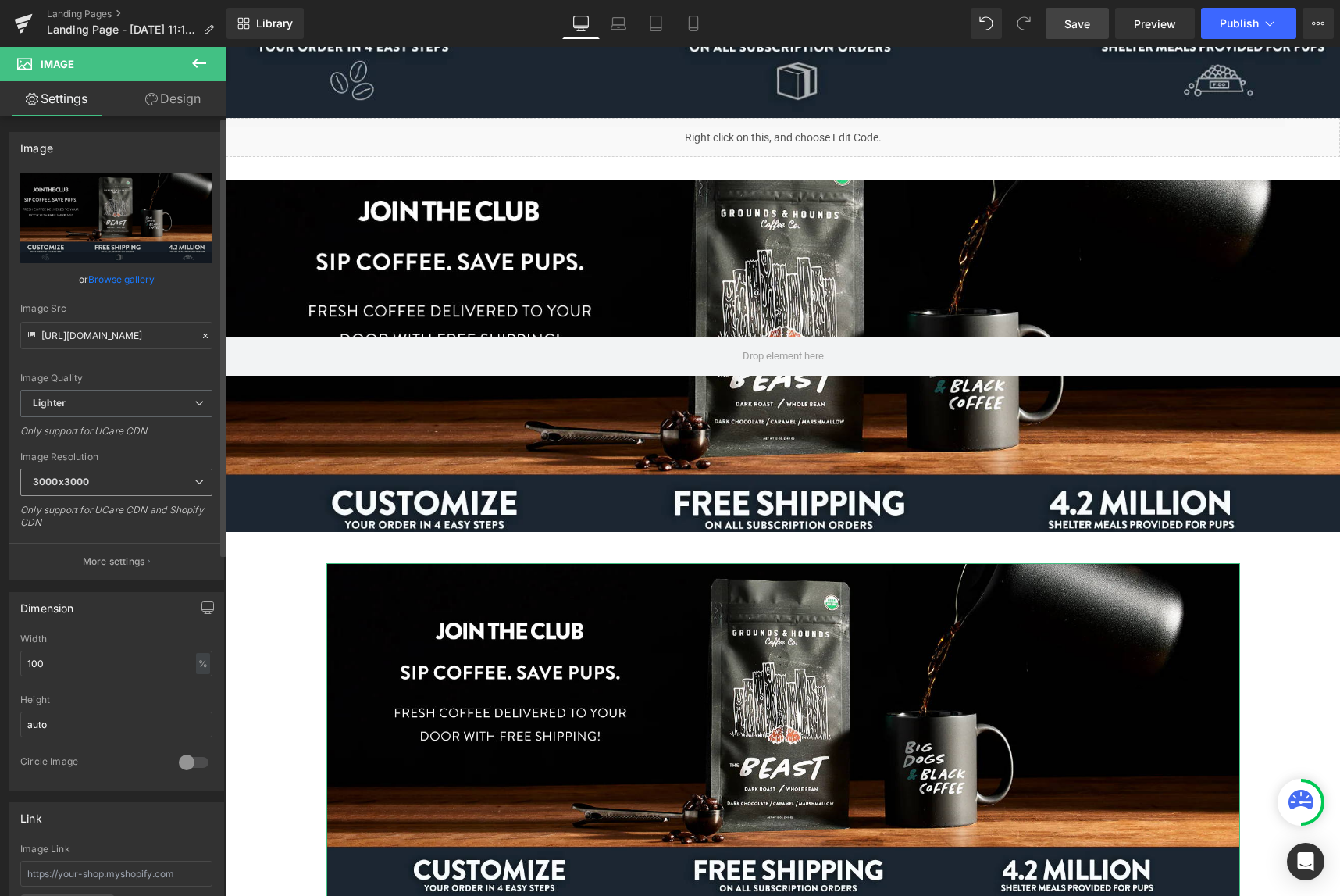
click at [167, 484] on span "3000x3000" at bounding box center [116, 482] width 192 height 27
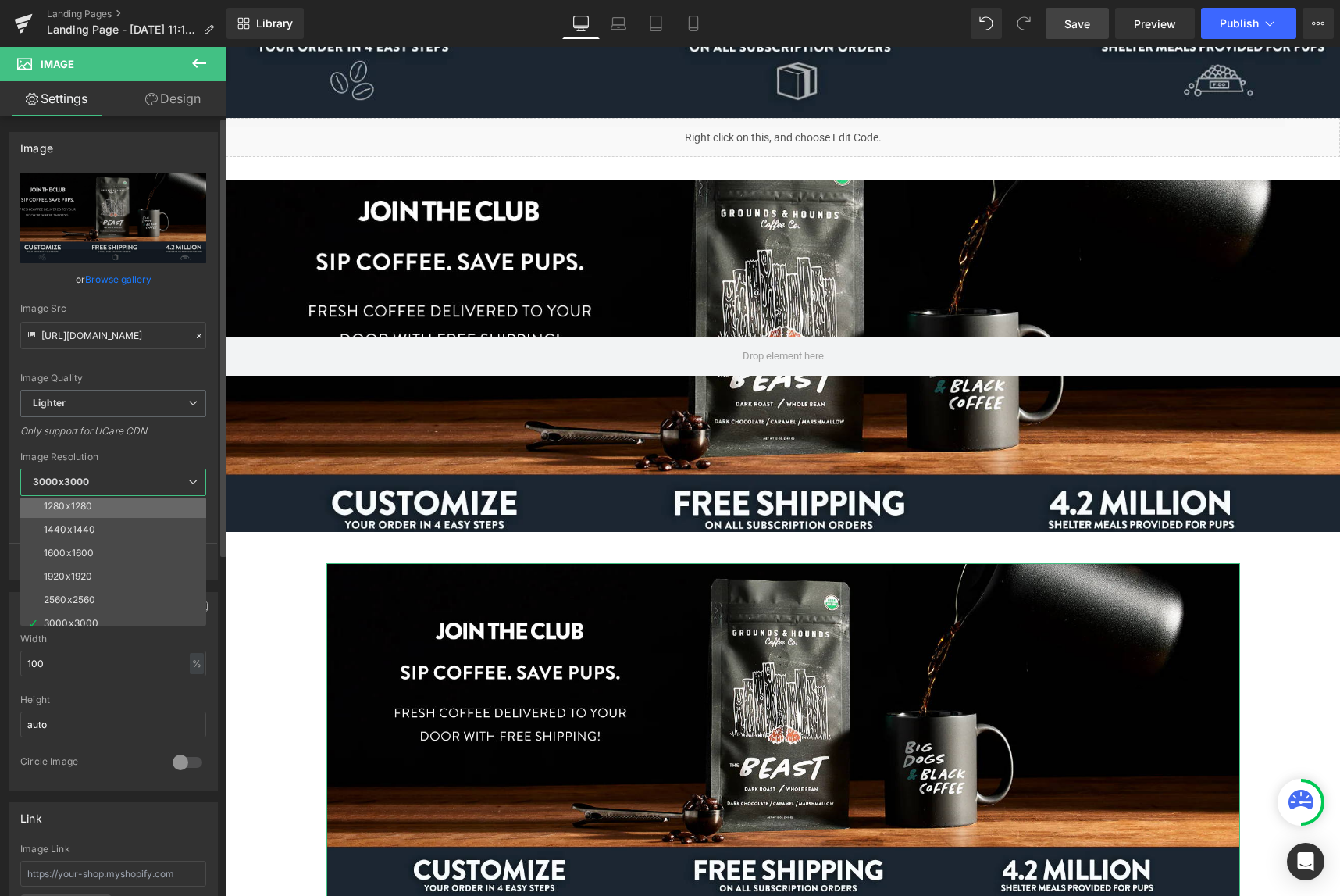
scroll to position [220, 0]
click at [132, 549] on li "1600x1600" at bounding box center [116, 547] width 193 height 23
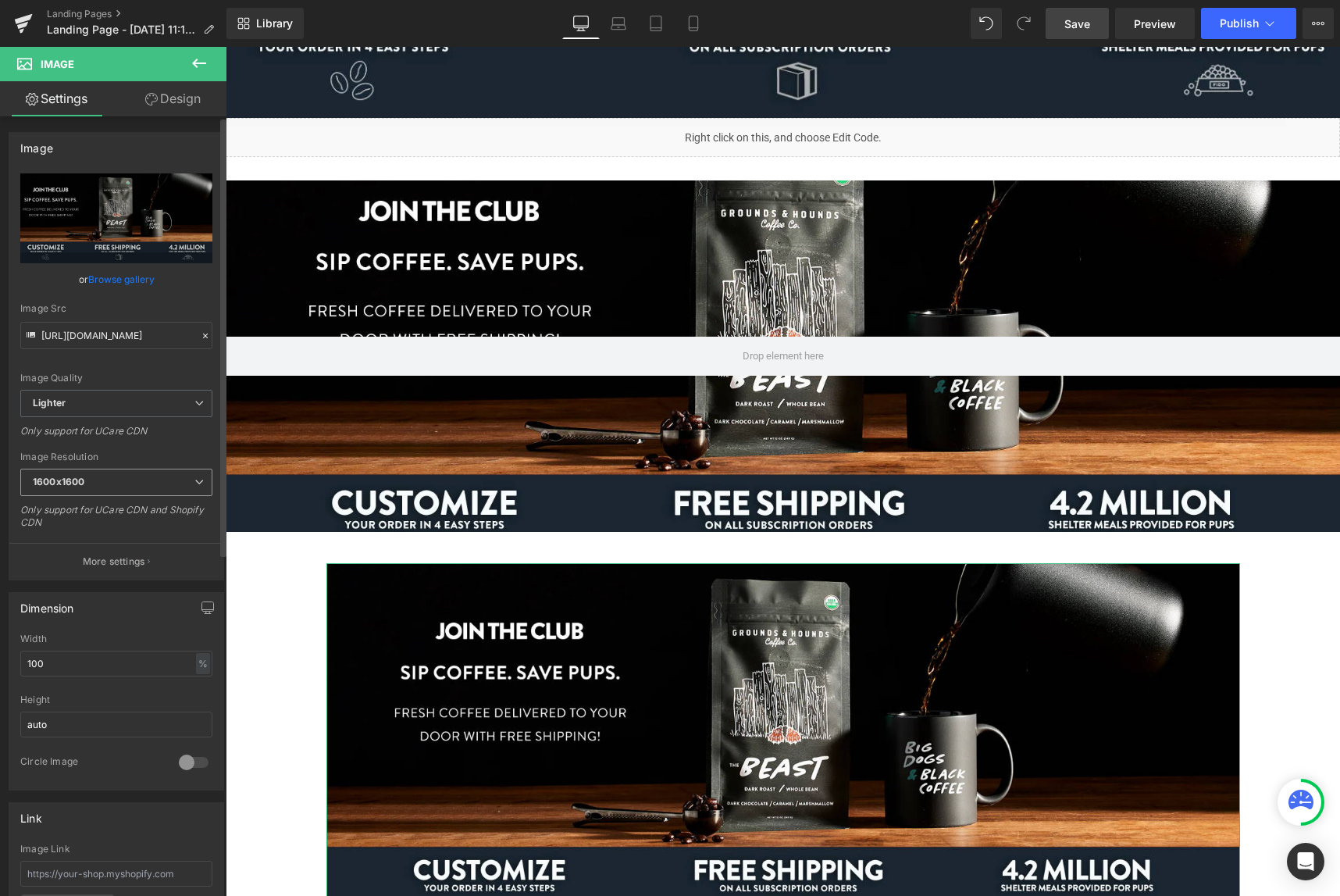
type input "[URL][DOMAIN_NAME]"
click at [124, 467] on div "Image Resolution 1600x1600 100x100 240x240 480x480 576x576 640x640 768x768 800x…" at bounding box center [116, 495] width 192 height 88
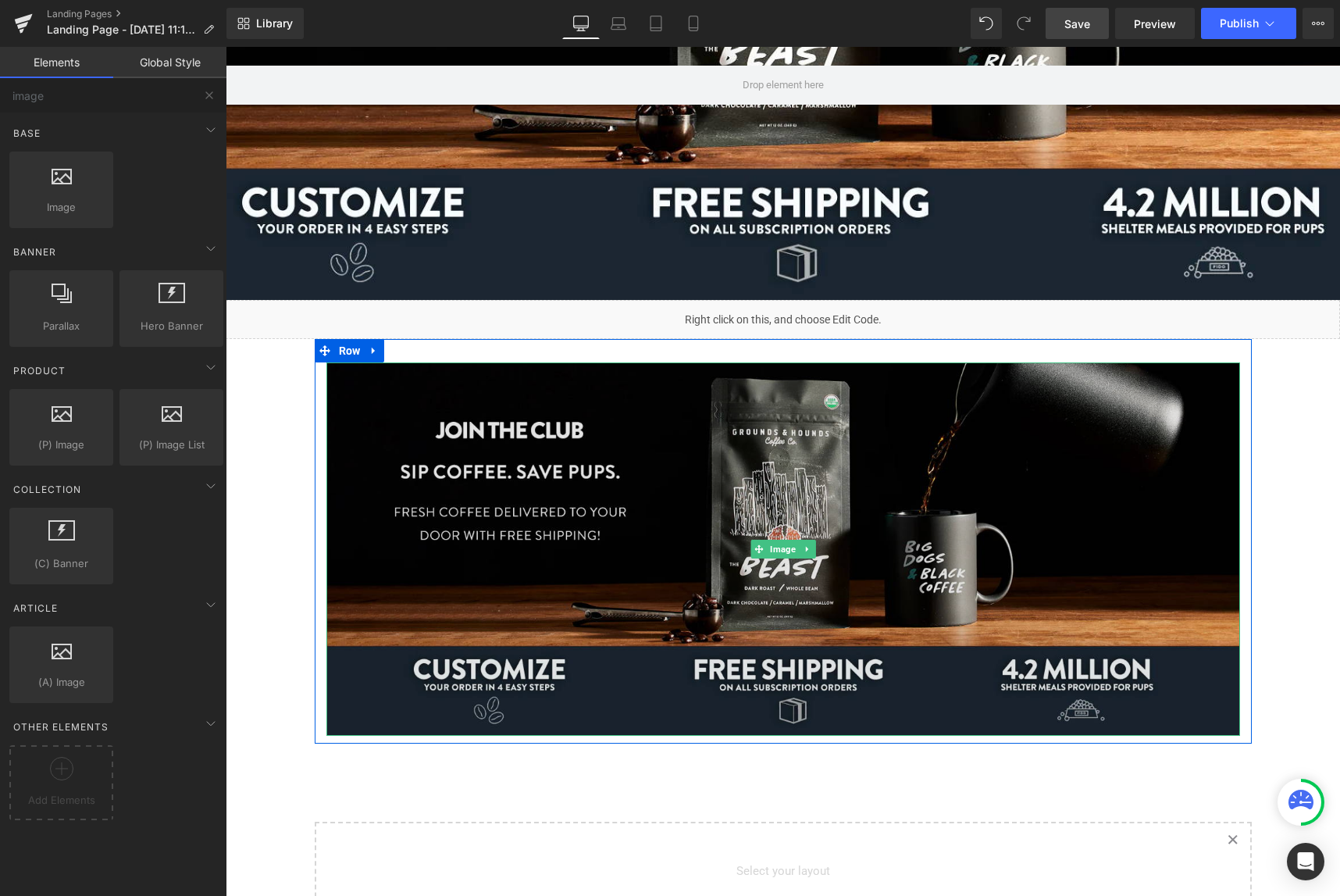
scroll to position [0, 0]
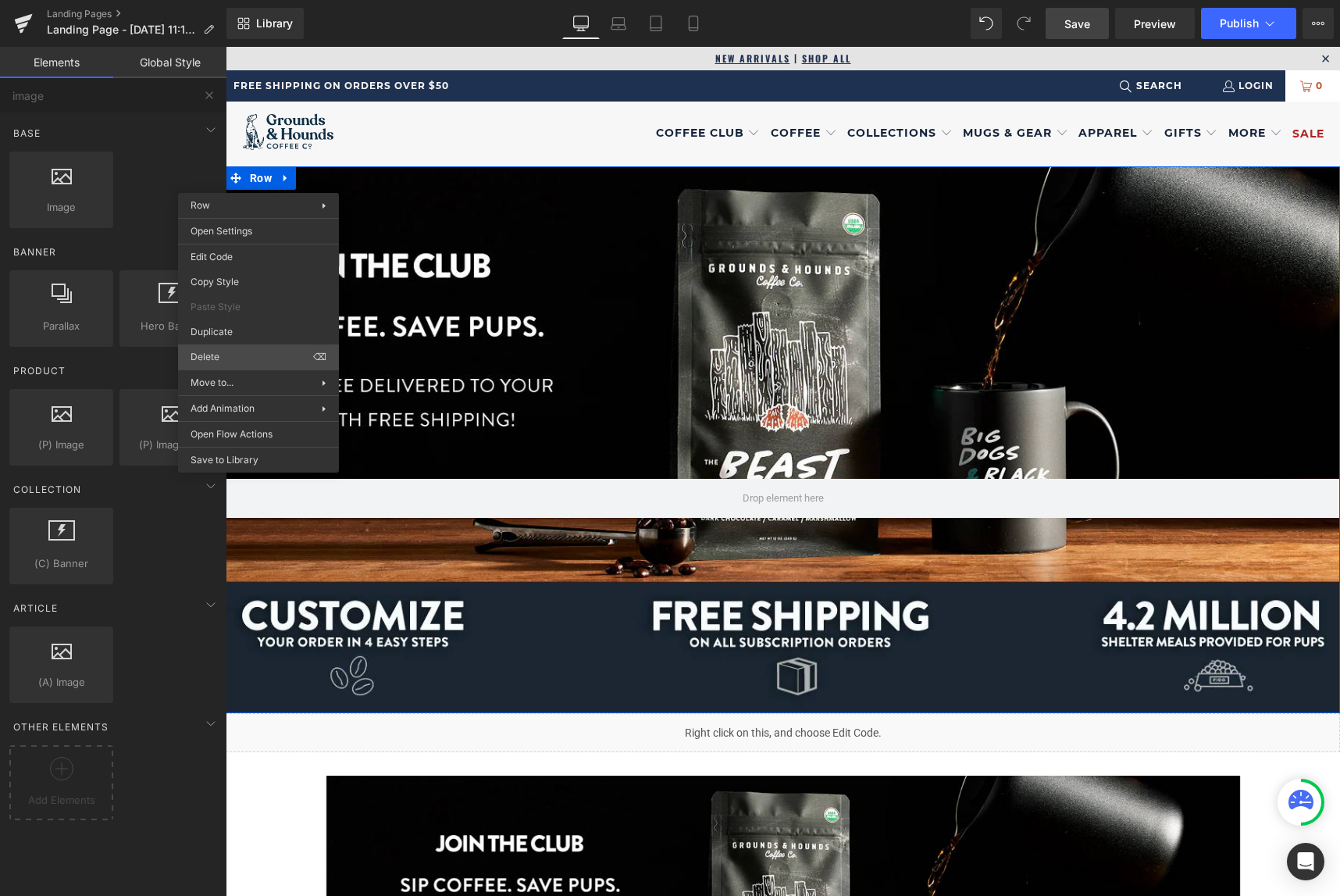
click at [224, 361] on div "Image You are previewing how the will restyle your page. You can not edit Eleme…" at bounding box center [670, 461] width 1340 height 923
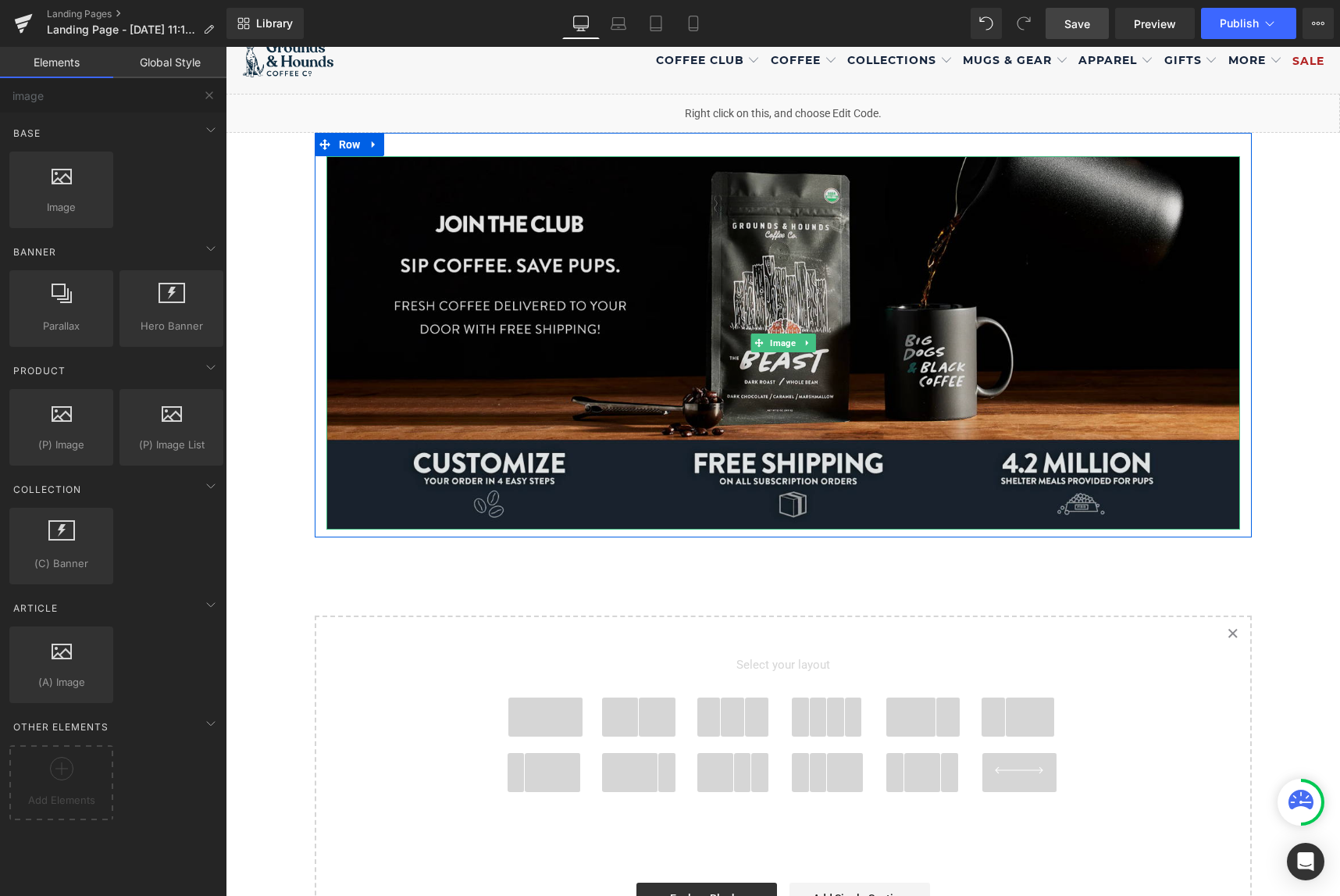
scroll to position [73, 0]
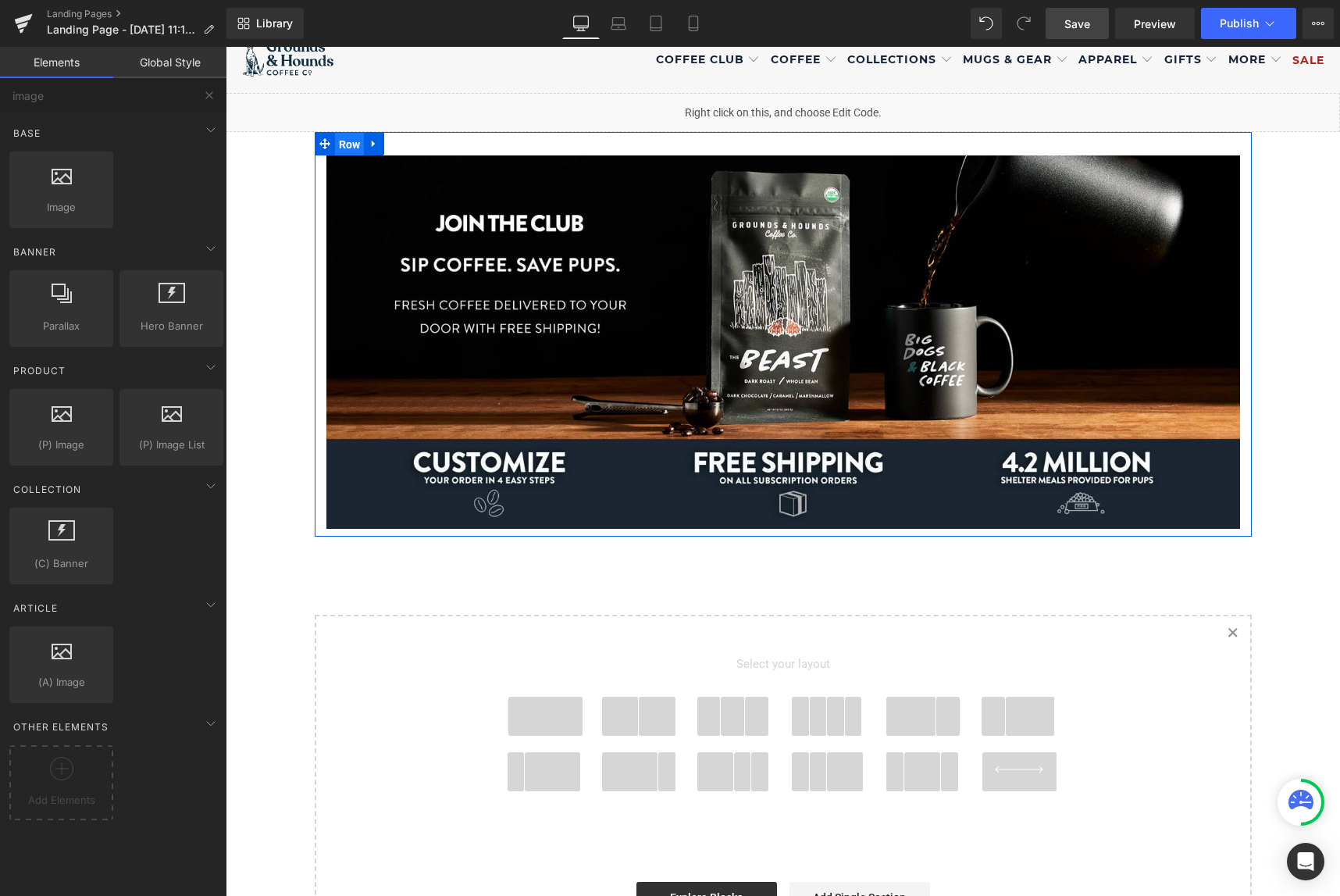
click at [346, 141] on span "Row" at bounding box center [350, 145] width 30 height 23
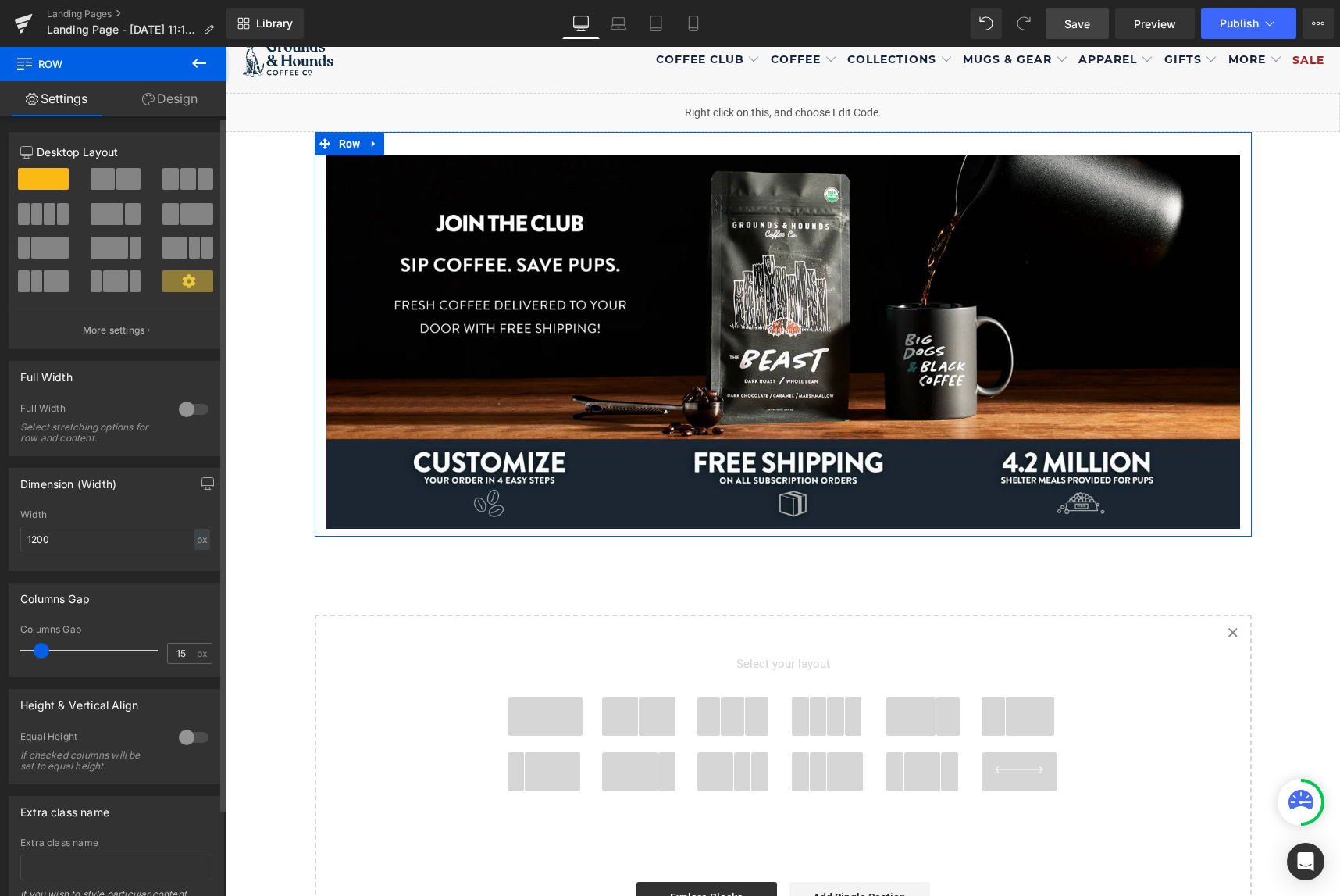
click at [180, 410] on div at bounding box center [194, 409] width 38 height 25
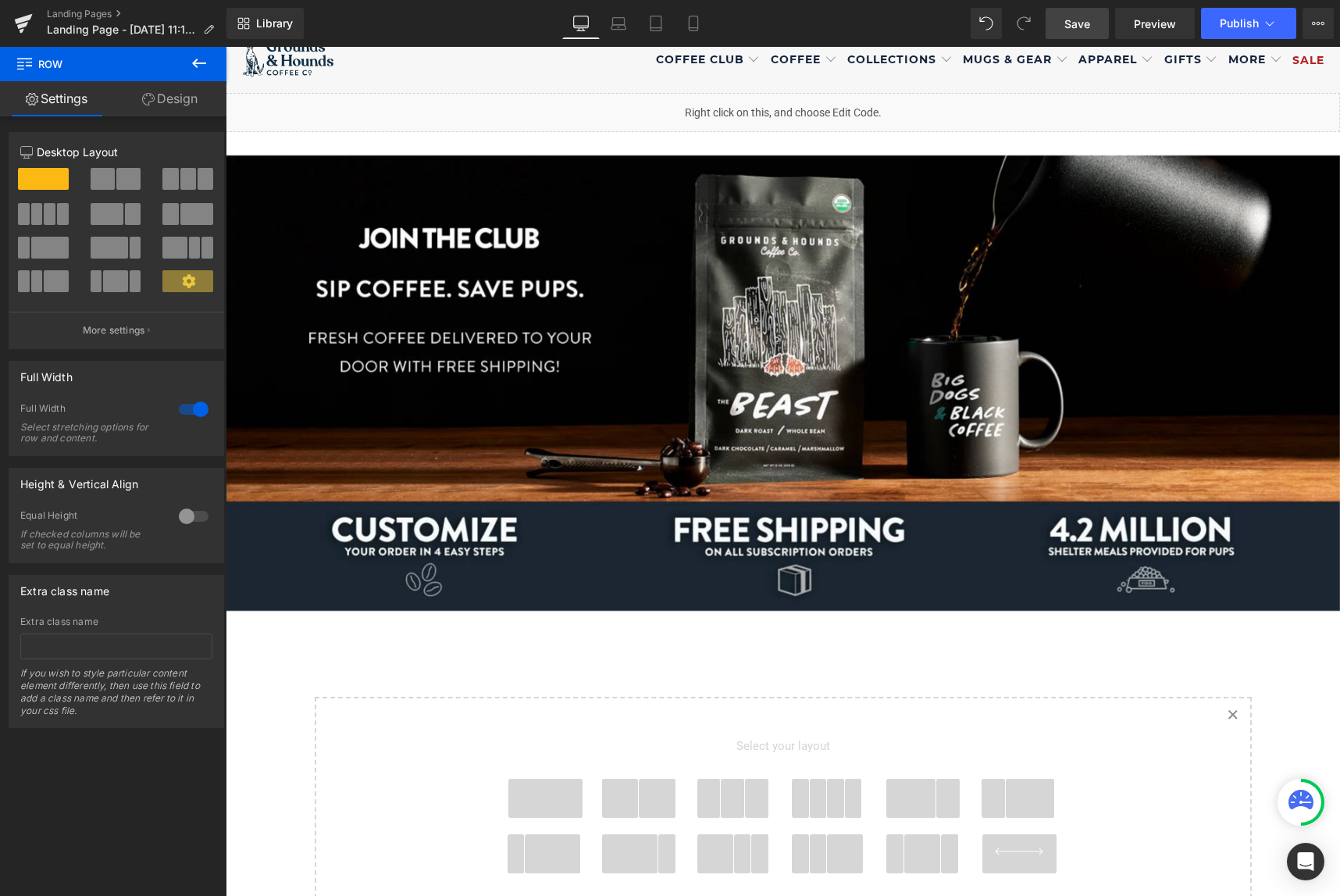
scroll to position [0, 0]
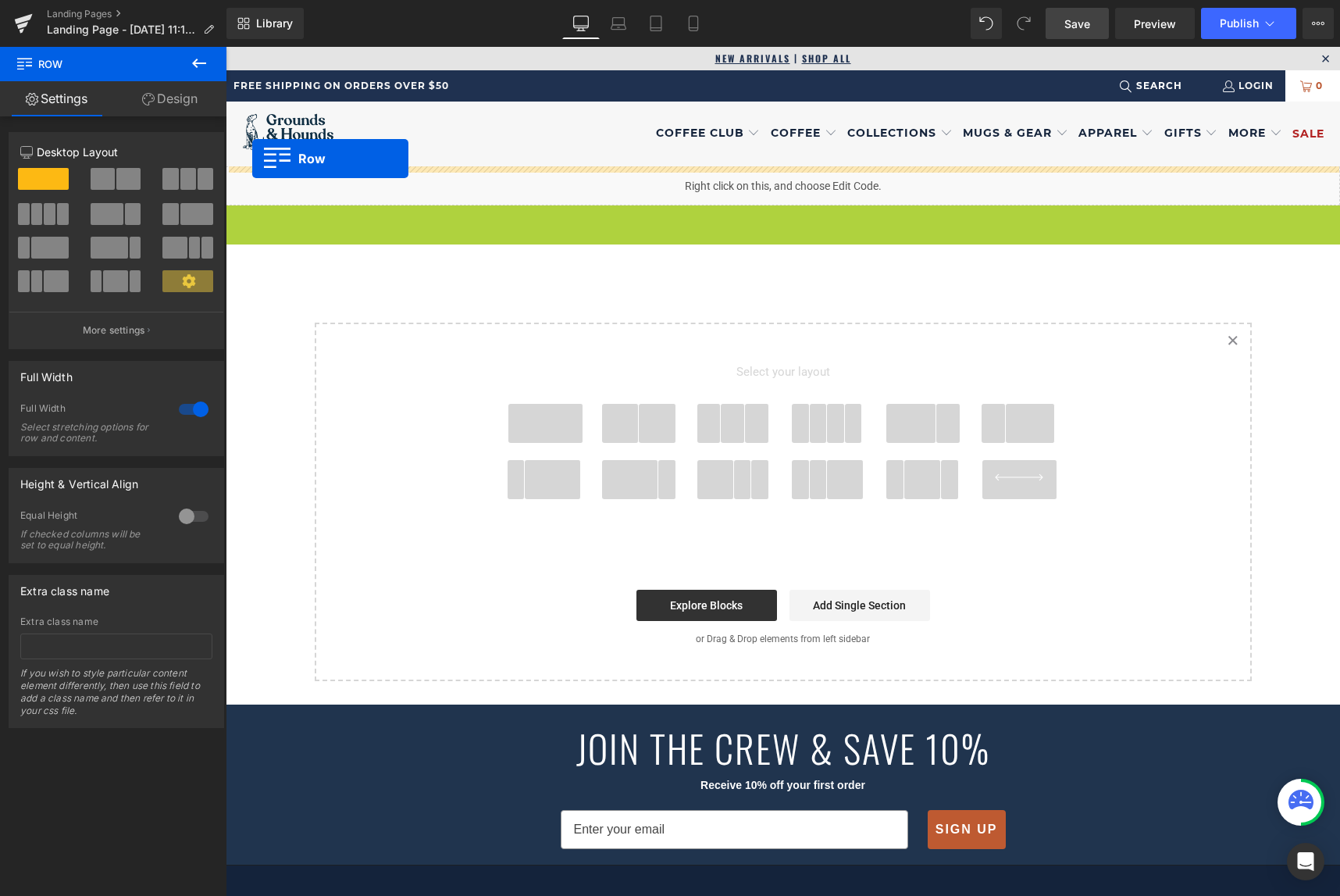
drag, startPoint x: 234, startPoint y: 217, endPoint x: 253, endPoint y: 159, distance: 61.0
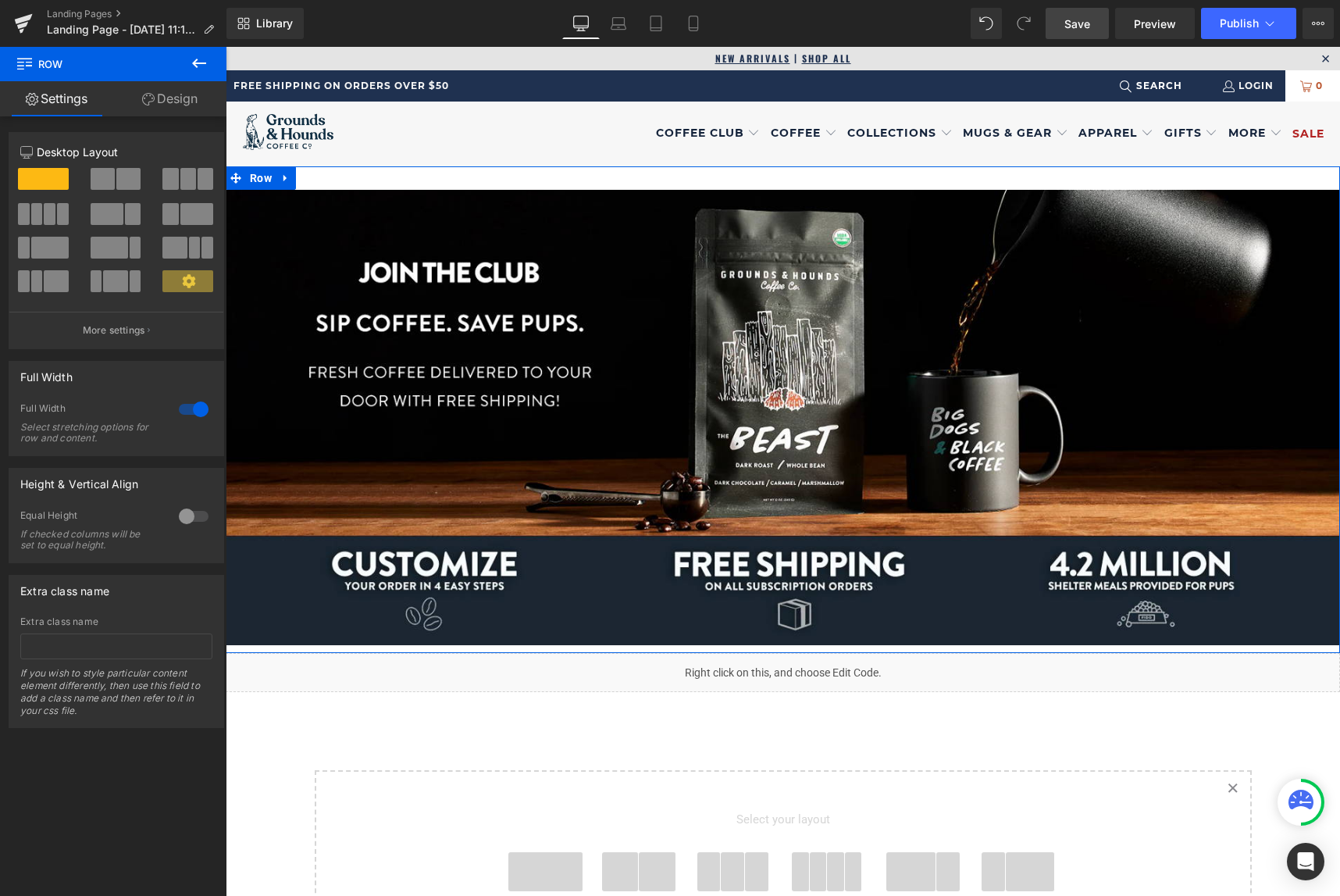
click at [166, 94] on link "Design" at bounding box center [170, 99] width 113 height 35
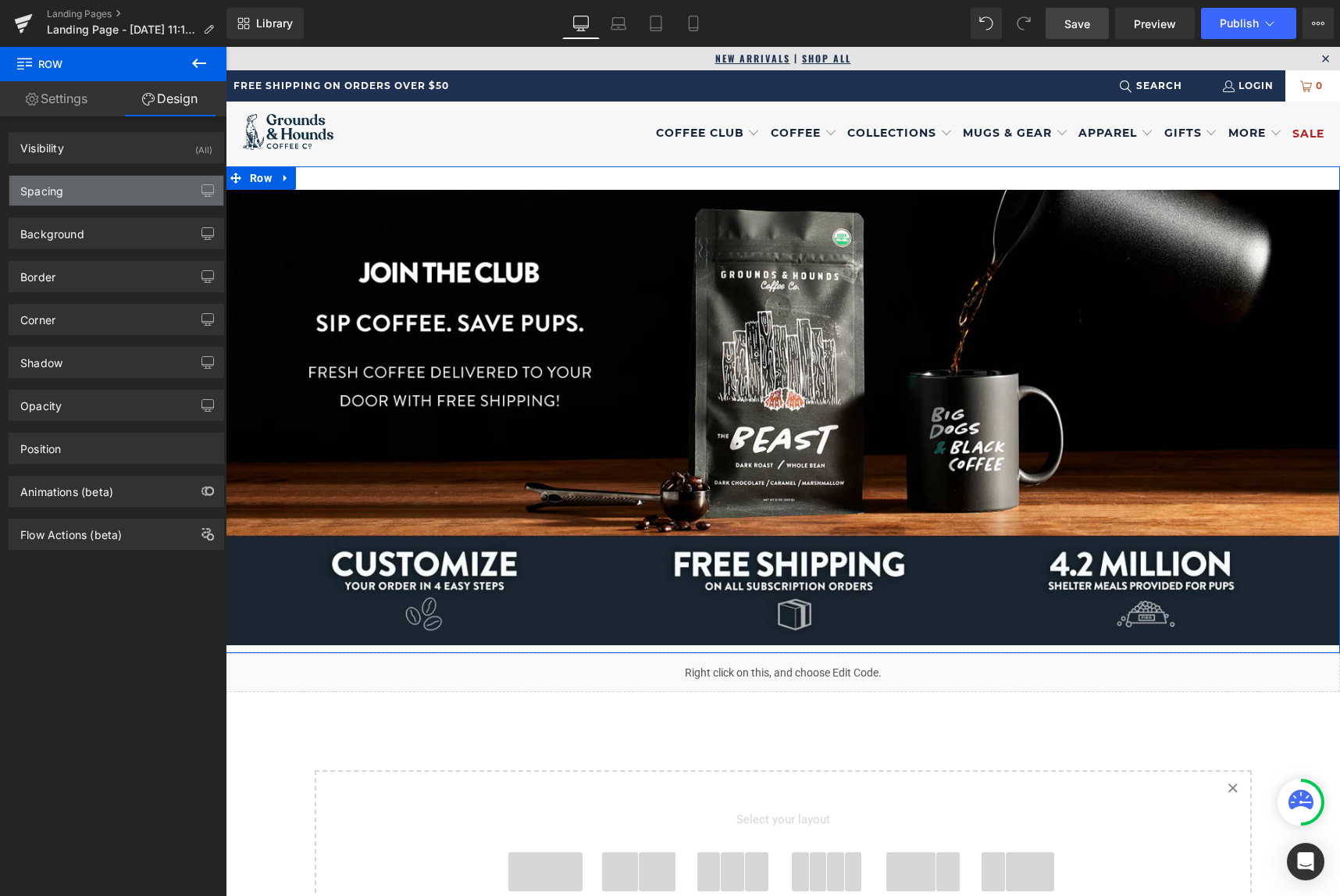
click at [100, 188] on div "Spacing" at bounding box center [116, 191] width 214 height 30
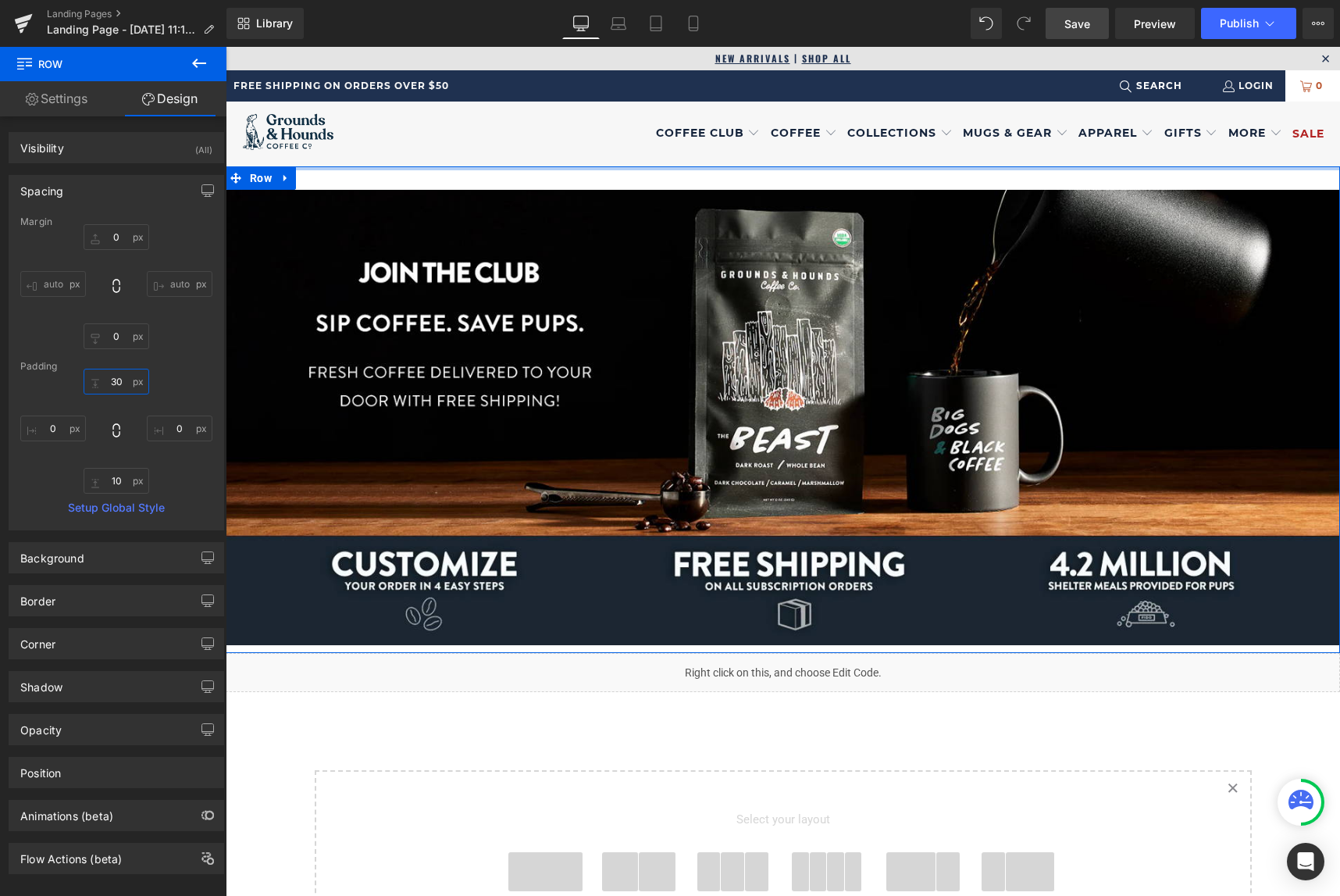
drag, startPoint x: 109, startPoint y: 379, endPoint x: 91, endPoint y: 377, distance: 18.1
click at [91, 377] on input "30" at bounding box center [116, 381] width 66 height 26
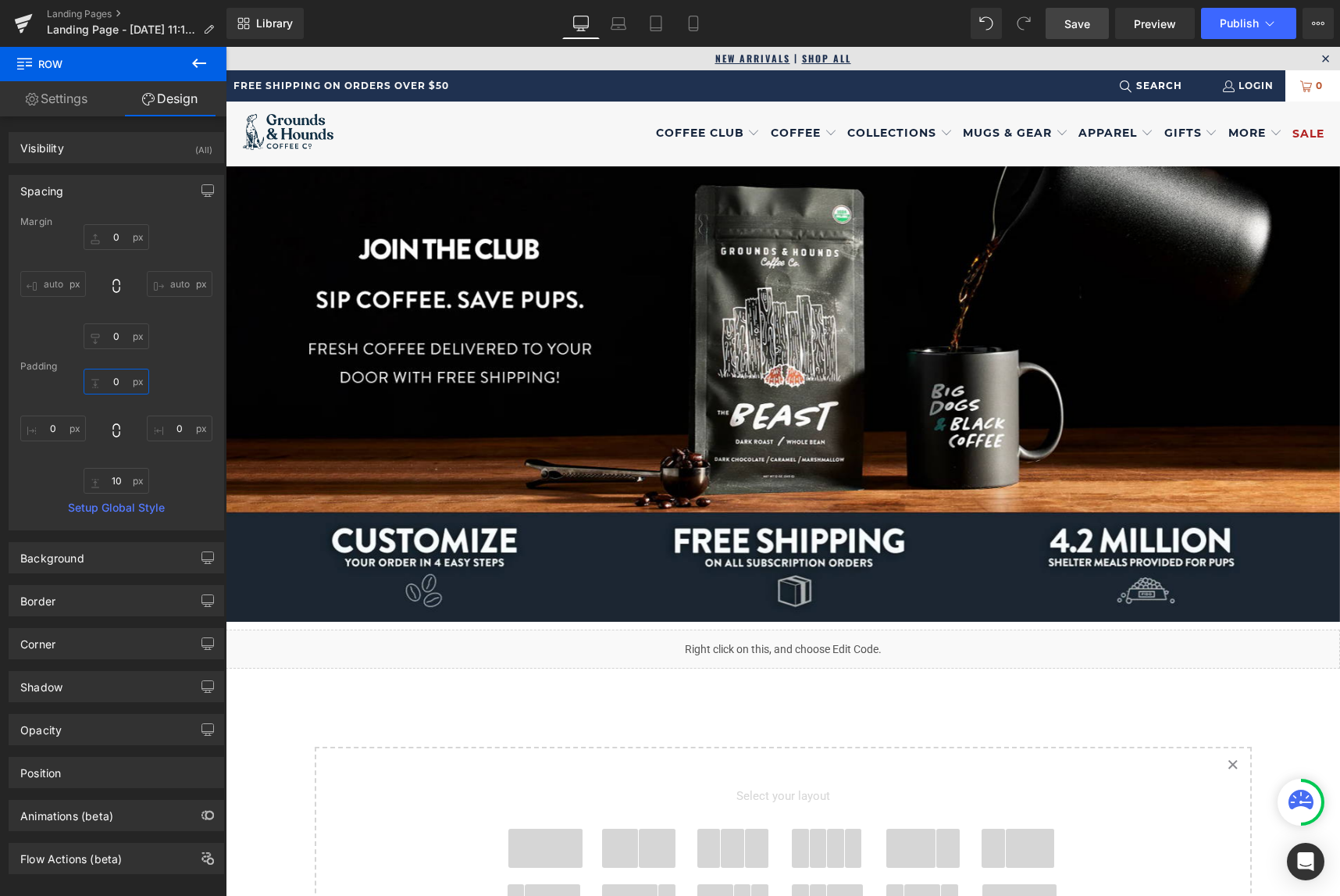
type input "0"
click at [1075, 22] on span "Save" at bounding box center [1077, 23] width 26 height 16
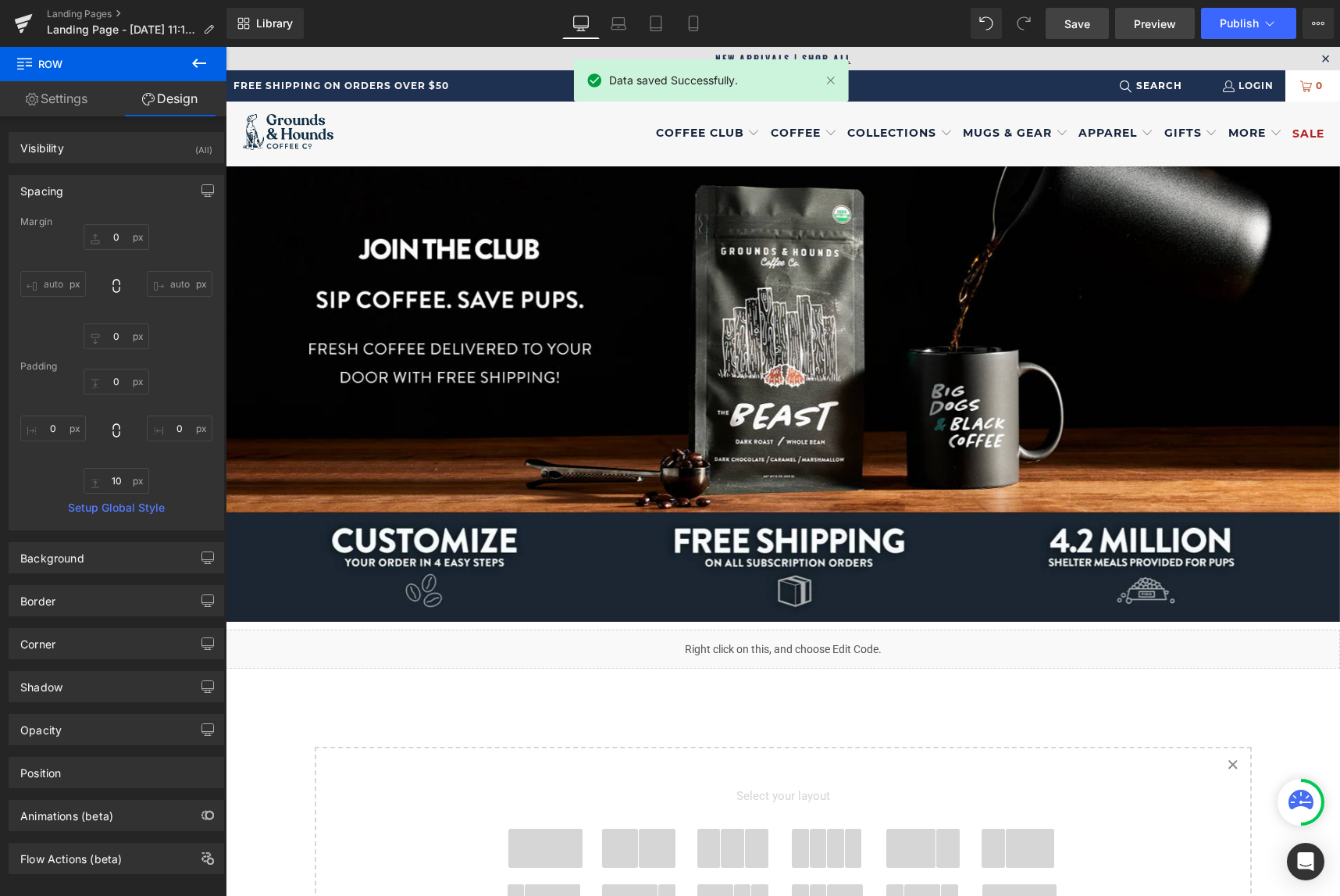
click at [1141, 27] on span "Preview" at bounding box center [1155, 23] width 42 height 16
